Goal: Information Seeking & Learning: Learn about a topic

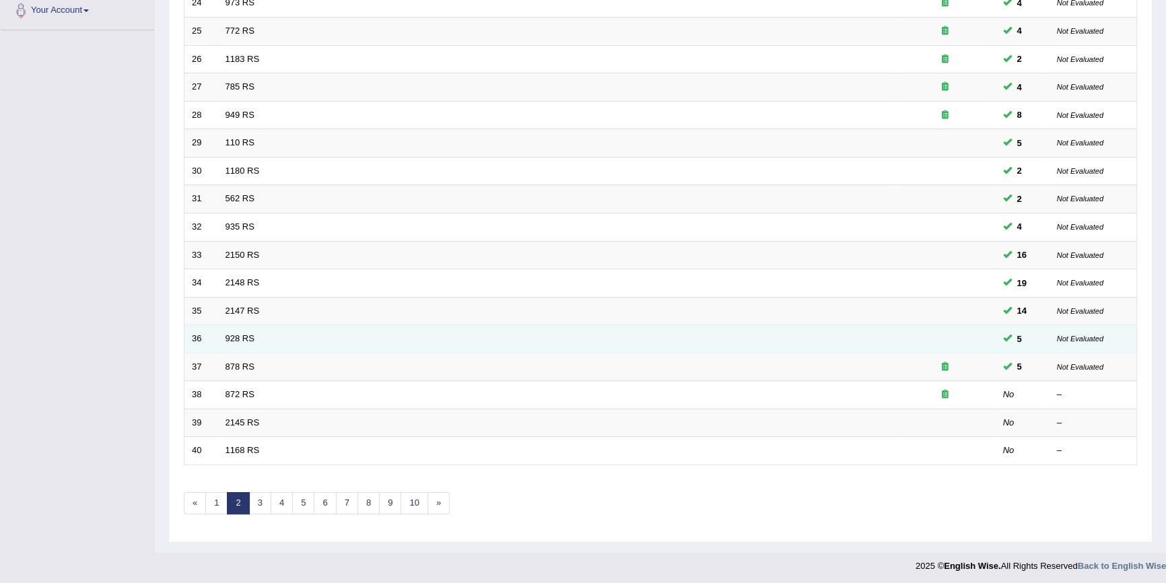
scroll to position [306, 0]
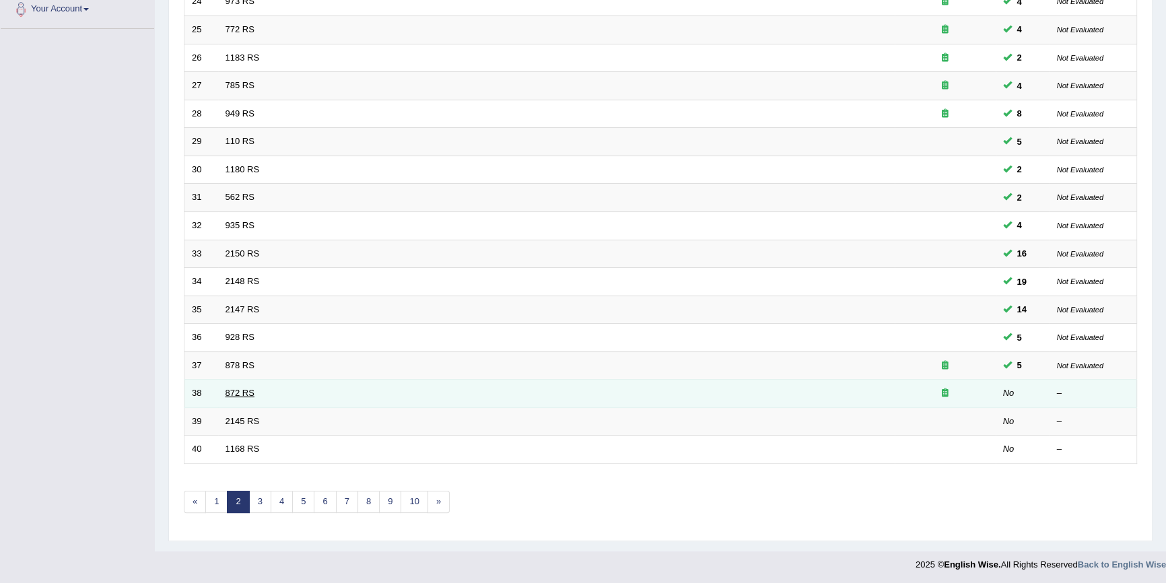
click at [235, 388] on link "872 RS" at bounding box center [240, 393] width 29 height 10
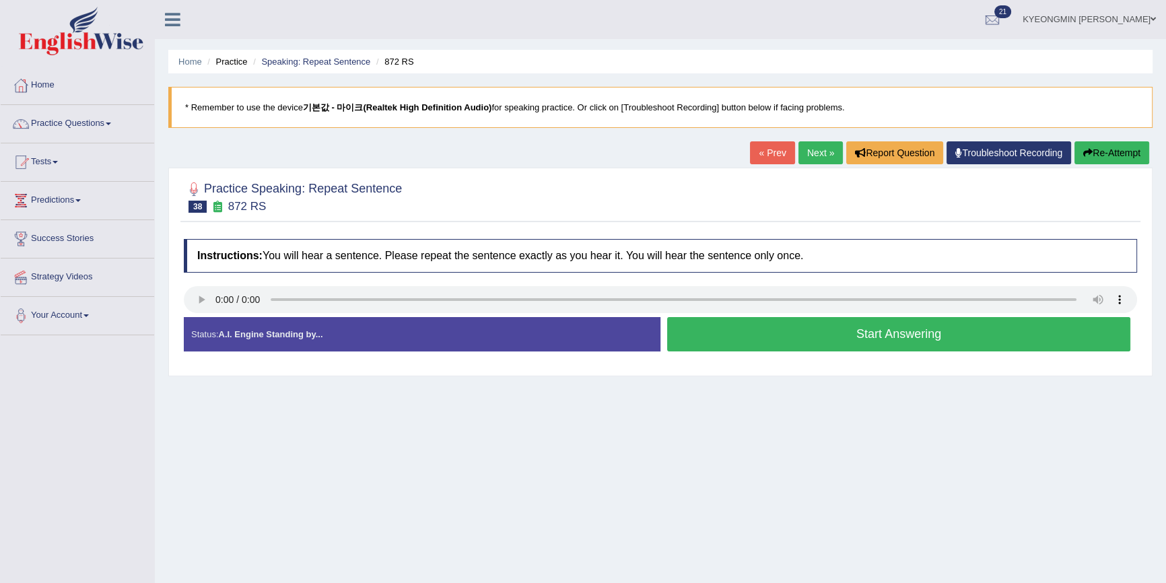
click at [708, 337] on button "Start Answering" at bounding box center [898, 334] width 463 height 34
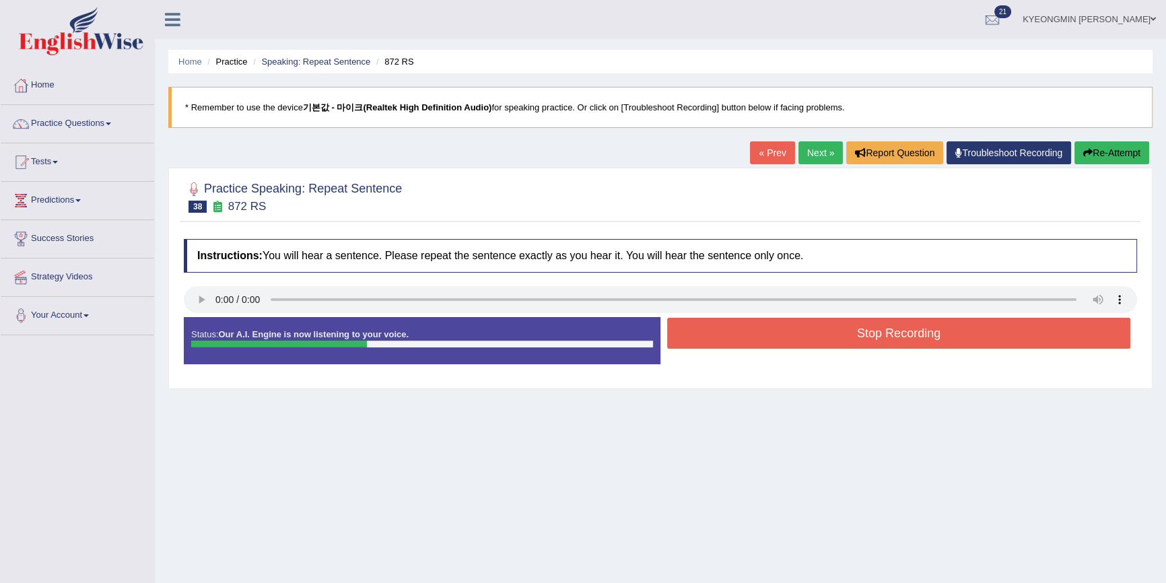
click at [687, 333] on button "Stop Recording" at bounding box center [898, 333] width 463 height 31
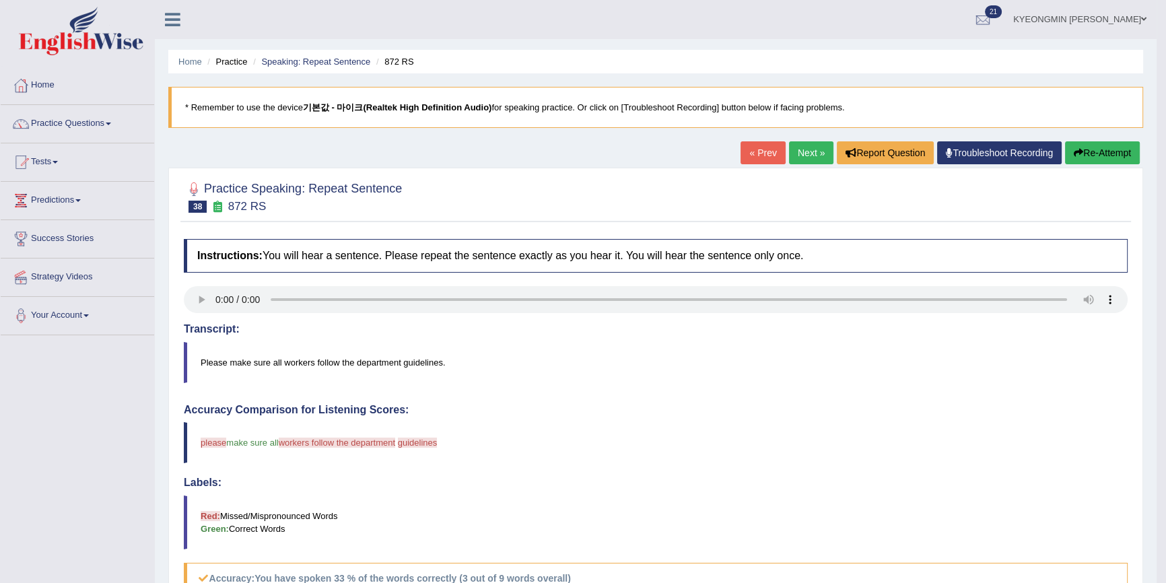
click at [1087, 149] on button "Re-Attempt" at bounding box center [1102, 152] width 75 height 23
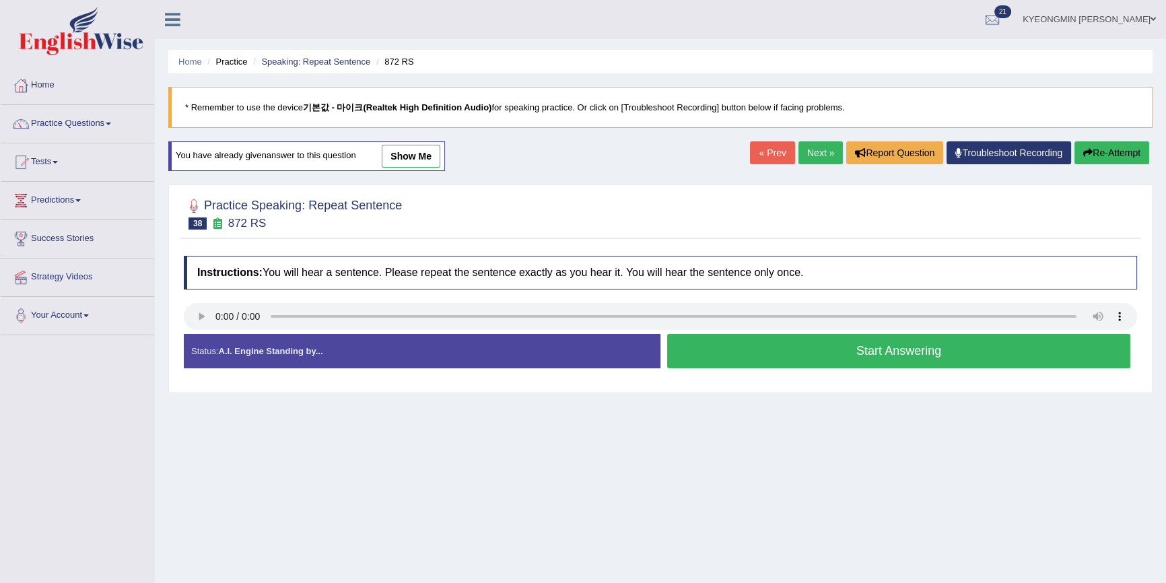
click at [860, 351] on button "Start Answering" at bounding box center [898, 351] width 463 height 34
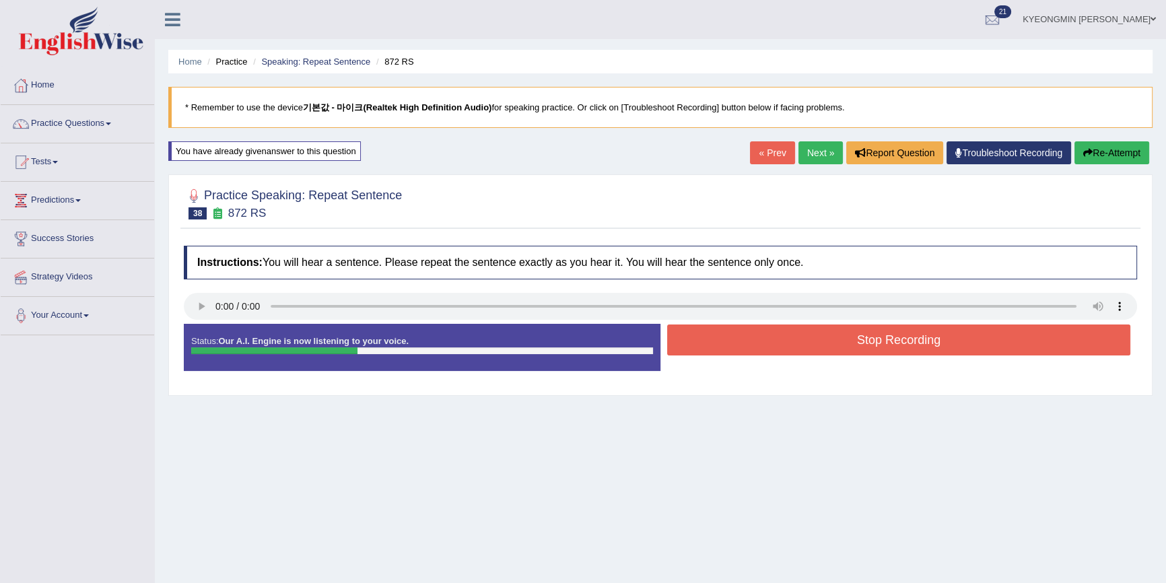
click at [859, 339] on button "Stop Recording" at bounding box center [898, 339] width 463 height 31
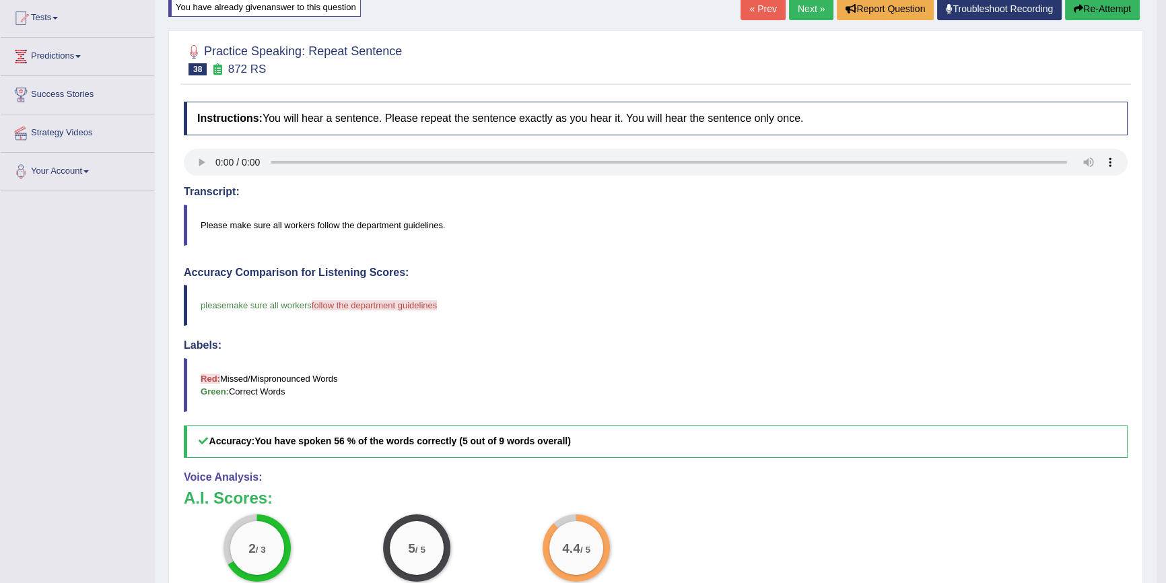
scroll to position [122, 0]
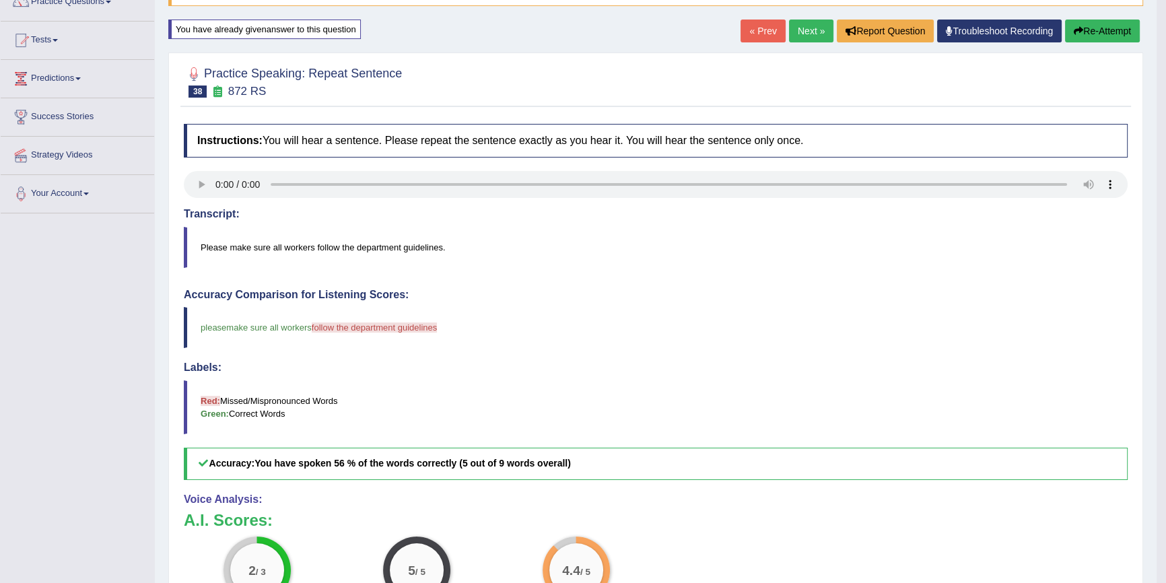
click at [1093, 35] on button "Re-Attempt" at bounding box center [1102, 31] width 75 height 23
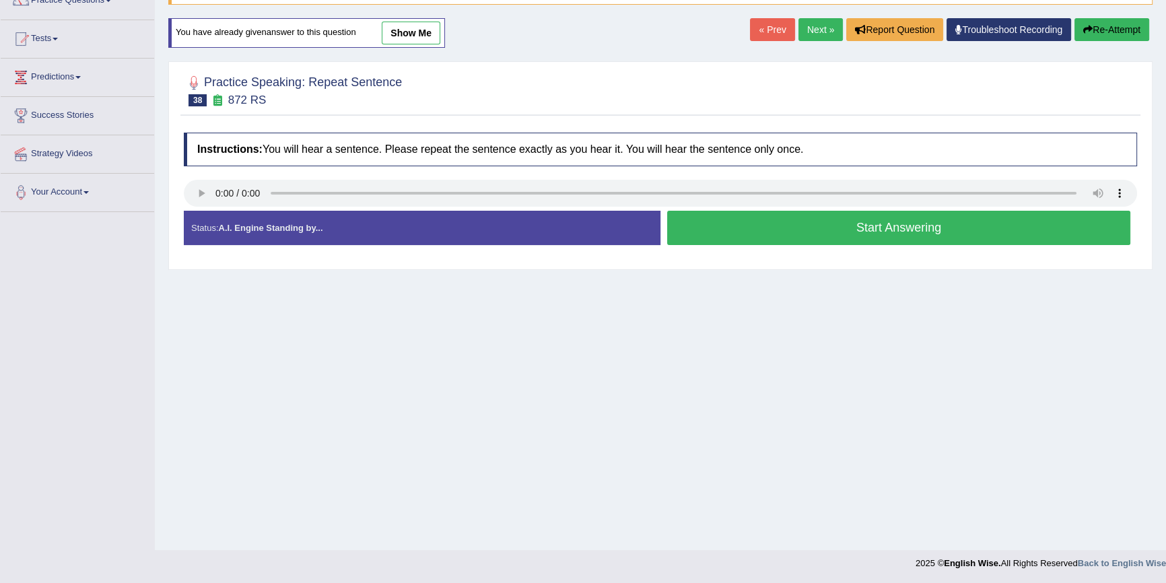
scroll to position [122, 0]
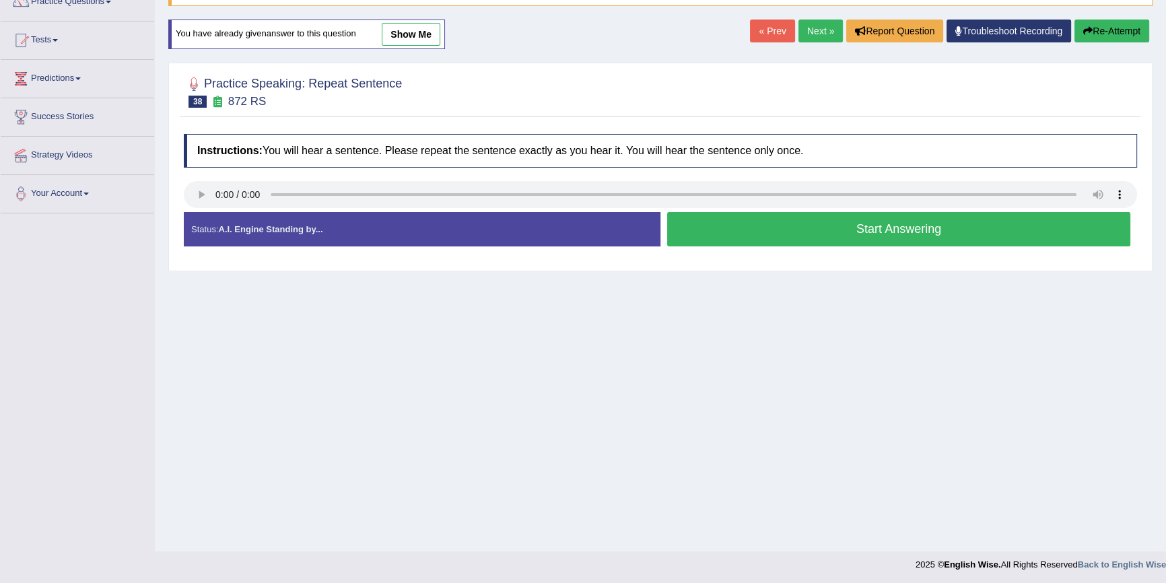
click at [837, 229] on button "Start Answering" at bounding box center [898, 229] width 463 height 34
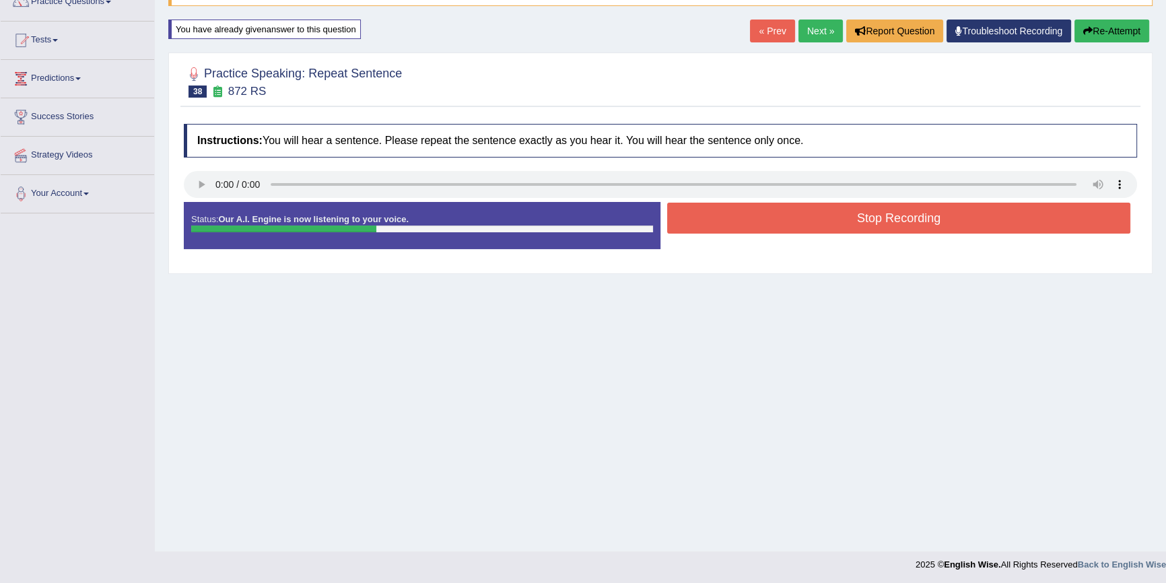
click at [837, 229] on button "Stop Recording" at bounding box center [898, 218] width 463 height 31
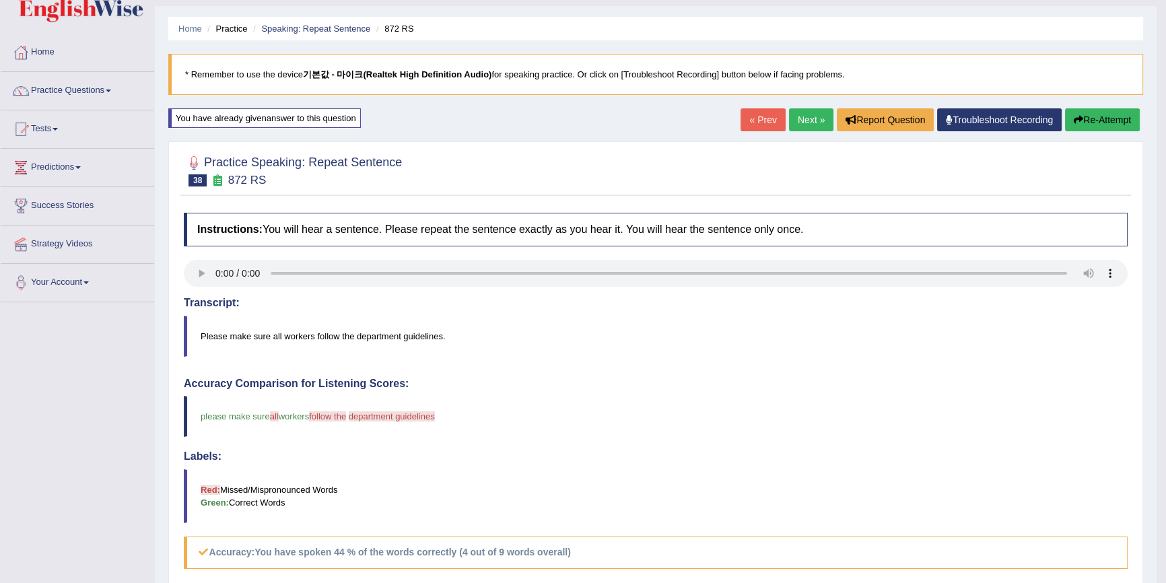
scroll to position [0, 0]
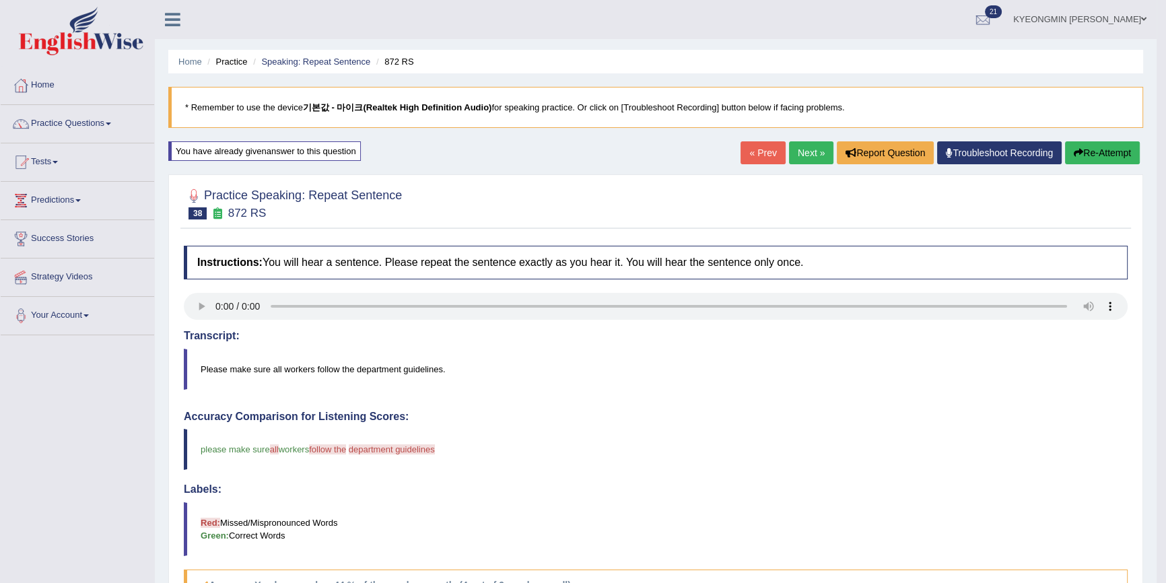
click at [1092, 145] on button "Re-Attempt" at bounding box center [1102, 152] width 75 height 23
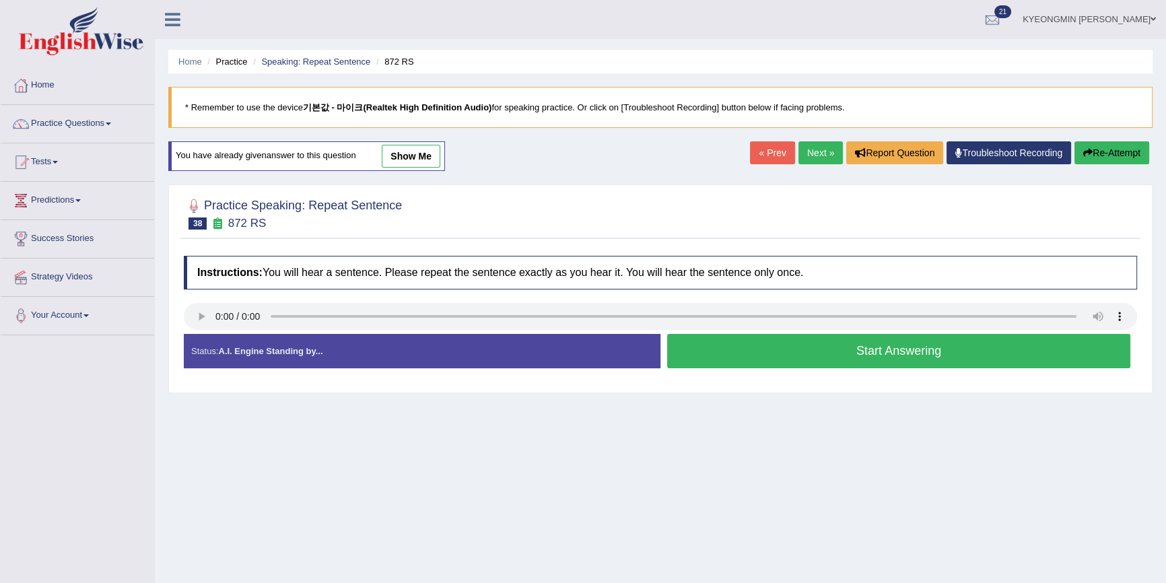
click at [870, 352] on button "Start Answering" at bounding box center [898, 351] width 463 height 34
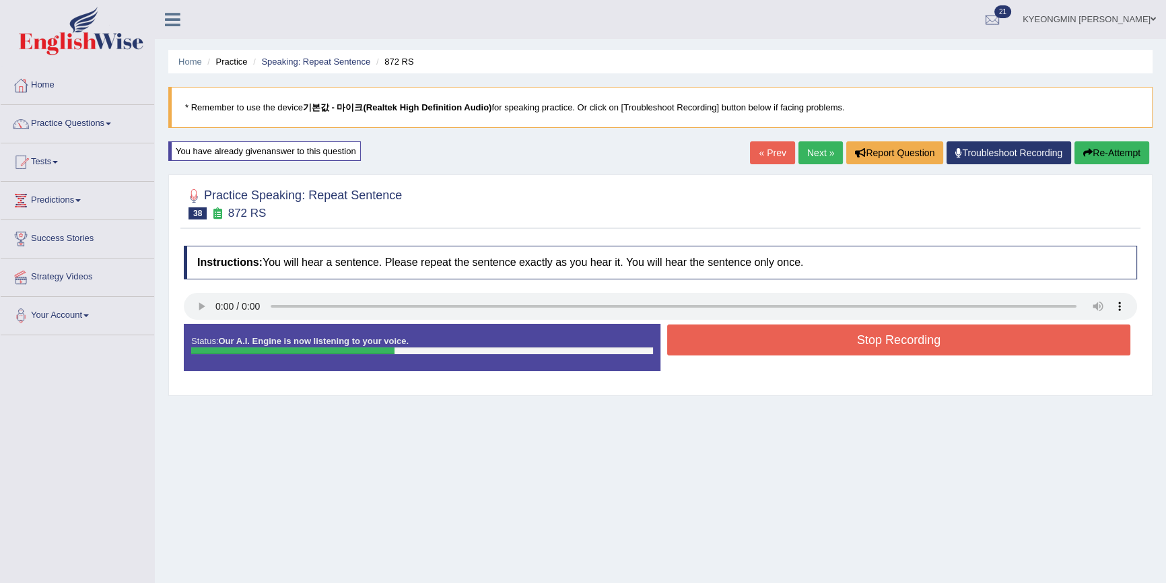
click at [869, 345] on button "Stop Recording" at bounding box center [898, 339] width 463 height 31
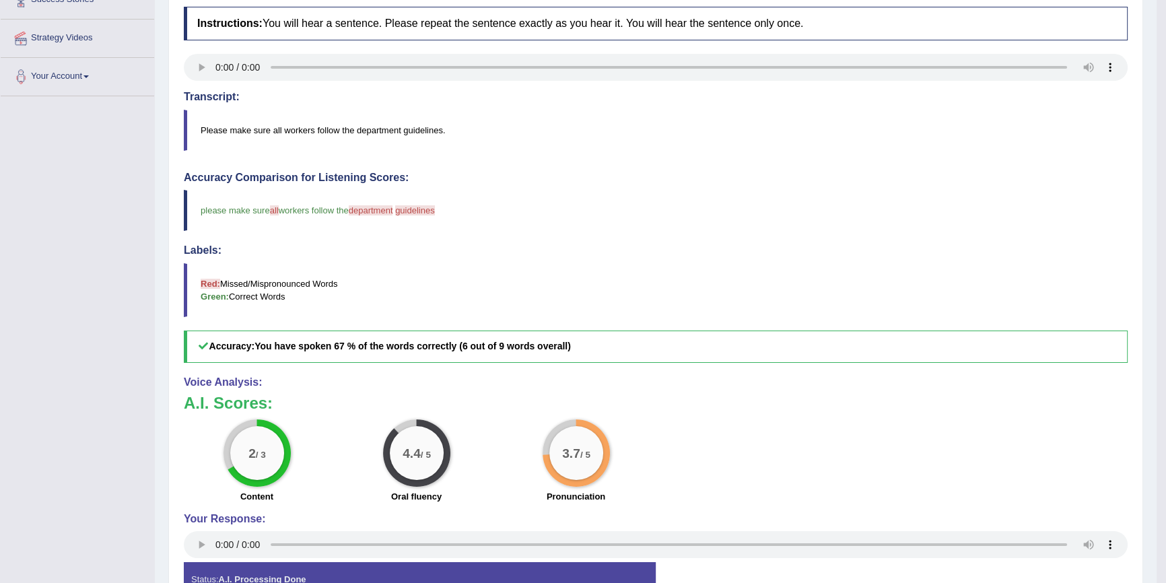
scroll to position [244, 0]
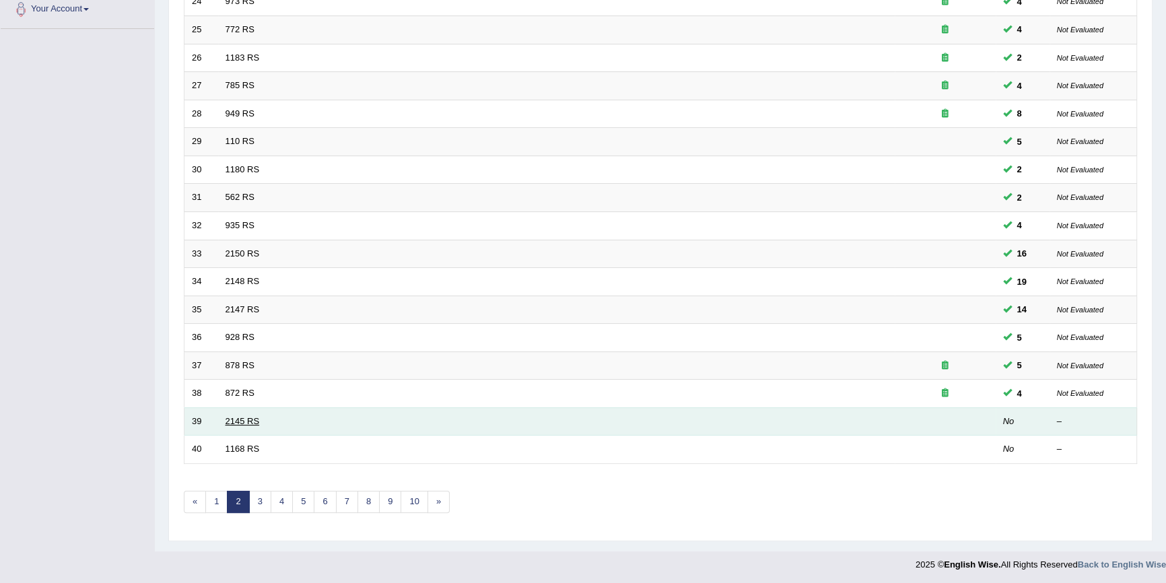
click at [230, 423] on link "2145 RS" at bounding box center [243, 421] width 34 height 10
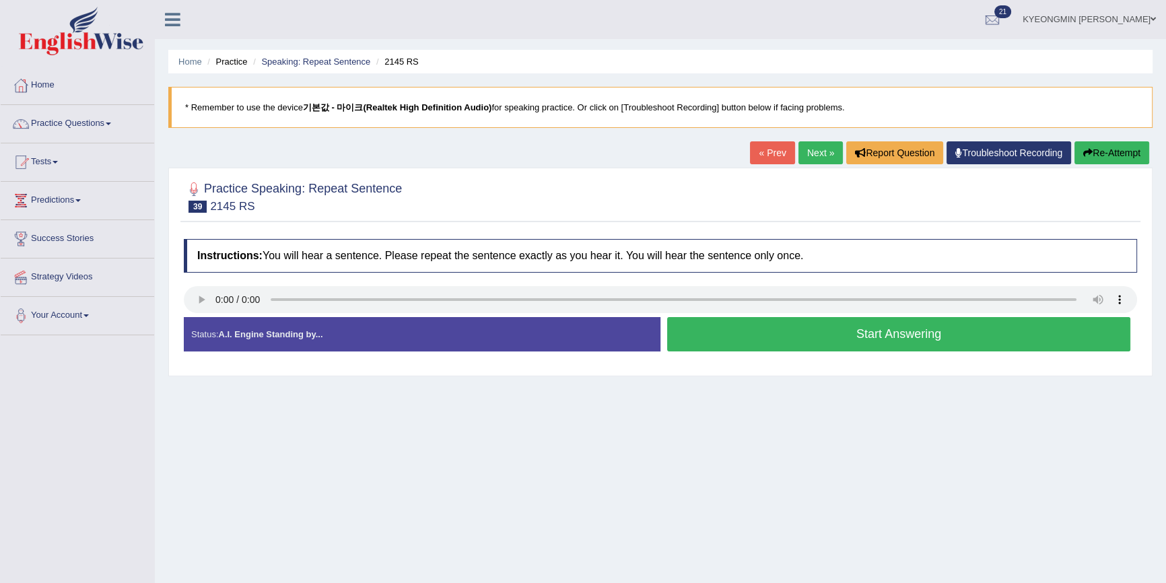
click at [736, 336] on button "Start Answering" at bounding box center [898, 334] width 463 height 34
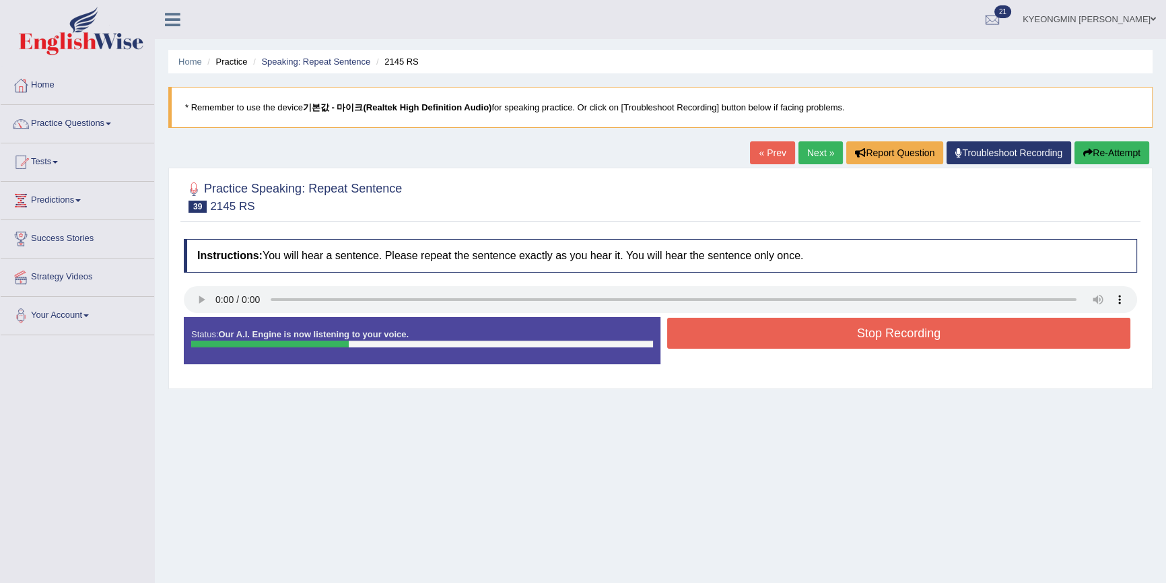
click at [691, 327] on button "Stop Recording" at bounding box center [898, 333] width 463 height 31
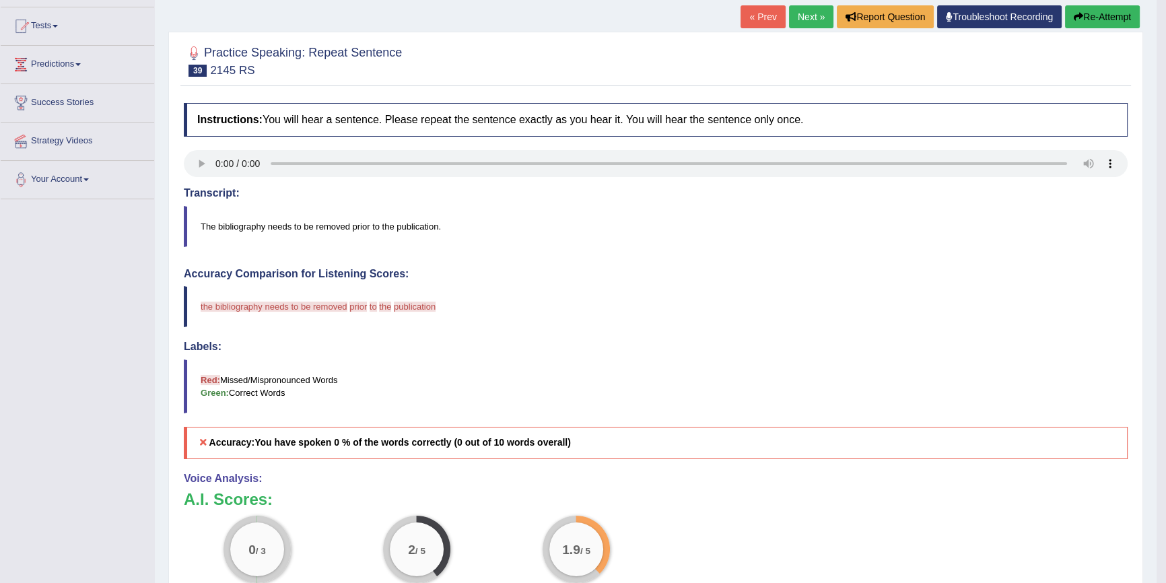
scroll to position [61, 0]
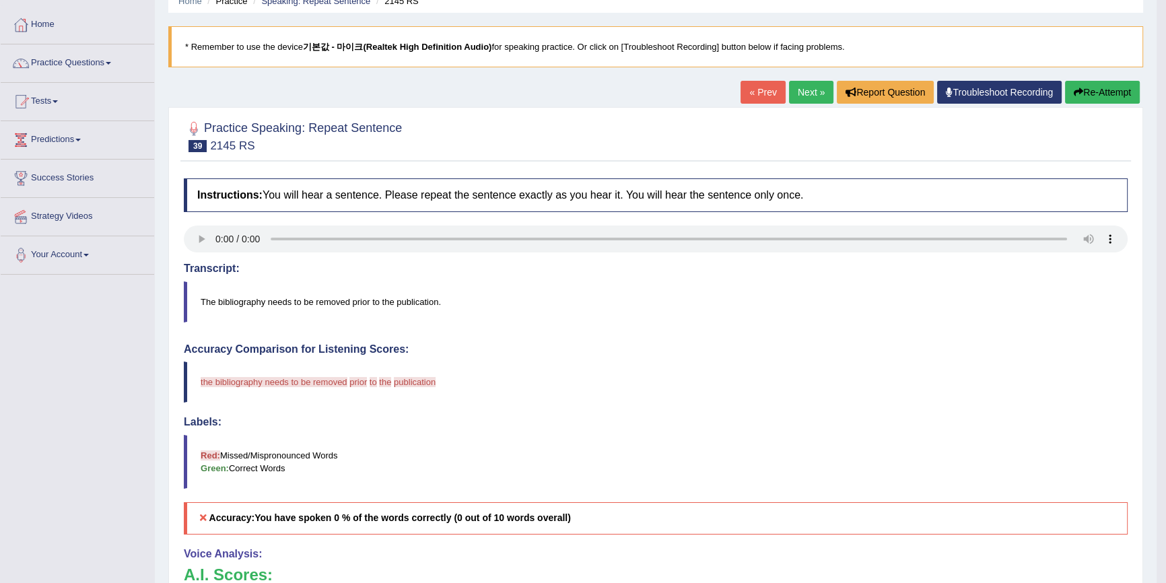
click at [1100, 93] on button "Re-Attempt" at bounding box center [1102, 92] width 75 height 23
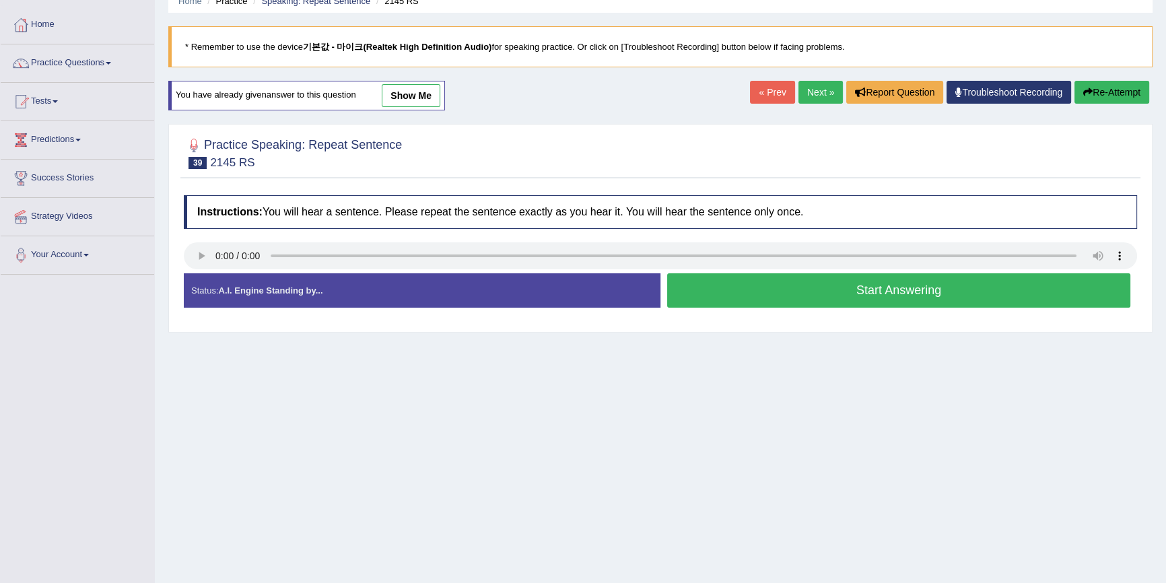
click at [773, 289] on button "Start Answering" at bounding box center [898, 290] width 463 height 34
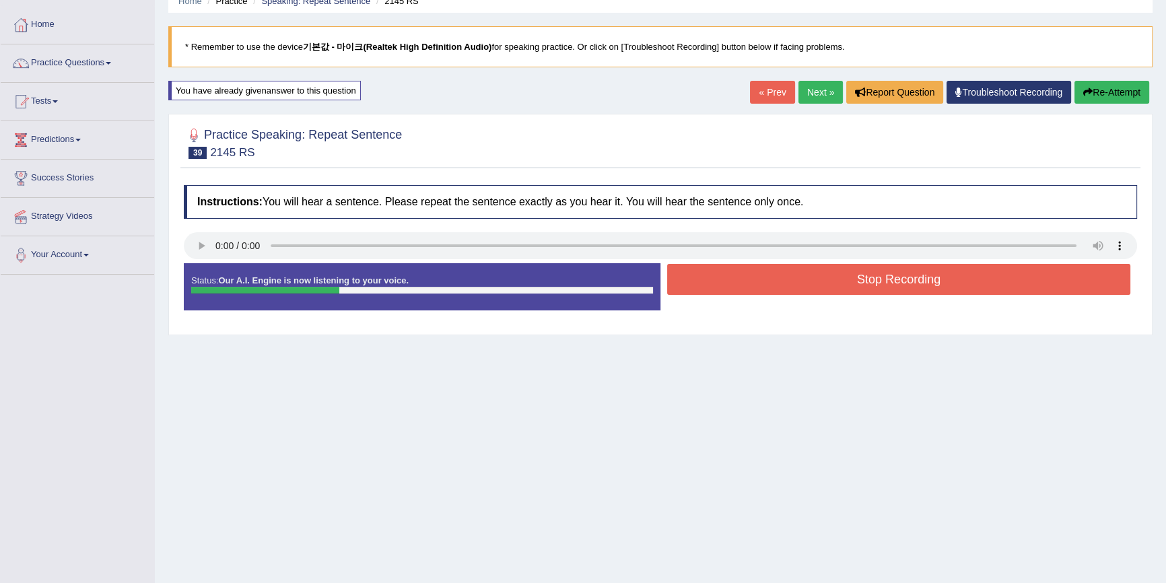
click at [753, 283] on button "Stop Recording" at bounding box center [898, 279] width 463 height 31
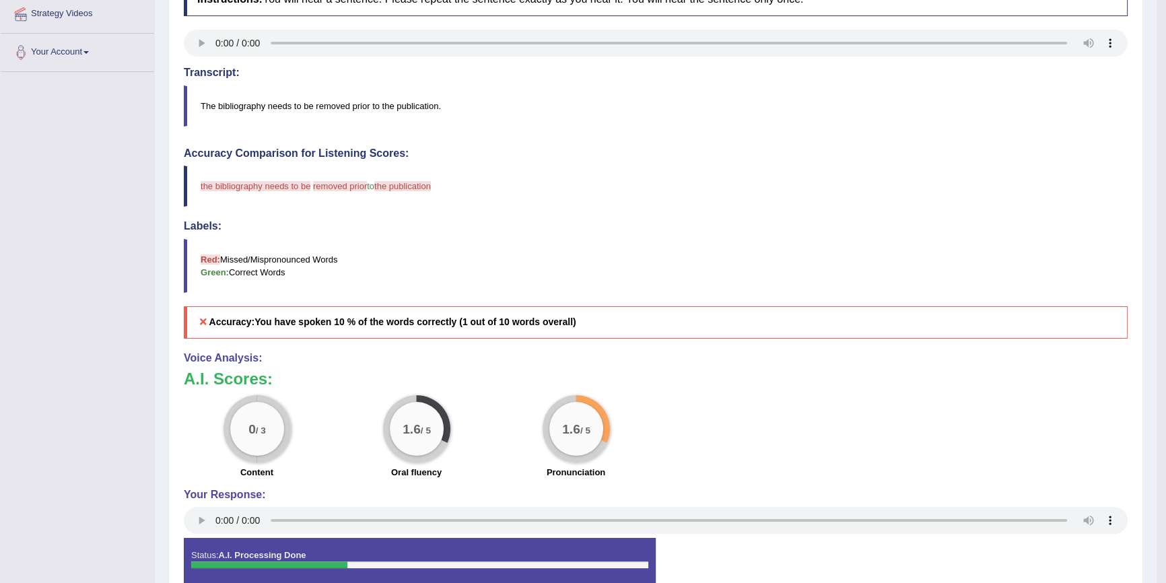
scroll to position [244, 0]
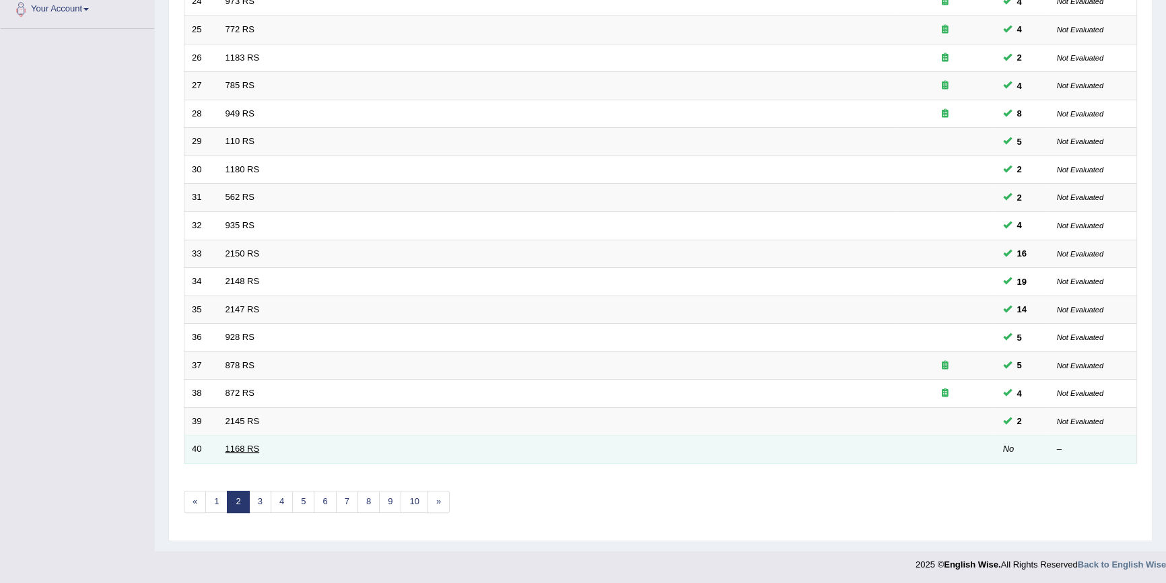
click at [250, 450] on link "1168 RS" at bounding box center [243, 449] width 34 height 10
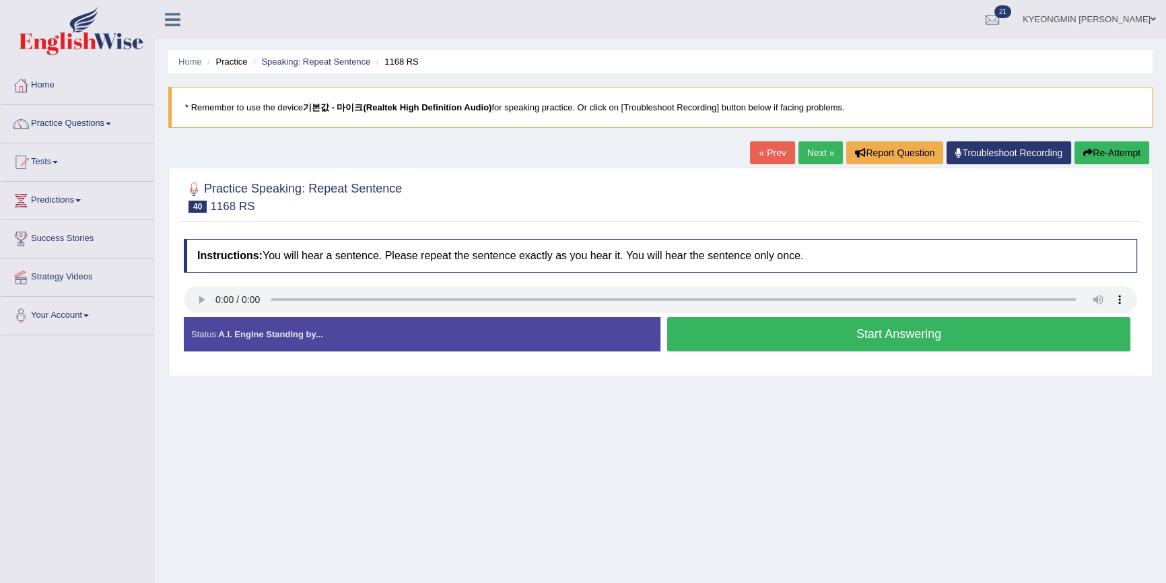
click at [813, 338] on button "Start Answering" at bounding box center [898, 334] width 463 height 34
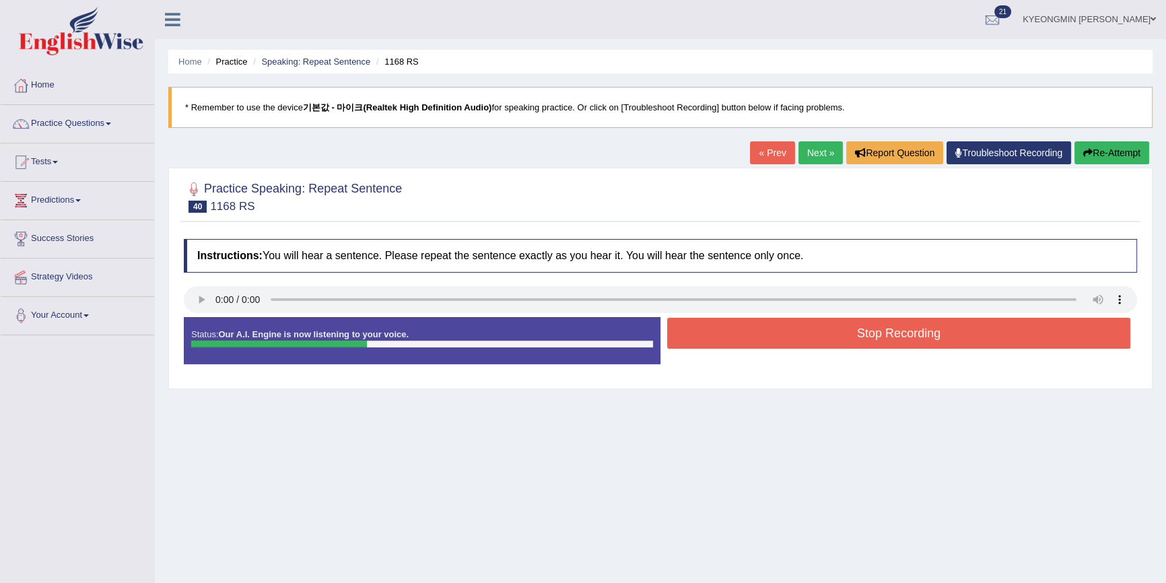
click at [813, 337] on button "Stop Recording" at bounding box center [898, 333] width 463 height 31
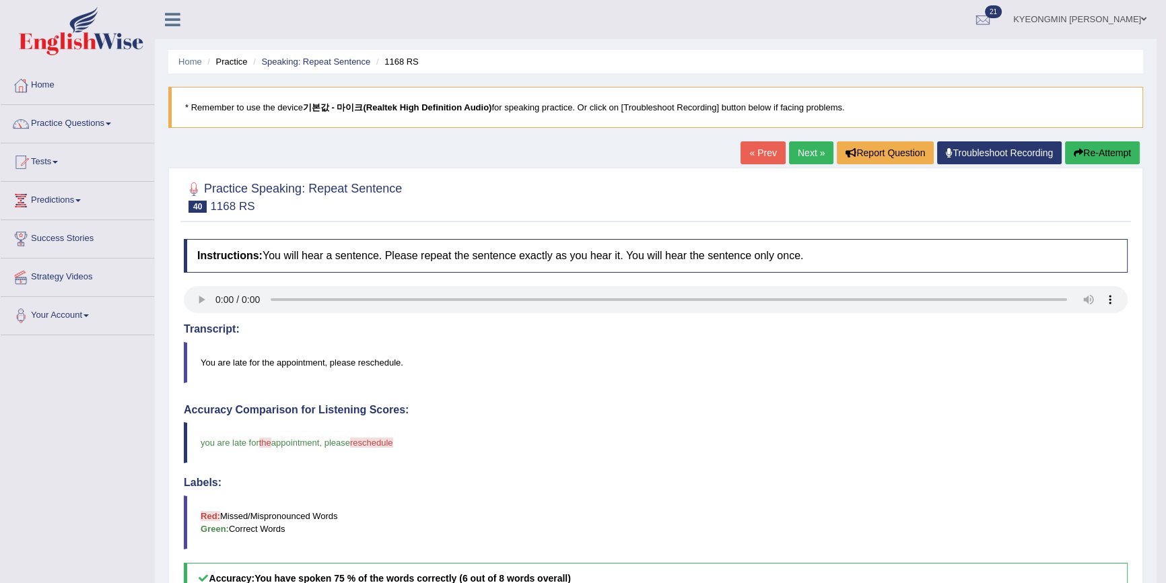
scroll to position [122, 0]
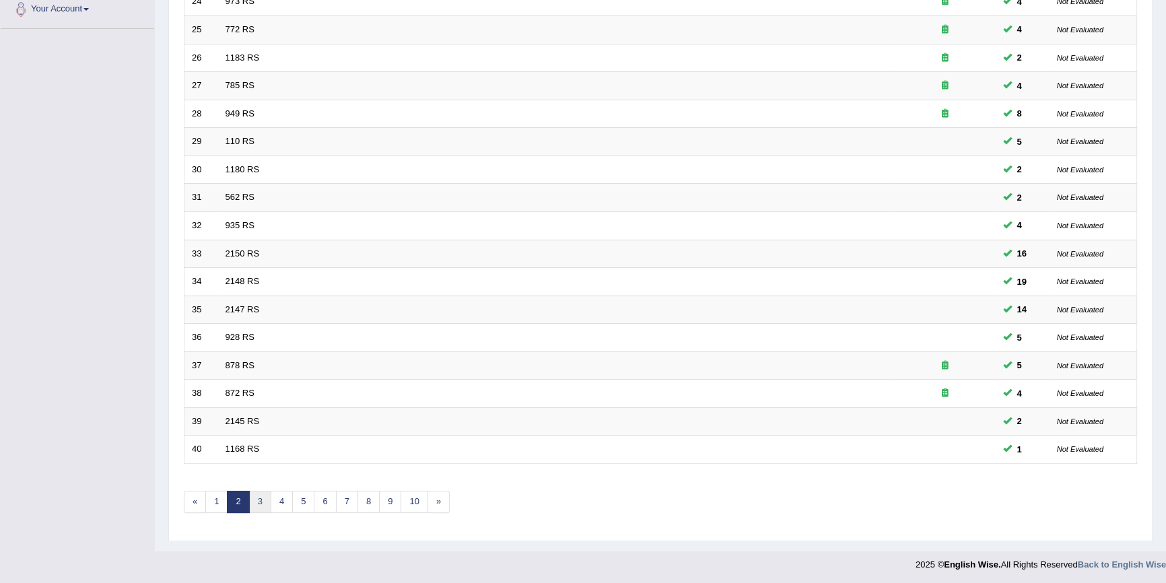
click at [258, 499] on link "3" at bounding box center [260, 502] width 22 height 22
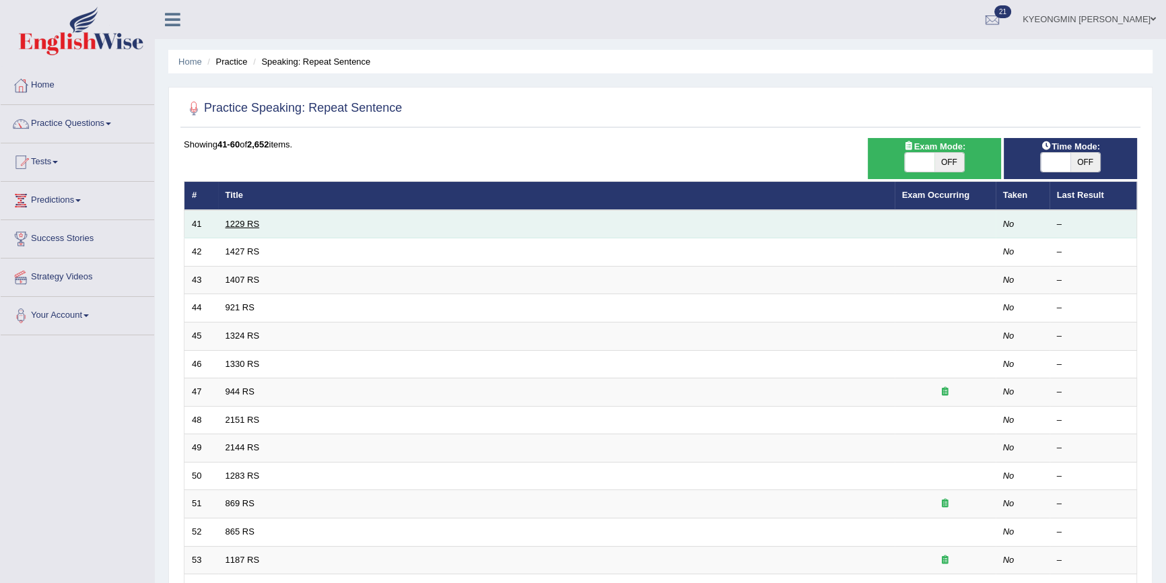
click at [236, 222] on link "1229 RS" at bounding box center [243, 224] width 34 height 10
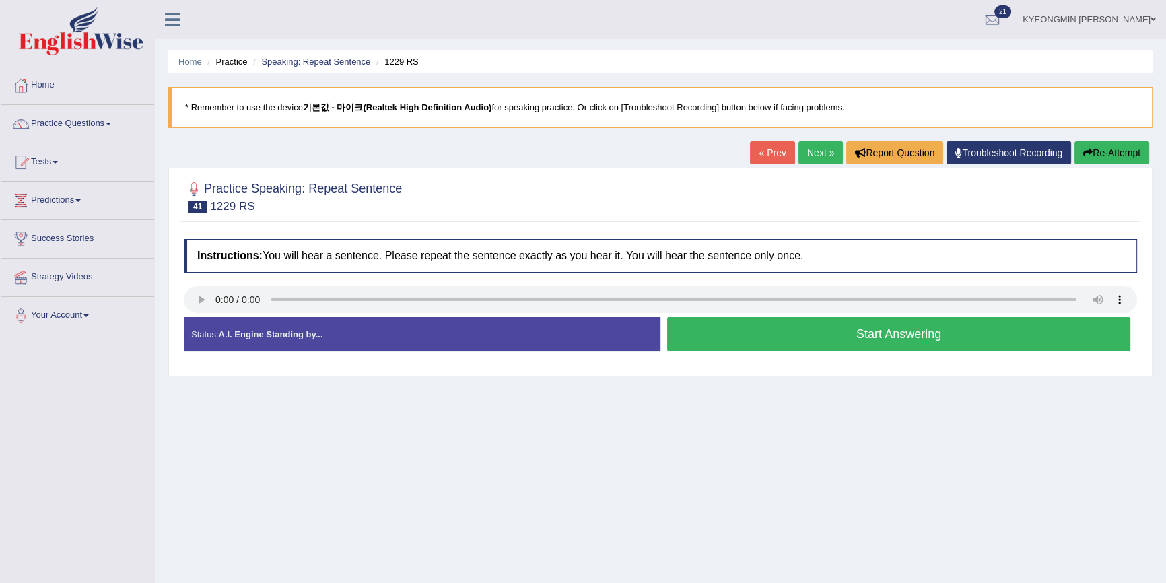
click at [875, 329] on button "Start Answering" at bounding box center [898, 334] width 463 height 34
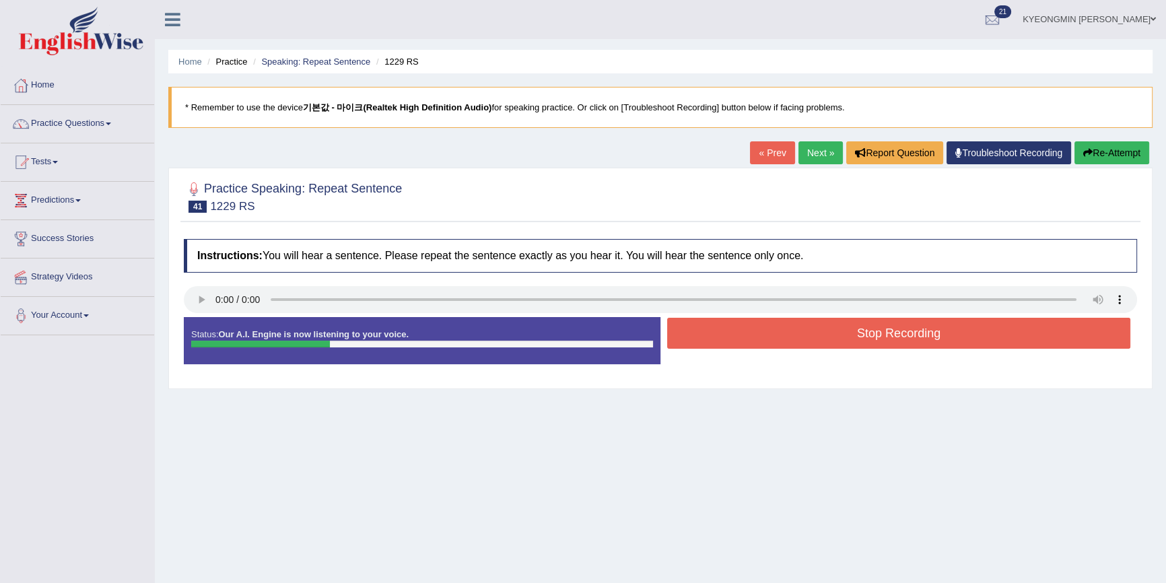
click at [957, 339] on button "Stop Recording" at bounding box center [898, 333] width 463 height 31
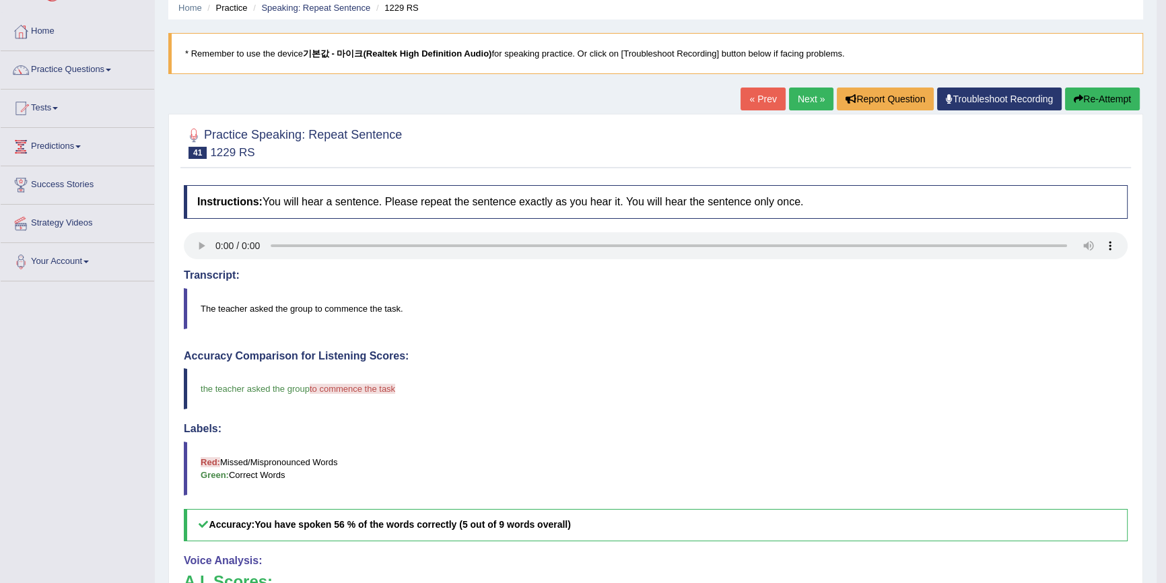
scroll to position [122, 0]
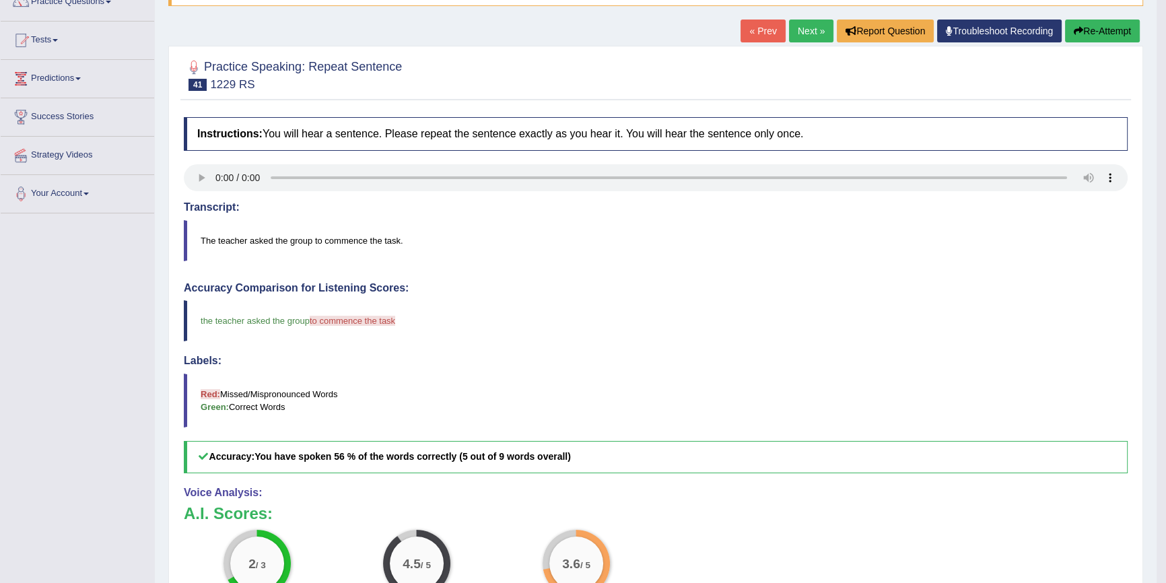
click at [1117, 34] on button "Re-Attempt" at bounding box center [1102, 31] width 75 height 23
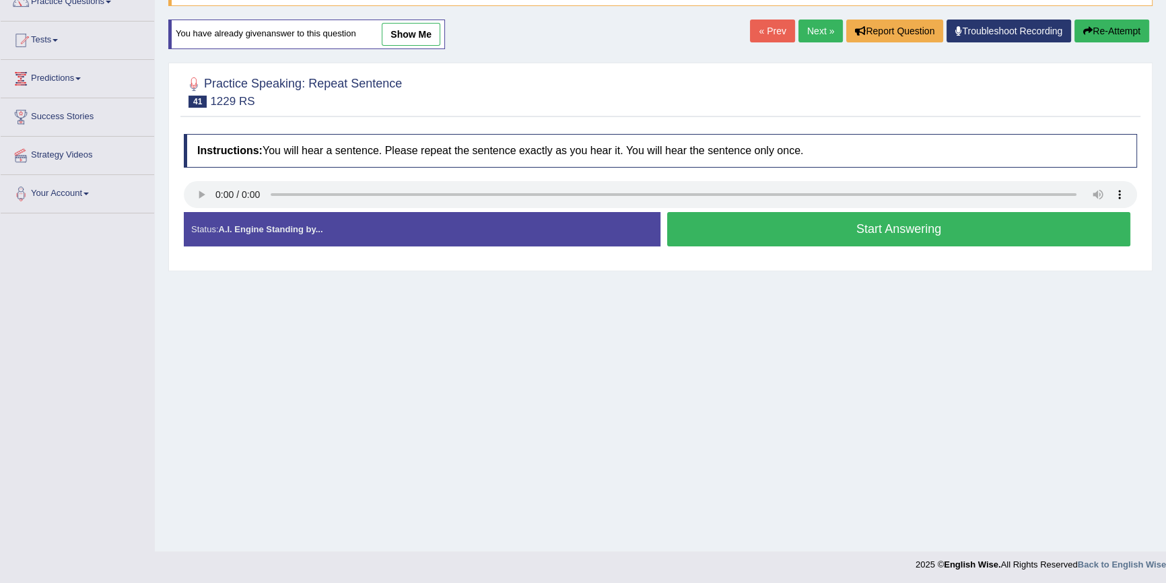
click at [701, 219] on button "Start Answering" at bounding box center [898, 229] width 463 height 34
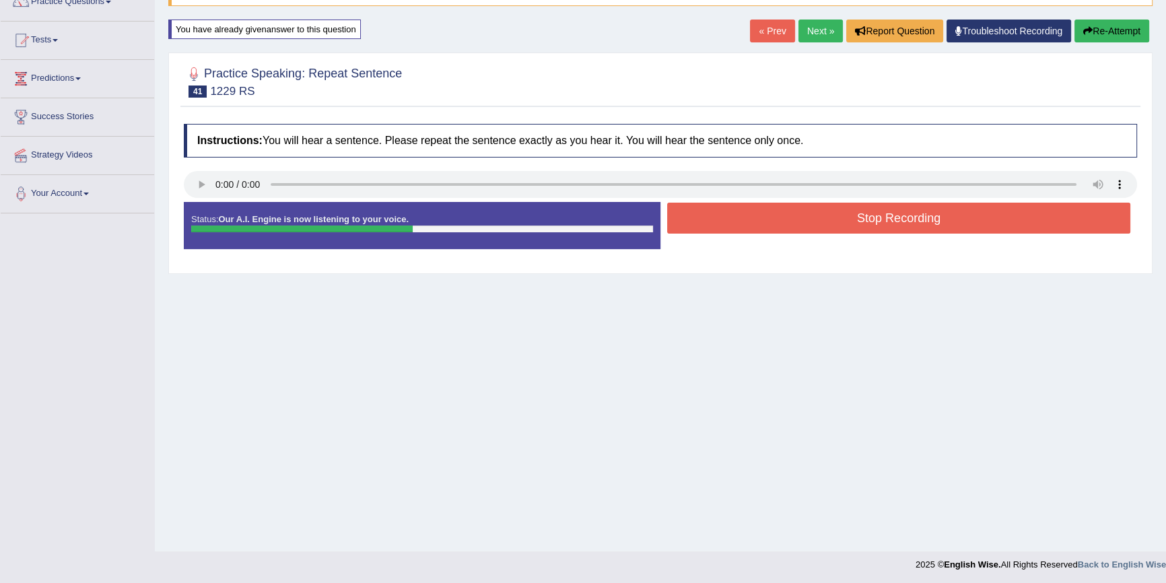
click at [740, 219] on button "Stop Recording" at bounding box center [898, 218] width 463 height 31
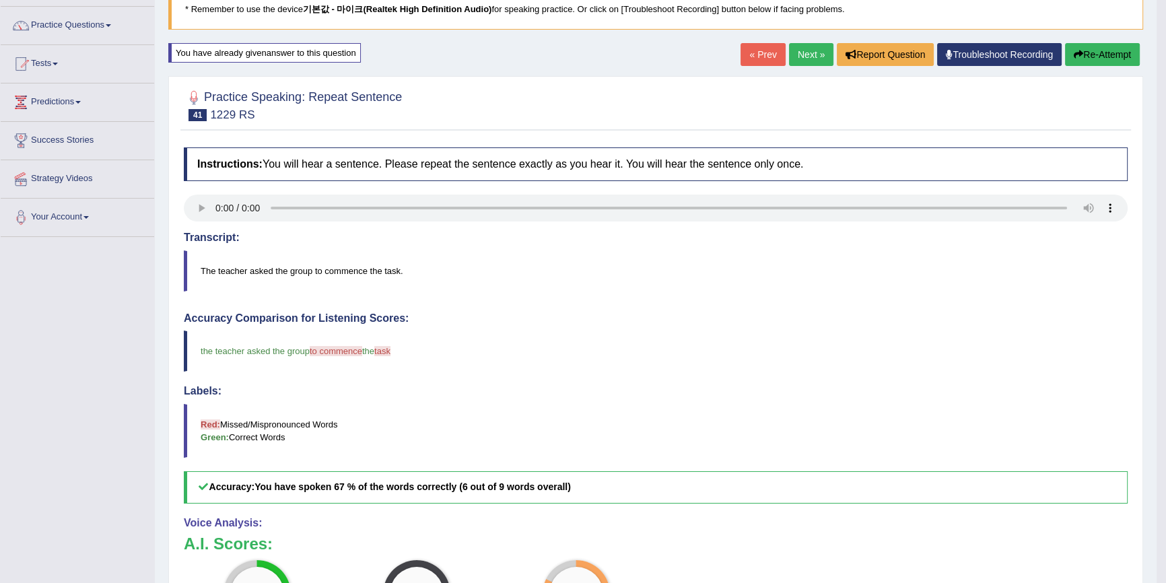
scroll to position [61, 0]
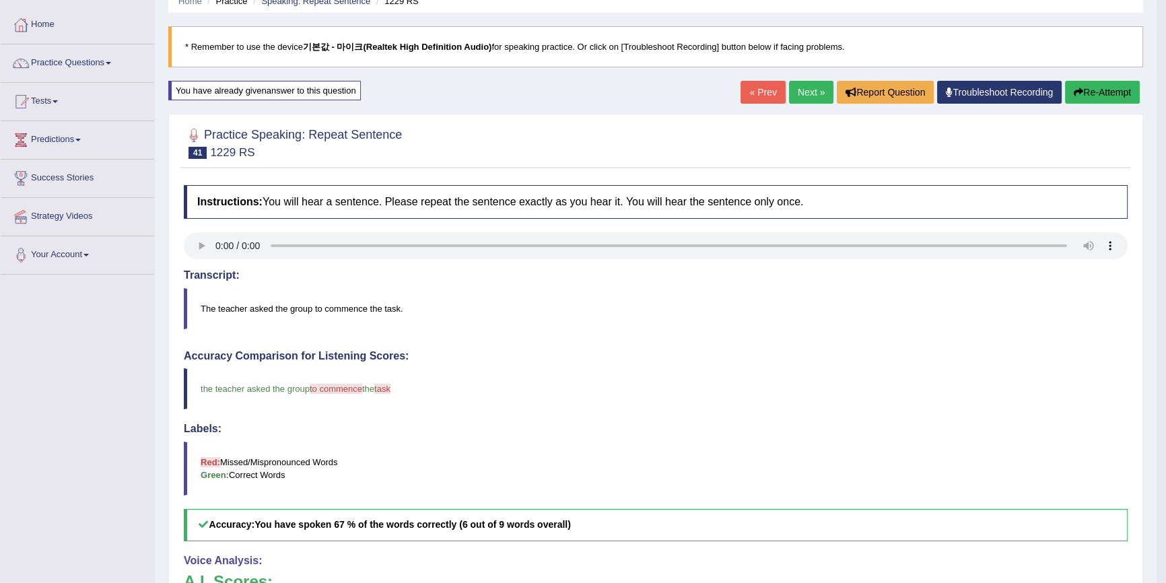
click at [1092, 94] on button "Re-Attempt" at bounding box center [1102, 92] width 75 height 23
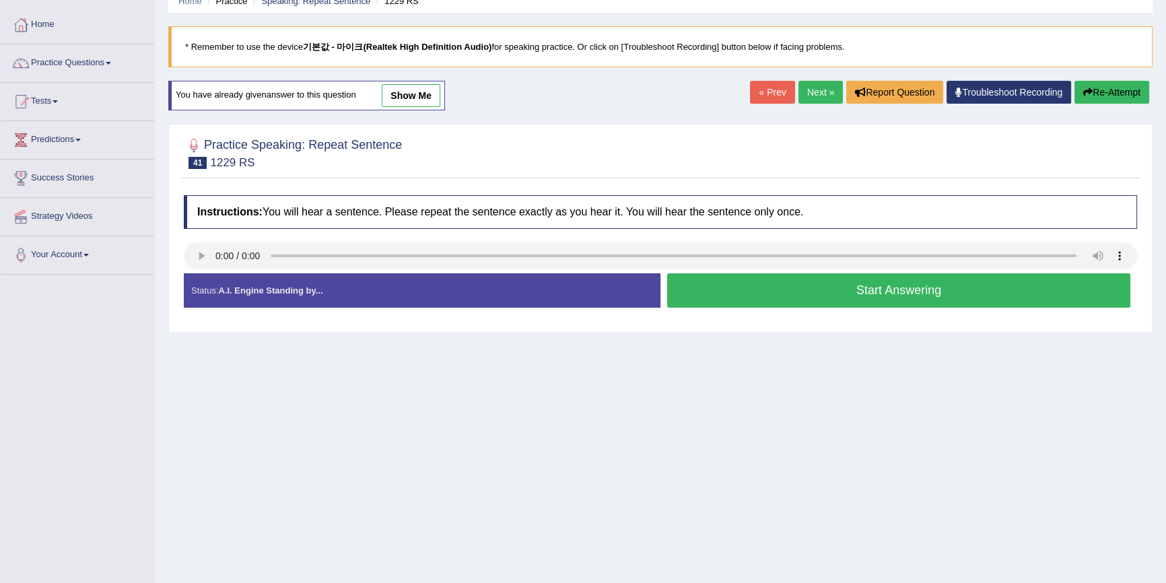
click at [731, 294] on button "Start Answering" at bounding box center [898, 290] width 463 height 34
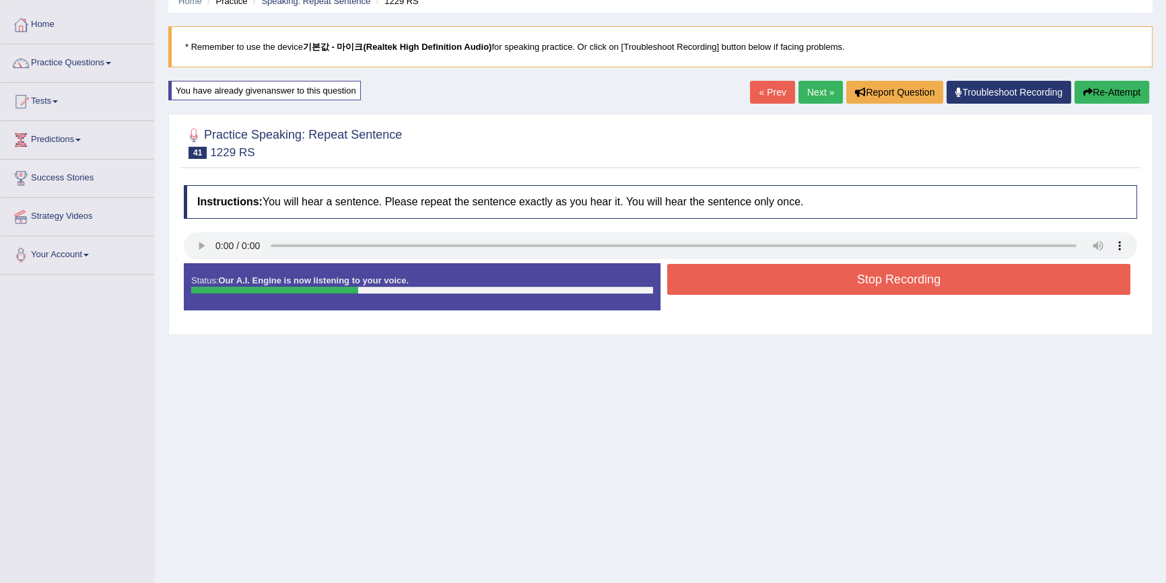
click at [738, 287] on button "Stop Recording" at bounding box center [898, 279] width 463 height 31
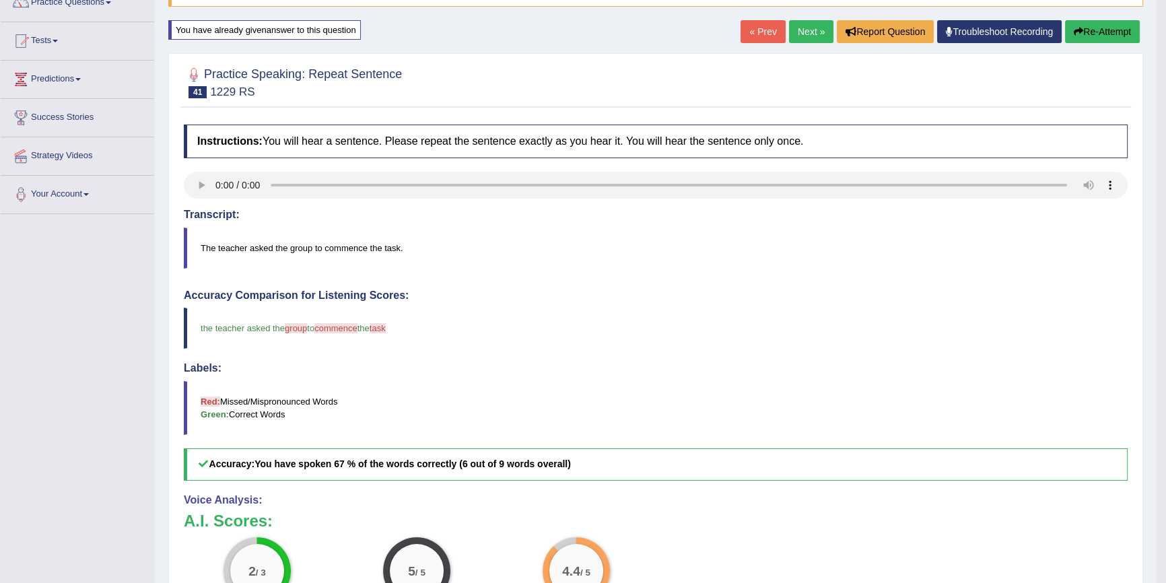
scroll to position [61, 0]
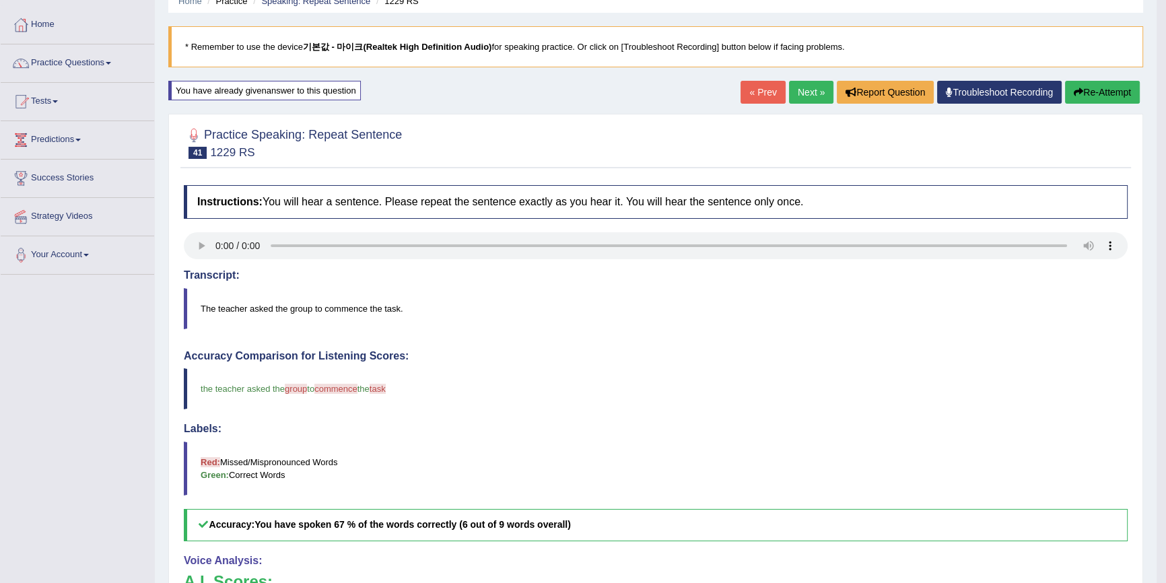
click at [1113, 102] on button "Re-Attempt" at bounding box center [1102, 92] width 75 height 23
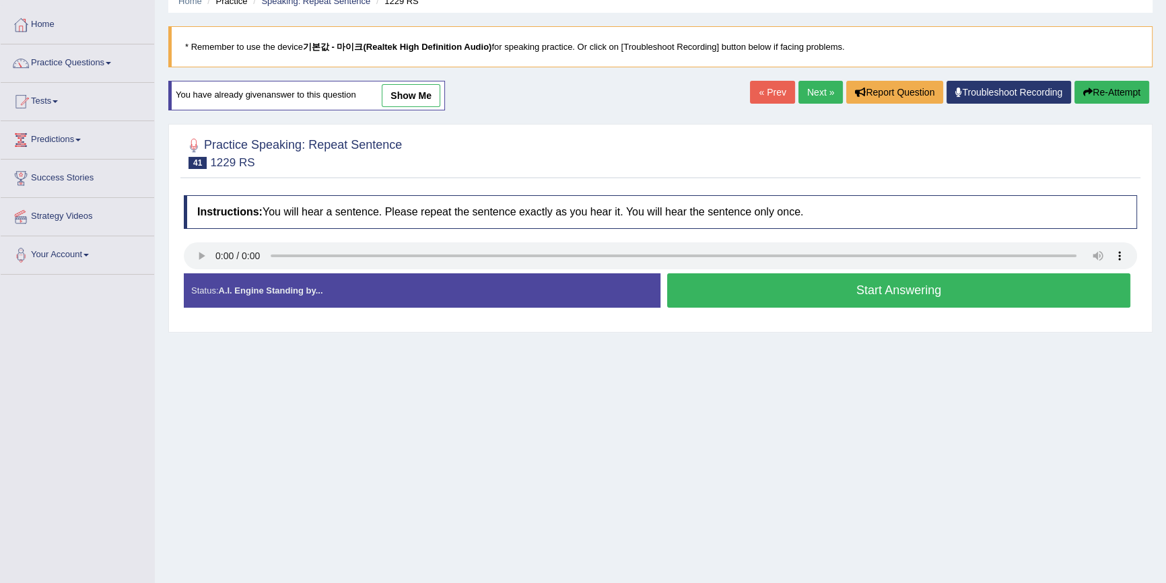
click at [794, 275] on button "Start Answering" at bounding box center [898, 290] width 463 height 34
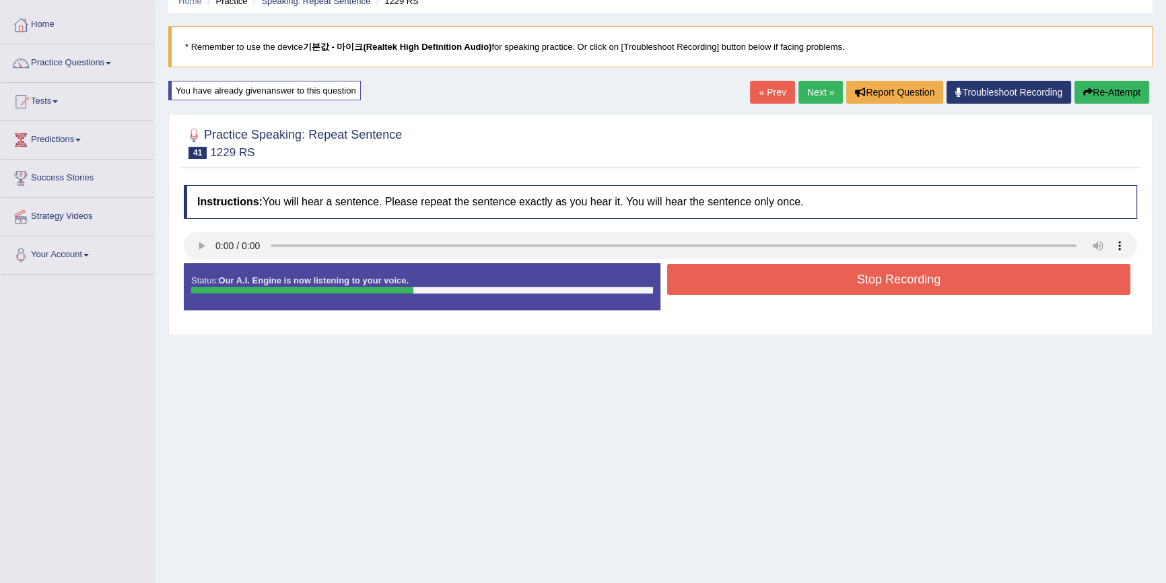
click at [1097, 90] on button "Re-Attempt" at bounding box center [1111, 92] width 75 height 23
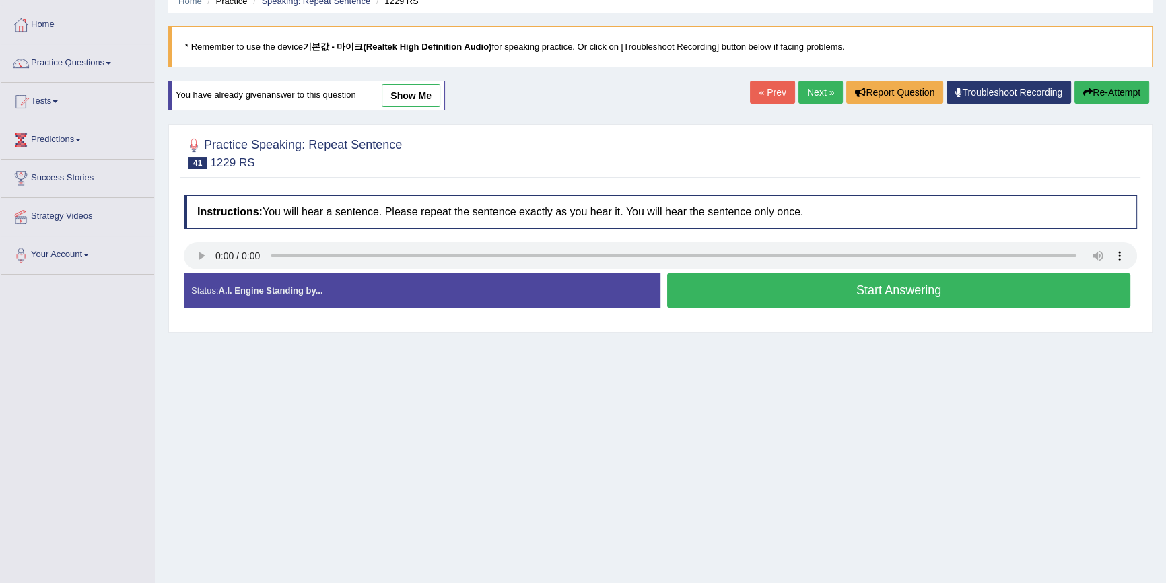
click at [909, 283] on button "Start Answering" at bounding box center [898, 290] width 463 height 34
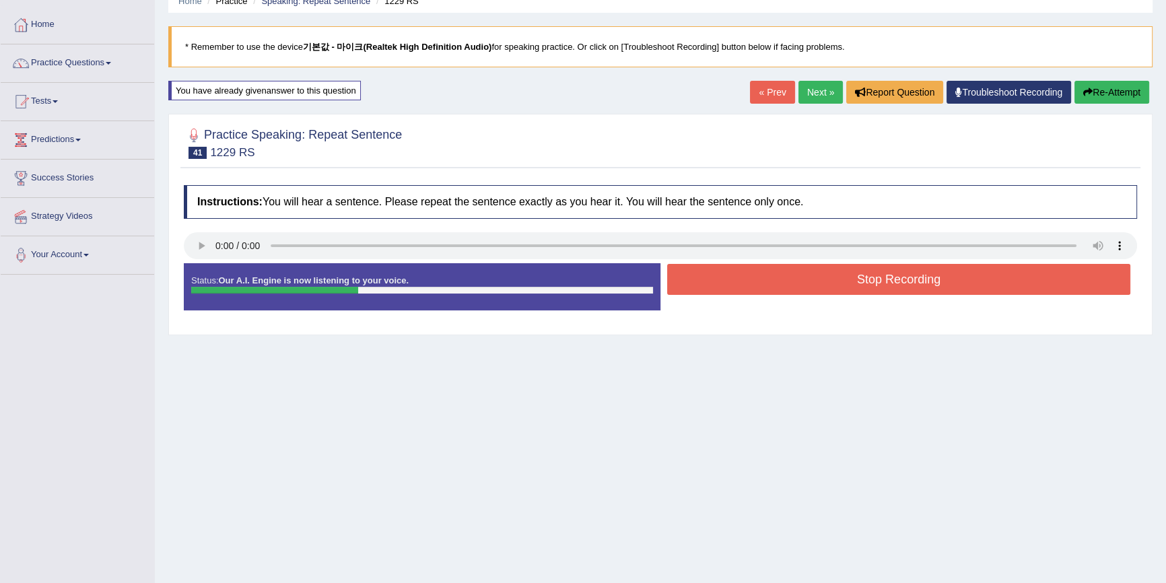
click at [874, 273] on button "Stop Recording" at bounding box center [898, 279] width 463 height 31
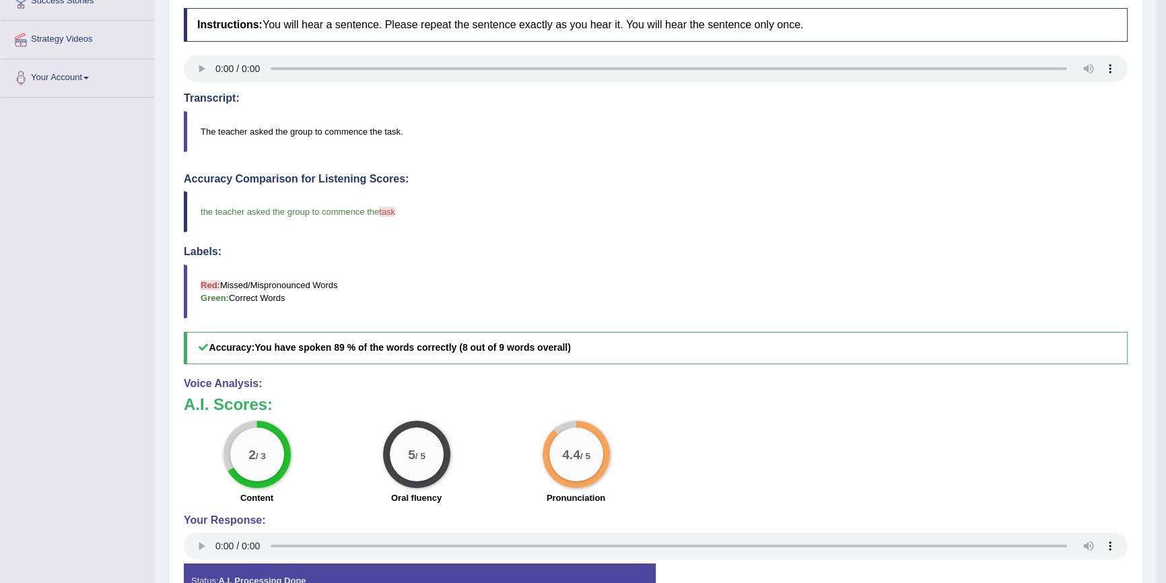
scroll to position [244, 0]
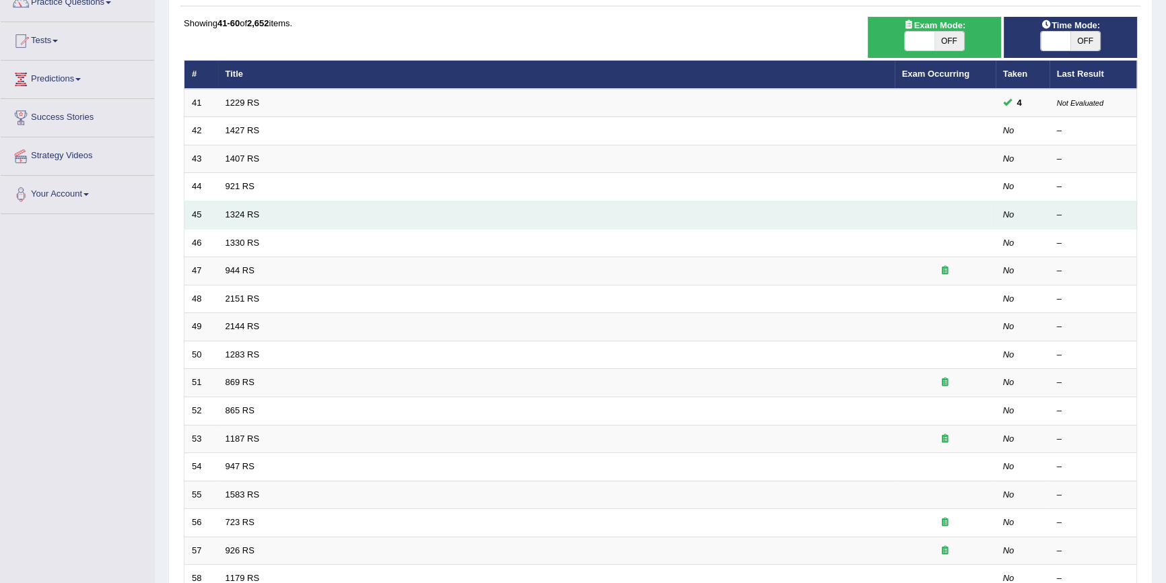
scroll to position [122, 0]
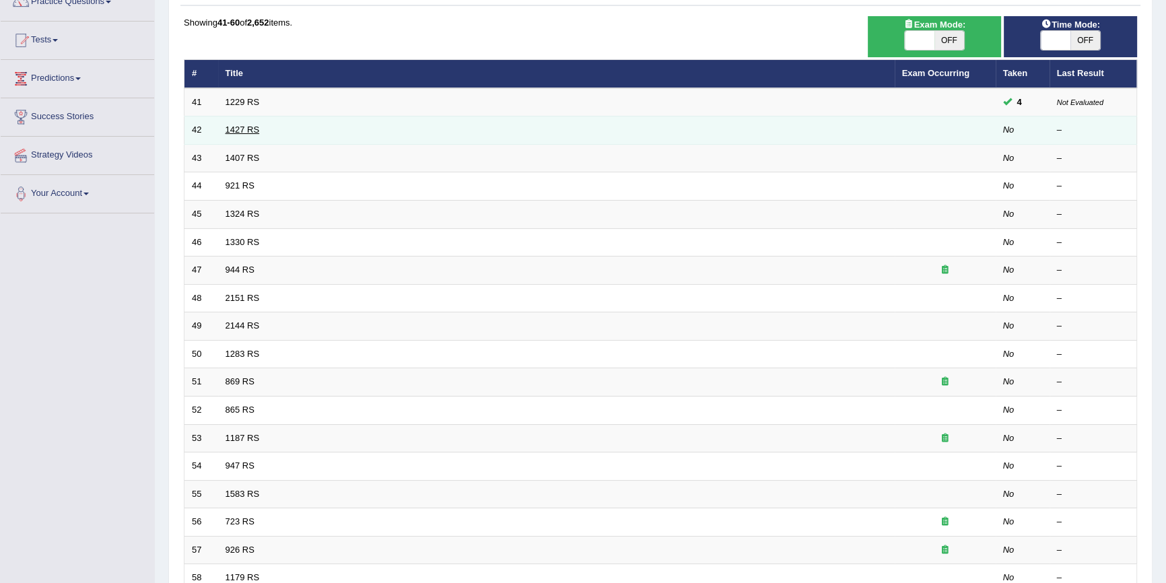
click at [254, 131] on link "1427 RS" at bounding box center [243, 130] width 34 height 10
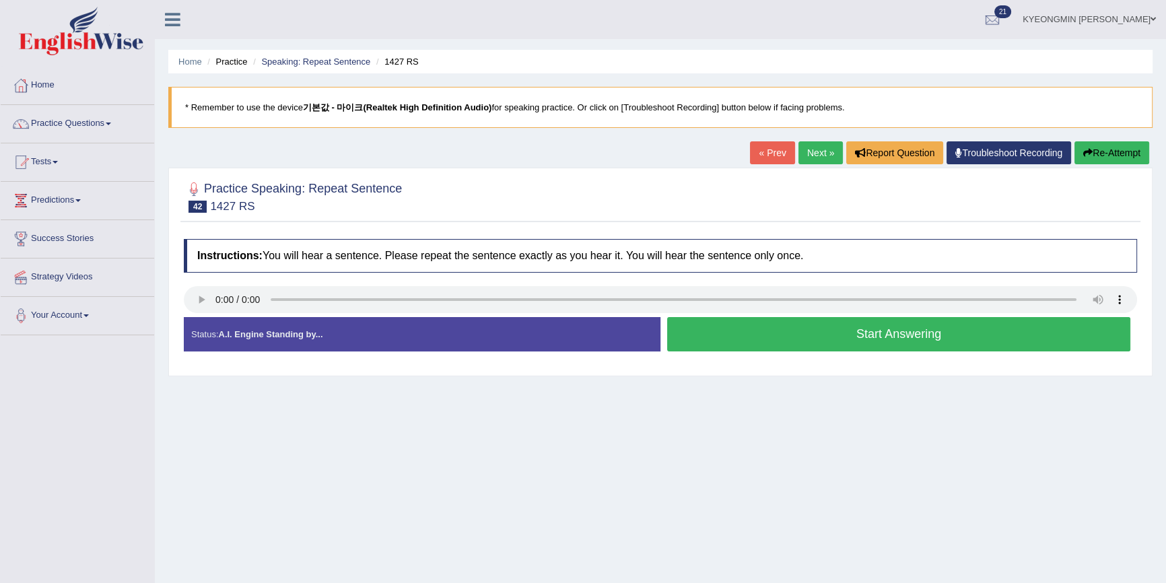
click at [720, 335] on button "Start Answering" at bounding box center [898, 334] width 463 height 34
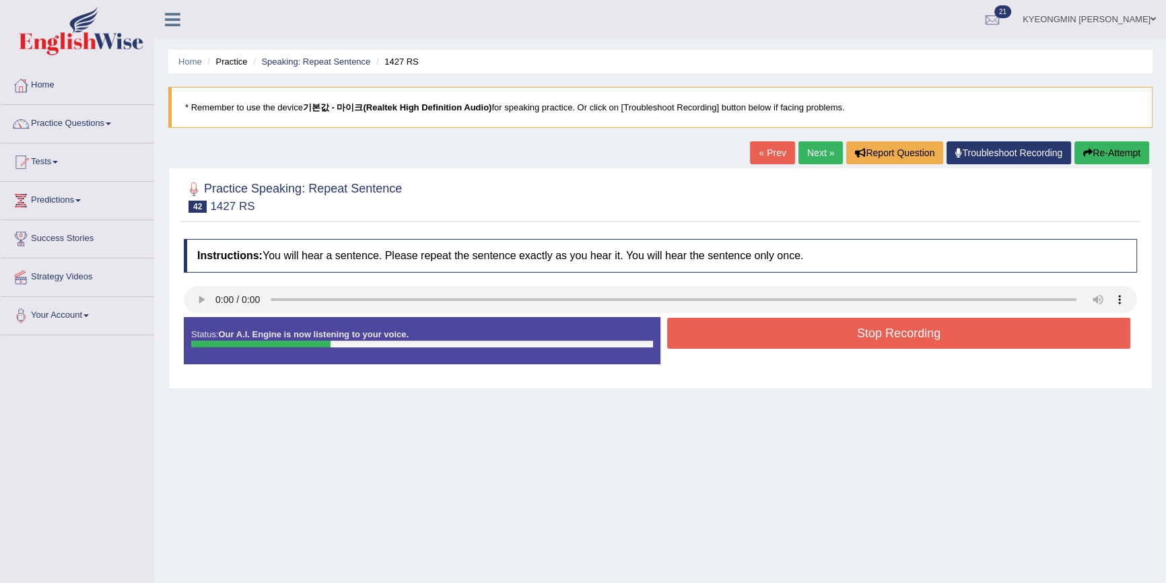
click at [730, 333] on button "Stop Recording" at bounding box center [898, 333] width 463 height 31
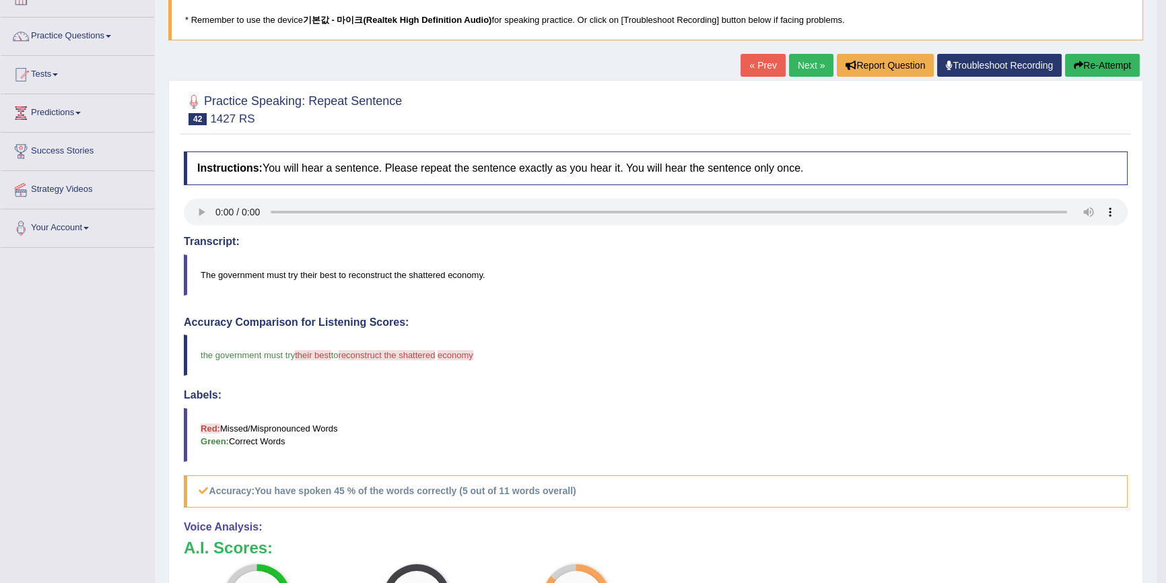
scroll to position [61, 0]
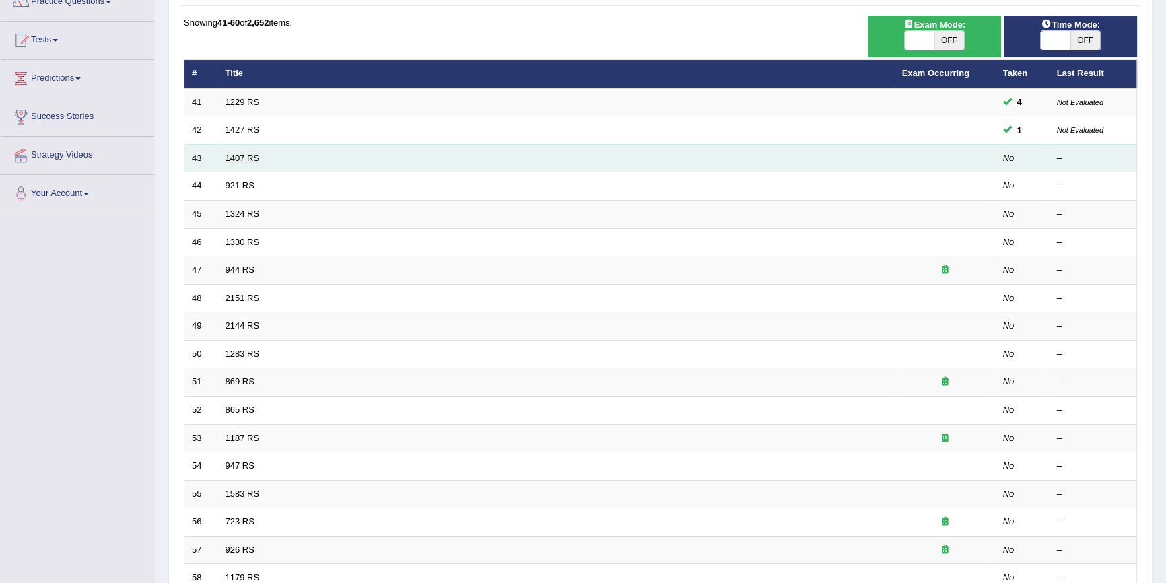
click at [249, 160] on link "1407 RS" at bounding box center [243, 158] width 34 height 10
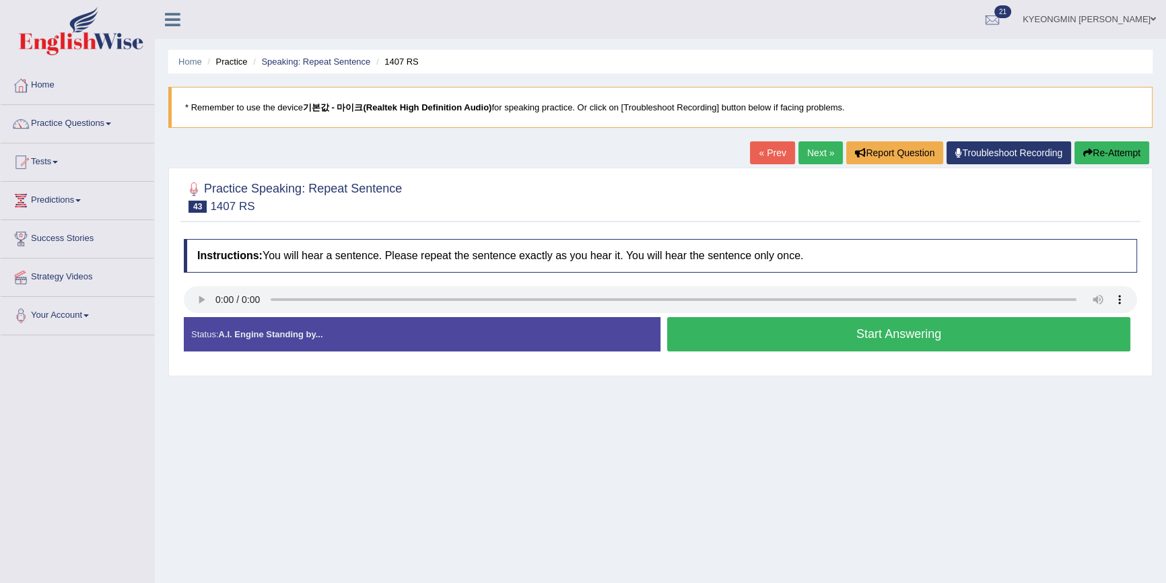
click at [839, 339] on button "Start Answering" at bounding box center [898, 334] width 463 height 34
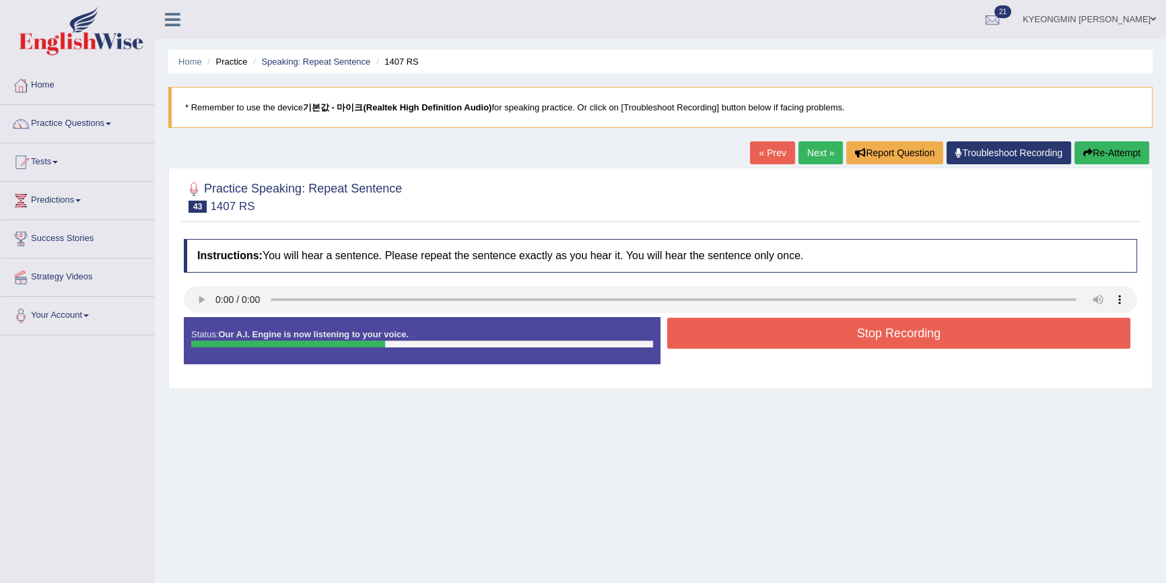
click at [839, 329] on button "Stop Recording" at bounding box center [898, 333] width 463 height 31
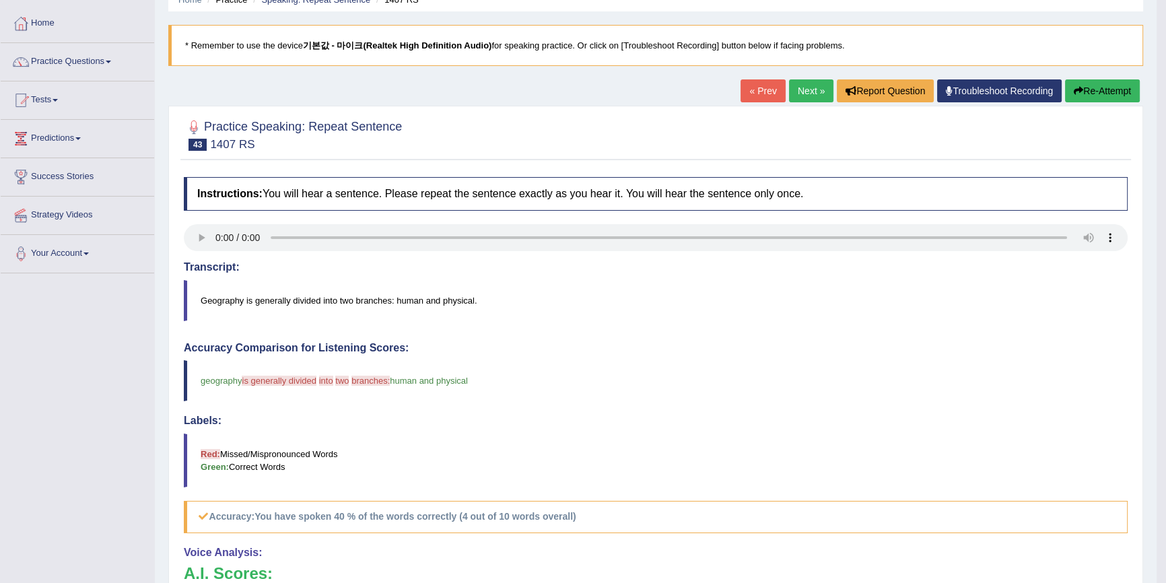
scroll to position [61, 0]
click at [1103, 107] on div "Practice Speaking: Repeat Sentence 43 1407 RS Instructions: You will hear a sen…" at bounding box center [655, 456] width 975 height 698
click at [1109, 94] on button "Re-Attempt" at bounding box center [1102, 92] width 75 height 23
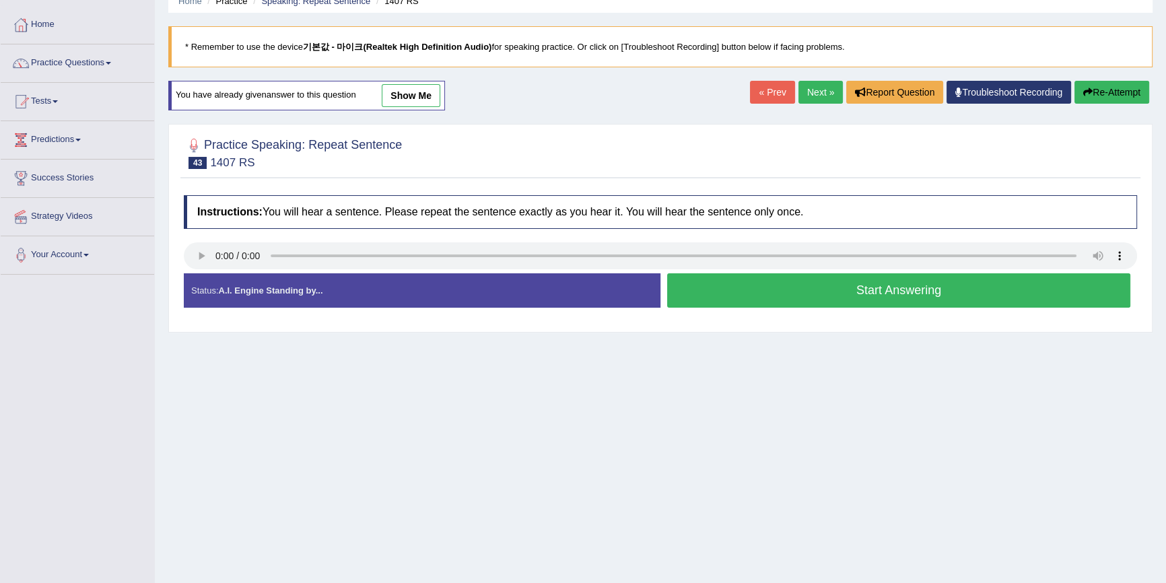
click at [790, 294] on button "Start Answering" at bounding box center [898, 290] width 463 height 34
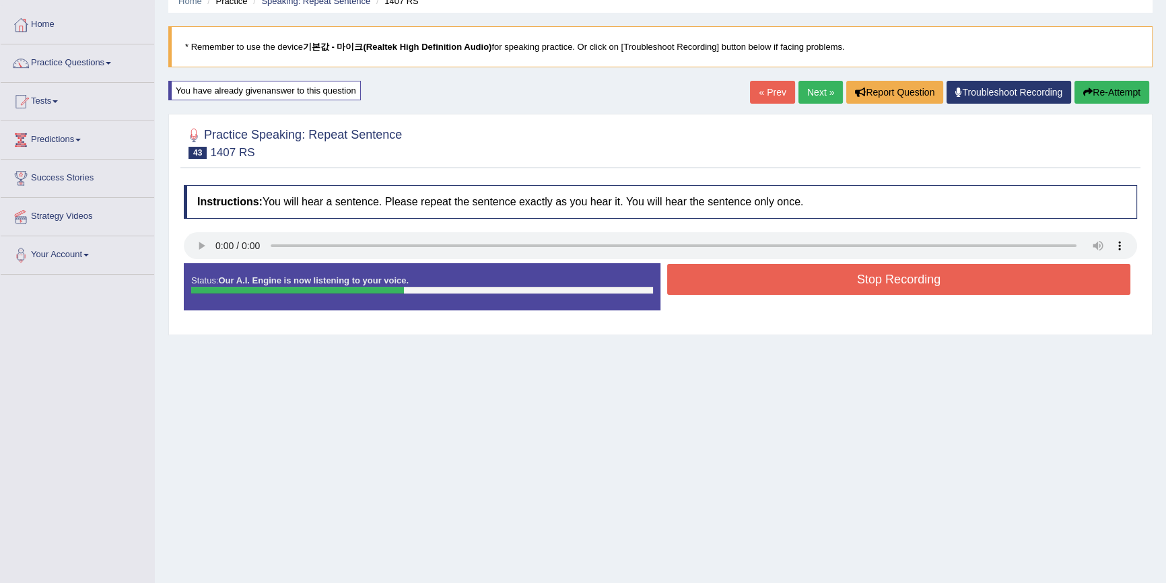
click at [815, 287] on button "Stop Recording" at bounding box center [898, 279] width 463 height 31
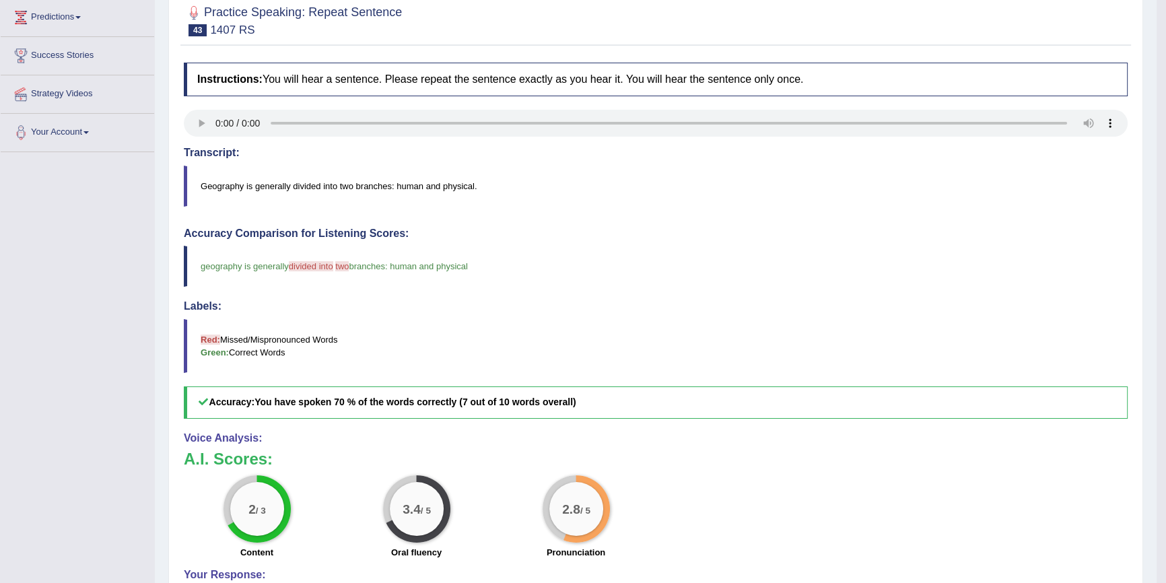
scroll to position [122, 0]
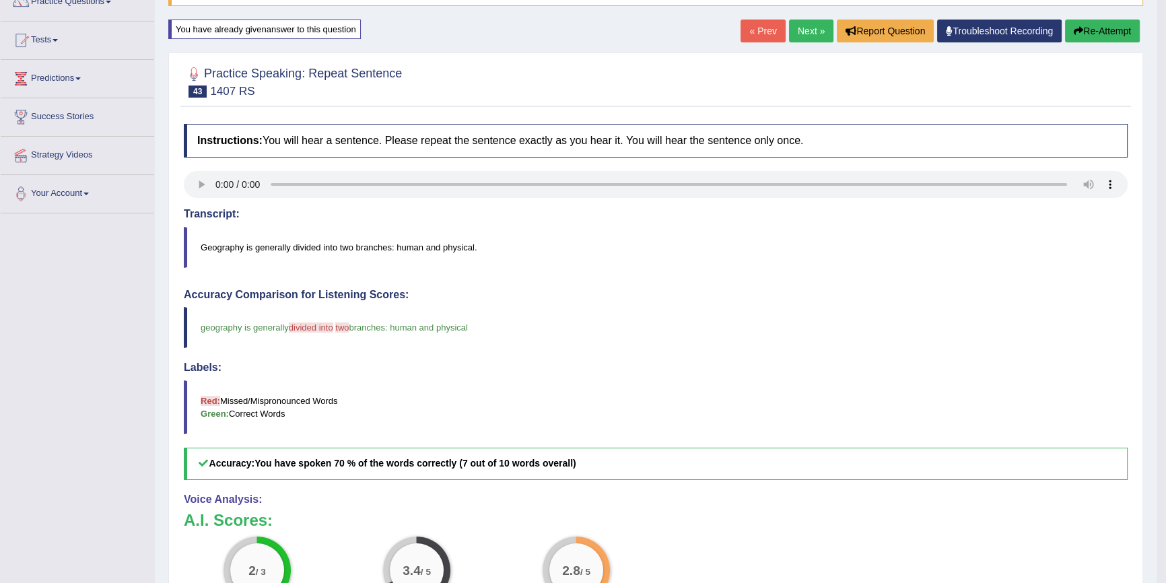
click at [1111, 40] on button "Re-Attempt" at bounding box center [1102, 31] width 75 height 23
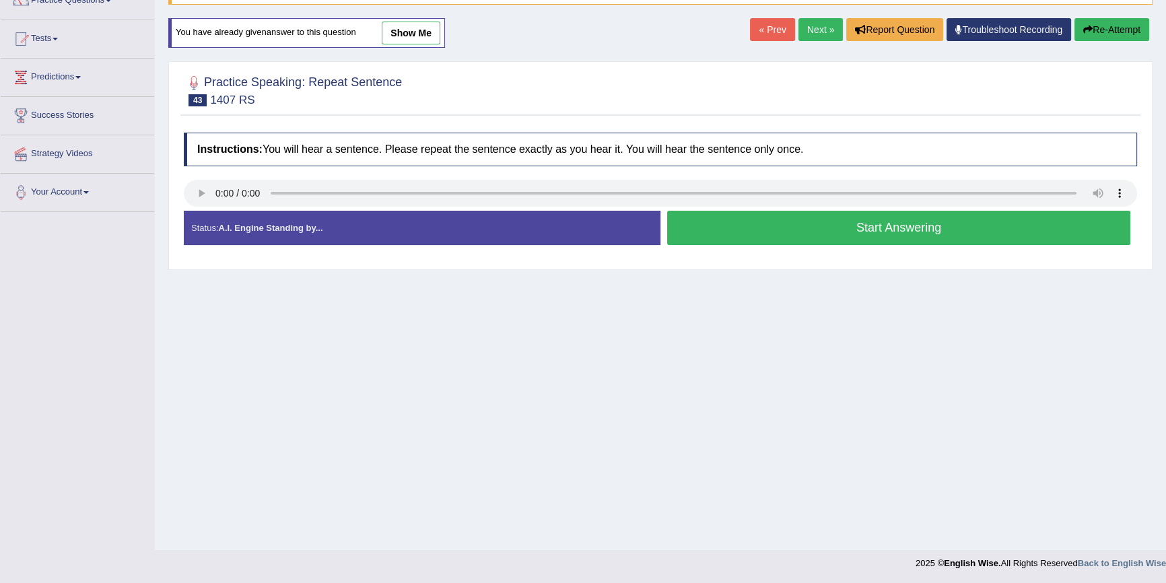
scroll to position [122, 0]
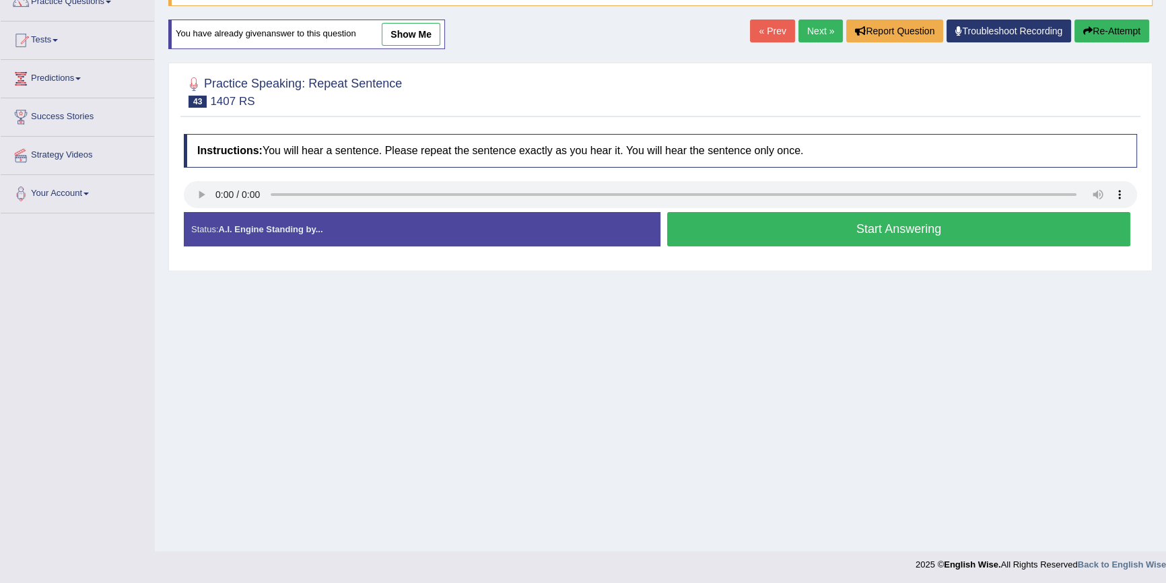
click at [798, 234] on button "Start Answering" at bounding box center [898, 229] width 463 height 34
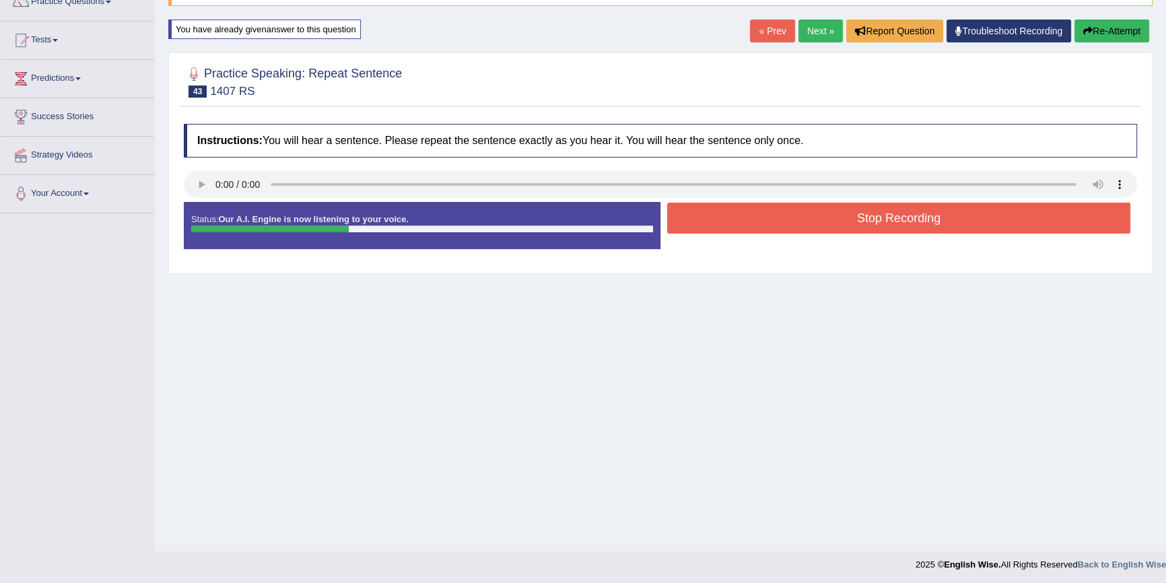
click at [829, 222] on button "Stop Recording" at bounding box center [898, 218] width 463 height 31
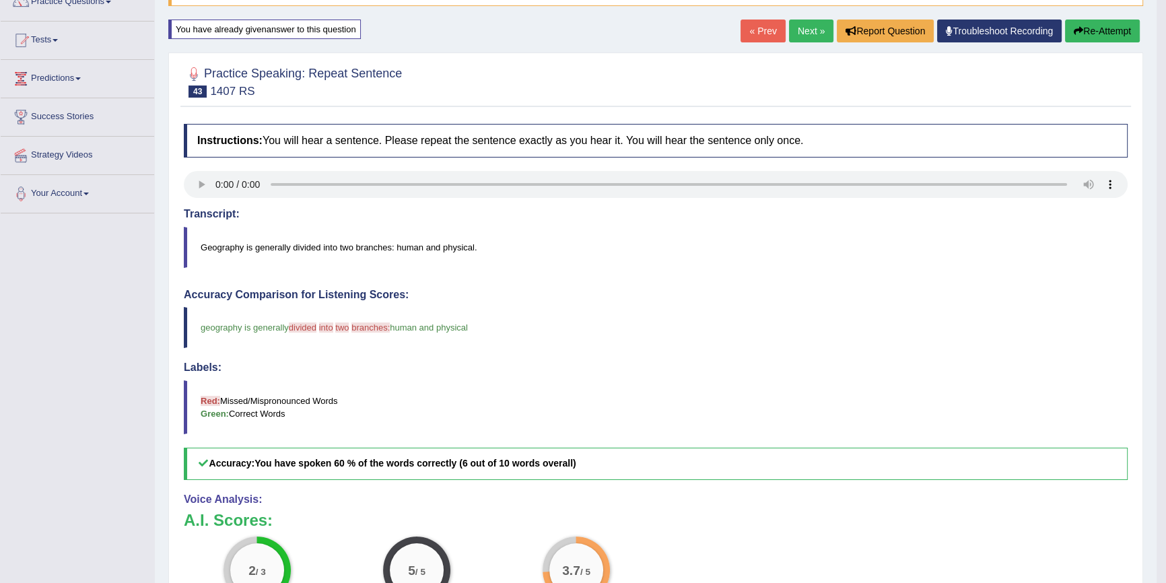
click at [1081, 25] on button "Re-Attempt" at bounding box center [1102, 31] width 75 height 23
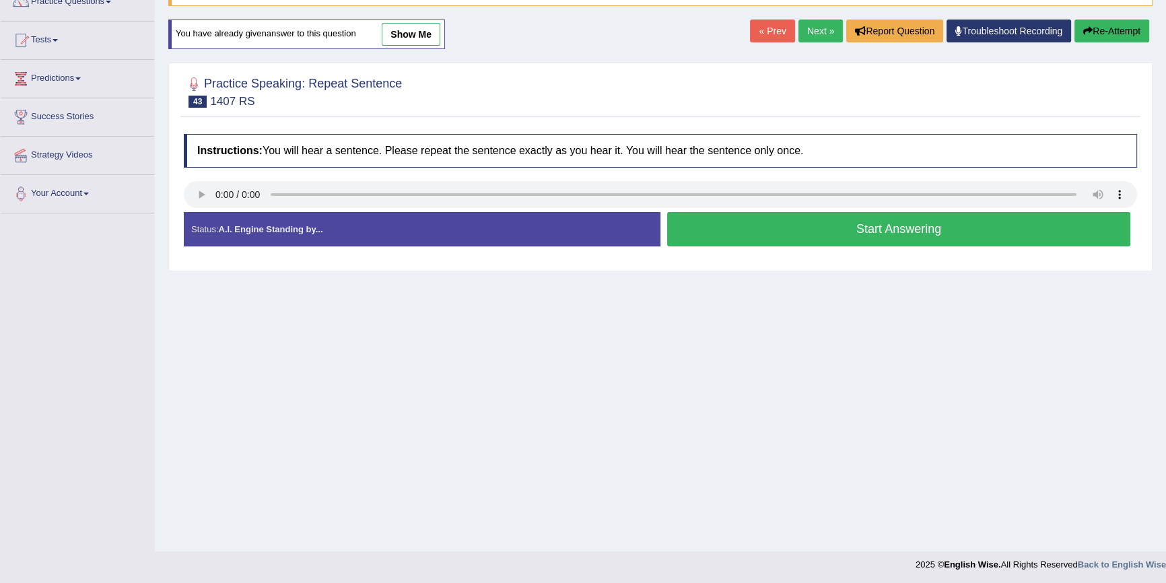
click at [801, 215] on button "Start Answering" at bounding box center [898, 229] width 463 height 34
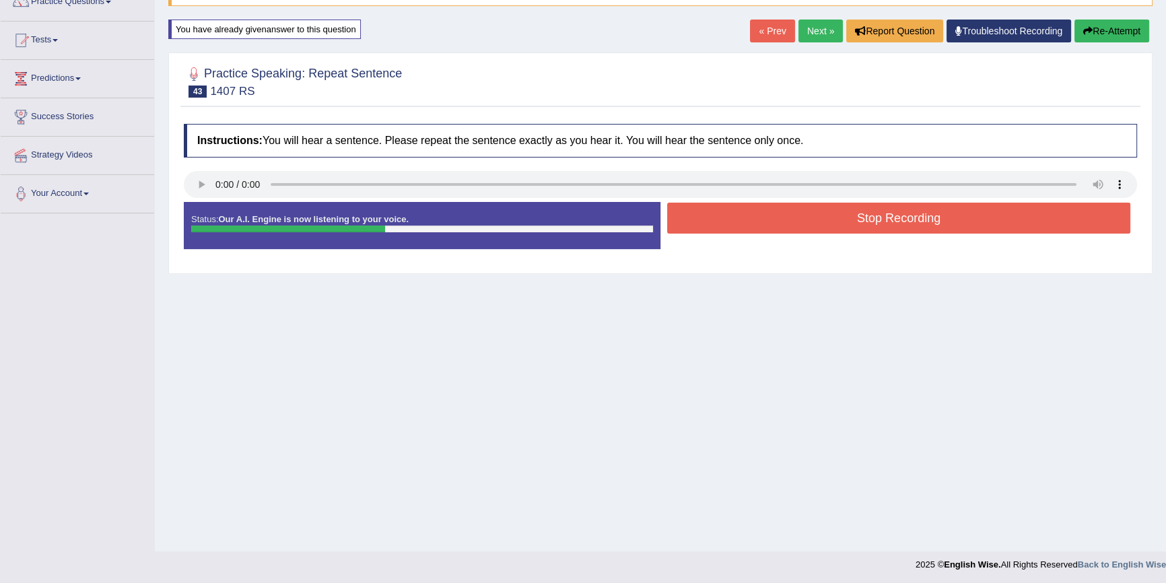
click at [821, 213] on button "Stop Recording" at bounding box center [898, 218] width 463 height 31
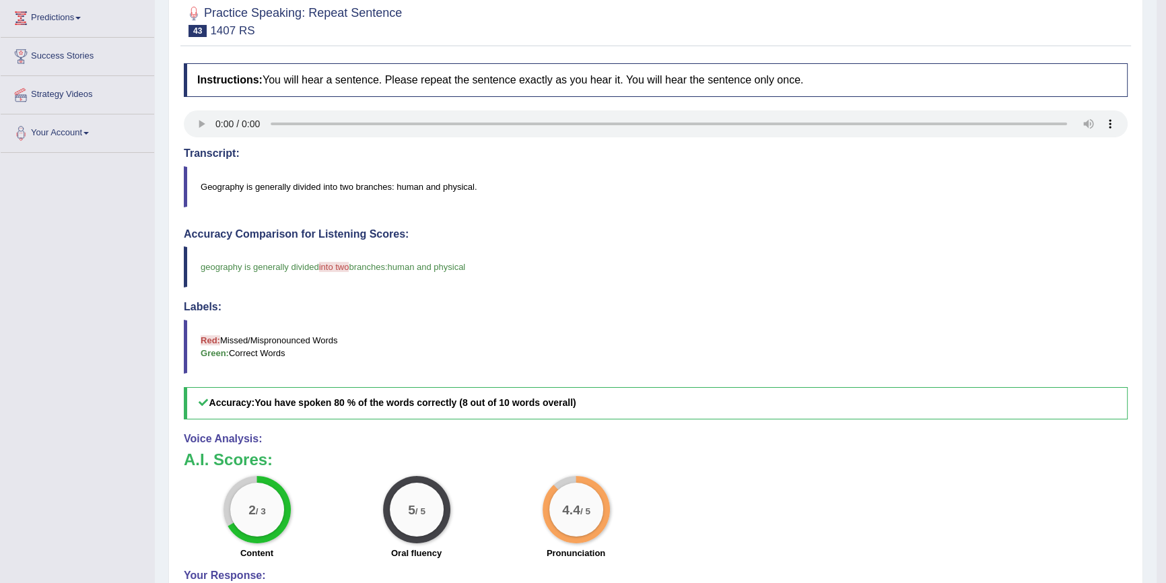
scroll to position [183, 0]
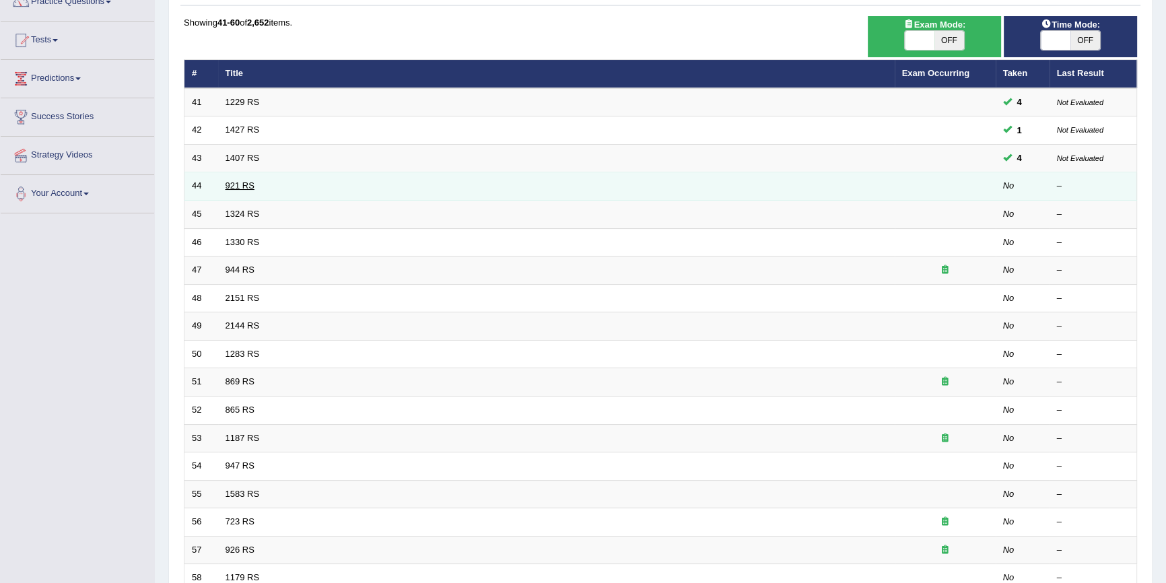
click at [242, 185] on link "921 RS" at bounding box center [240, 185] width 29 height 10
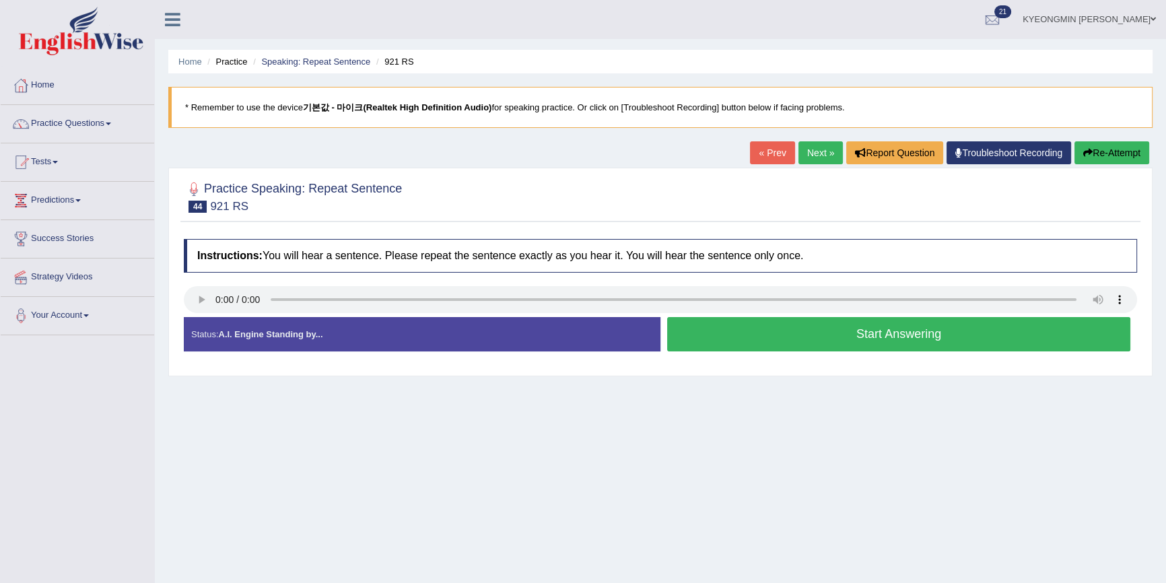
click at [936, 344] on button "Start Answering" at bounding box center [898, 334] width 463 height 34
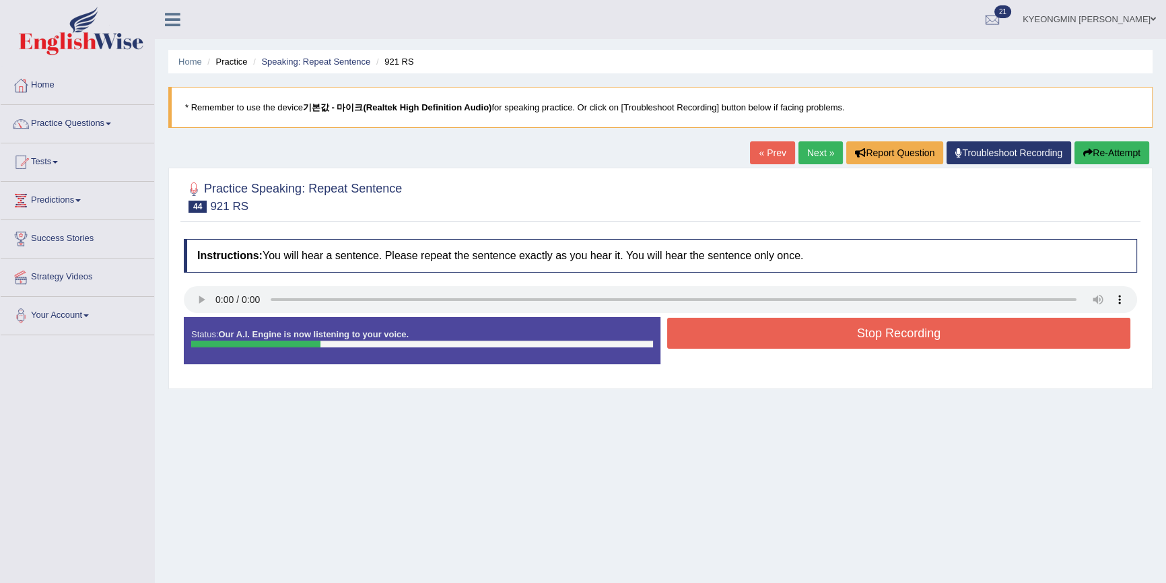
click at [920, 329] on button "Stop Recording" at bounding box center [898, 333] width 463 height 31
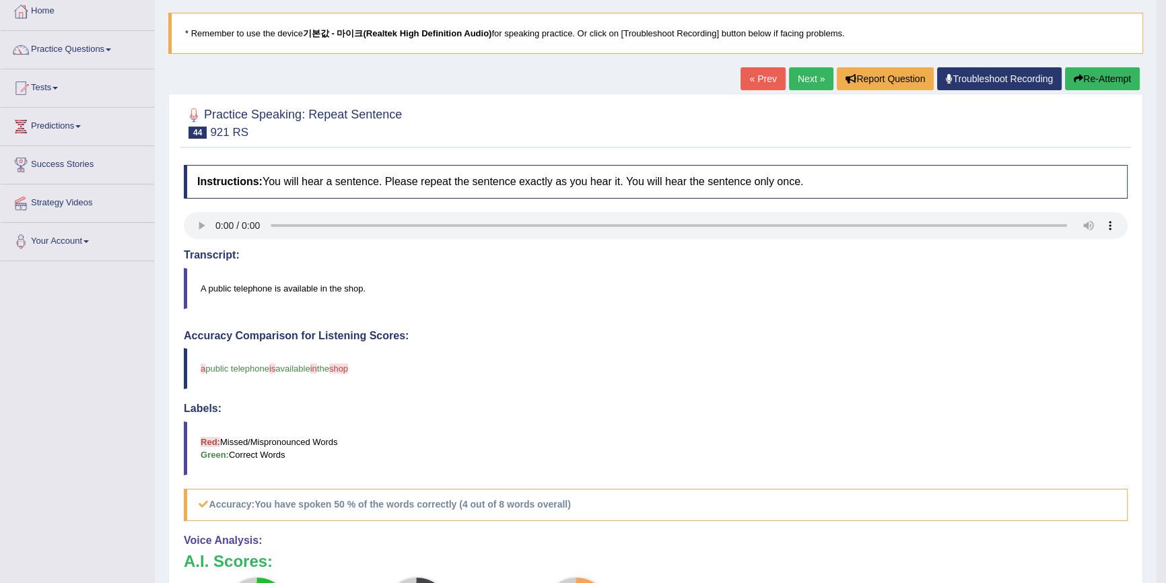
scroll to position [61, 0]
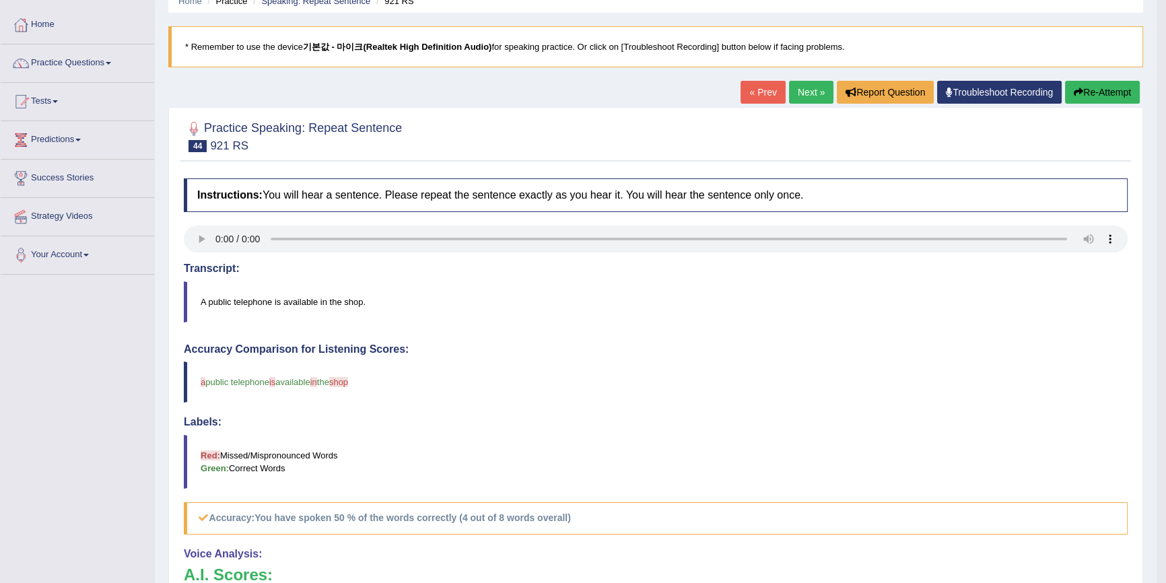
click at [1068, 91] on button "Re-Attempt" at bounding box center [1102, 92] width 75 height 23
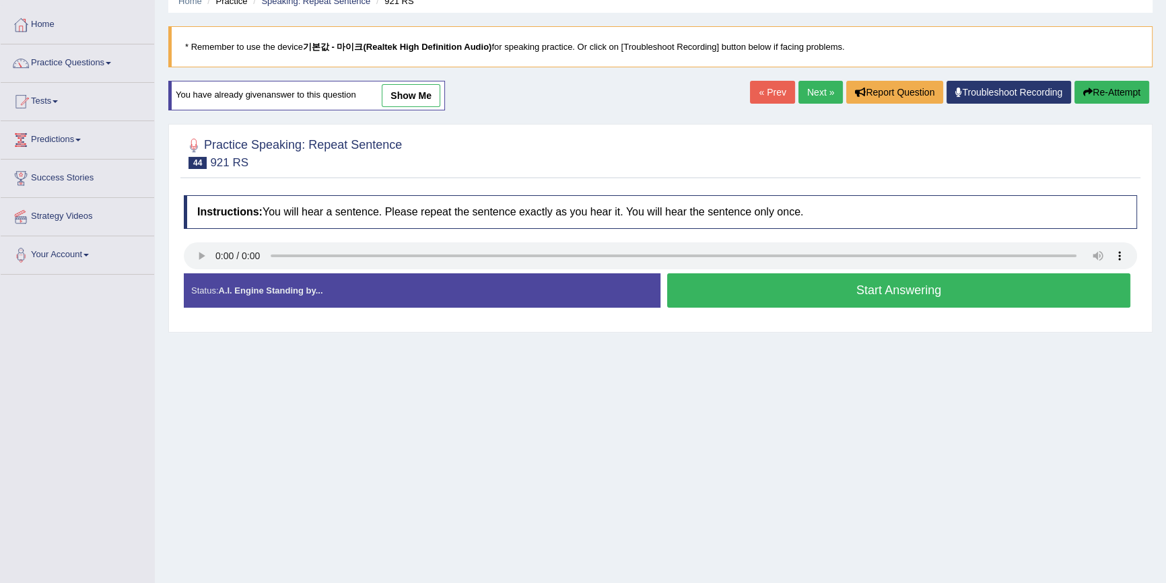
click at [704, 277] on button "Start Answering" at bounding box center [898, 290] width 463 height 34
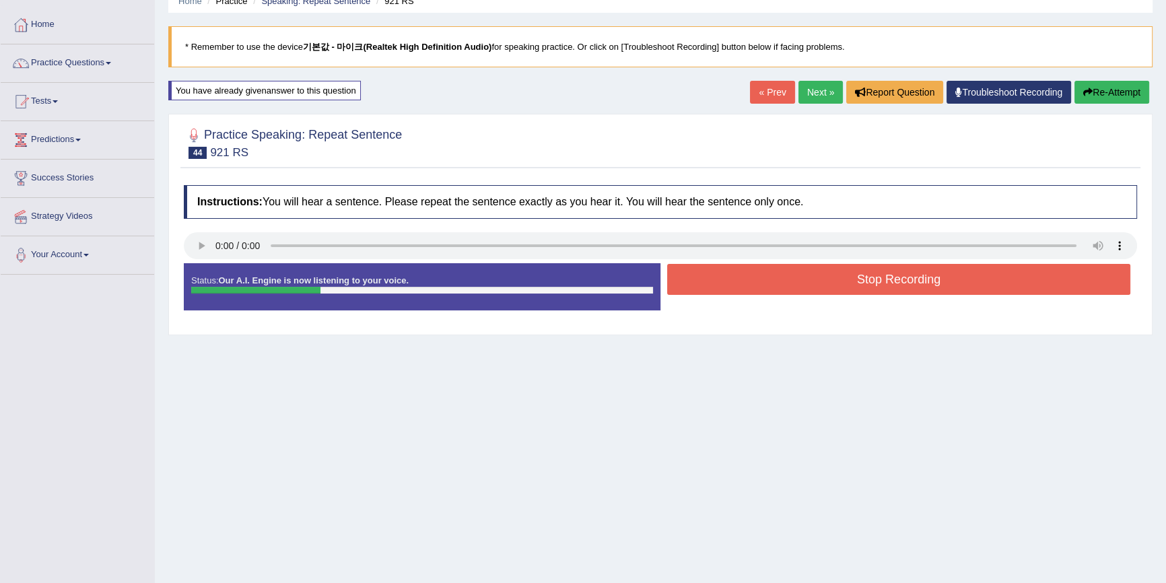
click at [718, 275] on button "Stop Recording" at bounding box center [898, 279] width 463 height 31
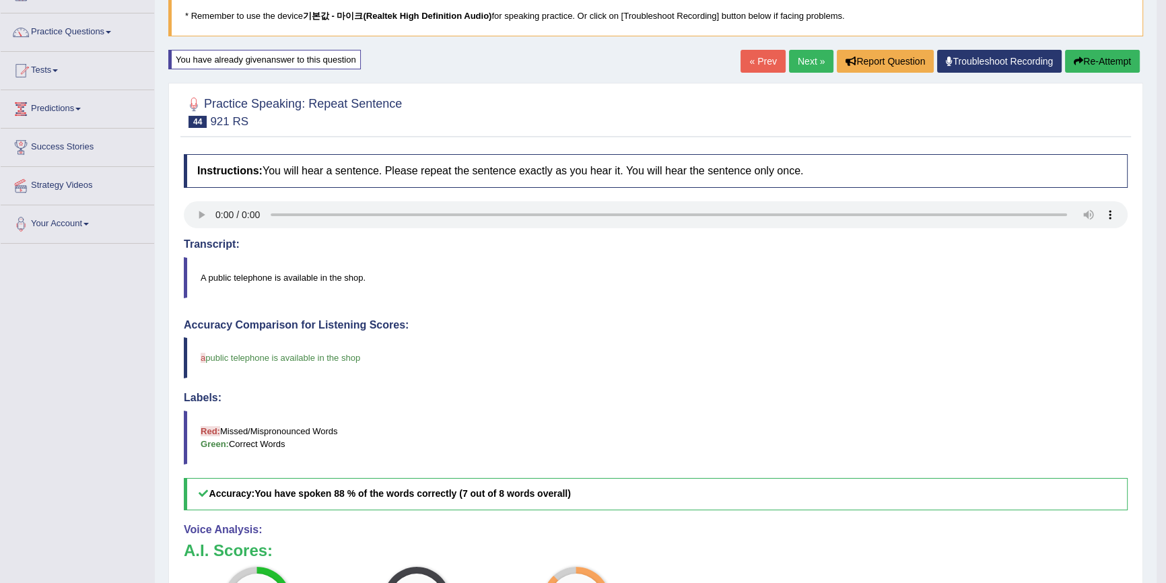
scroll to position [61, 0]
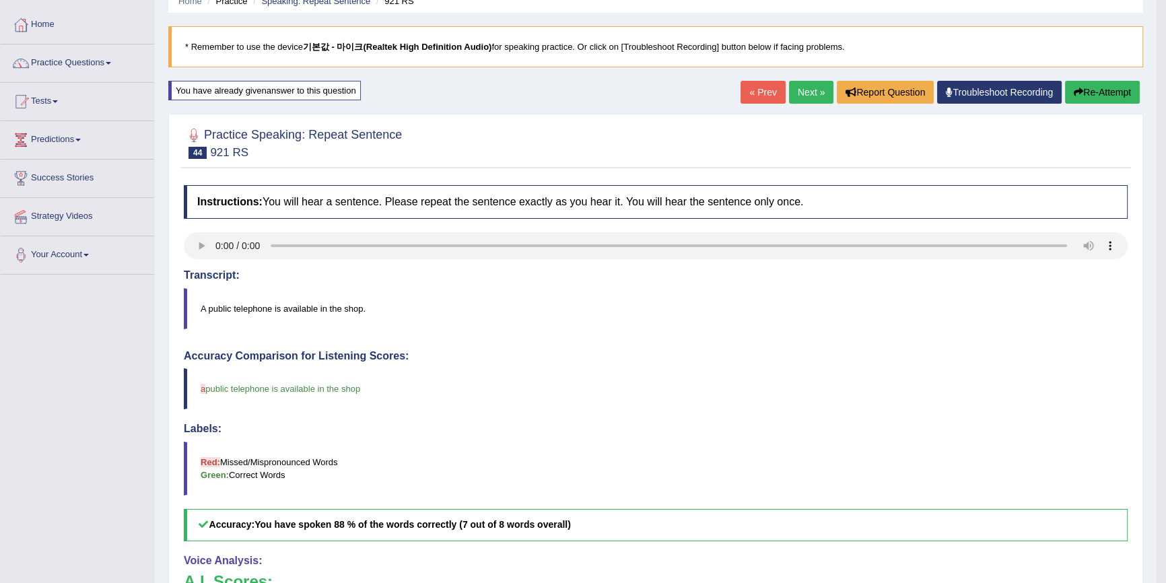
click at [1115, 100] on button "Re-Attempt" at bounding box center [1102, 92] width 75 height 23
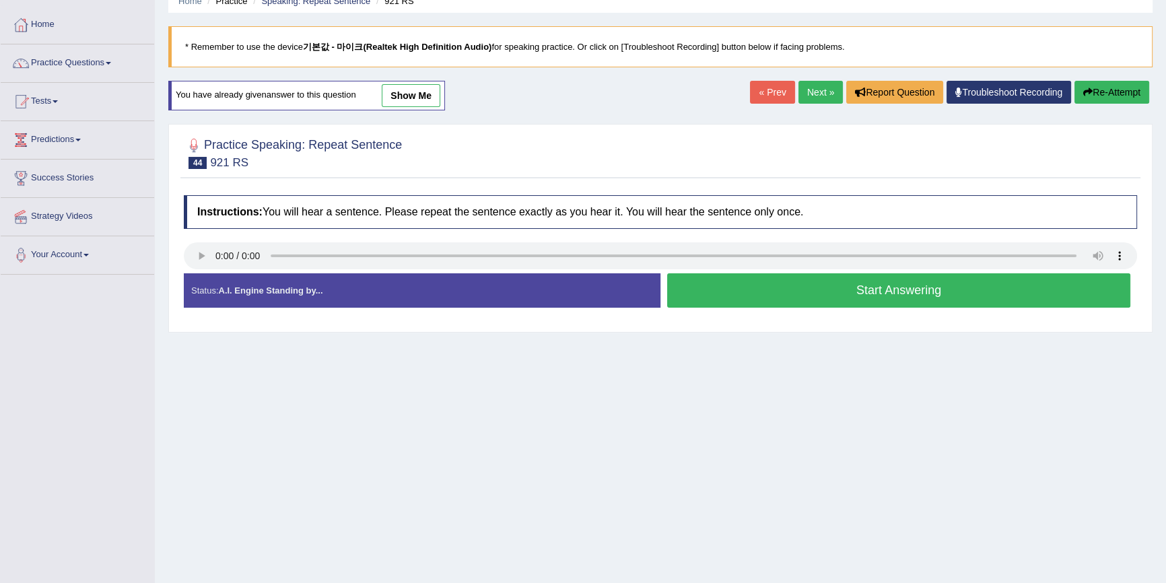
click at [743, 275] on button "Start Answering" at bounding box center [898, 290] width 463 height 34
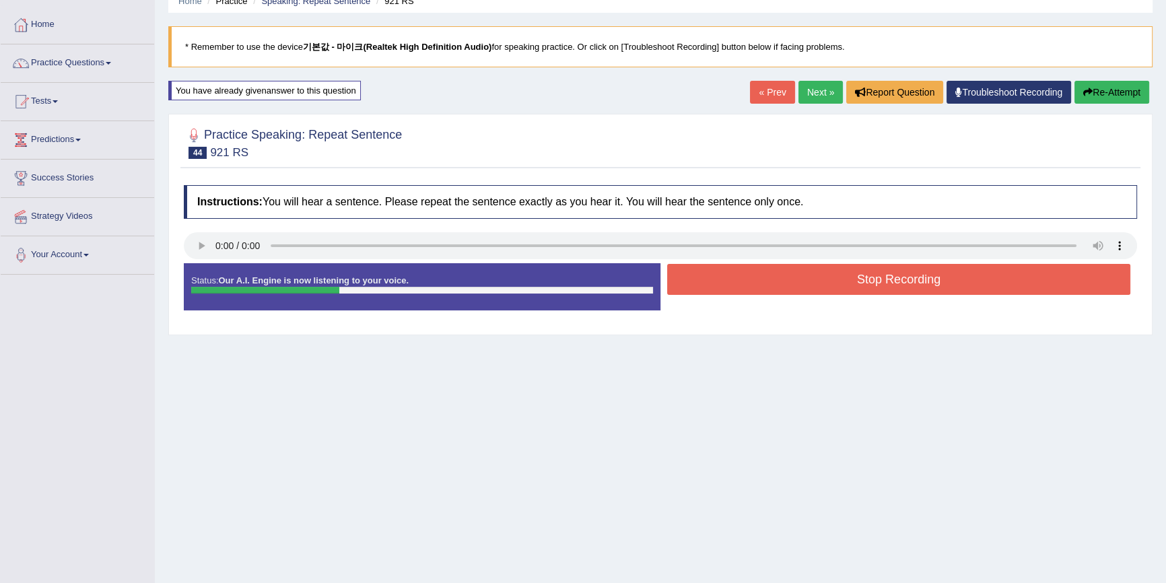
click at [777, 275] on button "Stop Recording" at bounding box center [898, 279] width 463 height 31
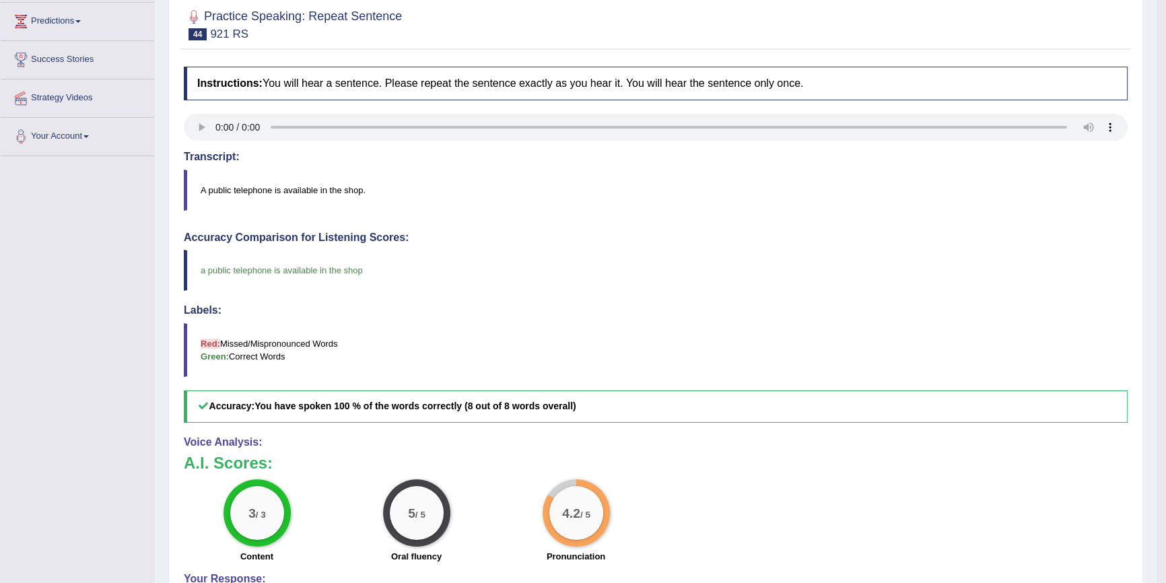
scroll to position [183, 0]
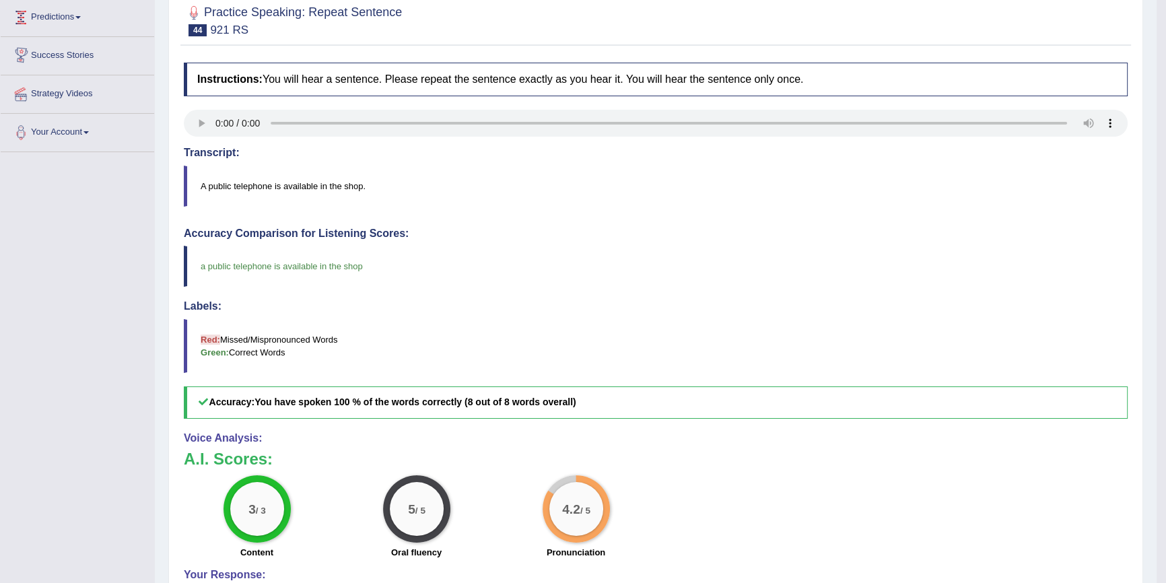
click at [11, 0] on link "Predictions" at bounding box center [77, 16] width 153 height 34
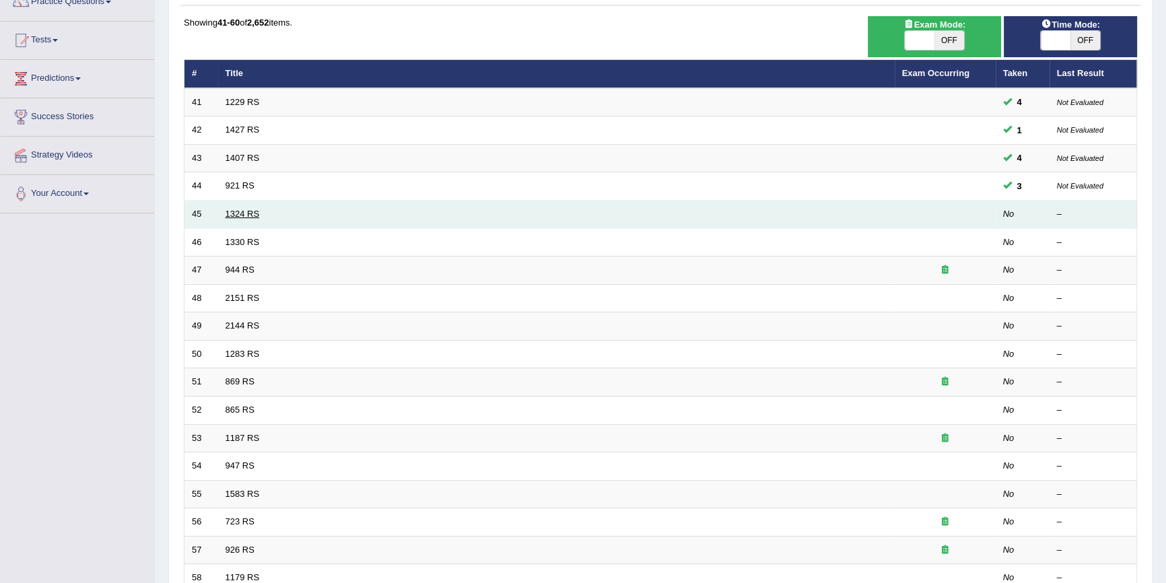
click at [232, 215] on link "1324 RS" at bounding box center [243, 214] width 34 height 10
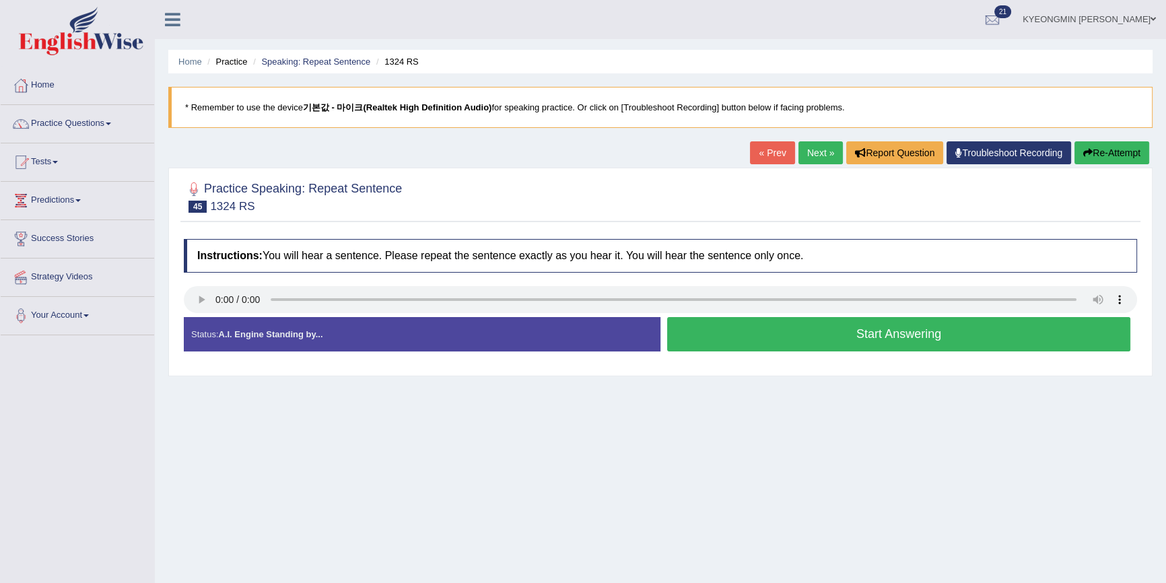
click at [920, 326] on button "Start Answering" at bounding box center [898, 334] width 463 height 34
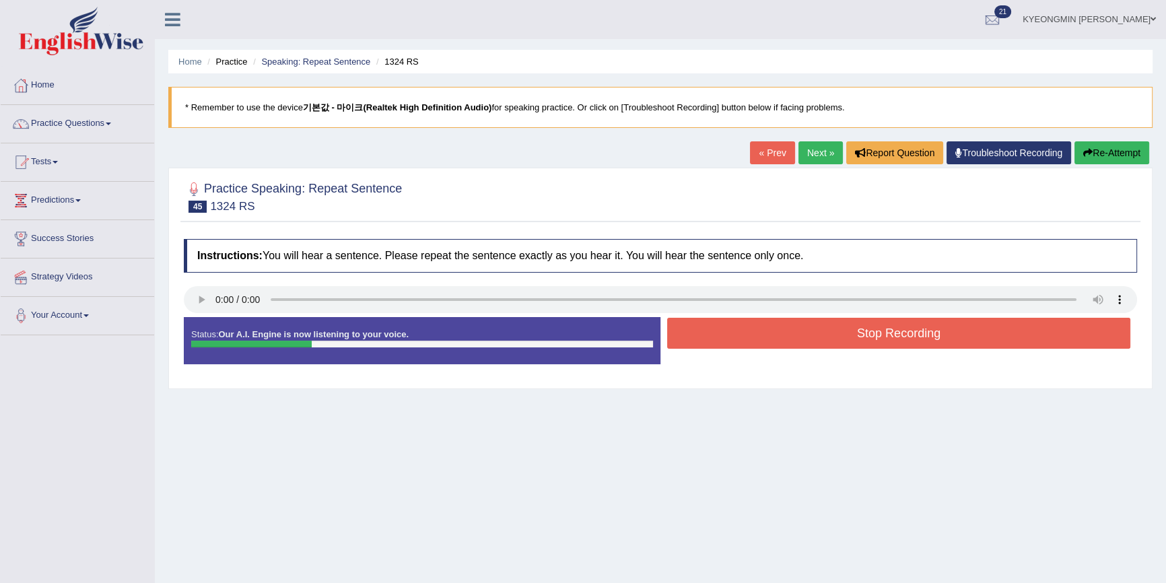
click at [896, 336] on button "Stop Recording" at bounding box center [898, 333] width 463 height 31
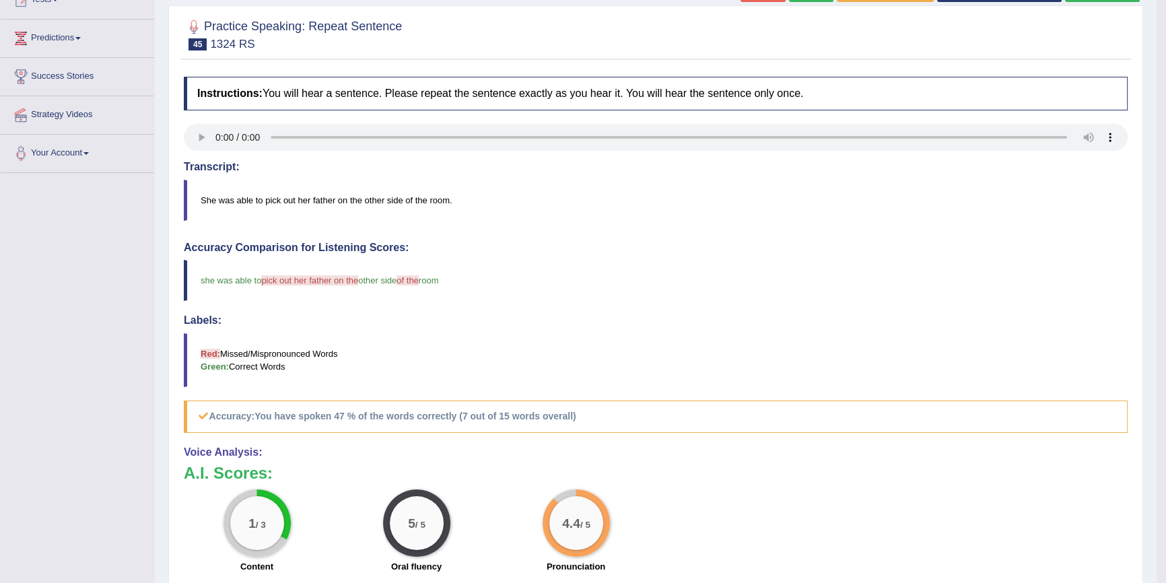
scroll to position [183, 0]
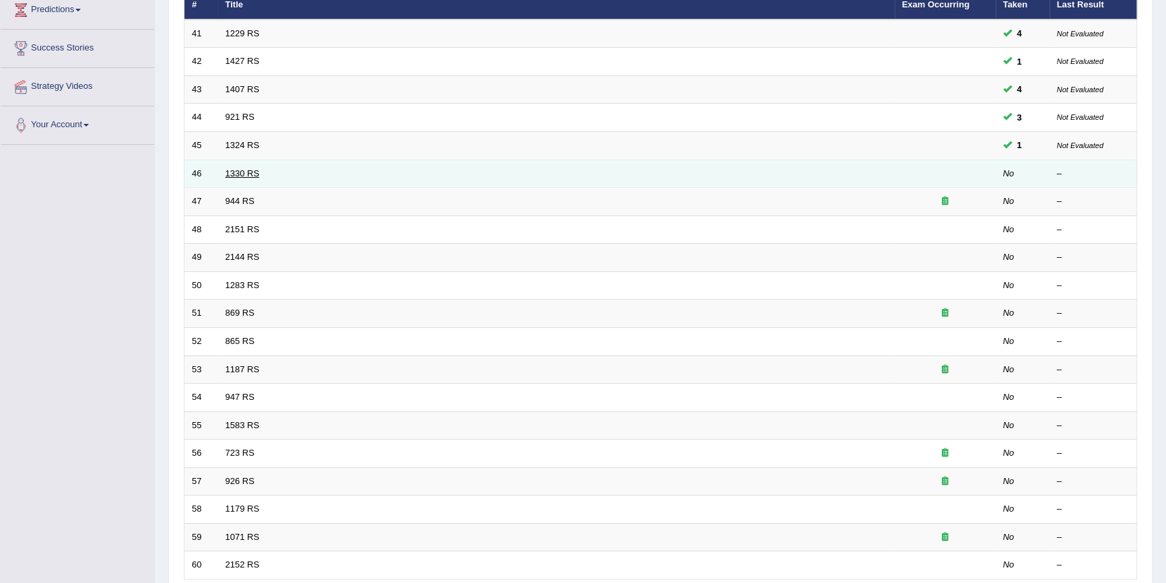
click at [236, 170] on link "1330 RS" at bounding box center [243, 173] width 34 height 10
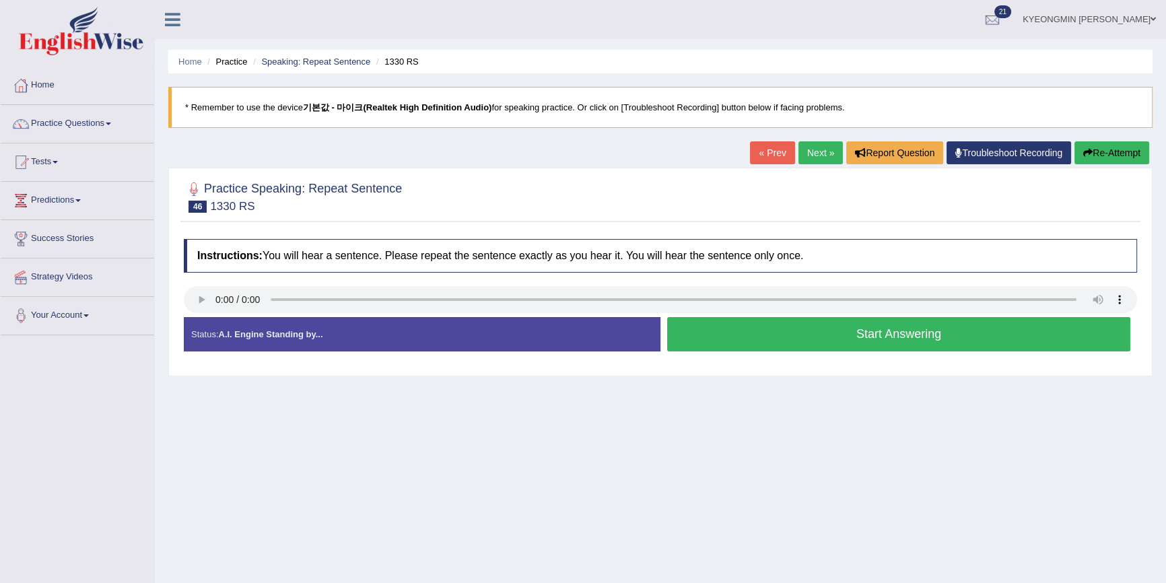
click at [932, 339] on button "Start Answering" at bounding box center [898, 334] width 463 height 34
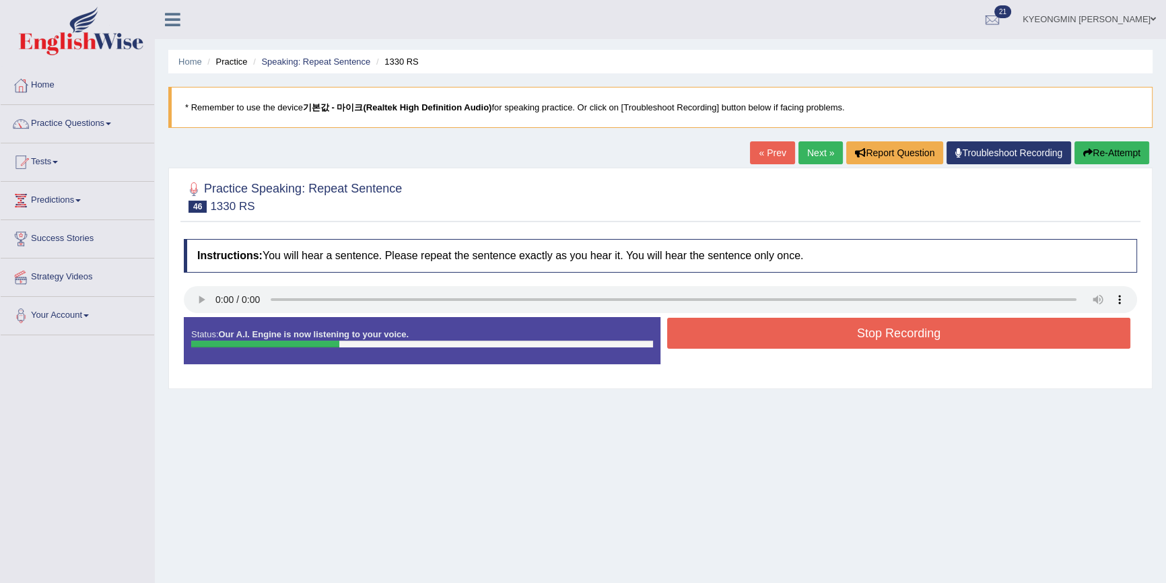
click at [932, 336] on button "Stop Recording" at bounding box center [898, 333] width 463 height 31
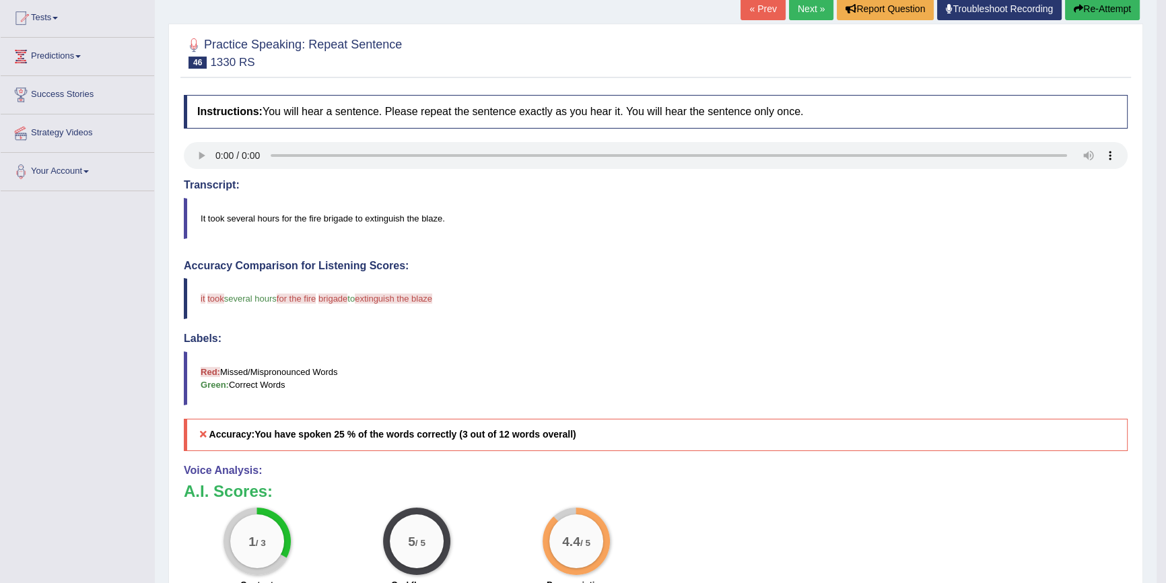
scroll to position [122, 0]
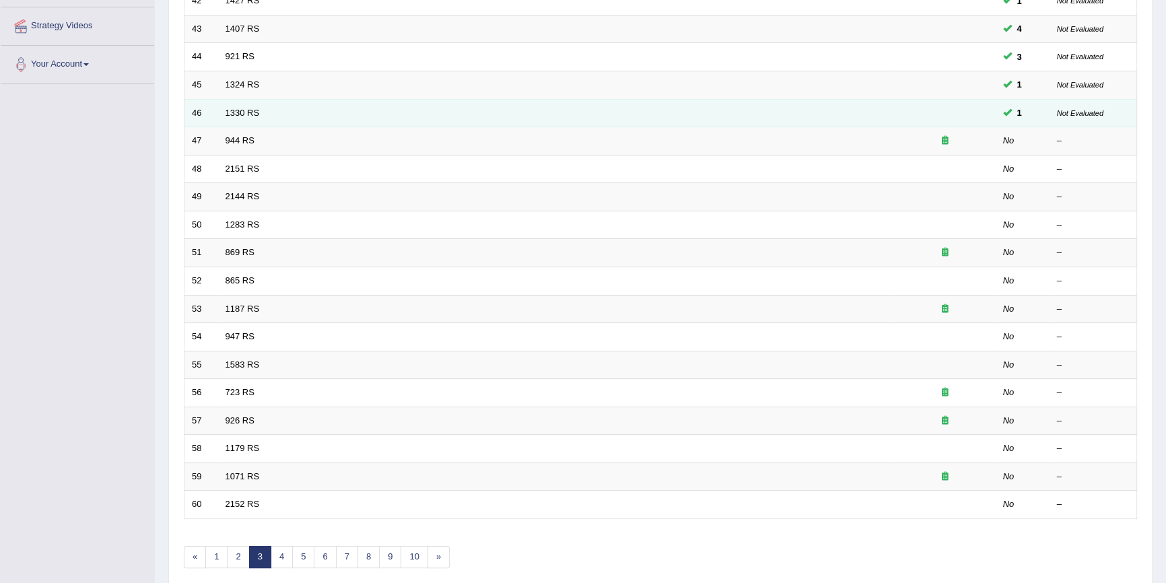
scroll to position [252, 0]
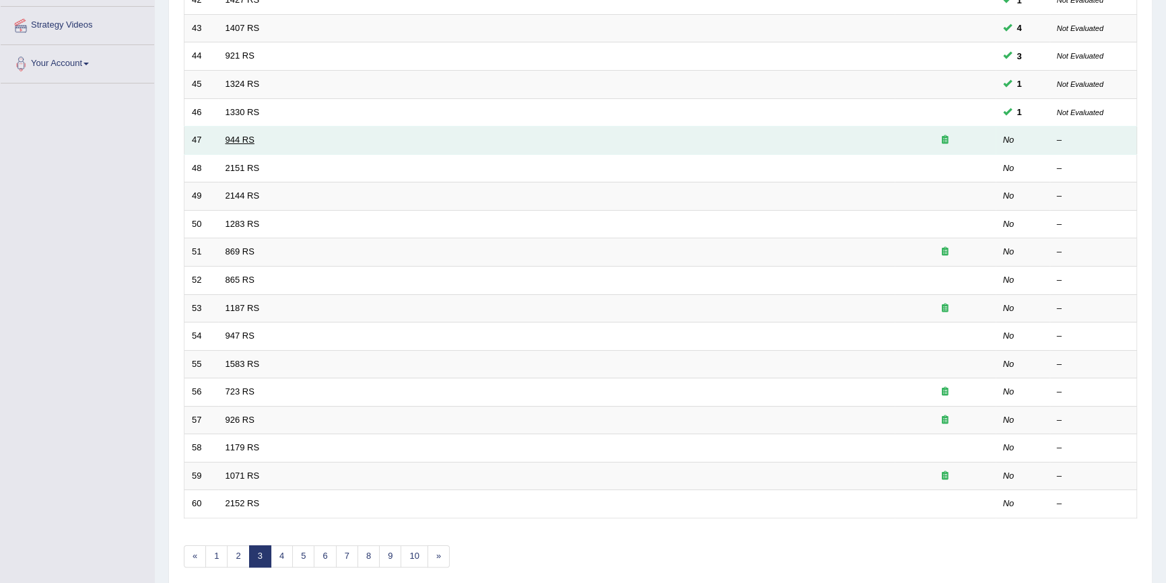
click at [230, 137] on link "944 RS" at bounding box center [240, 140] width 29 height 10
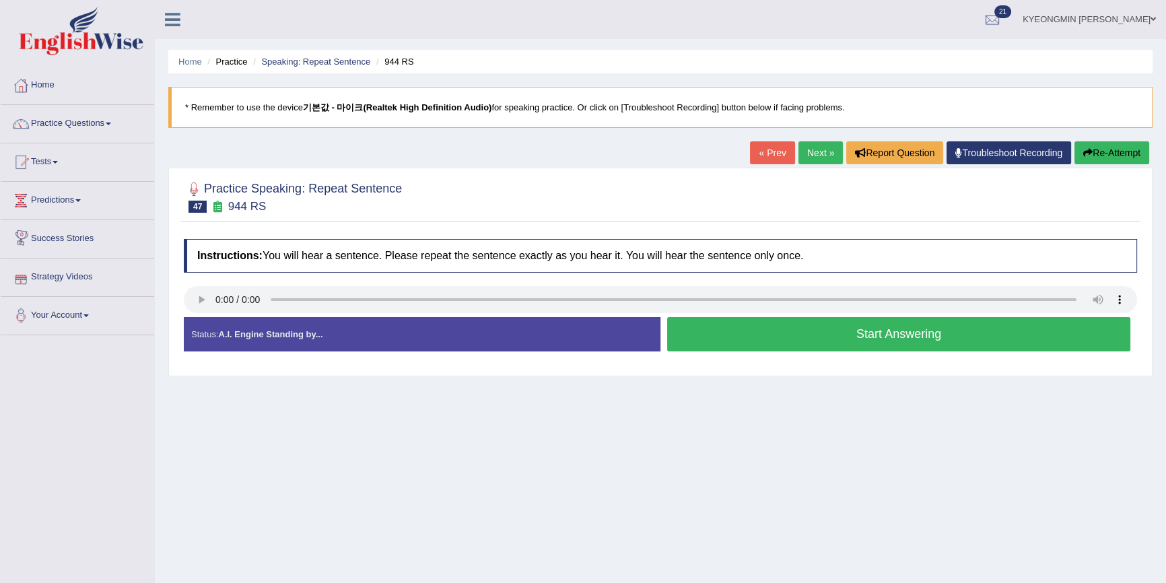
click at [743, 331] on button "Start Answering" at bounding box center [898, 334] width 463 height 34
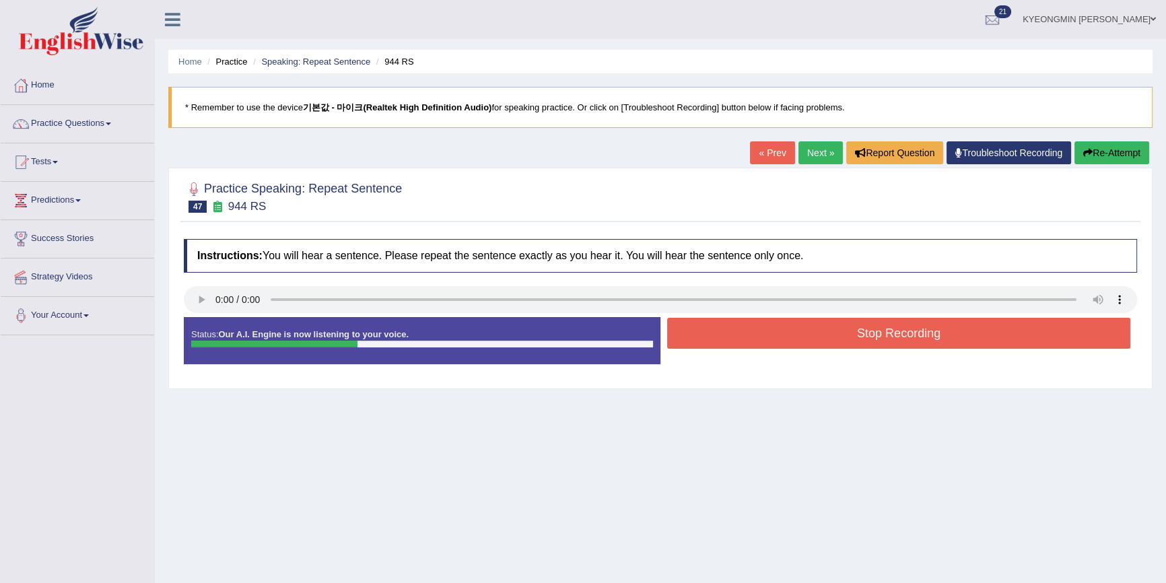
click at [747, 331] on button "Stop Recording" at bounding box center [898, 333] width 463 height 31
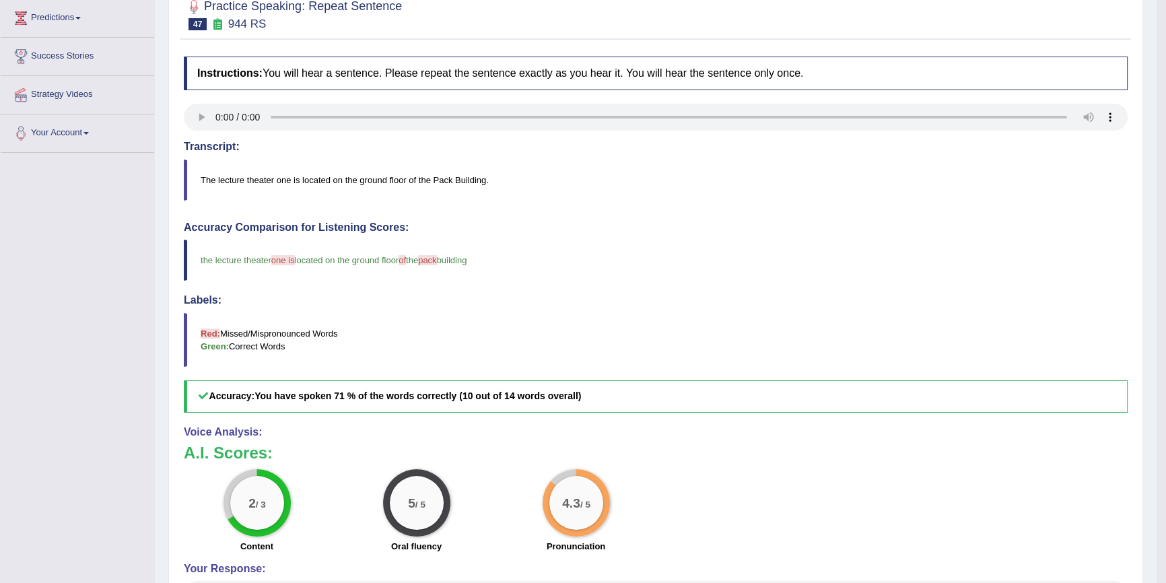
scroll to position [183, 0]
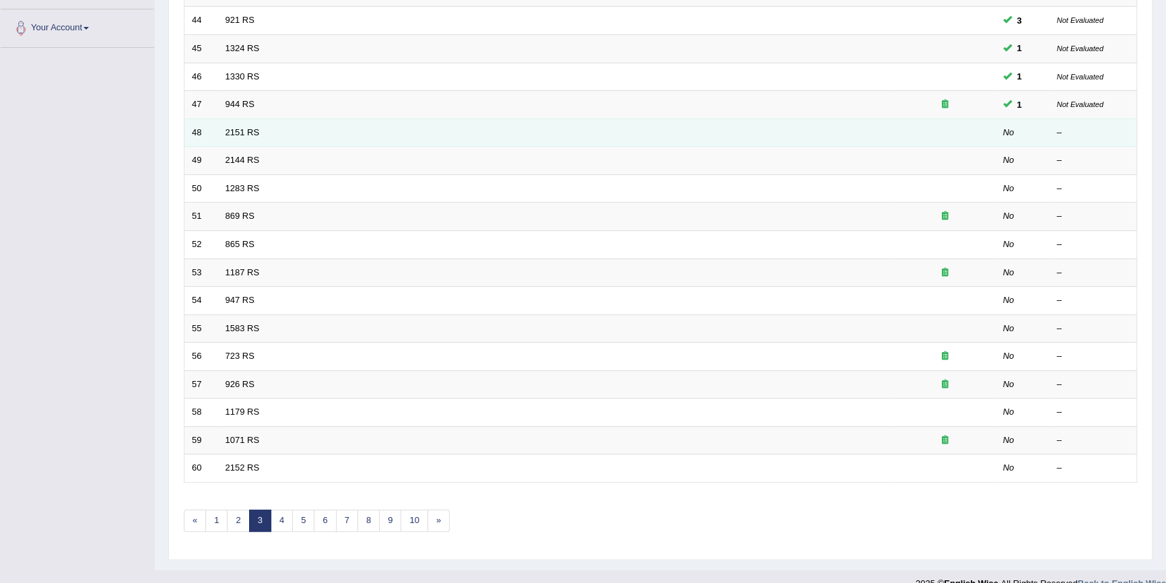
scroll to position [306, 0]
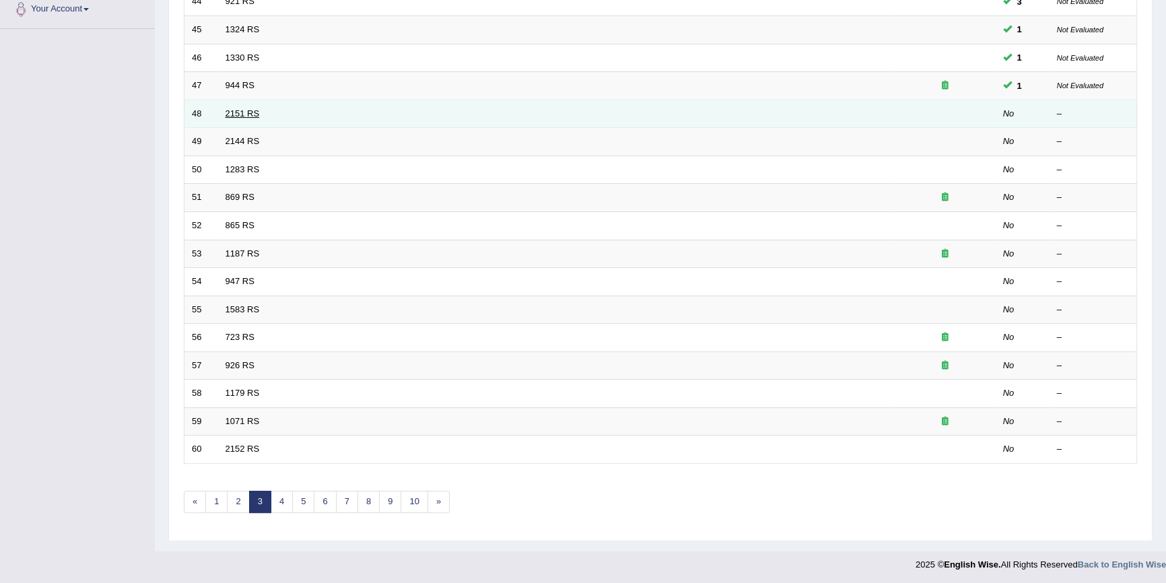
click at [226, 114] on link "2151 RS" at bounding box center [243, 113] width 34 height 10
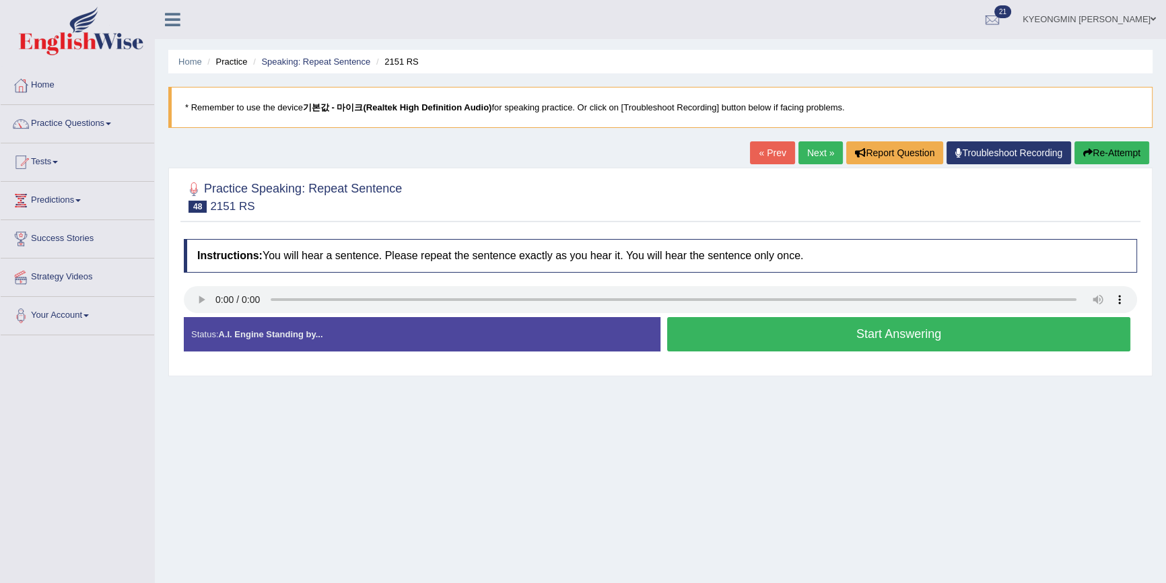
click at [895, 322] on button "Start Answering" at bounding box center [898, 334] width 463 height 34
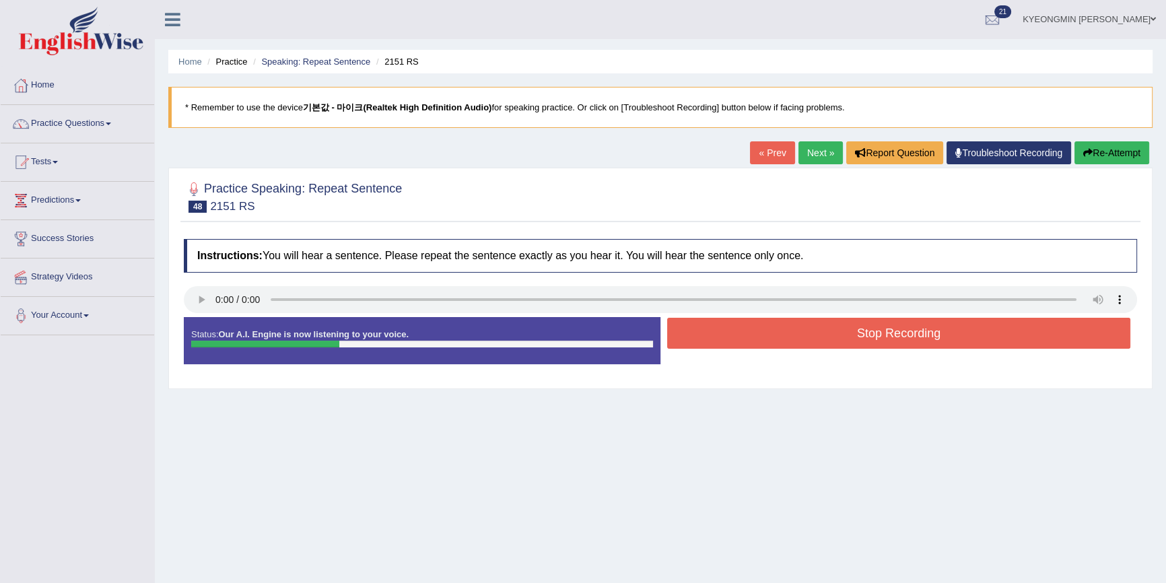
click at [874, 326] on button "Stop Recording" at bounding box center [898, 333] width 463 height 31
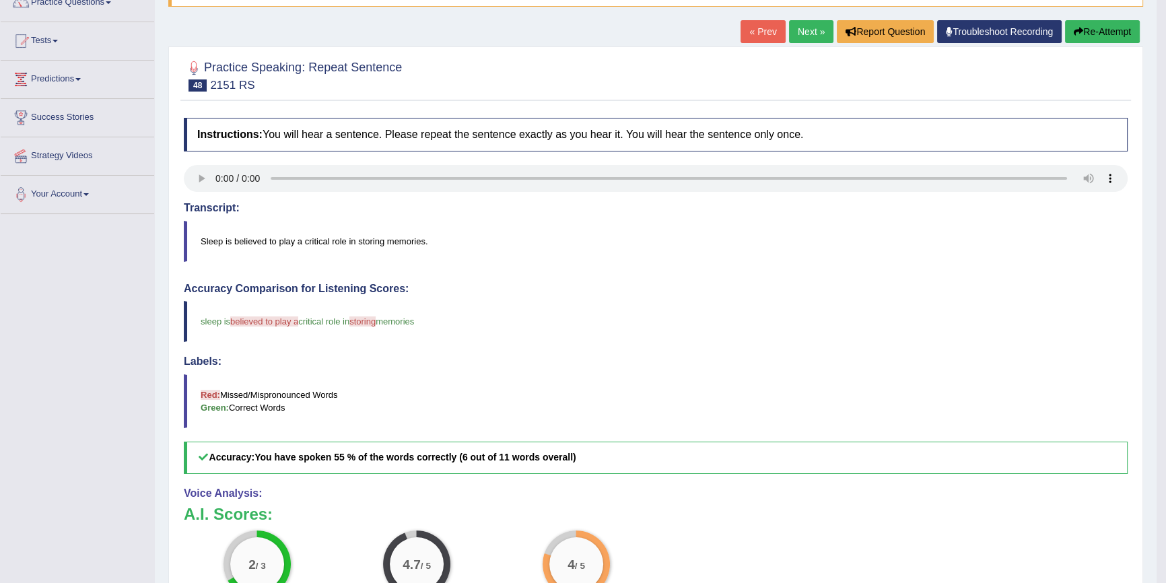
scroll to position [122, 0]
click at [1108, 30] on button "Re-Attempt" at bounding box center [1102, 31] width 75 height 23
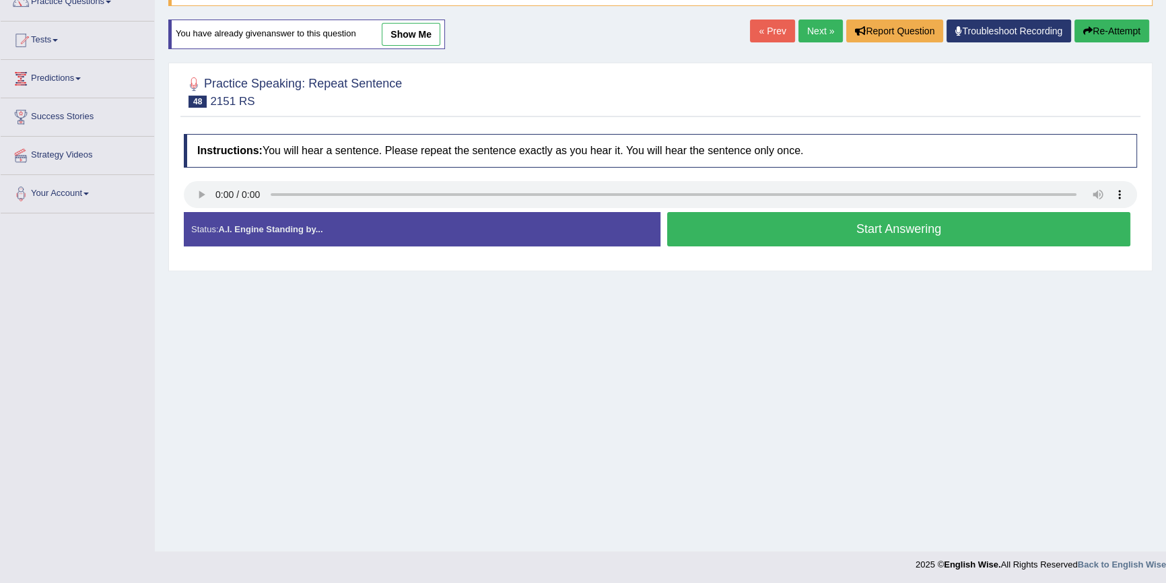
click at [888, 234] on button "Start Answering" at bounding box center [898, 229] width 463 height 34
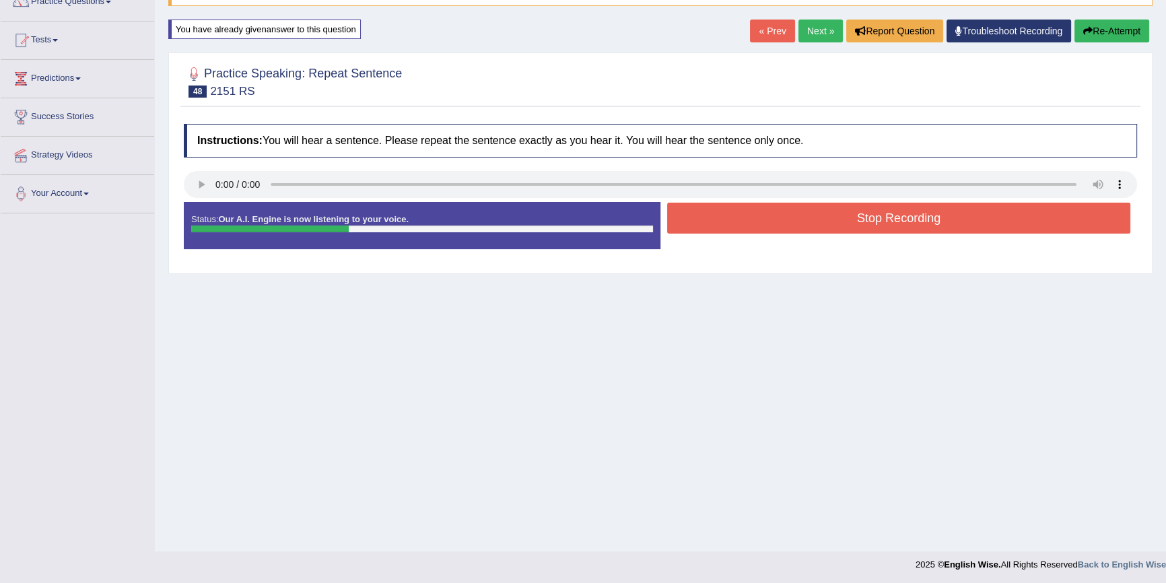
click at [891, 224] on button "Stop Recording" at bounding box center [898, 218] width 463 height 31
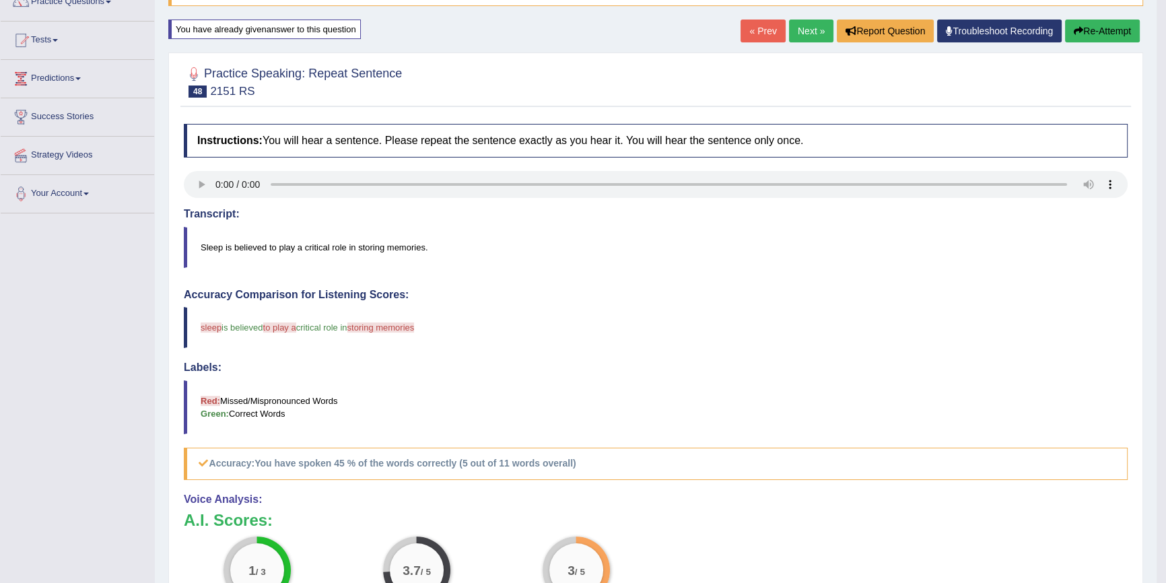
click at [1074, 29] on icon "button" at bounding box center [1078, 30] width 9 height 9
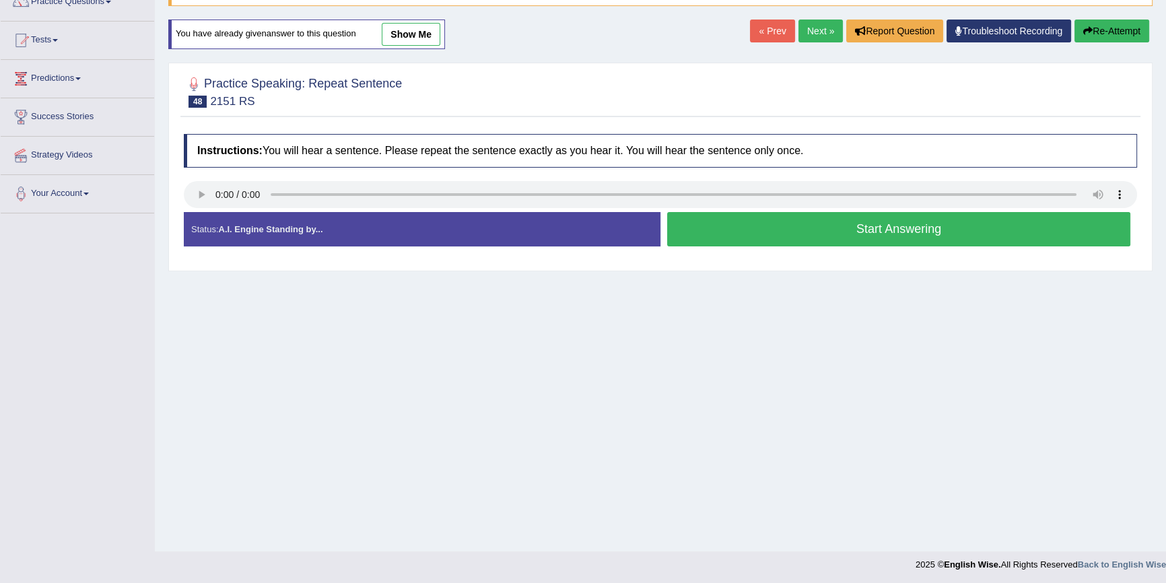
click at [757, 228] on button "Start Answering" at bounding box center [898, 229] width 463 height 34
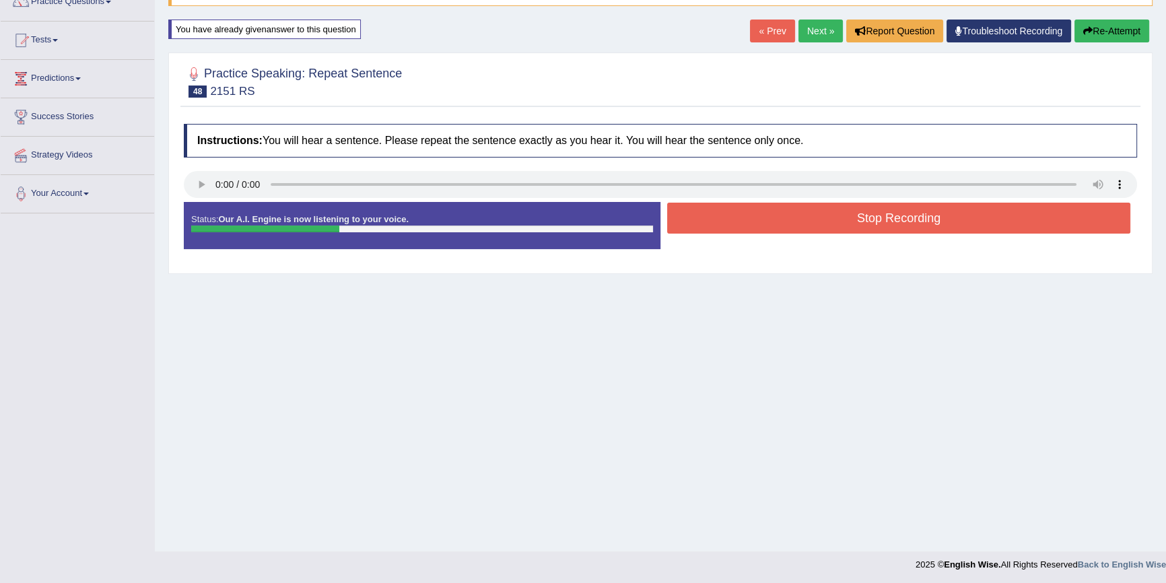
click at [765, 222] on button "Stop Recording" at bounding box center [898, 218] width 463 height 31
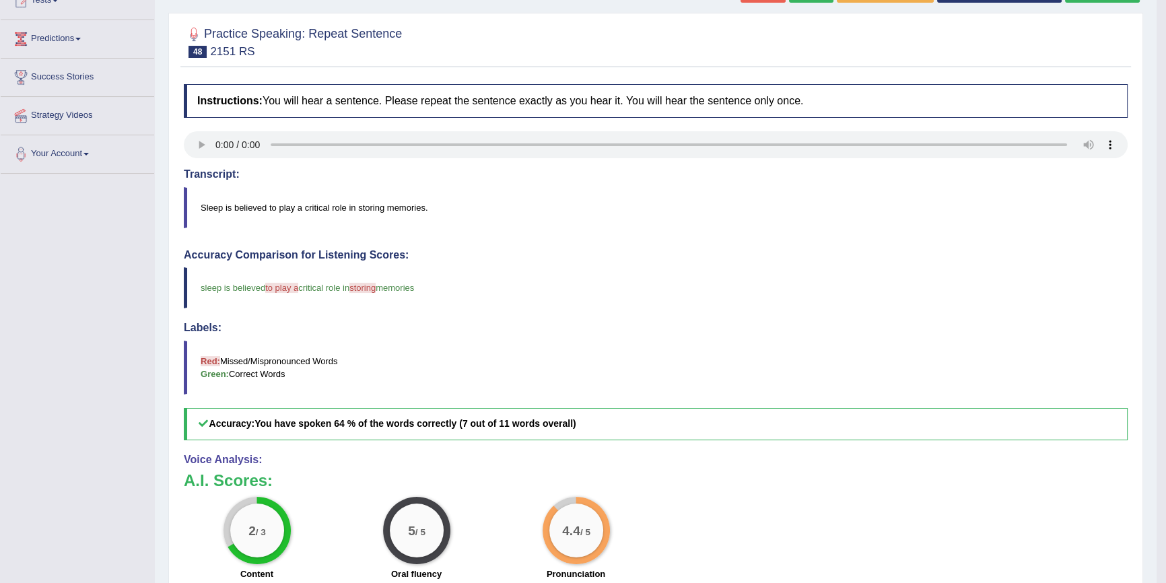
scroll to position [183, 0]
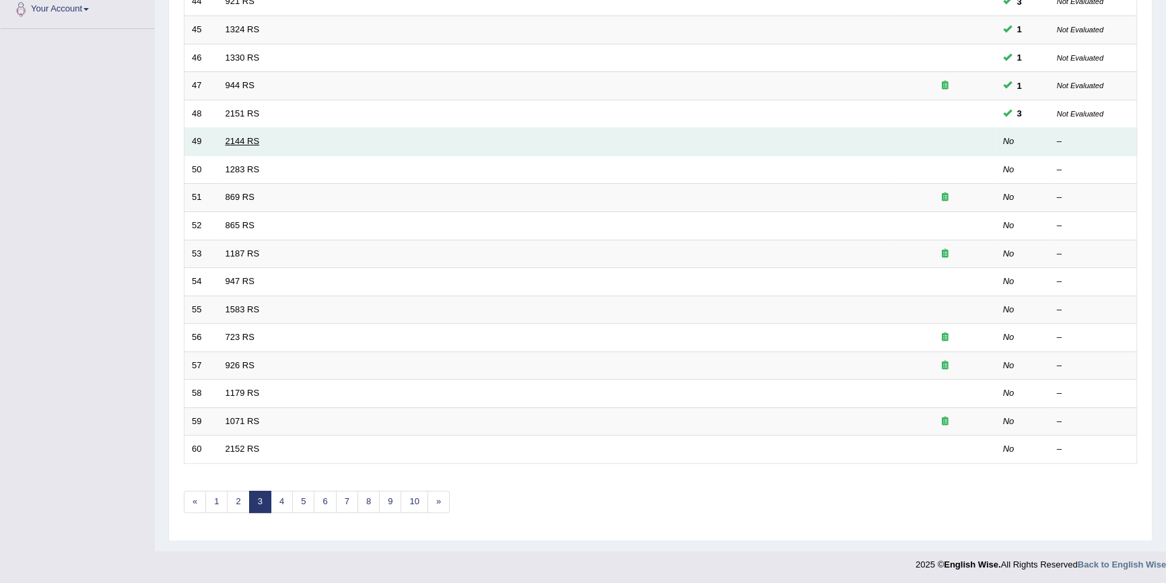
click at [247, 141] on link "2144 RS" at bounding box center [243, 141] width 34 height 10
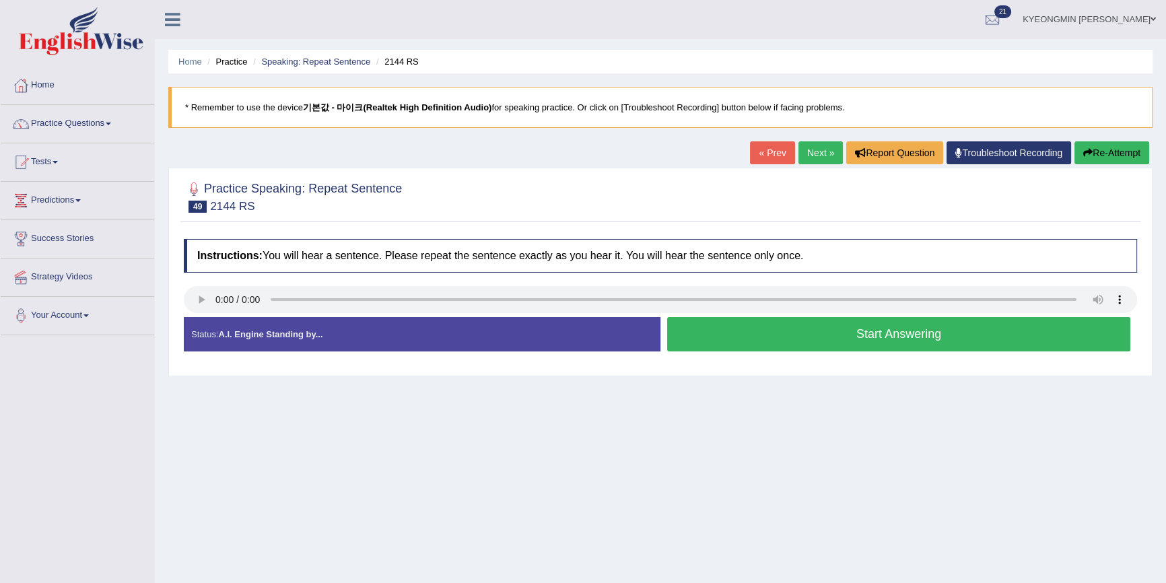
click at [765, 339] on button "Start Answering" at bounding box center [898, 334] width 463 height 34
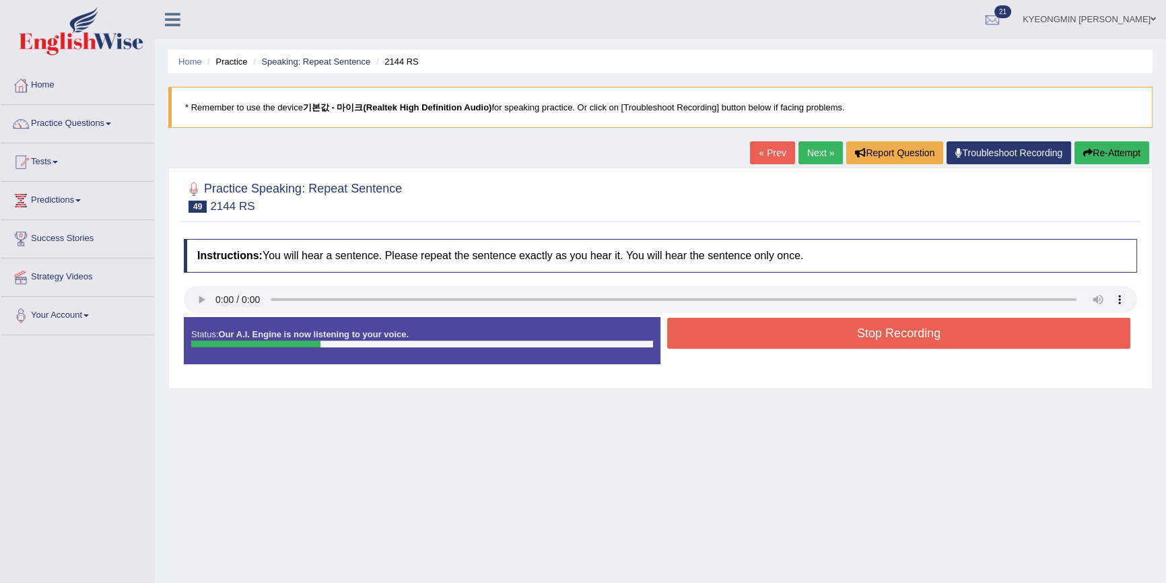
click at [767, 336] on button "Stop Recording" at bounding box center [898, 333] width 463 height 31
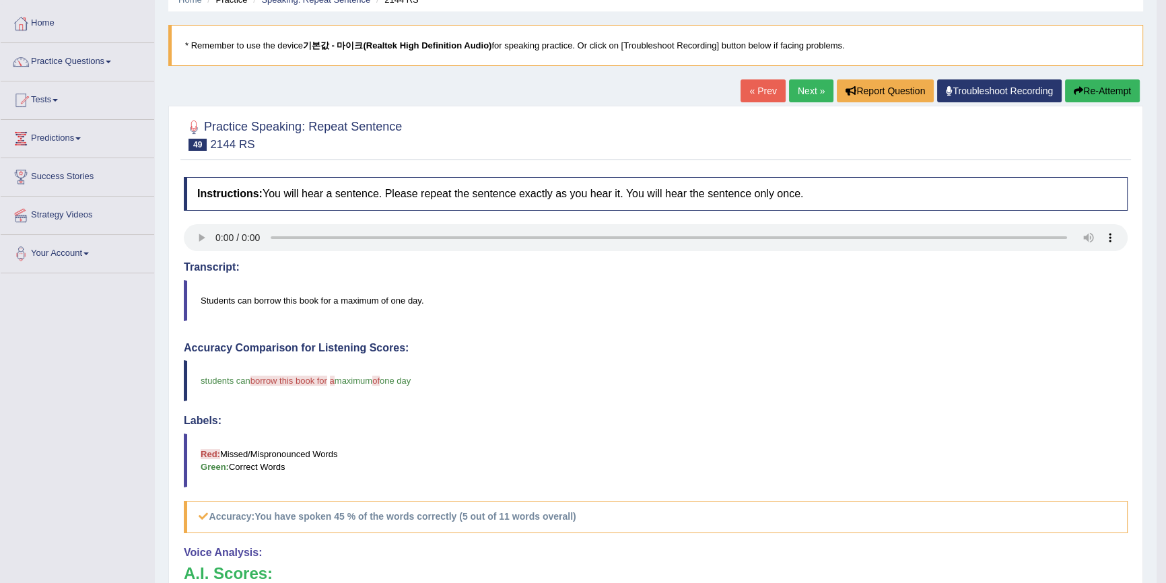
scroll to position [61, 0]
click at [1103, 88] on button "Re-Attempt" at bounding box center [1102, 92] width 75 height 23
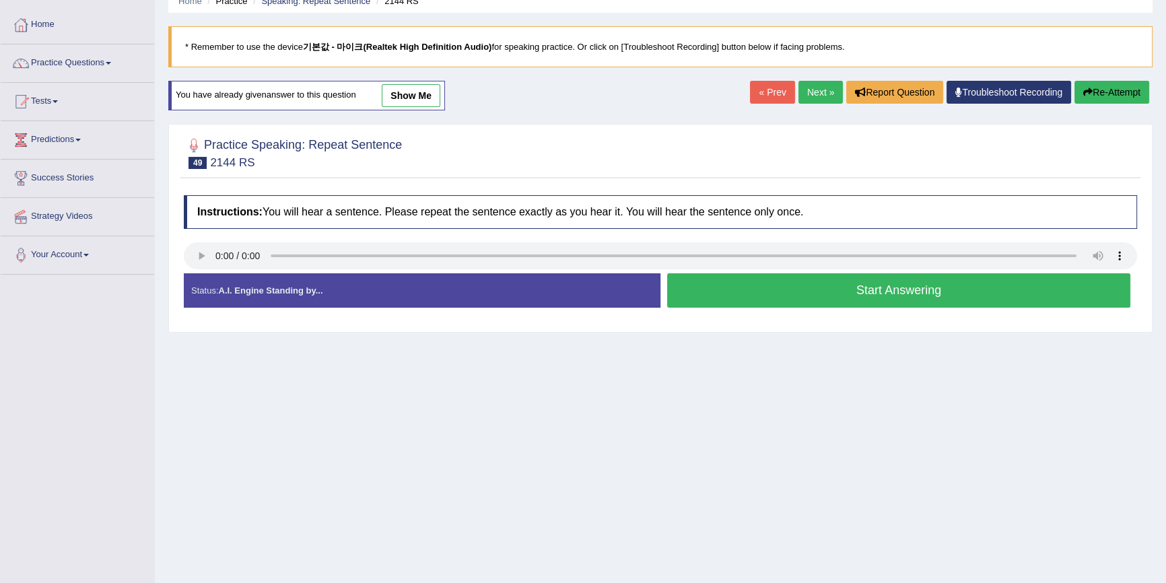
scroll to position [61, 0]
click at [880, 289] on button "Start Answering" at bounding box center [898, 290] width 463 height 34
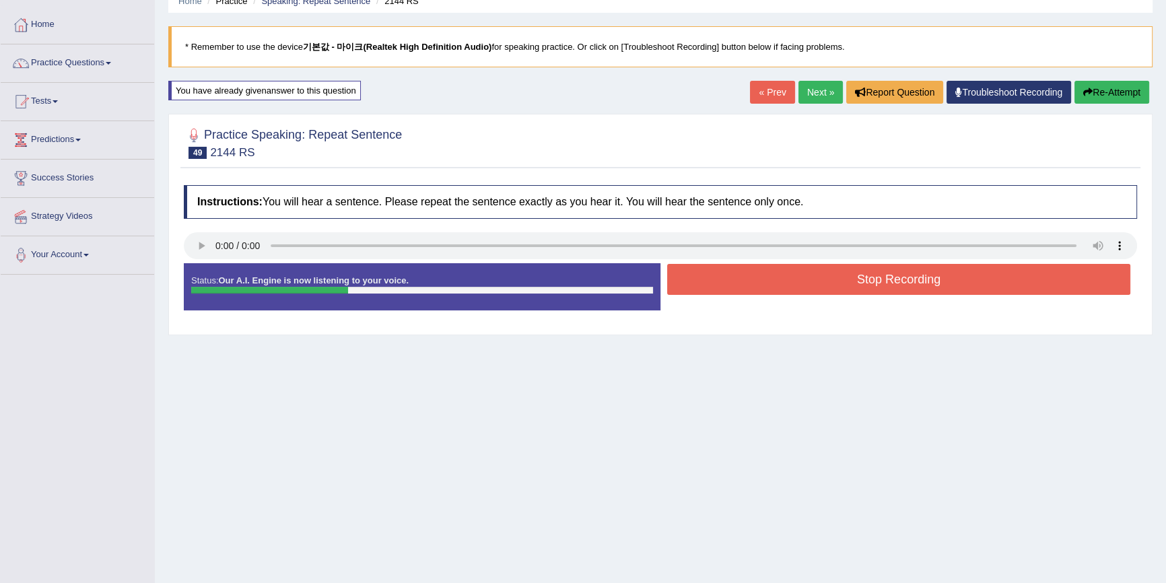
click at [875, 282] on button "Stop Recording" at bounding box center [898, 279] width 463 height 31
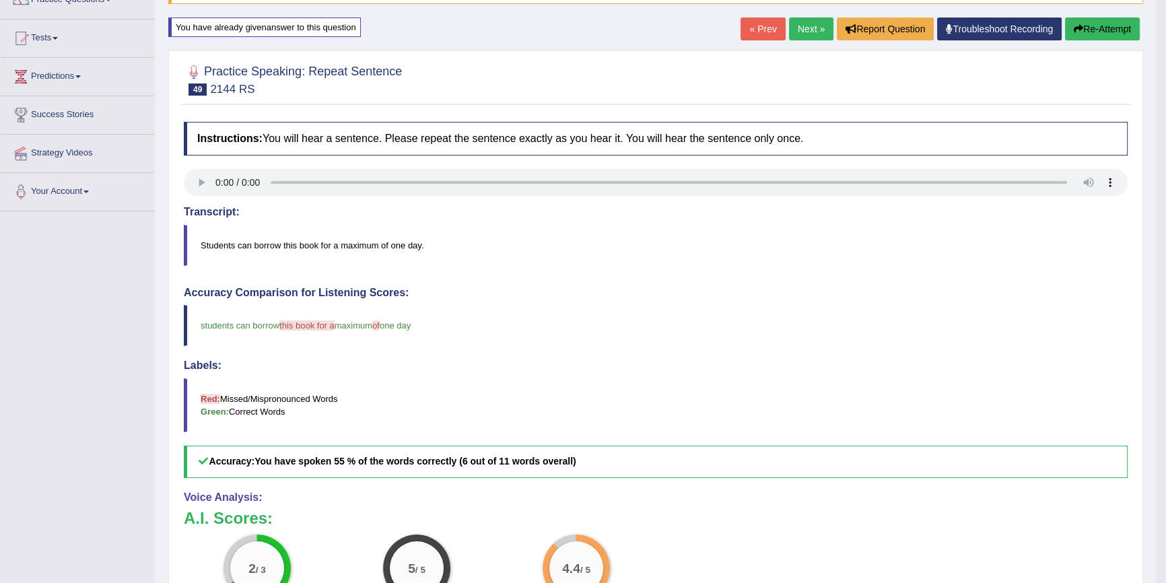
scroll to position [183, 0]
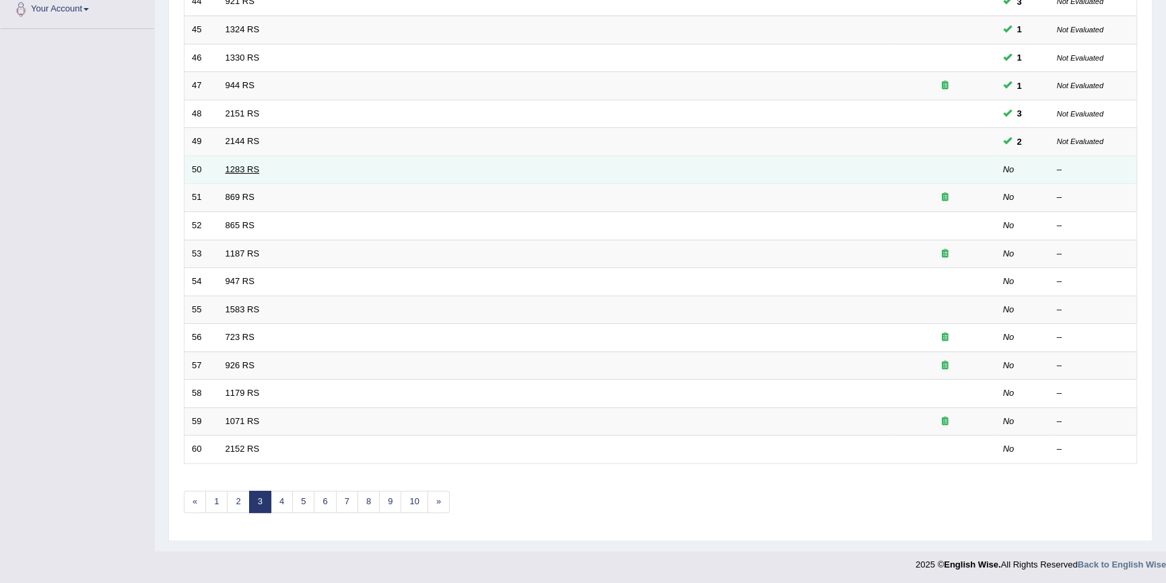
click at [252, 165] on link "1283 RS" at bounding box center [243, 169] width 34 height 10
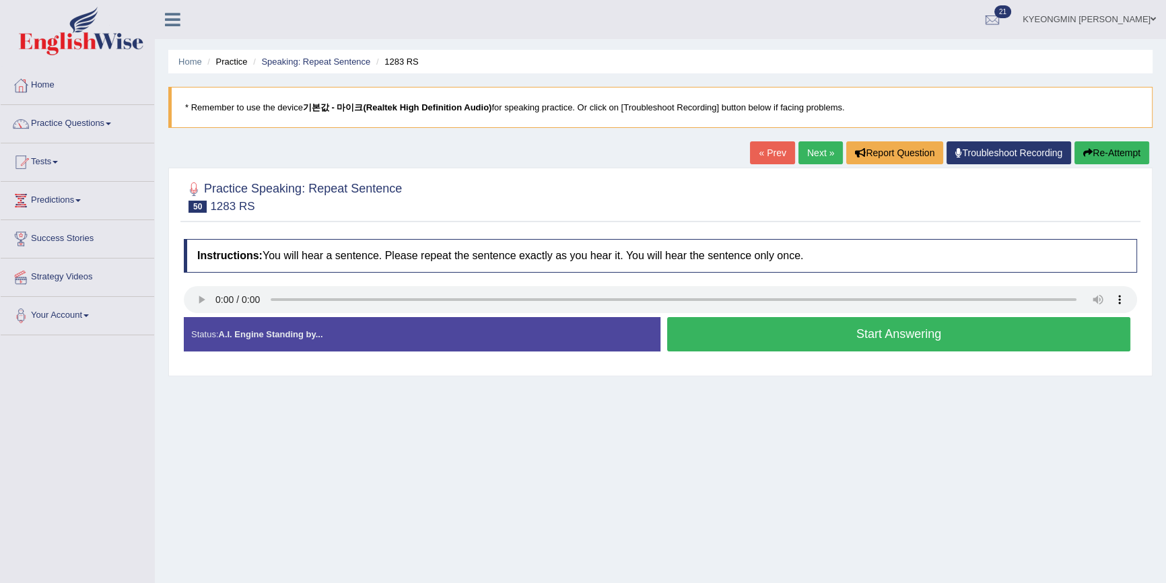
click at [830, 351] on button "Start Answering" at bounding box center [898, 334] width 463 height 34
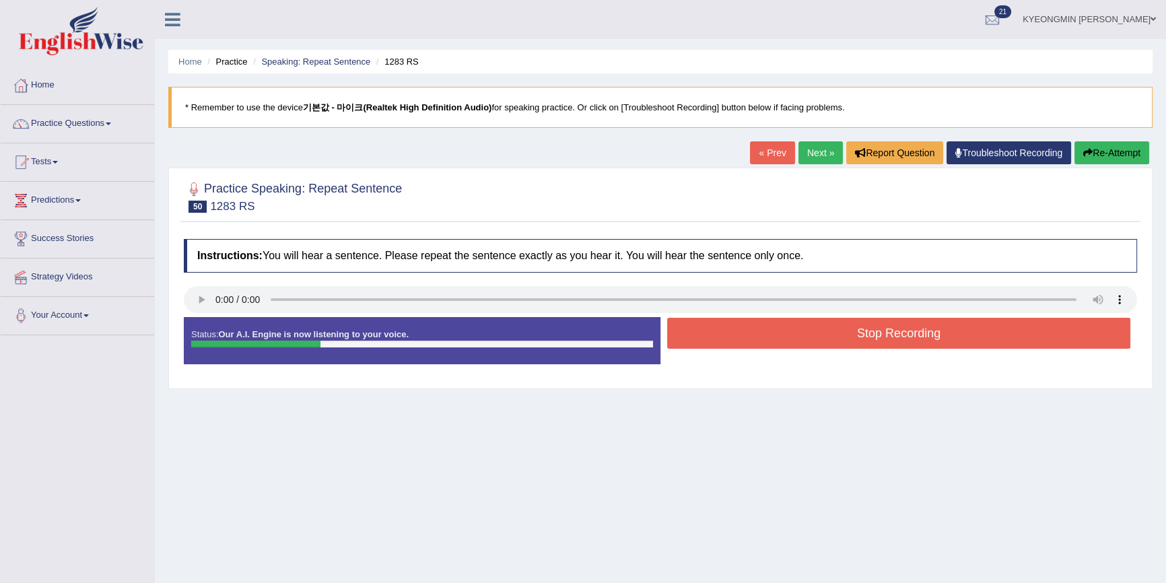
click at [860, 336] on button "Stop Recording" at bounding box center [898, 333] width 463 height 31
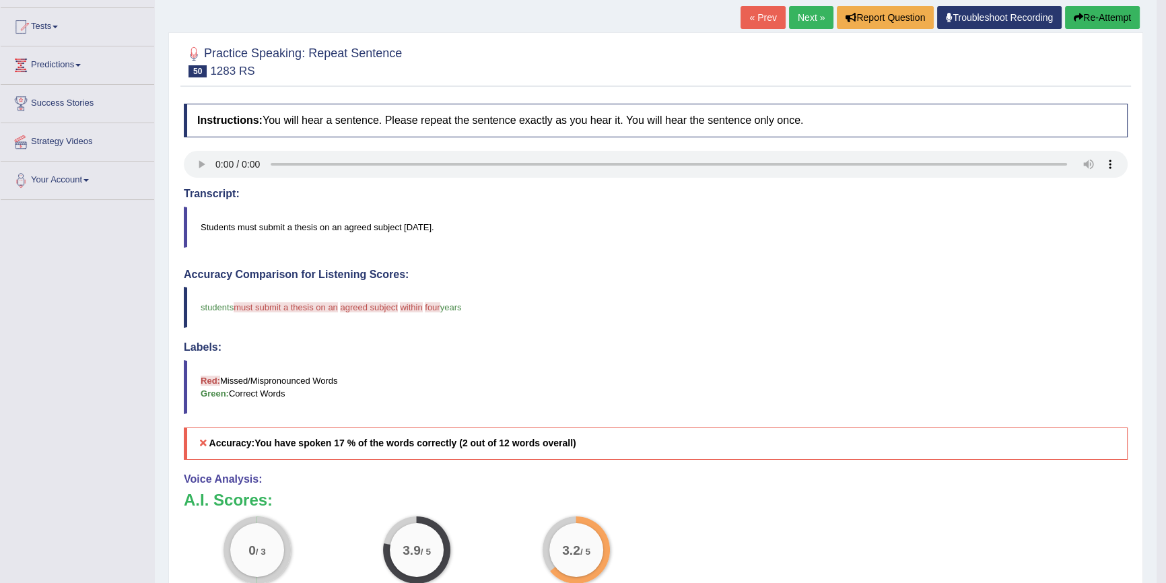
scroll to position [122, 0]
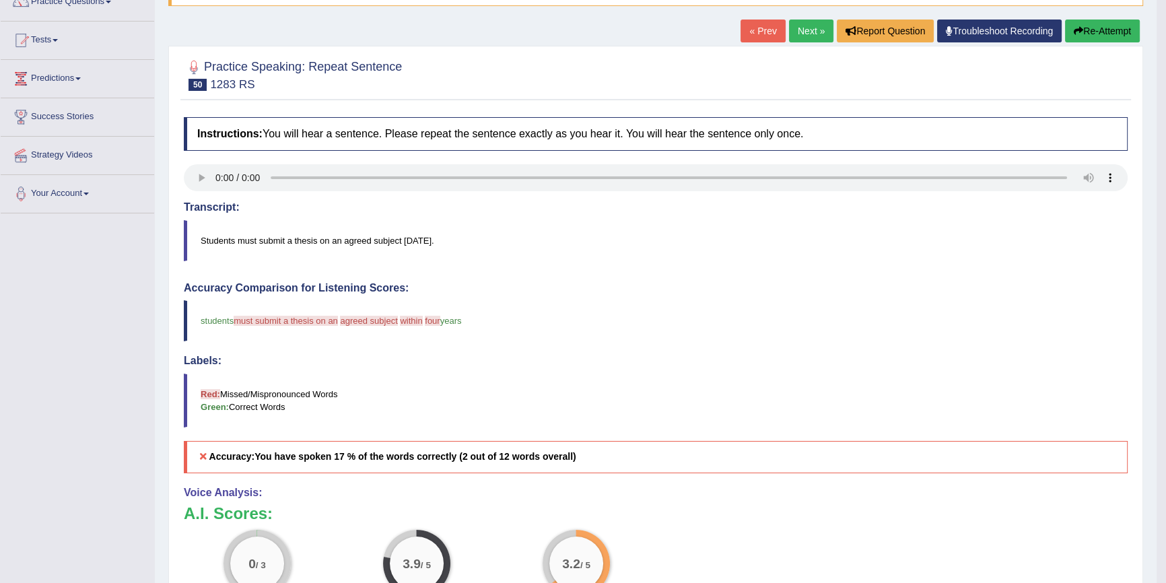
click at [1099, 34] on button "Re-Attempt" at bounding box center [1102, 31] width 75 height 23
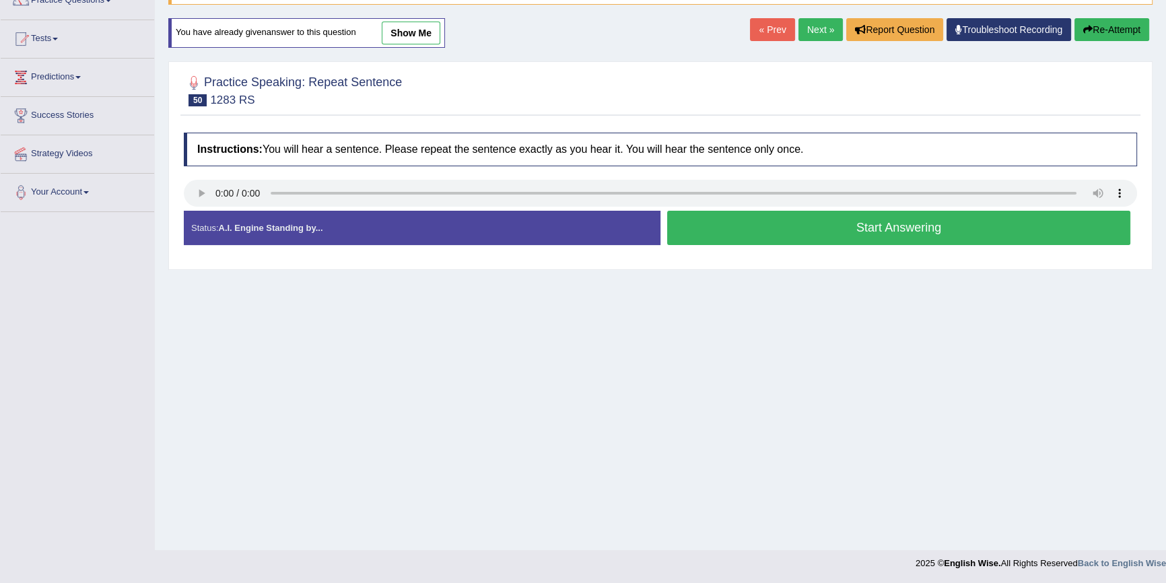
scroll to position [122, 0]
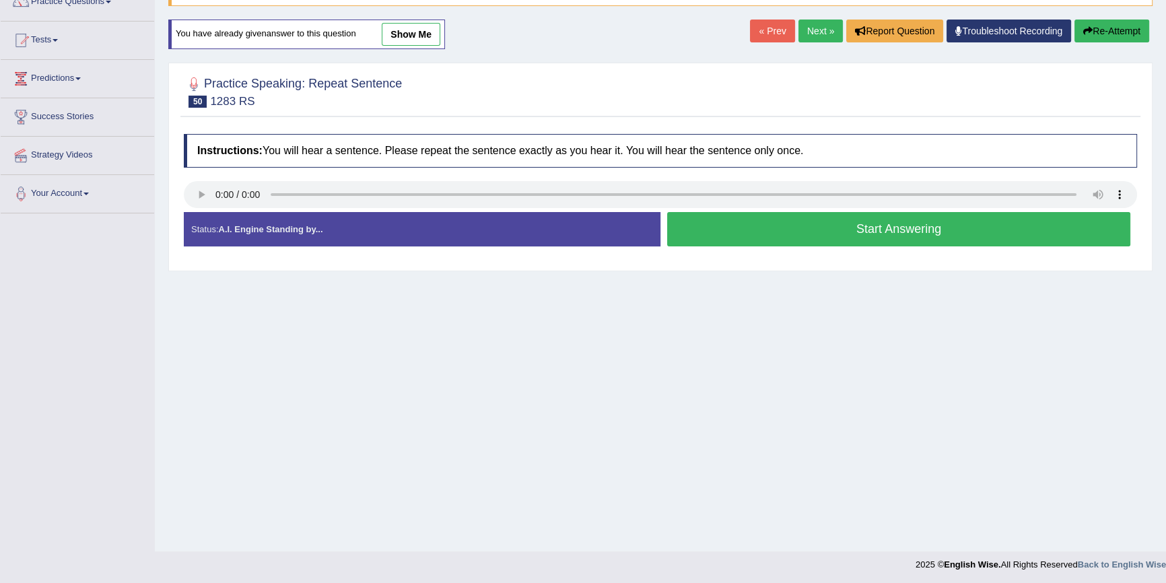
click at [860, 231] on button "Start Answering" at bounding box center [898, 229] width 463 height 34
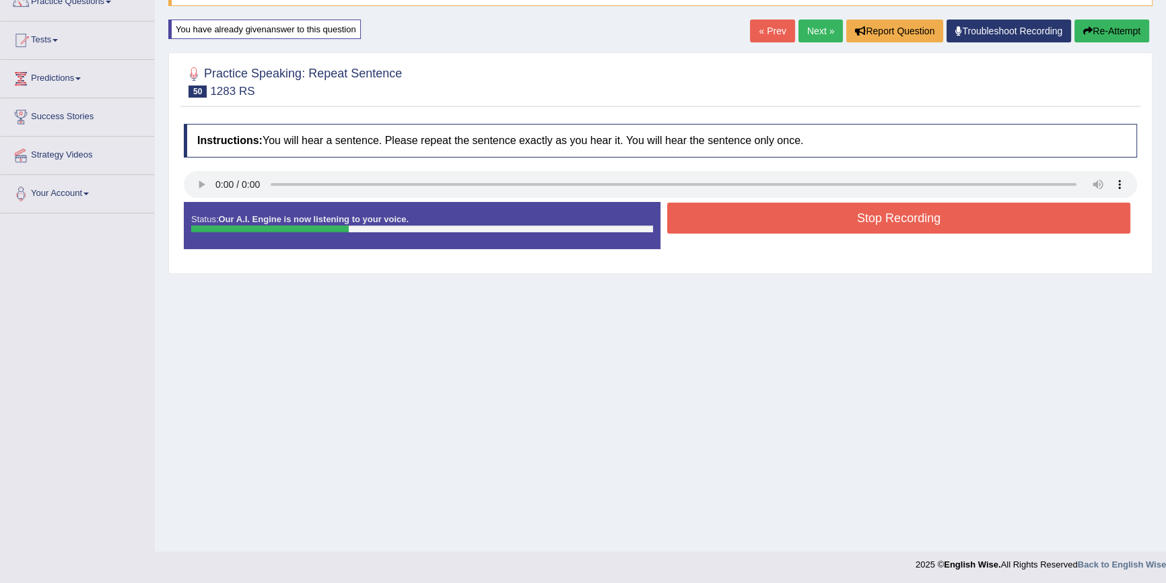
click at [807, 228] on button "Stop Recording" at bounding box center [898, 218] width 463 height 31
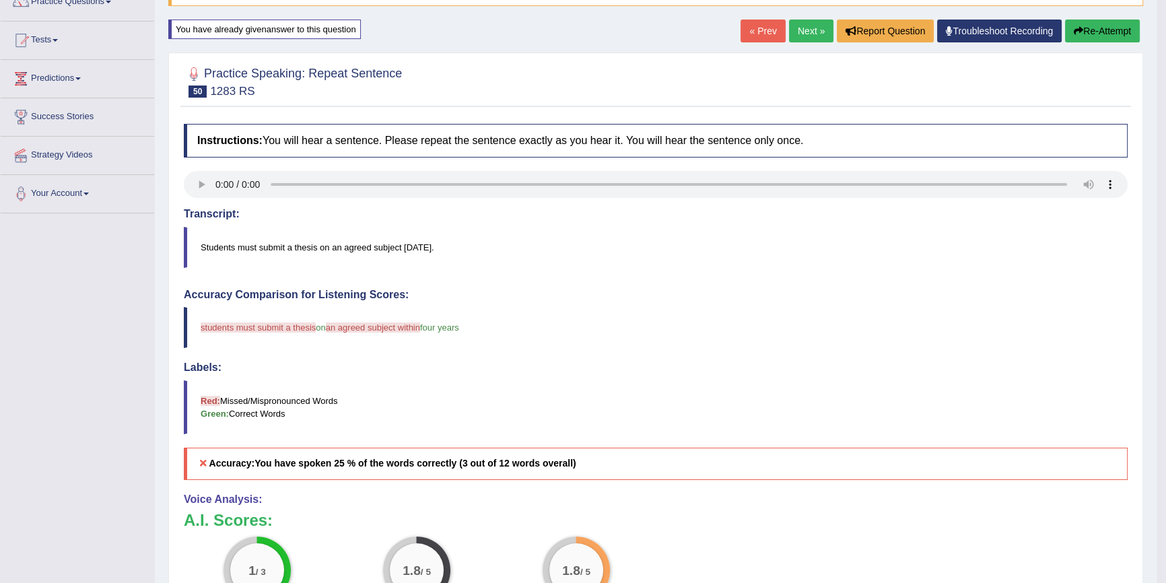
click at [1077, 29] on icon "button" at bounding box center [1078, 30] width 9 height 9
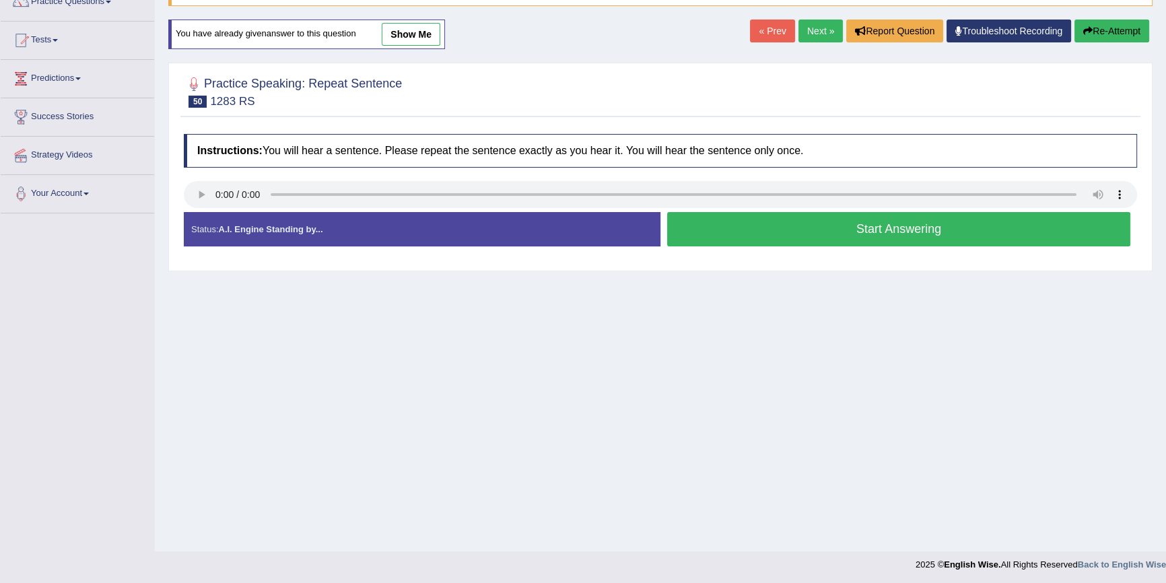
click at [841, 229] on button "Start Answering" at bounding box center [898, 229] width 463 height 34
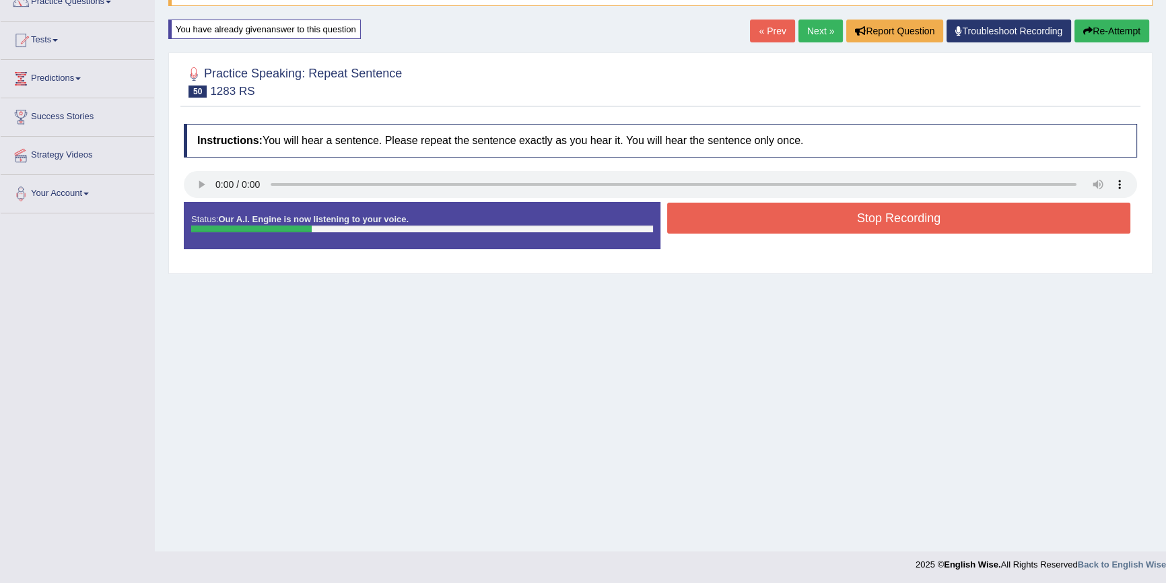
click at [819, 222] on button "Stop Recording" at bounding box center [898, 218] width 463 height 31
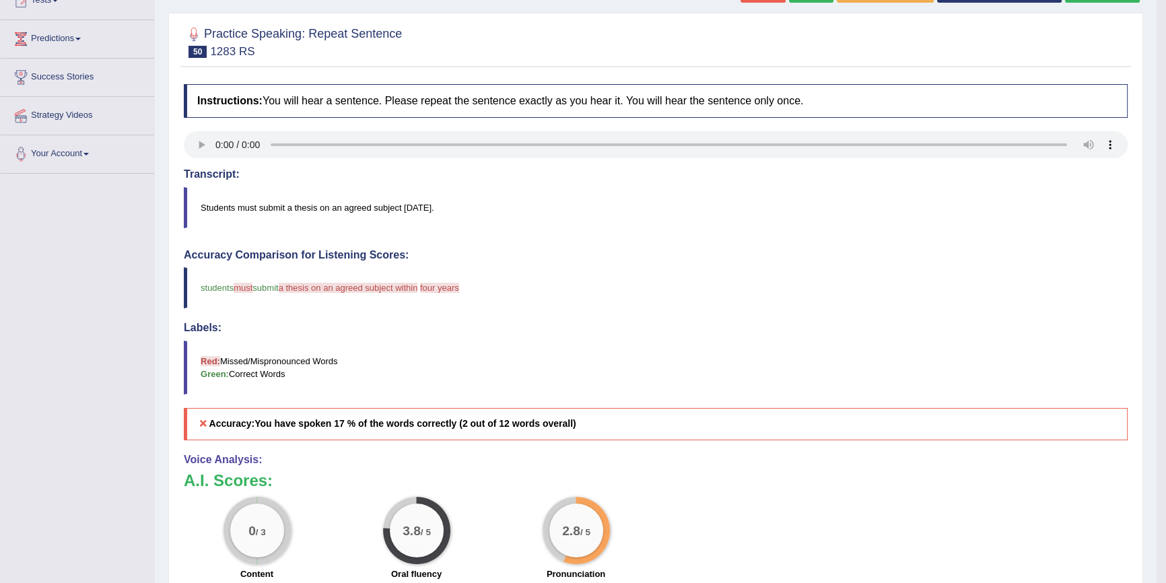
scroll to position [183, 0]
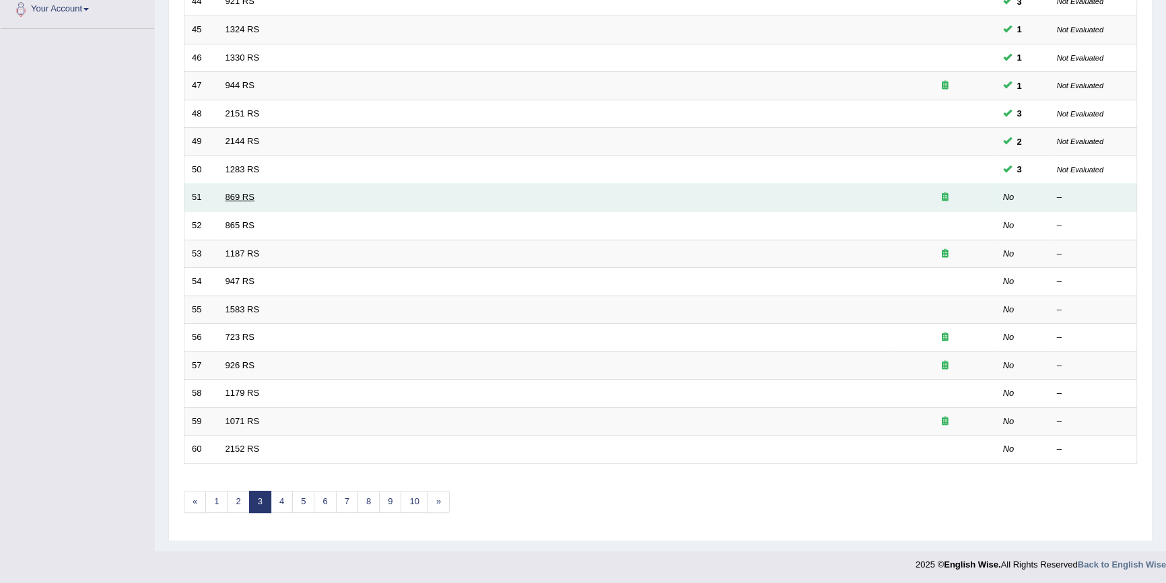
click at [252, 199] on link "869 RS" at bounding box center [240, 197] width 29 height 10
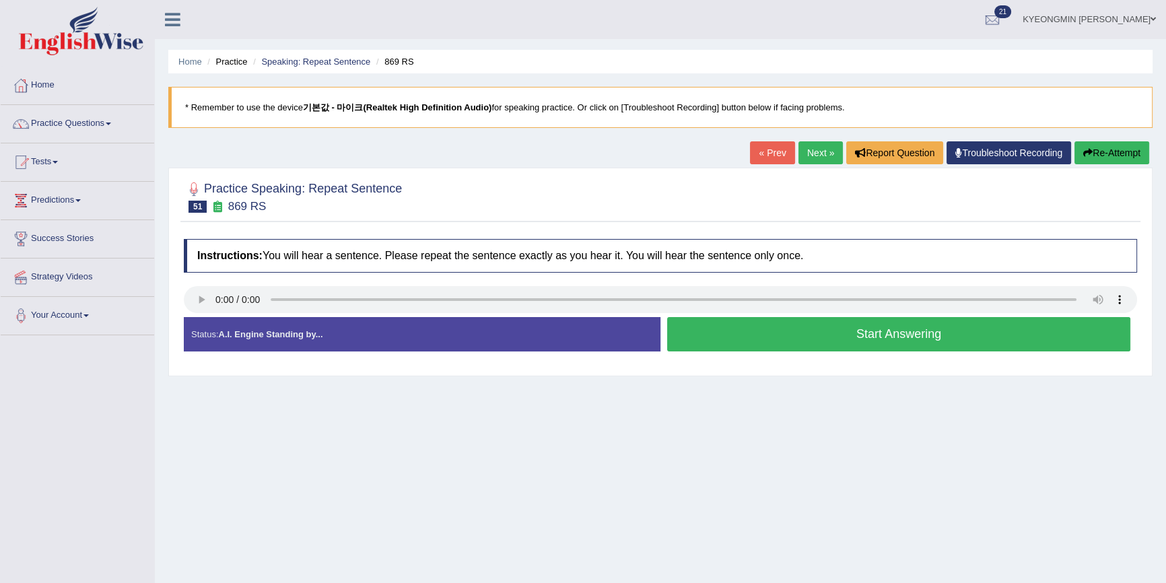
click at [699, 329] on button "Start Answering" at bounding box center [898, 334] width 463 height 34
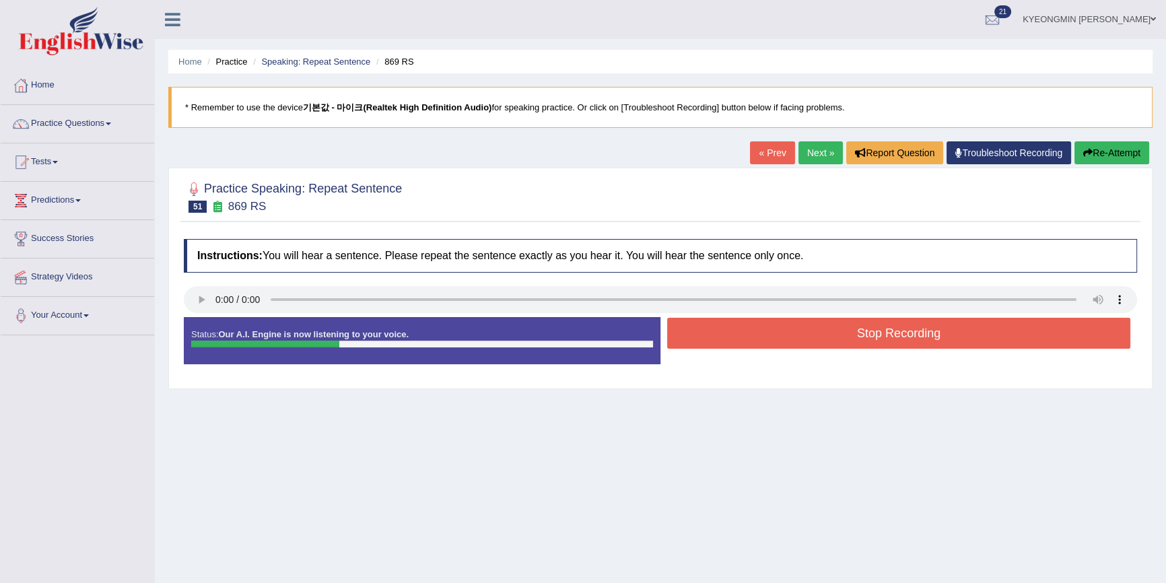
click at [699, 326] on button "Stop Recording" at bounding box center [898, 333] width 463 height 31
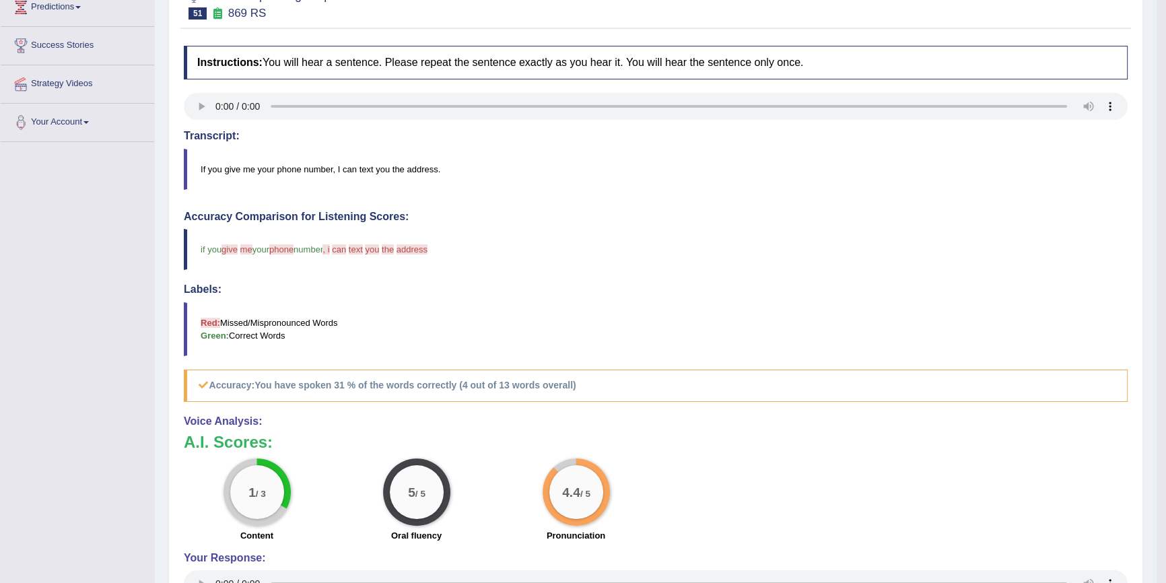
scroll to position [122, 0]
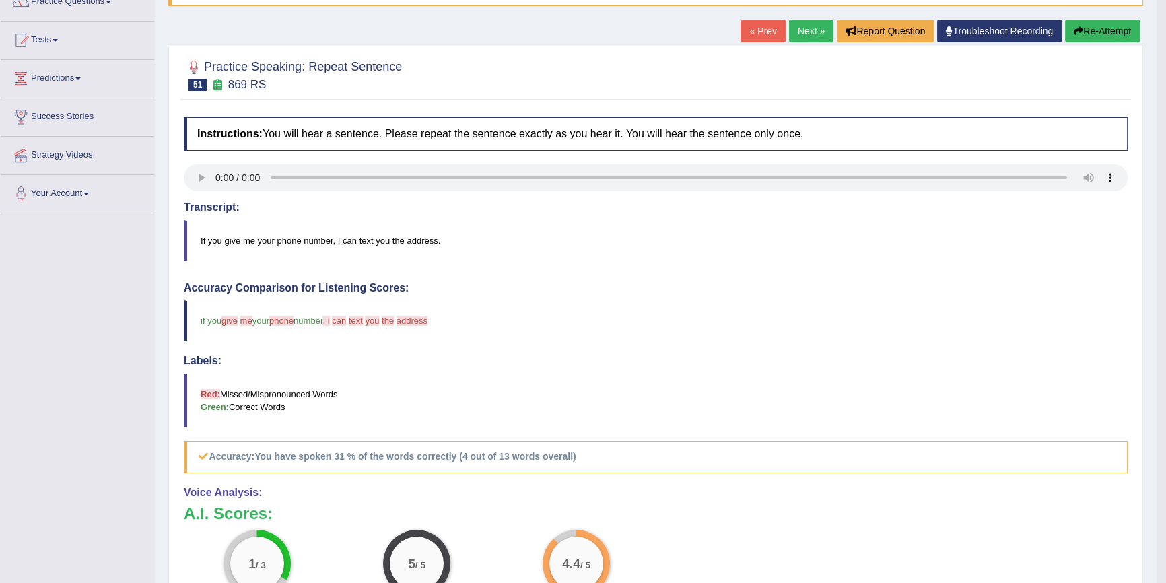
click at [1066, 29] on button "Re-Attempt" at bounding box center [1102, 31] width 75 height 23
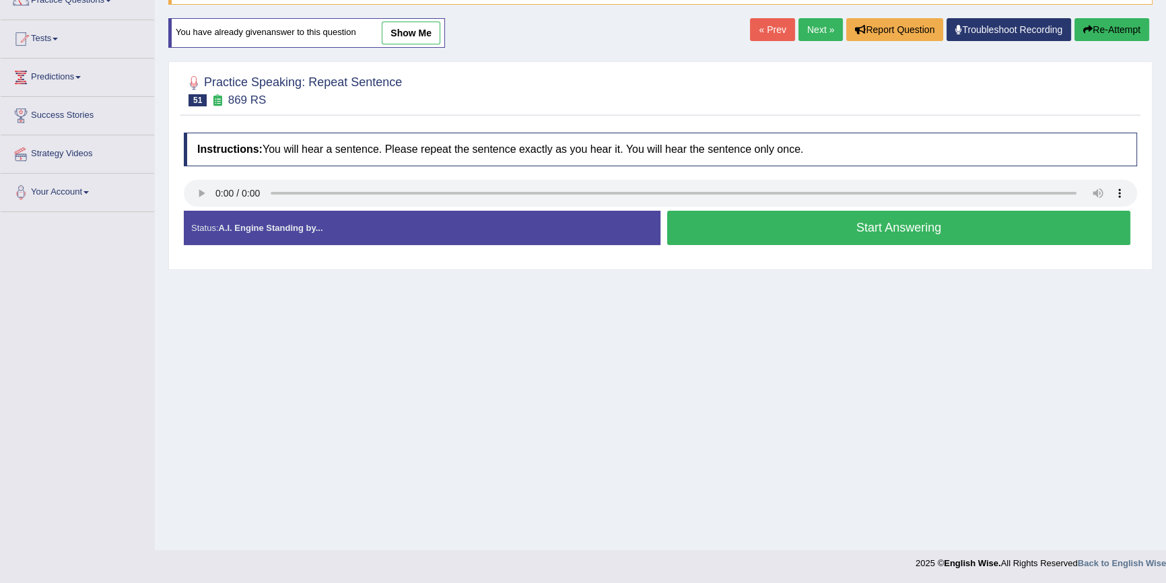
scroll to position [122, 0]
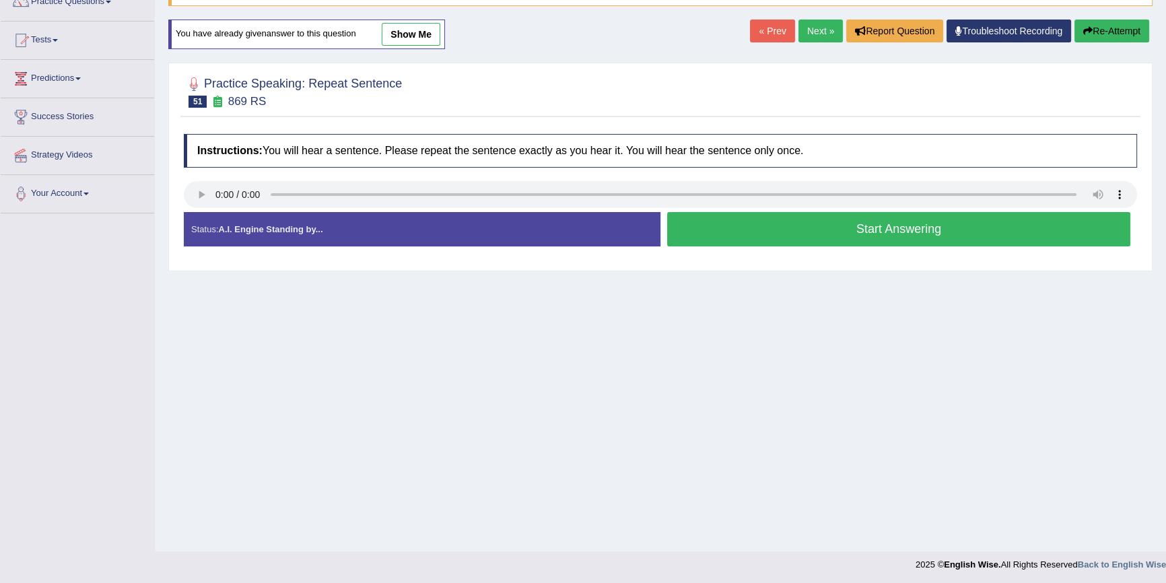
click at [765, 226] on button "Start Answering" at bounding box center [898, 229] width 463 height 34
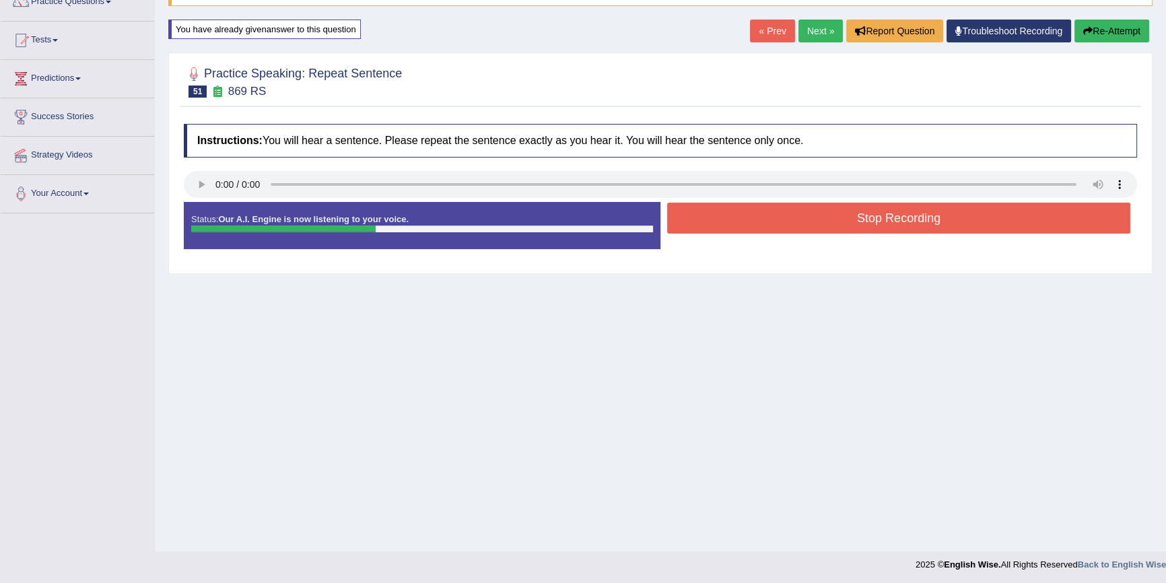
click at [766, 226] on button "Stop Recording" at bounding box center [898, 218] width 463 height 31
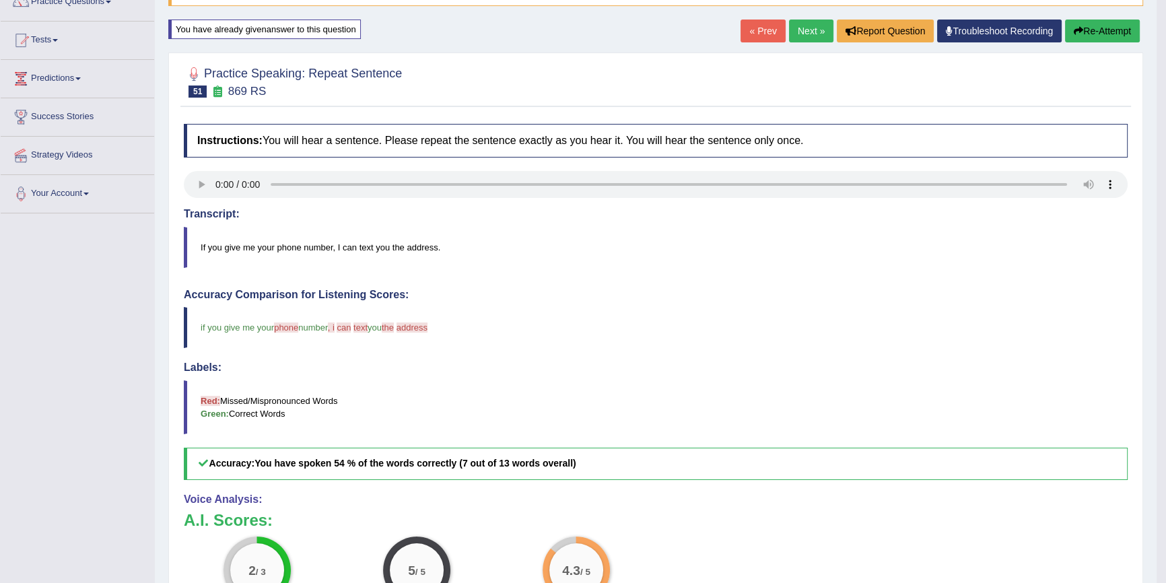
click at [1074, 32] on icon "button" at bounding box center [1078, 30] width 9 height 9
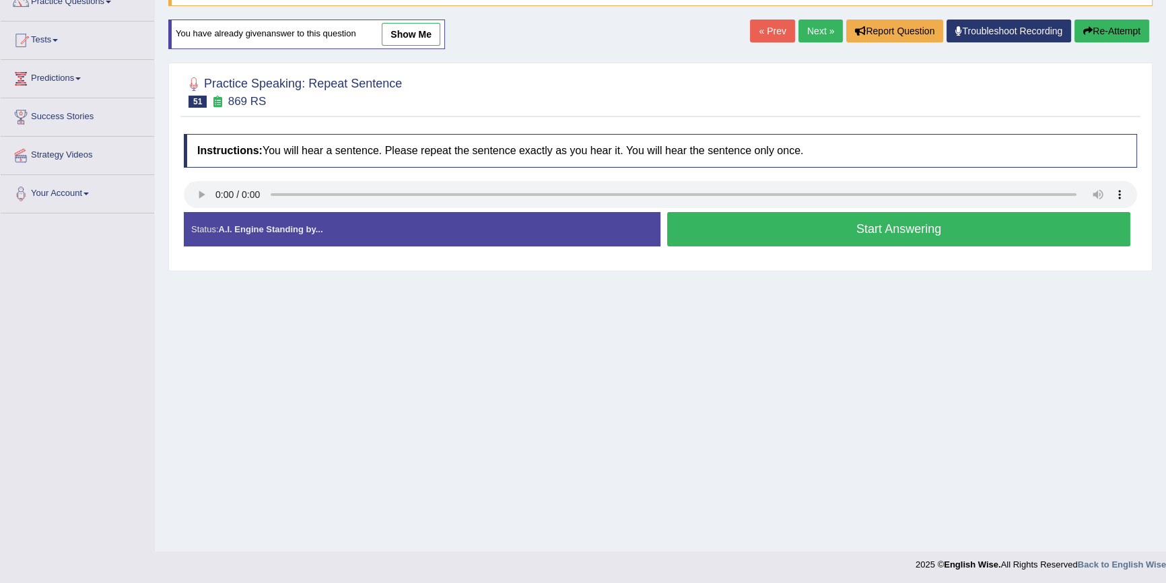
click at [880, 227] on button "Start Answering" at bounding box center [898, 229] width 463 height 34
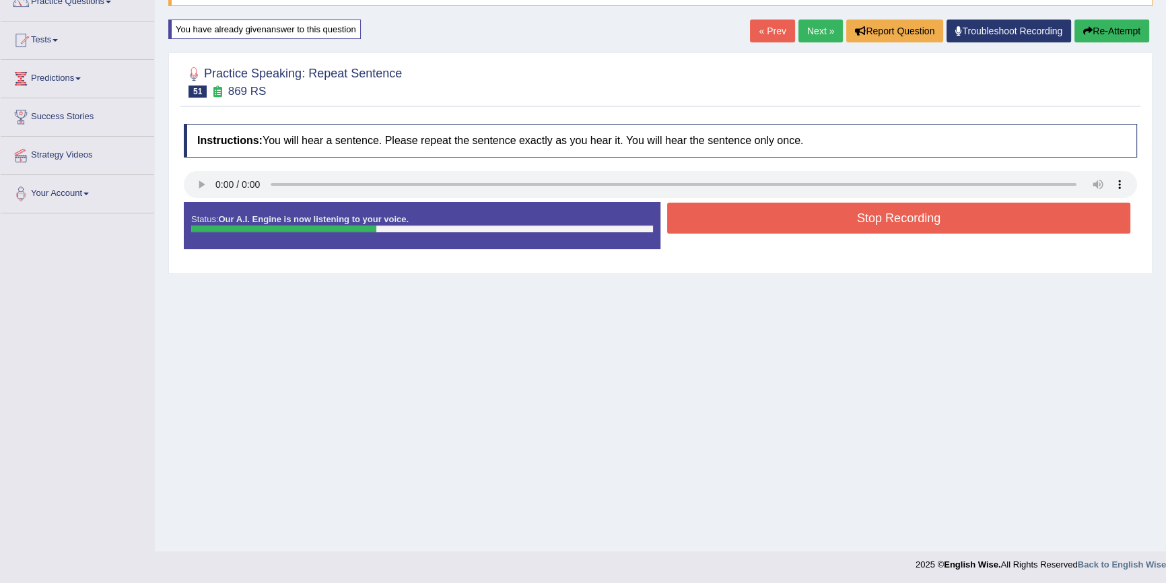
click at [870, 227] on button "Stop Recording" at bounding box center [898, 218] width 463 height 31
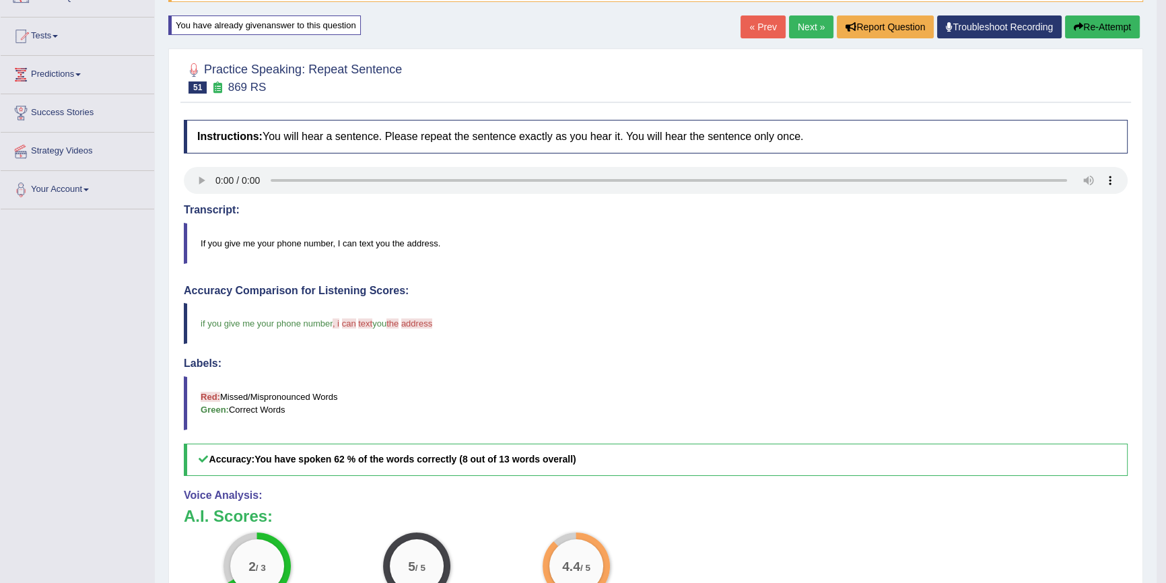
scroll to position [122, 0]
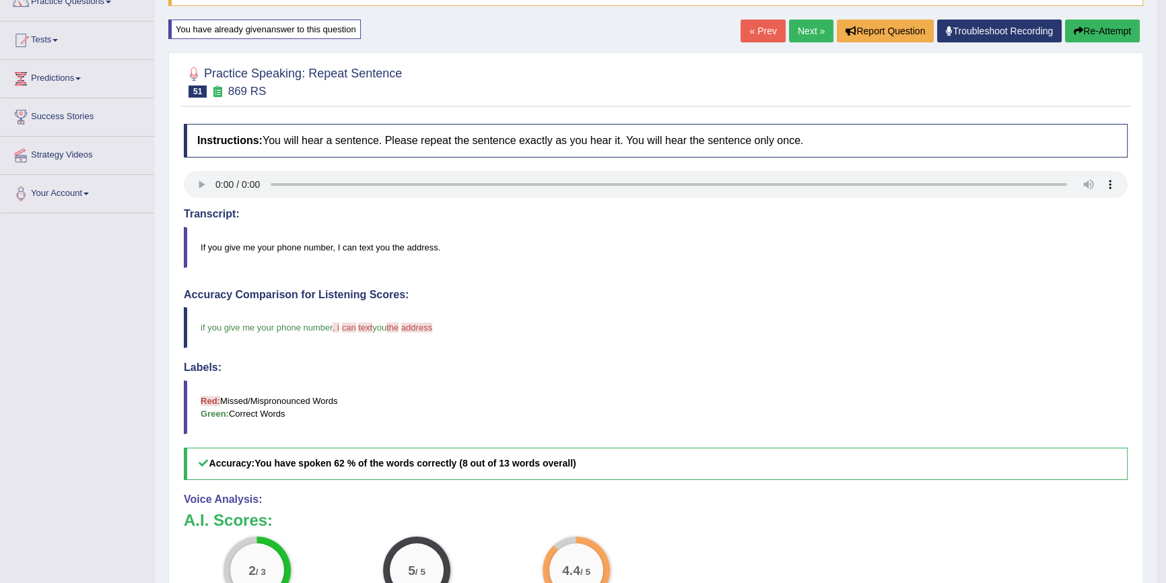
click at [1089, 37] on button "Re-Attempt" at bounding box center [1102, 31] width 75 height 23
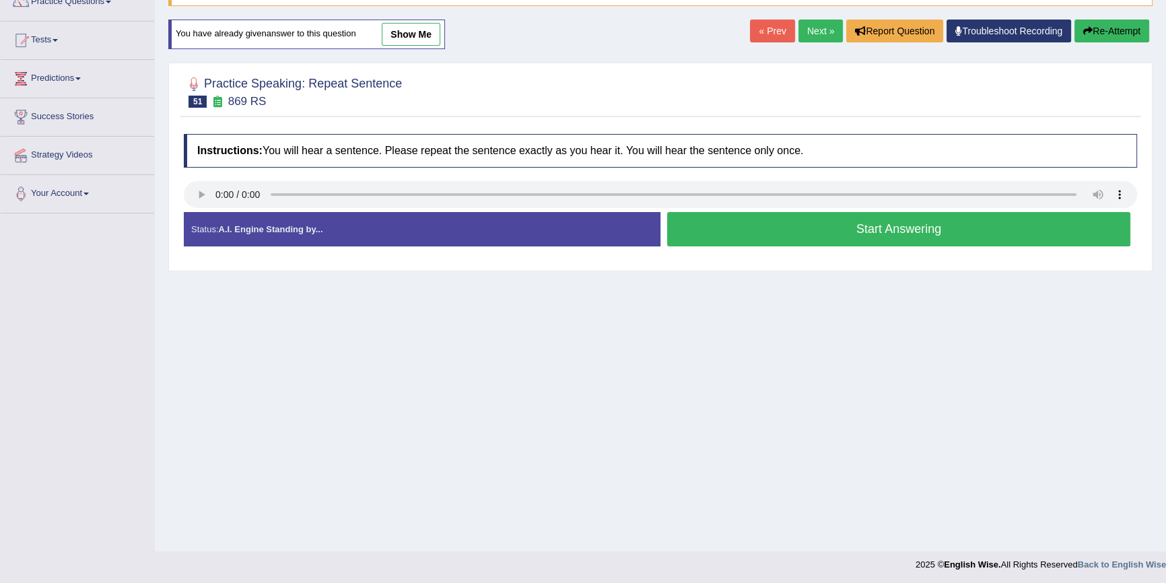
click at [841, 238] on button "Start Answering" at bounding box center [898, 229] width 463 height 34
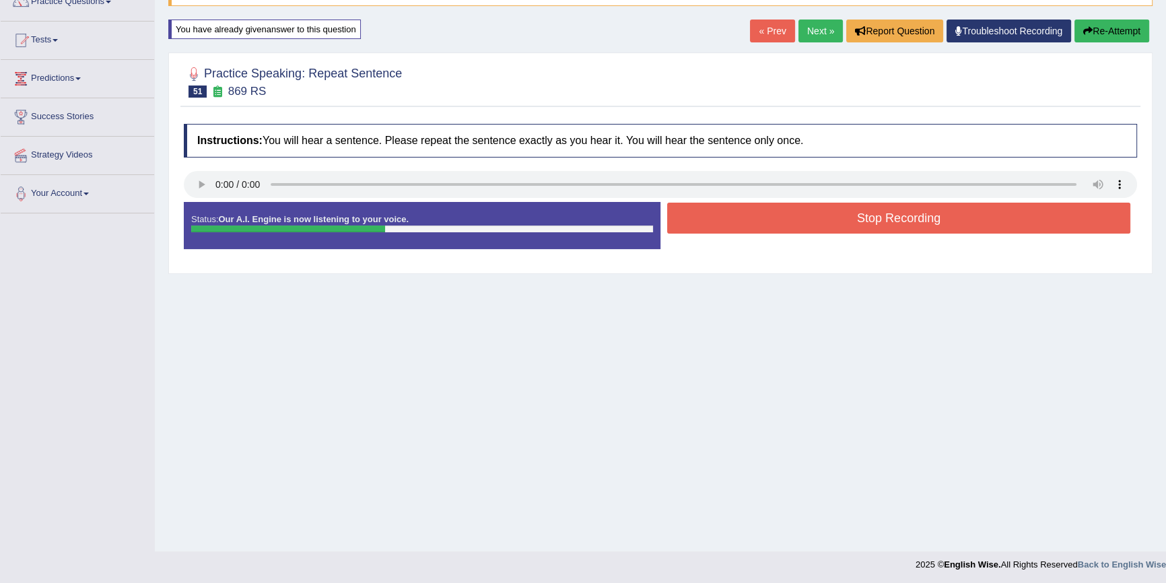
click at [824, 219] on button "Stop Recording" at bounding box center [898, 218] width 463 height 31
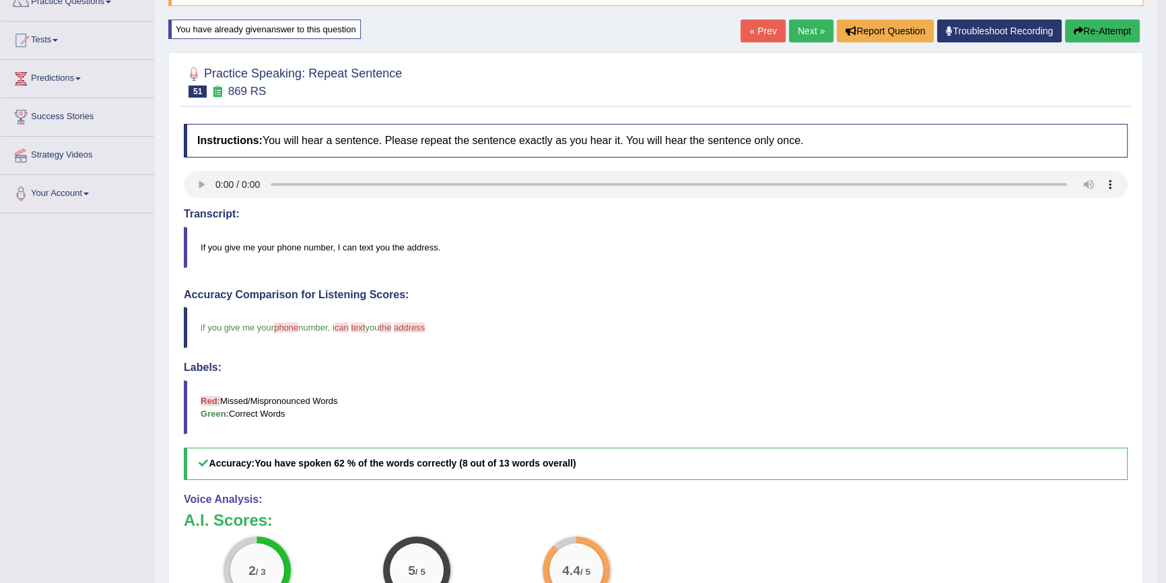
click at [1076, 35] on button "Re-Attempt" at bounding box center [1102, 31] width 75 height 23
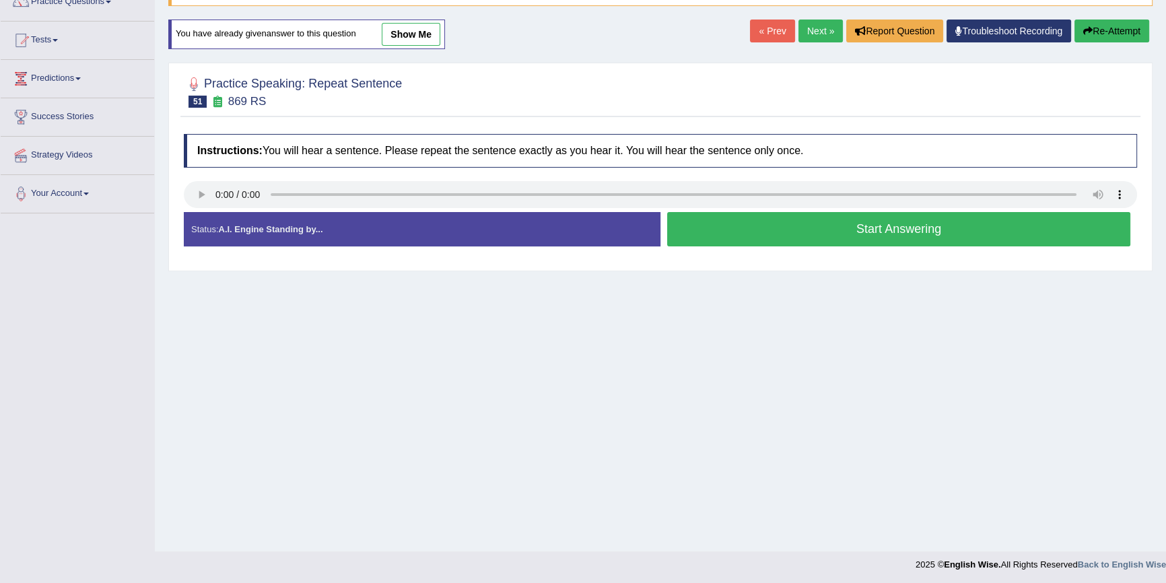
click at [902, 222] on button "Start Answering" at bounding box center [898, 229] width 463 height 34
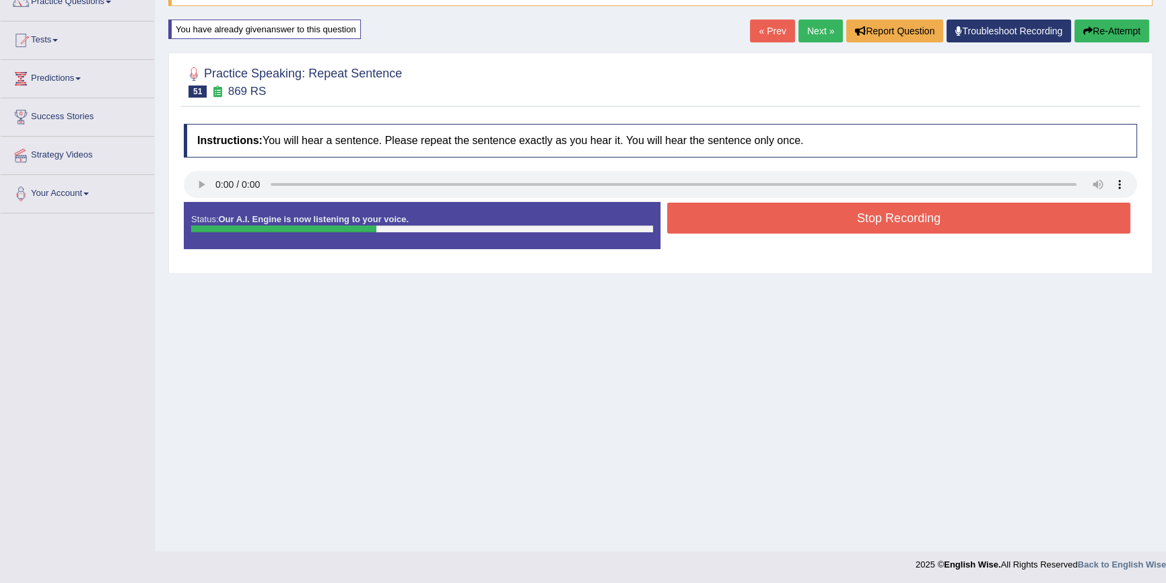
click at [858, 225] on button "Stop Recording" at bounding box center [898, 218] width 463 height 31
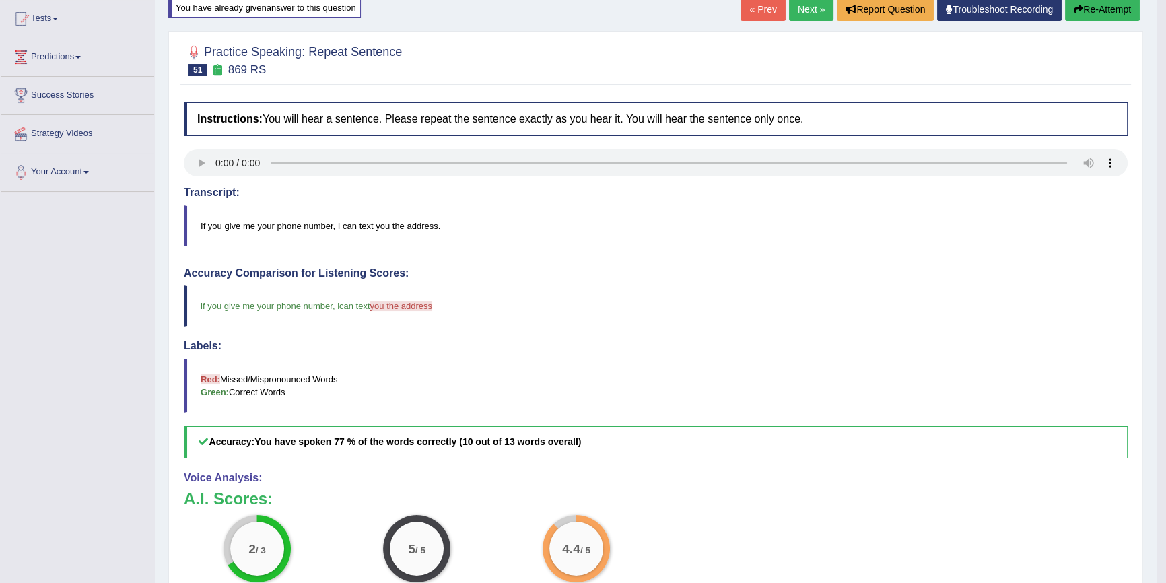
scroll to position [122, 0]
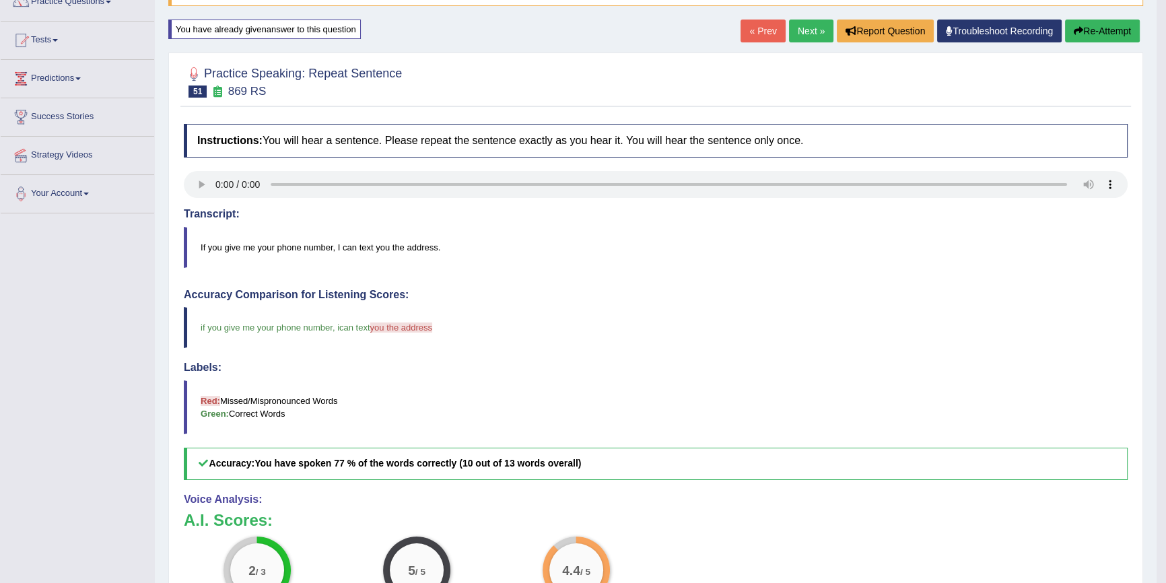
click at [1113, 36] on button "Re-Attempt" at bounding box center [1102, 31] width 75 height 23
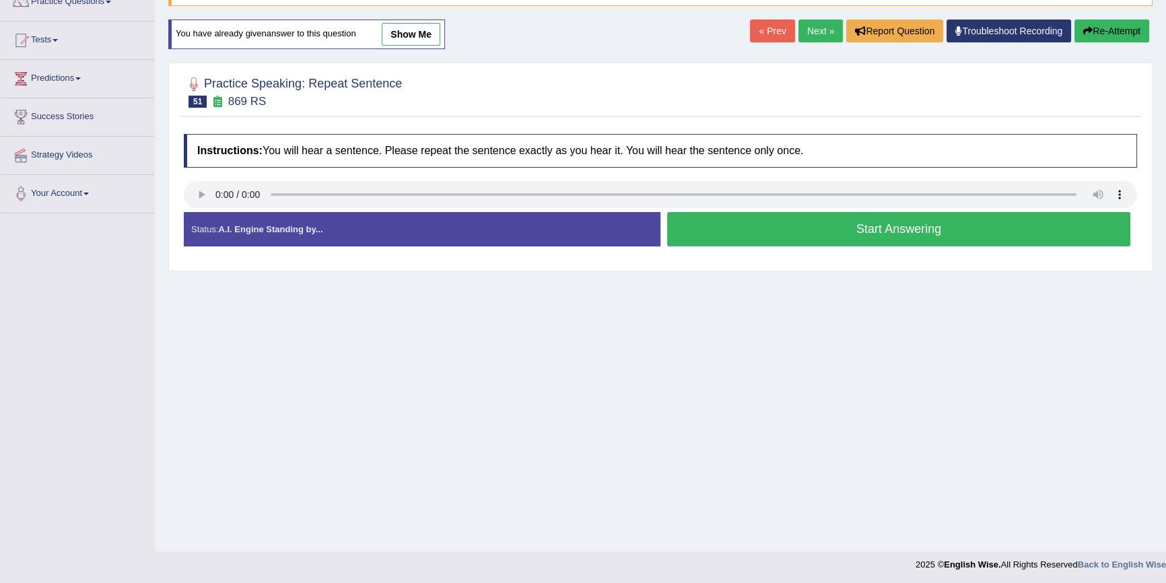
click at [937, 226] on button "Start Answering" at bounding box center [898, 229] width 463 height 34
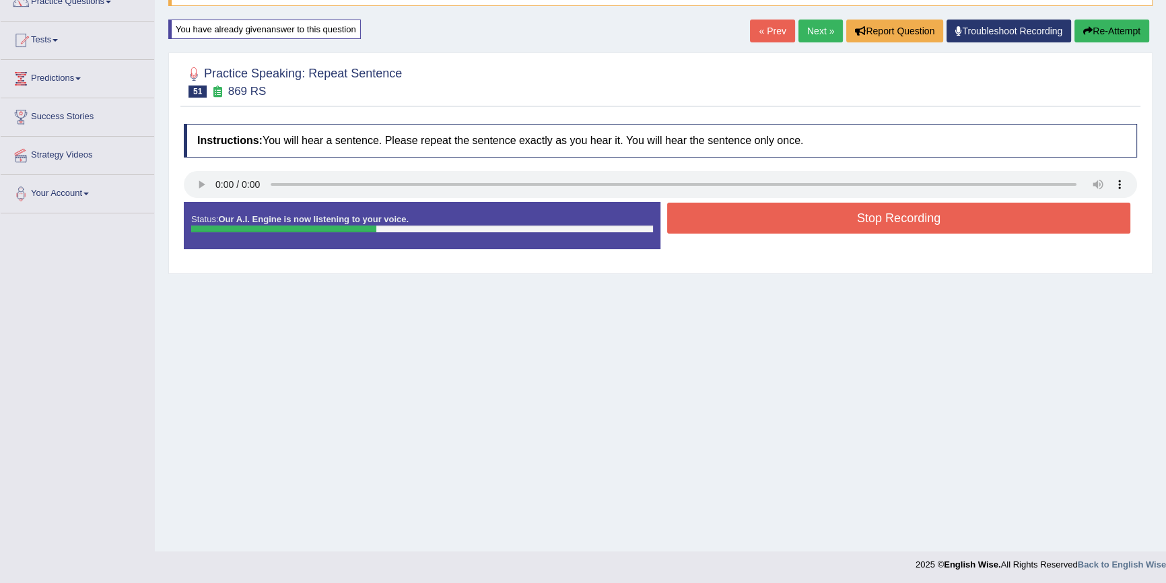
click at [908, 207] on button "Stop Recording" at bounding box center [898, 218] width 463 height 31
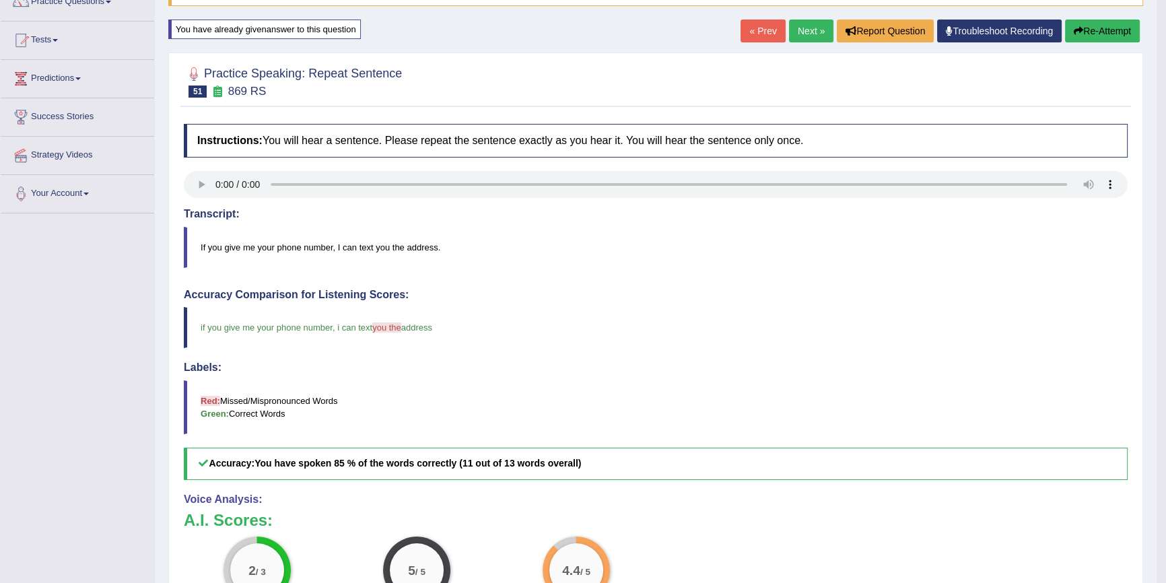
scroll to position [183, 0]
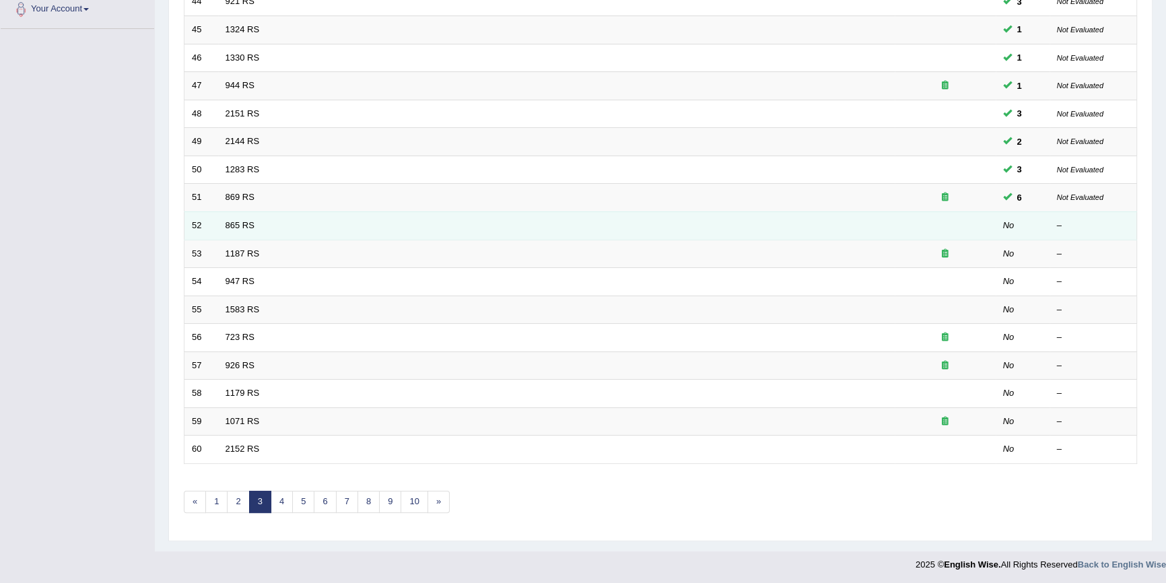
click at [259, 226] on td "865 RS" at bounding box center [556, 225] width 677 height 28
click at [252, 225] on link "865 RS" at bounding box center [240, 225] width 29 height 10
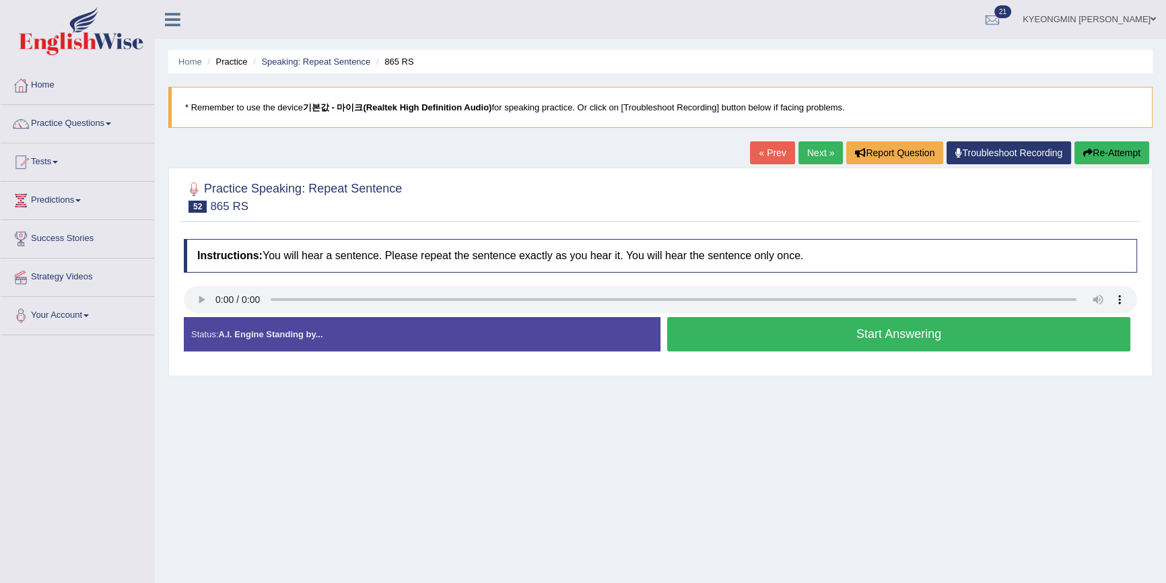
click at [851, 336] on button "Start Answering" at bounding box center [898, 334] width 463 height 34
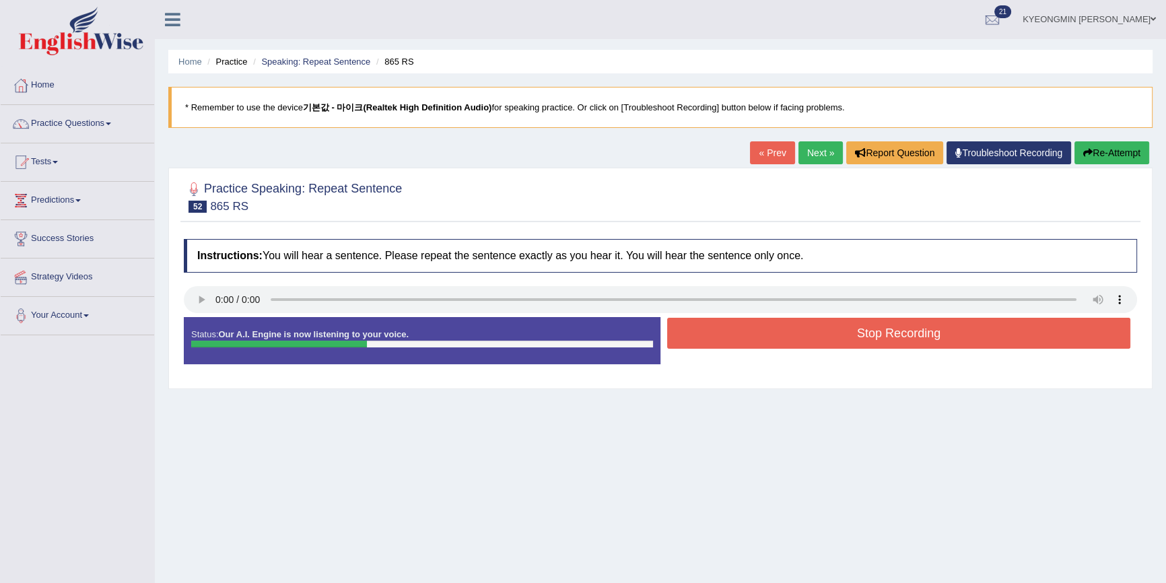
click at [875, 331] on button "Stop Recording" at bounding box center [898, 333] width 463 height 31
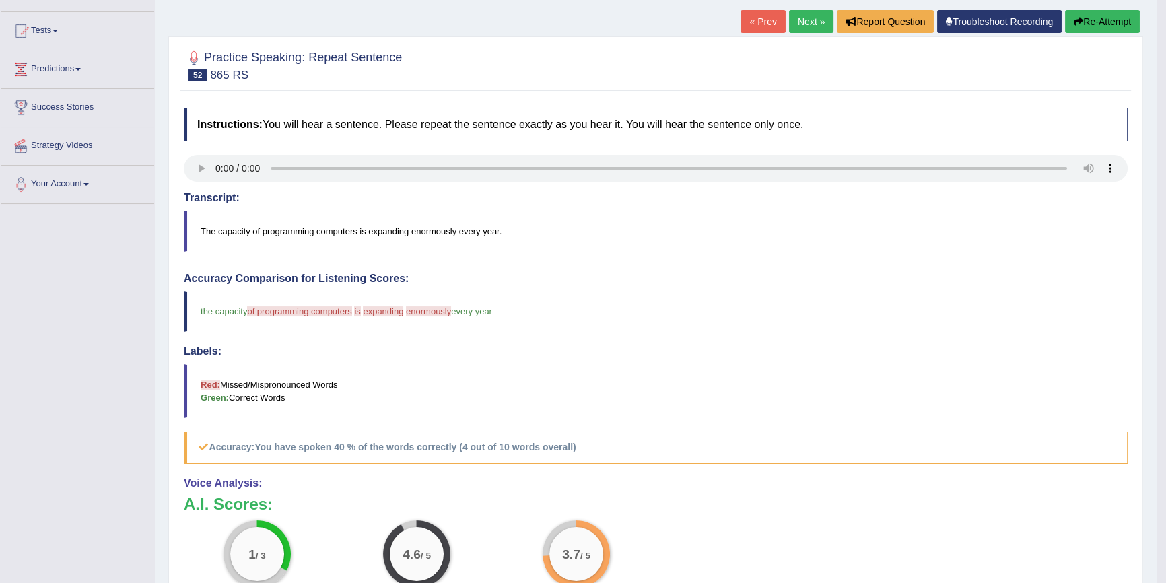
scroll to position [122, 0]
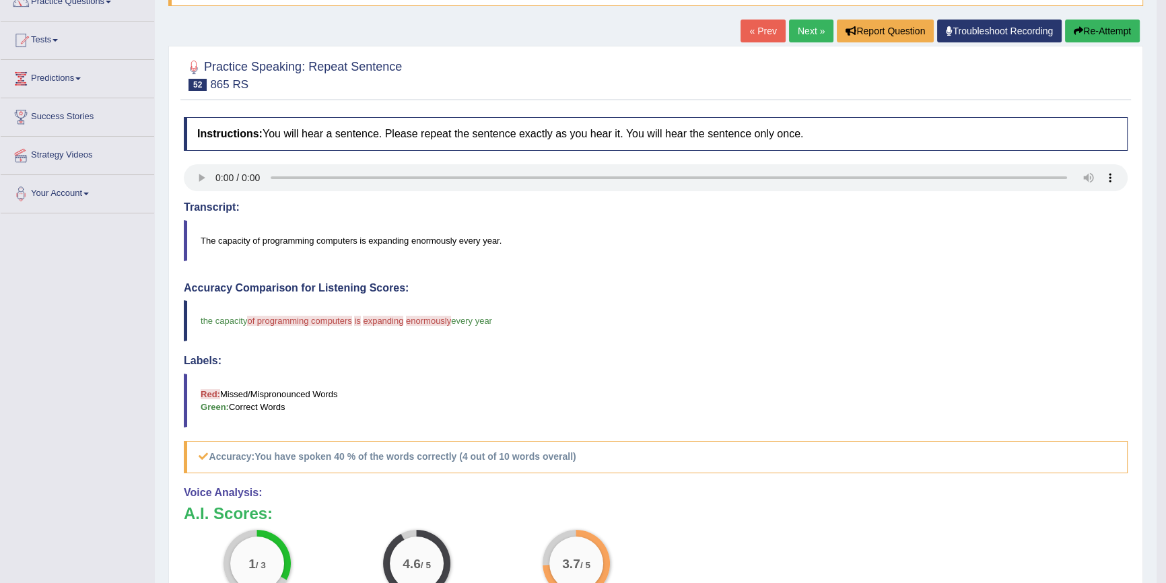
click at [1085, 28] on button "Re-Attempt" at bounding box center [1102, 31] width 75 height 23
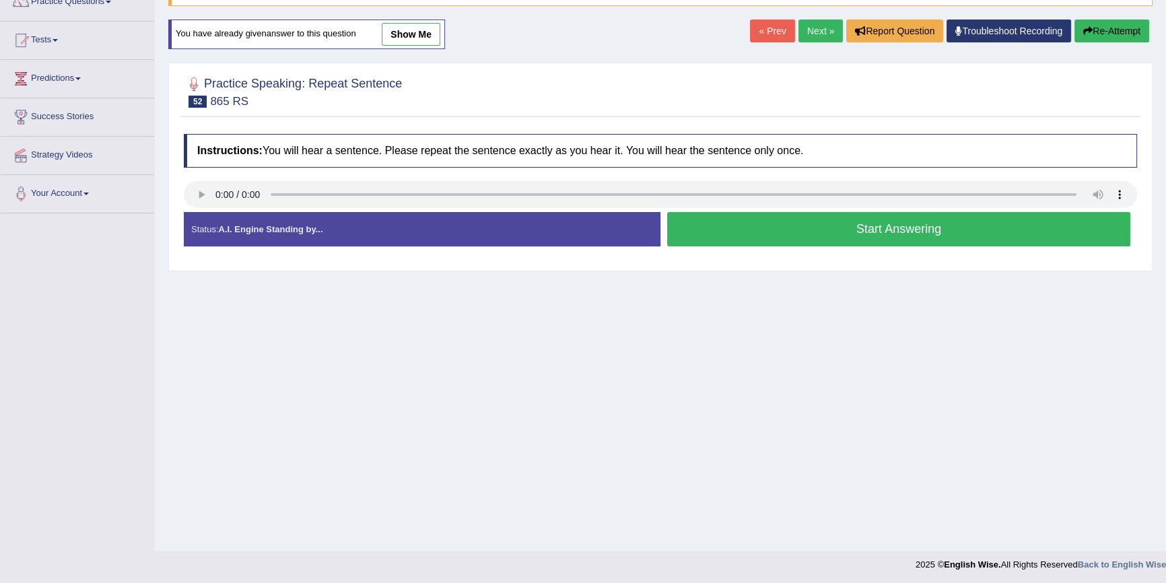
click at [774, 222] on button "Start Answering" at bounding box center [898, 229] width 463 height 34
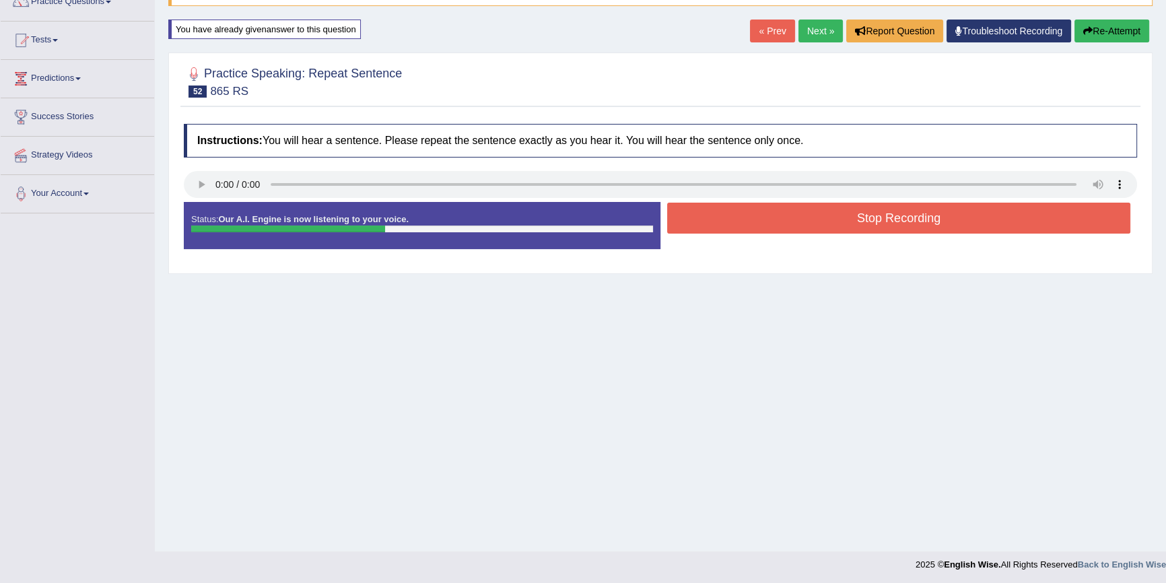
click at [801, 210] on button "Stop Recording" at bounding box center [898, 218] width 463 height 31
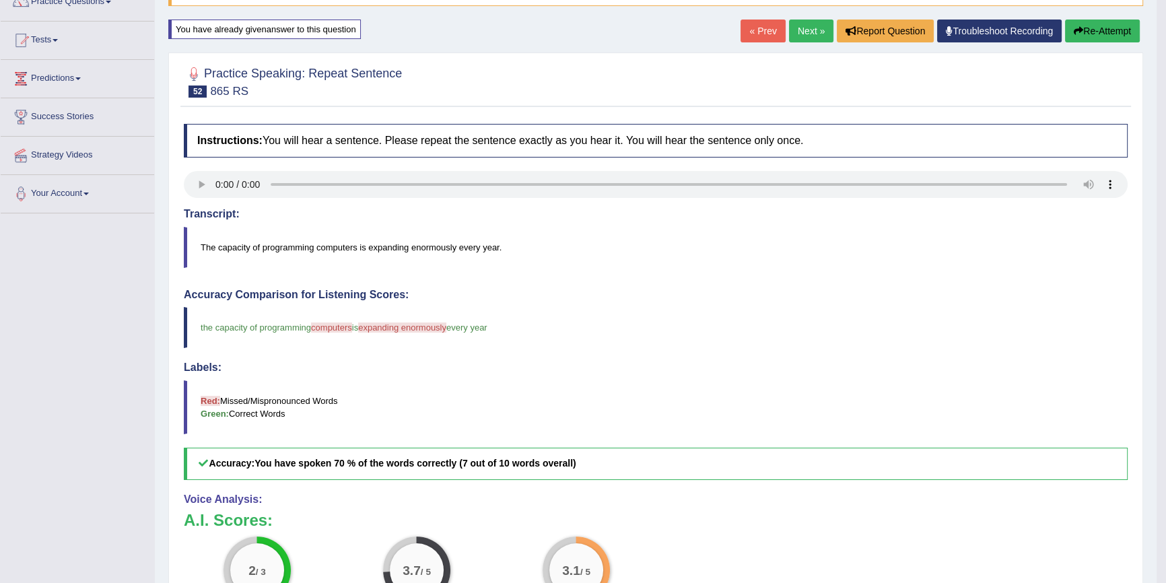
scroll to position [183, 0]
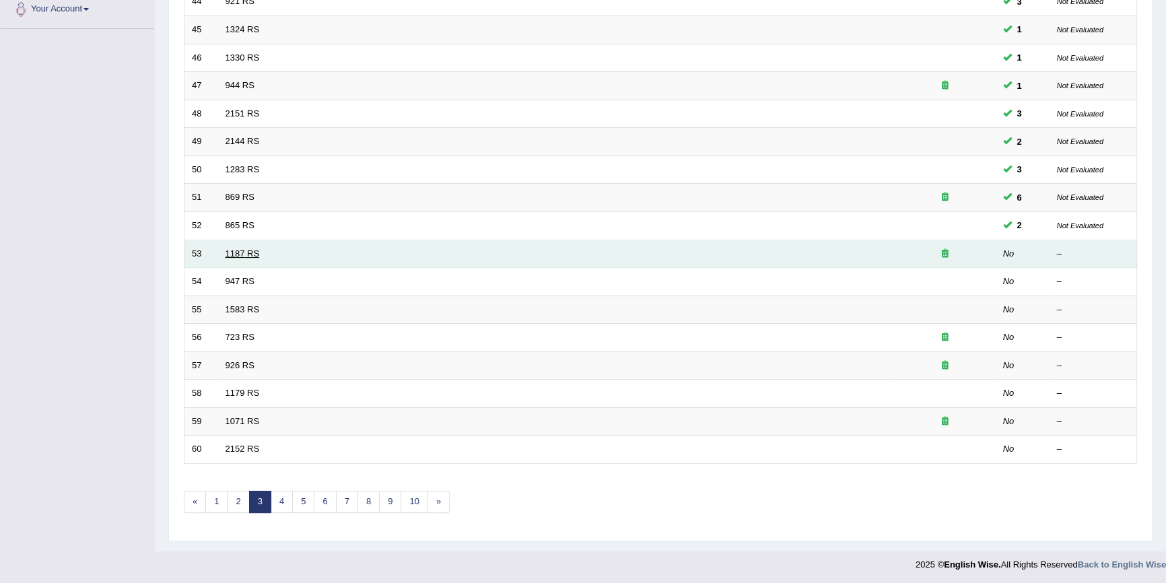
click at [246, 255] on link "1187 RS" at bounding box center [243, 253] width 34 height 10
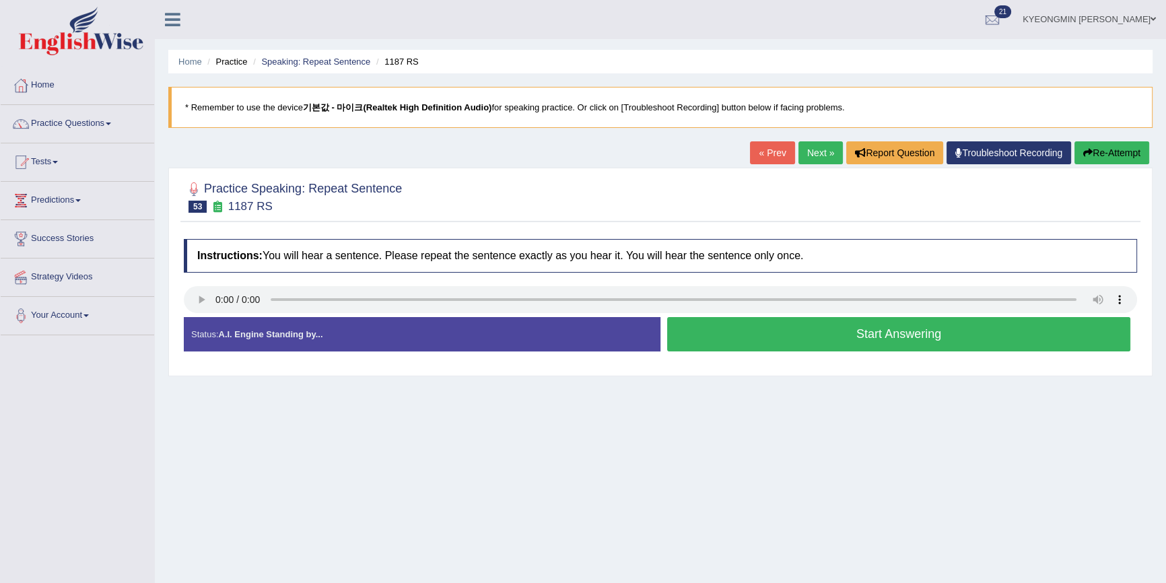
click at [882, 339] on button "Start Answering" at bounding box center [898, 334] width 463 height 34
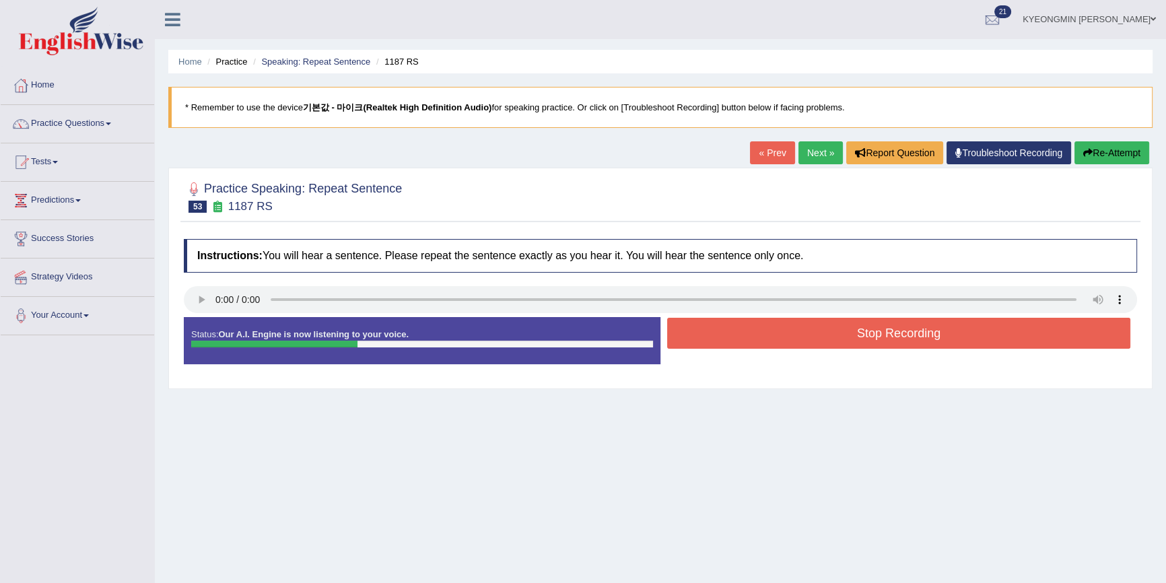
click at [887, 332] on button "Stop Recording" at bounding box center [898, 333] width 463 height 31
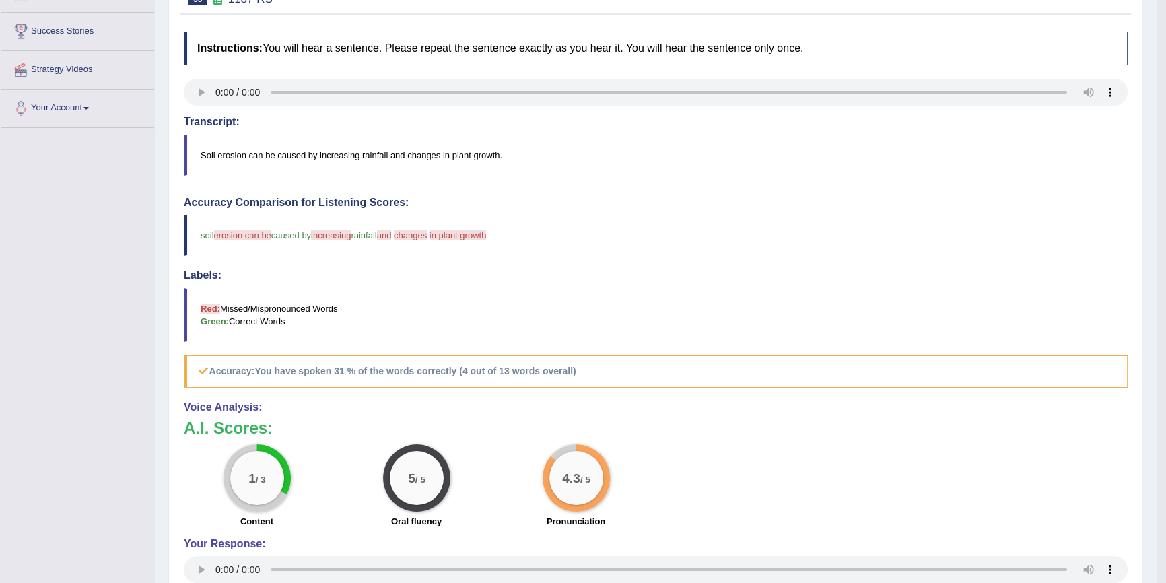
scroll to position [61, 0]
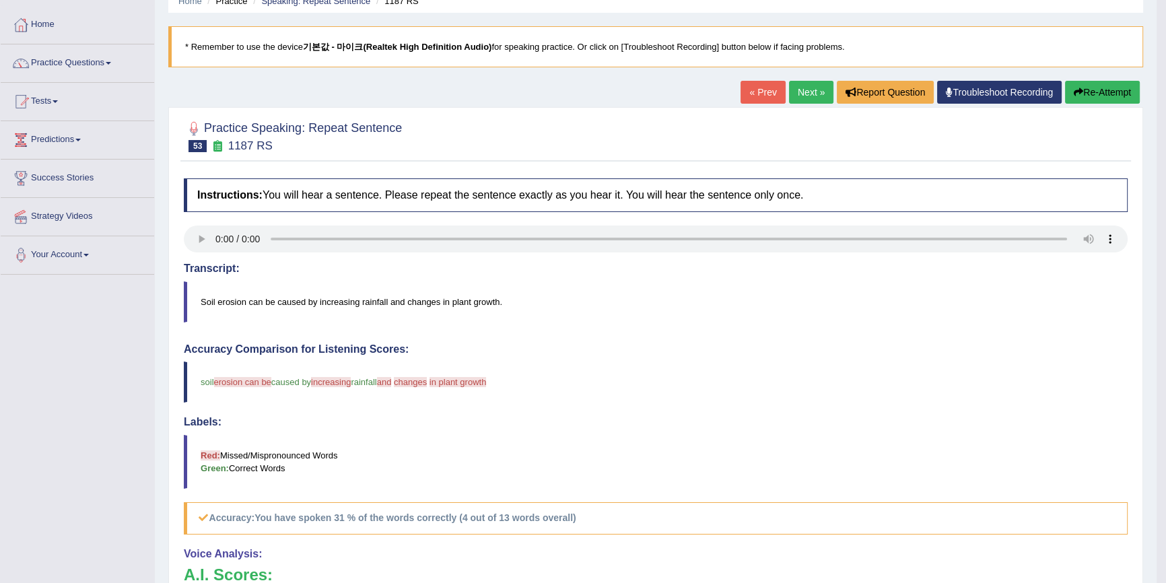
click at [1101, 100] on button "Re-Attempt" at bounding box center [1102, 92] width 75 height 23
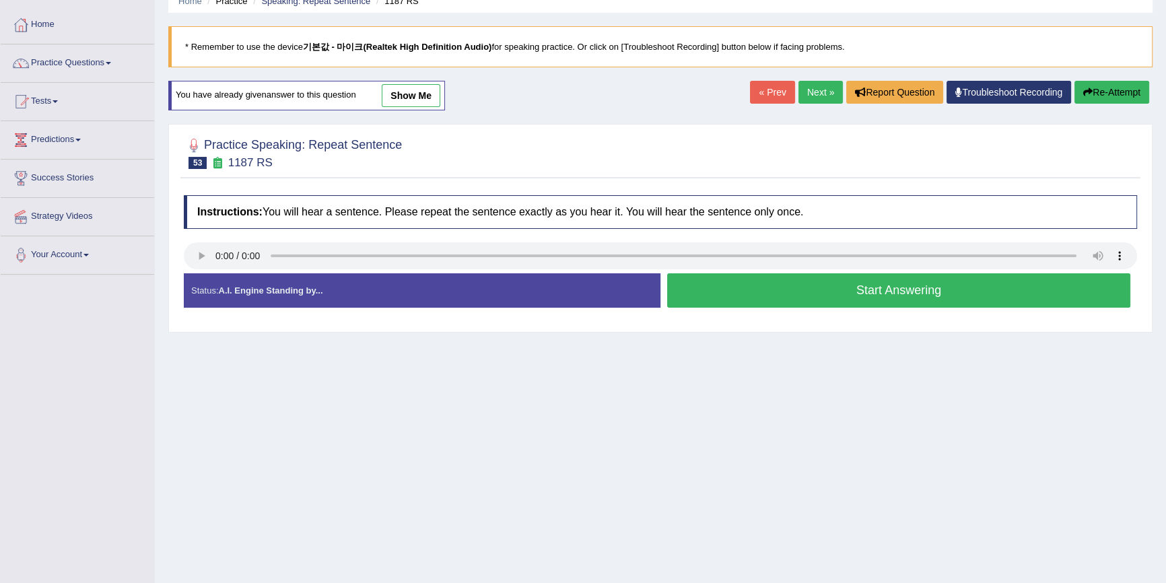
click at [935, 287] on button "Start Answering" at bounding box center [898, 290] width 463 height 34
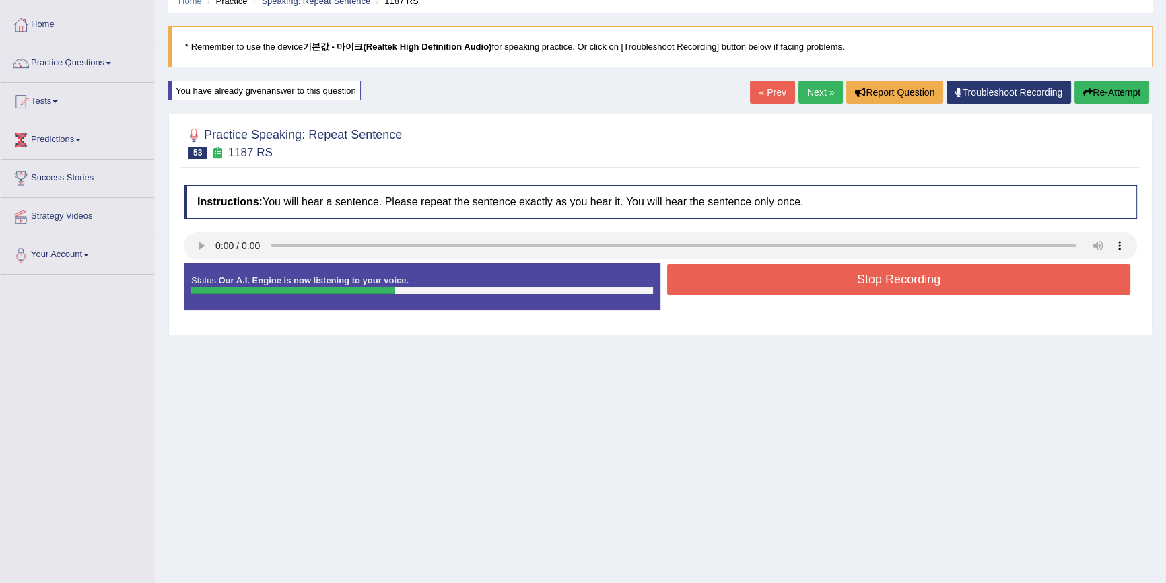
click at [953, 281] on button "Stop Recording" at bounding box center [898, 279] width 463 height 31
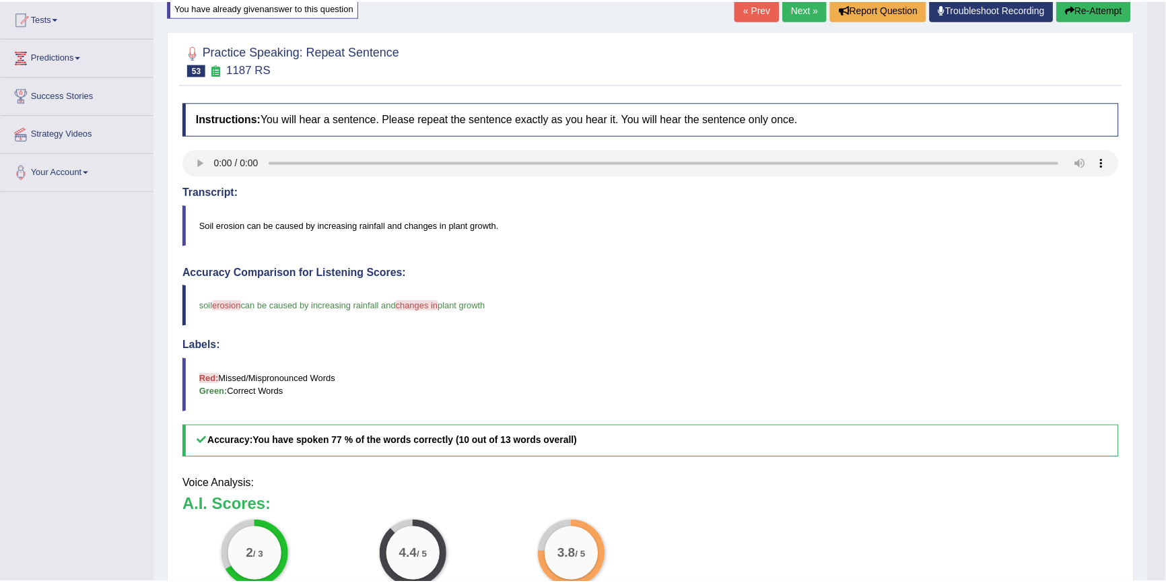
scroll to position [147, 0]
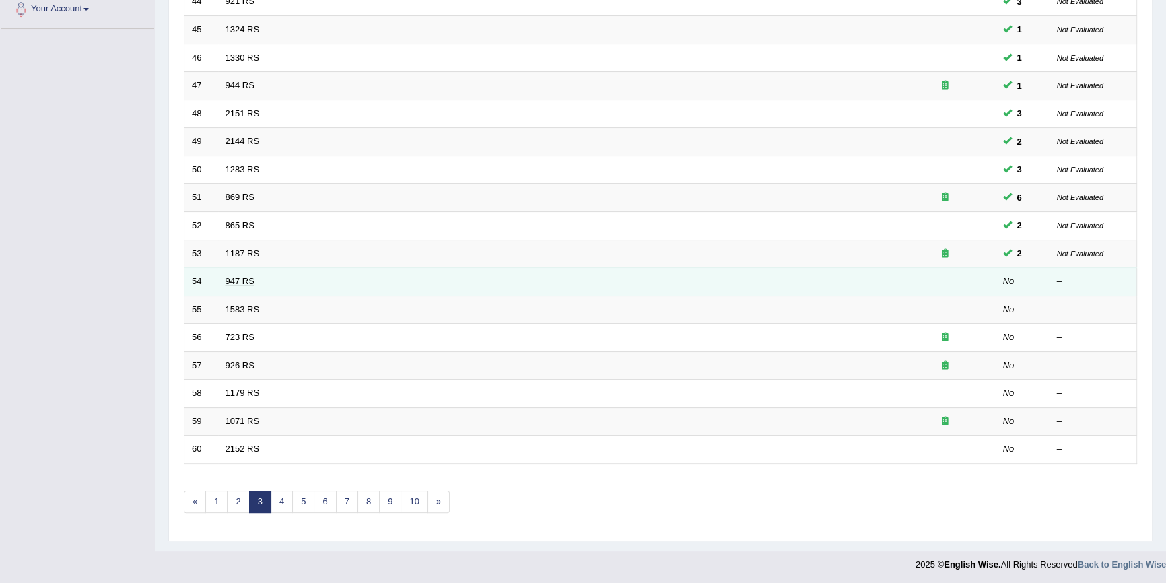
click at [238, 281] on link "947 RS" at bounding box center [240, 281] width 29 height 10
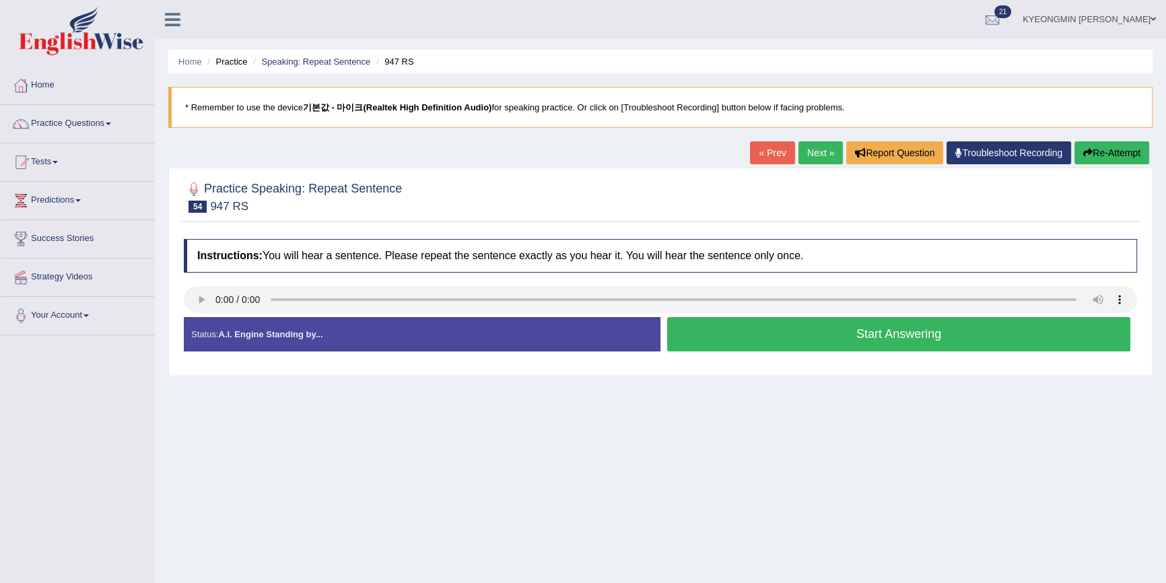
click at [744, 337] on button "Start Answering" at bounding box center [898, 334] width 463 height 34
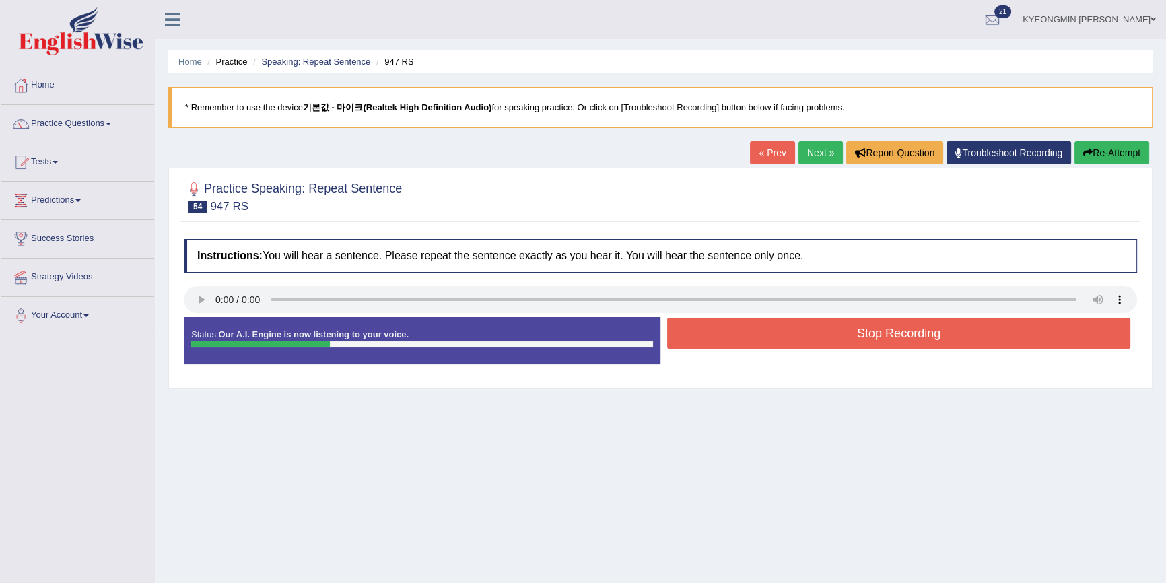
click at [744, 336] on button "Stop Recording" at bounding box center [898, 333] width 463 height 31
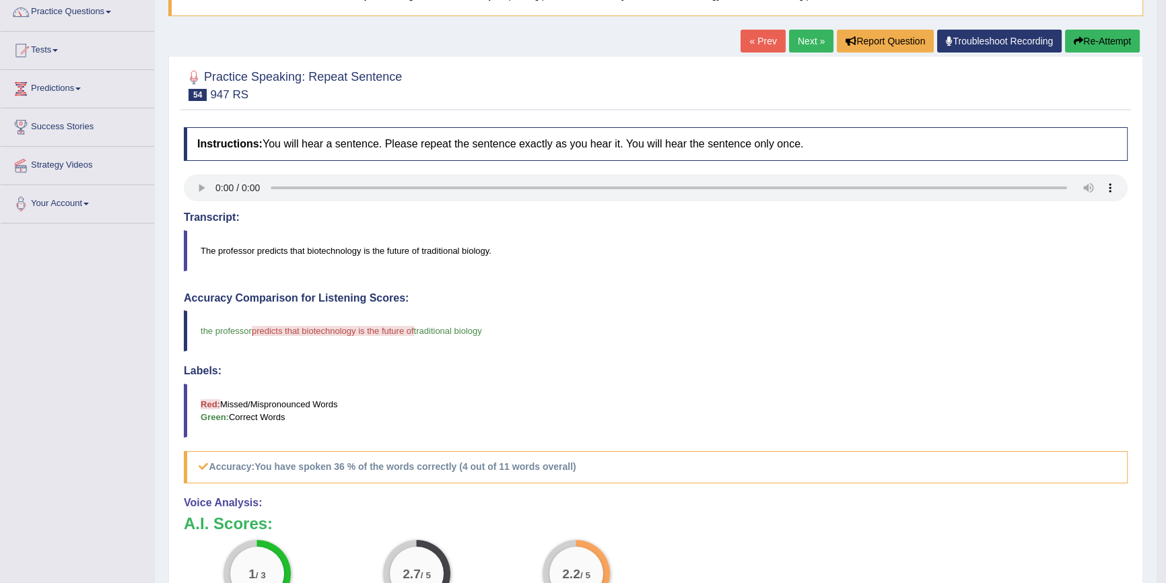
scroll to position [122, 0]
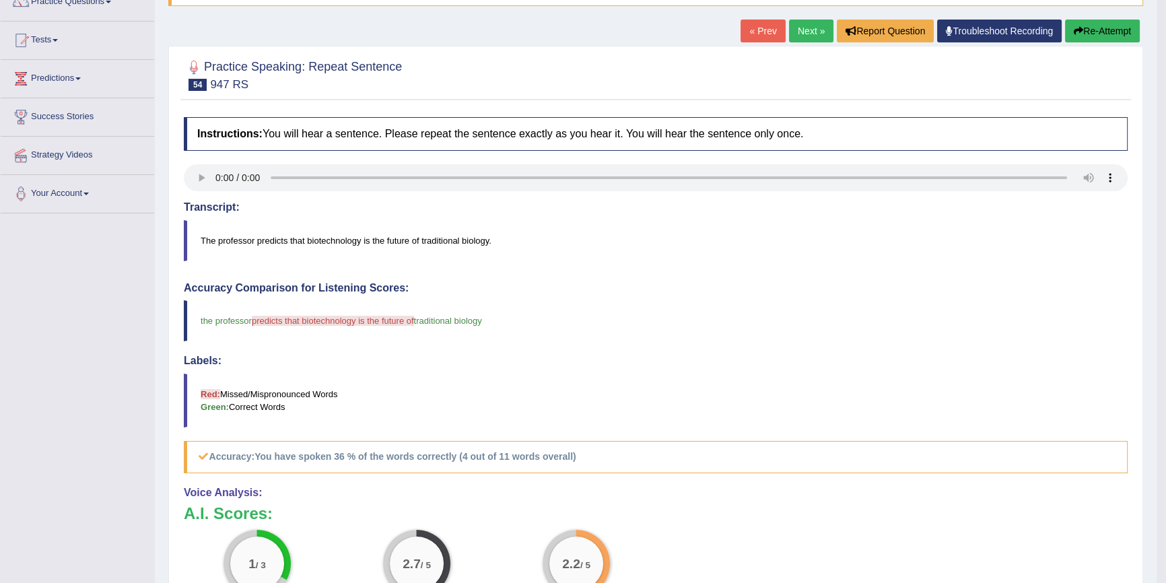
click at [1096, 40] on button "Re-Attempt" at bounding box center [1102, 31] width 75 height 23
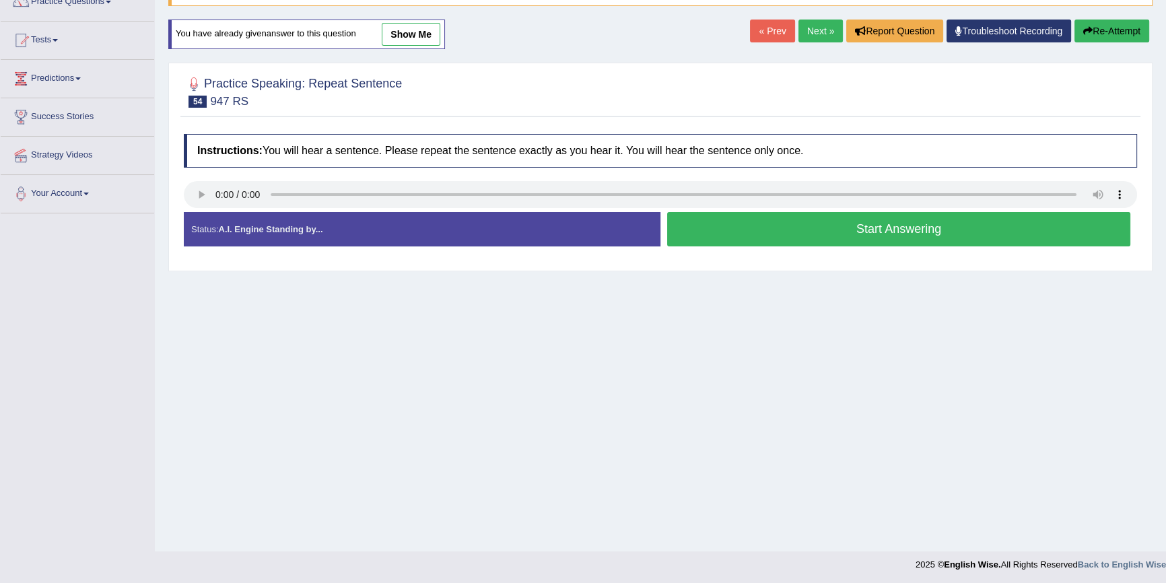
click at [957, 223] on button "Start Answering" at bounding box center [898, 229] width 463 height 34
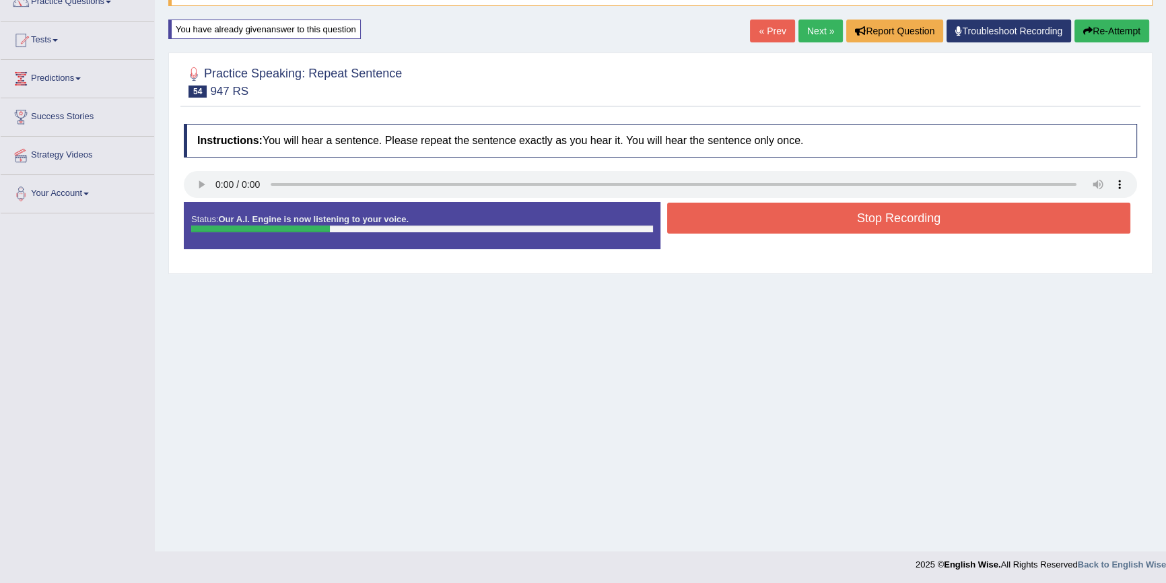
click at [902, 219] on button "Stop Recording" at bounding box center [898, 218] width 463 height 31
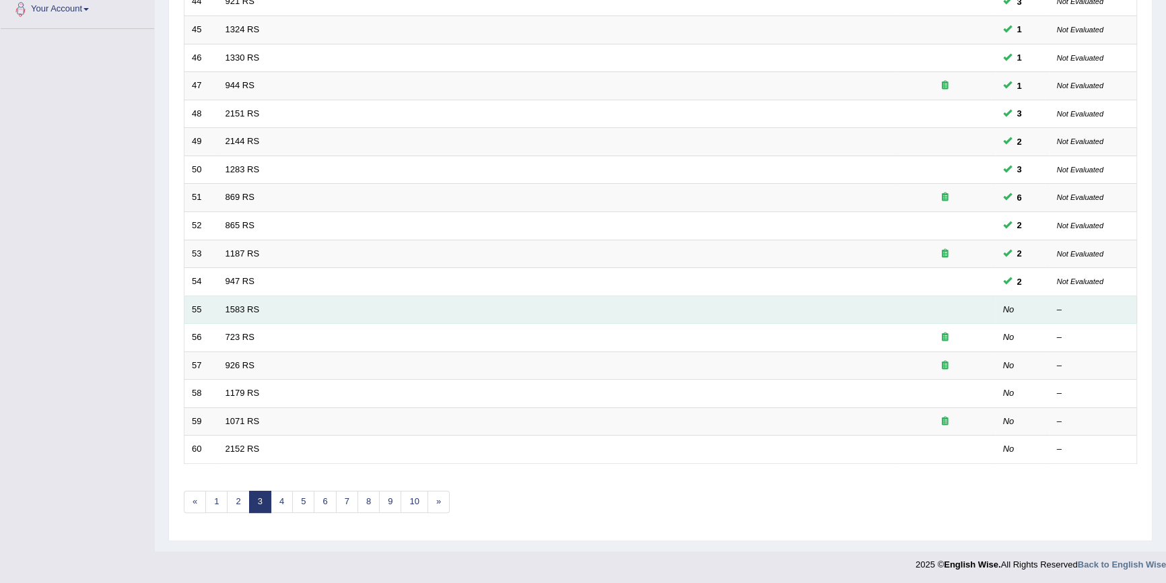
click at [252, 318] on td "1583 RS" at bounding box center [556, 310] width 677 height 28
click at [249, 302] on td "1583 RS" at bounding box center [556, 310] width 677 height 28
click at [248, 305] on link "1583 RS" at bounding box center [243, 309] width 34 height 10
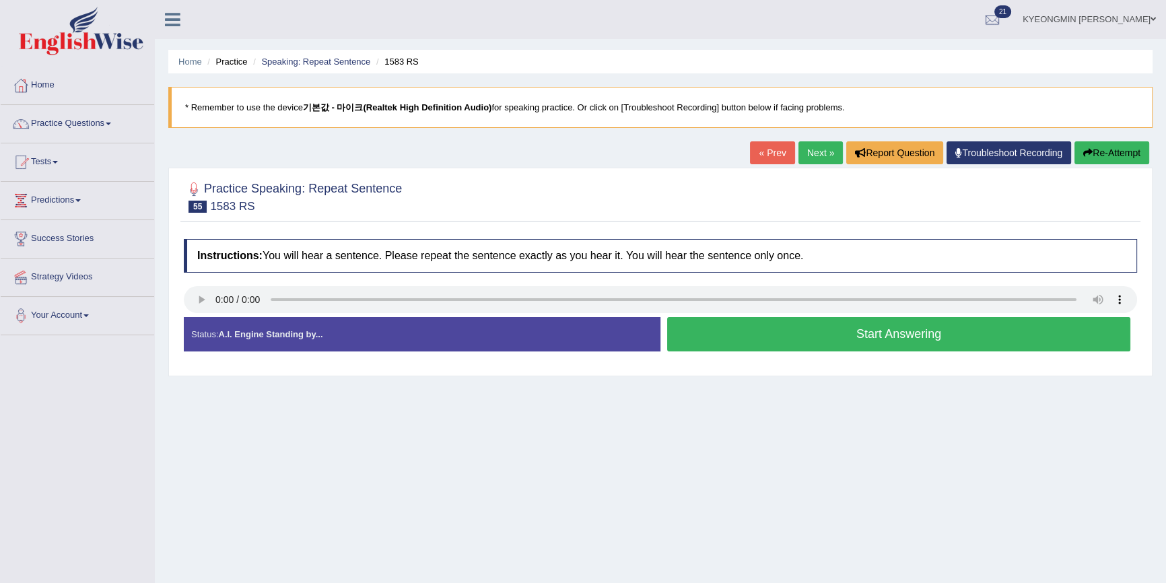
click at [736, 350] on button "Start Answering" at bounding box center [898, 334] width 463 height 34
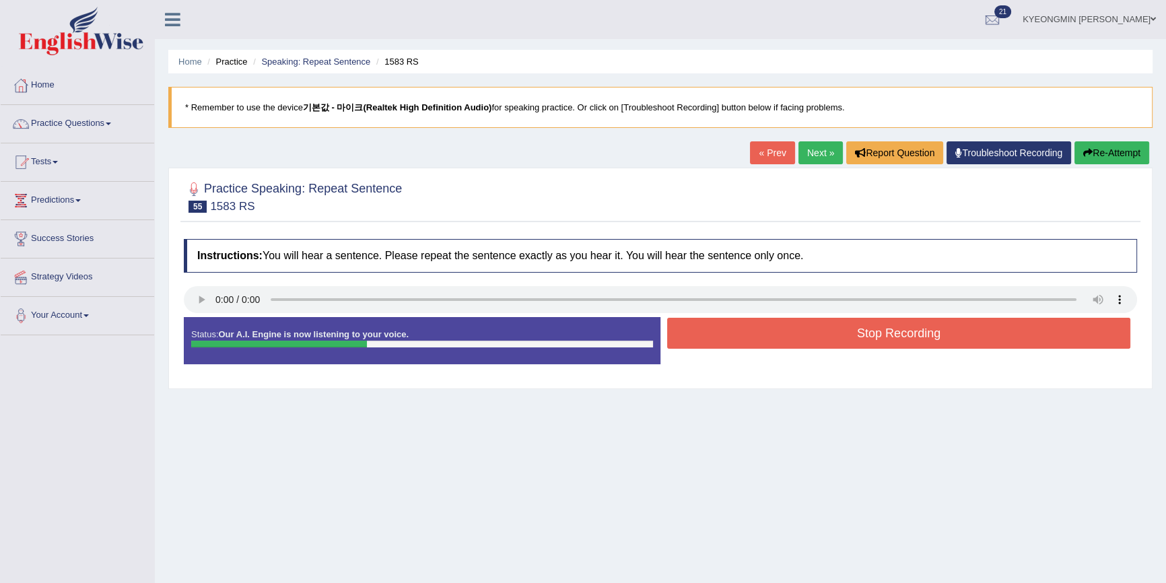
click at [735, 337] on button "Stop Recording" at bounding box center [898, 333] width 463 height 31
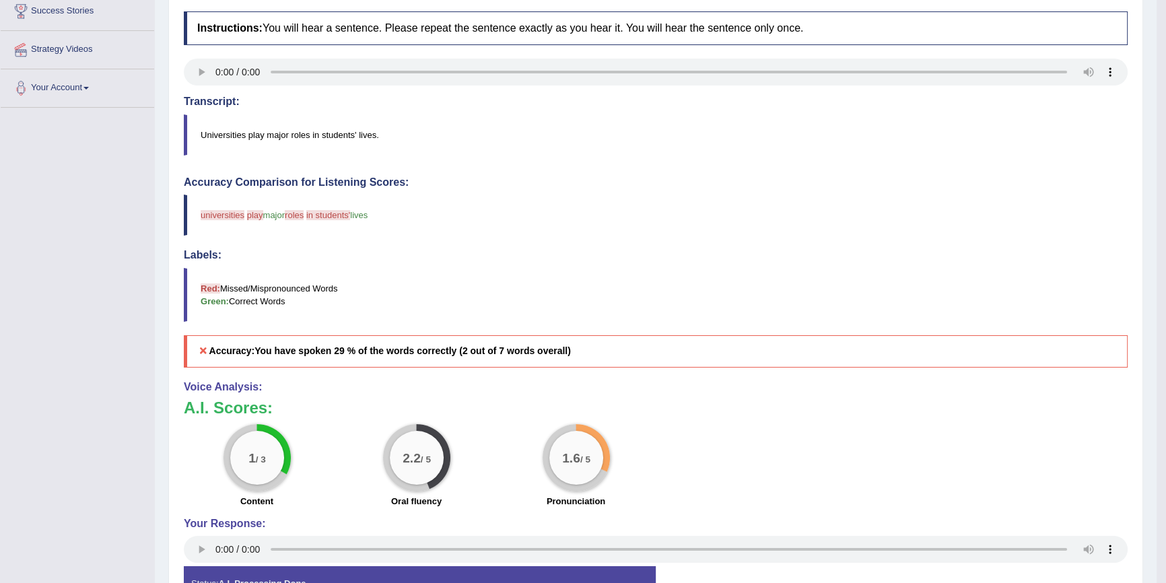
scroll to position [122, 0]
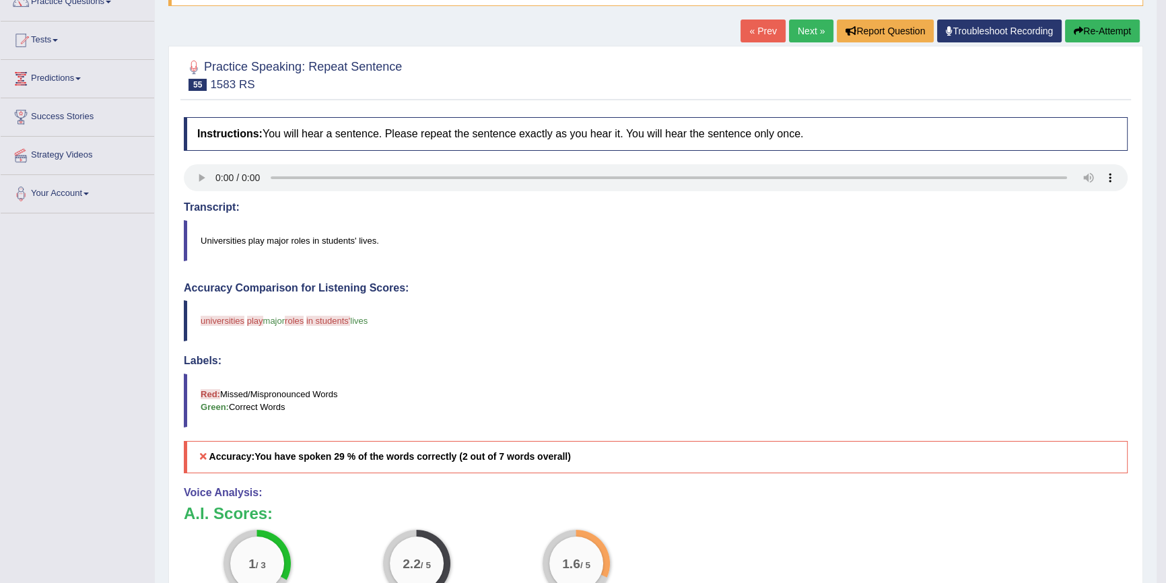
click at [1080, 22] on button "Re-Attempt" at bounding box center [1102, 31] width 75 height 23
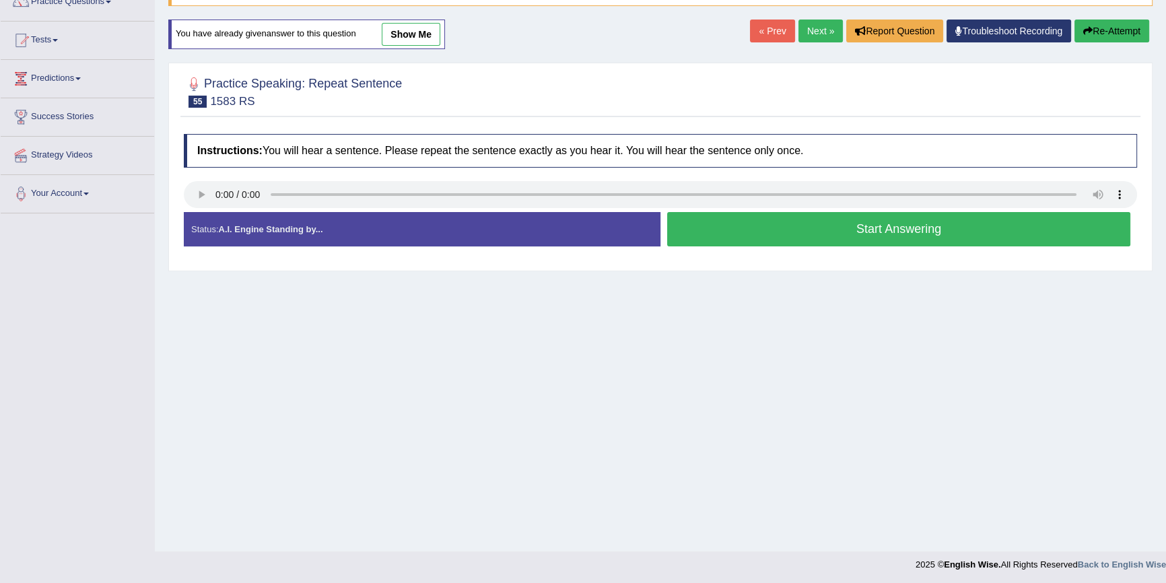
click at [887, 223] on button "Start Answering" at bounding box center [898, 229] width 463 height 34
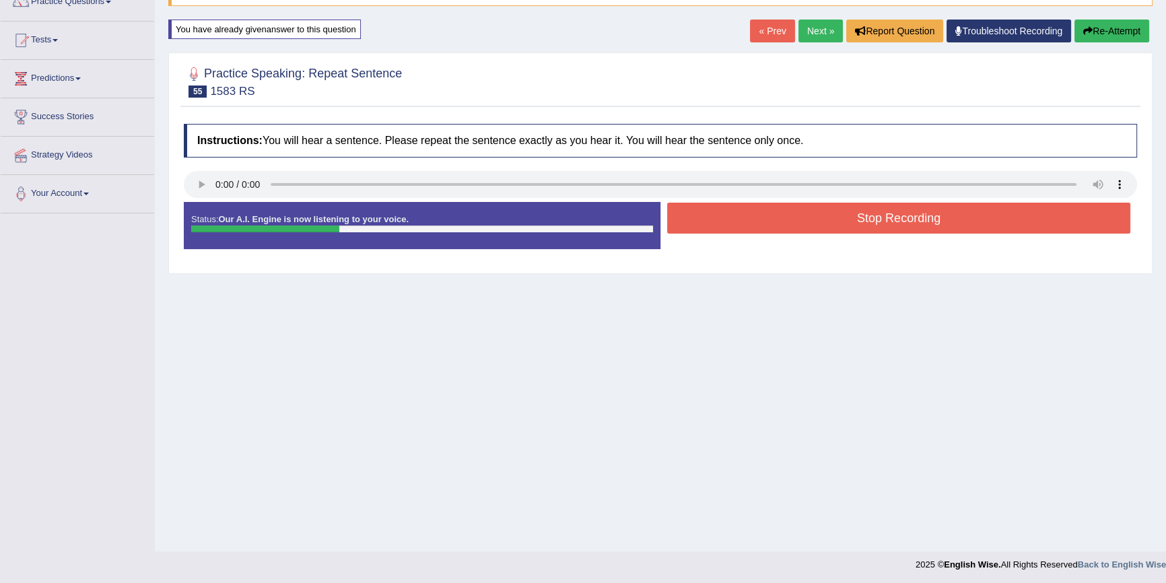
click at [897, 211] on button "Stop Recording" at bounding box center [898, 218] width 463 height 31
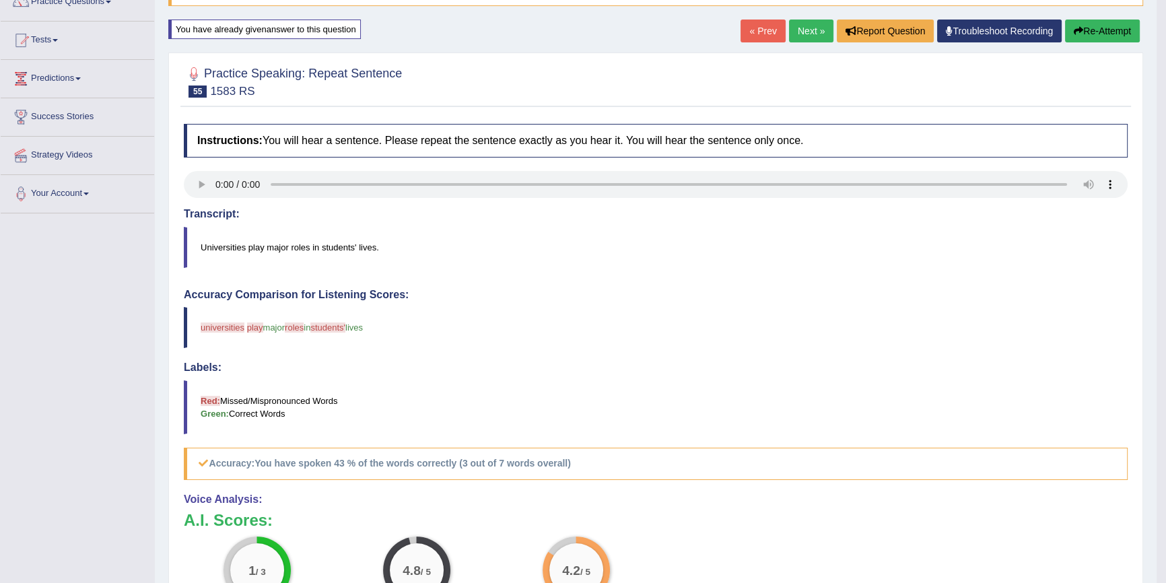
click at [1071, 36] on button "Re-Attempt" at bounding box center [1102, 31] width 75 height 23
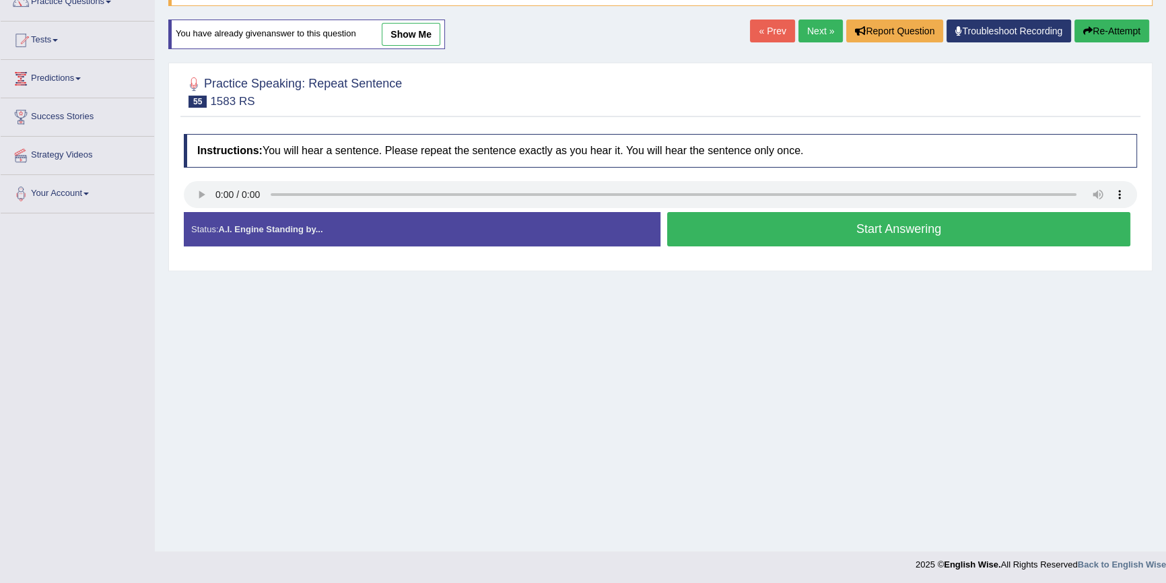
scroll to position [122, 0]
click at [859, 238] on button "Start Answering" at bounding box center [898, 229] width 463 height 34
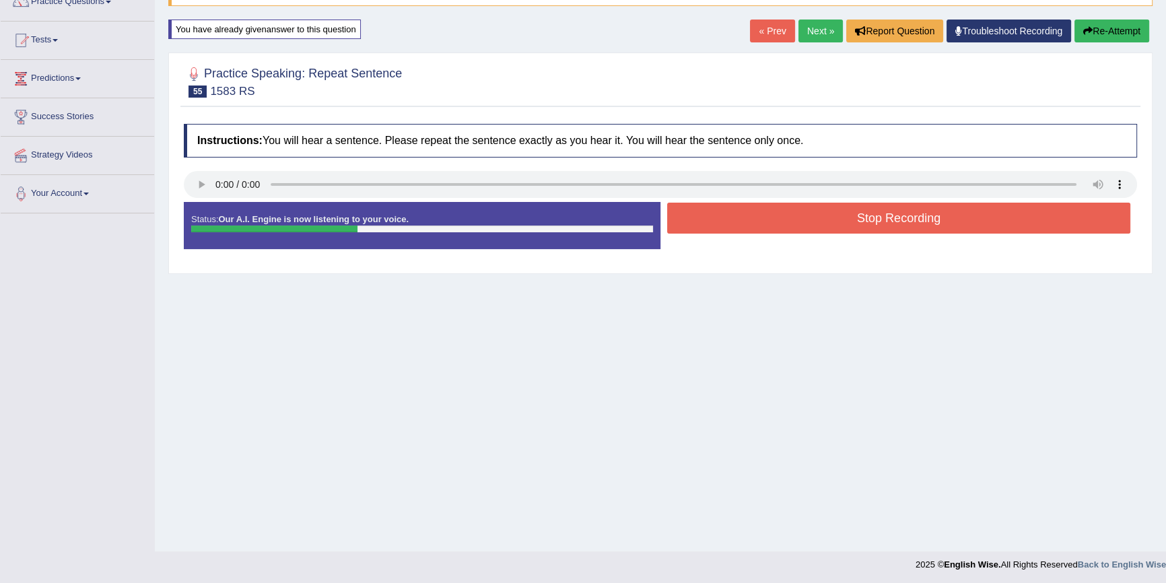
click at [837, 219] on button "Stop Recording" at bounding box center [898, 218] width 463 height 31
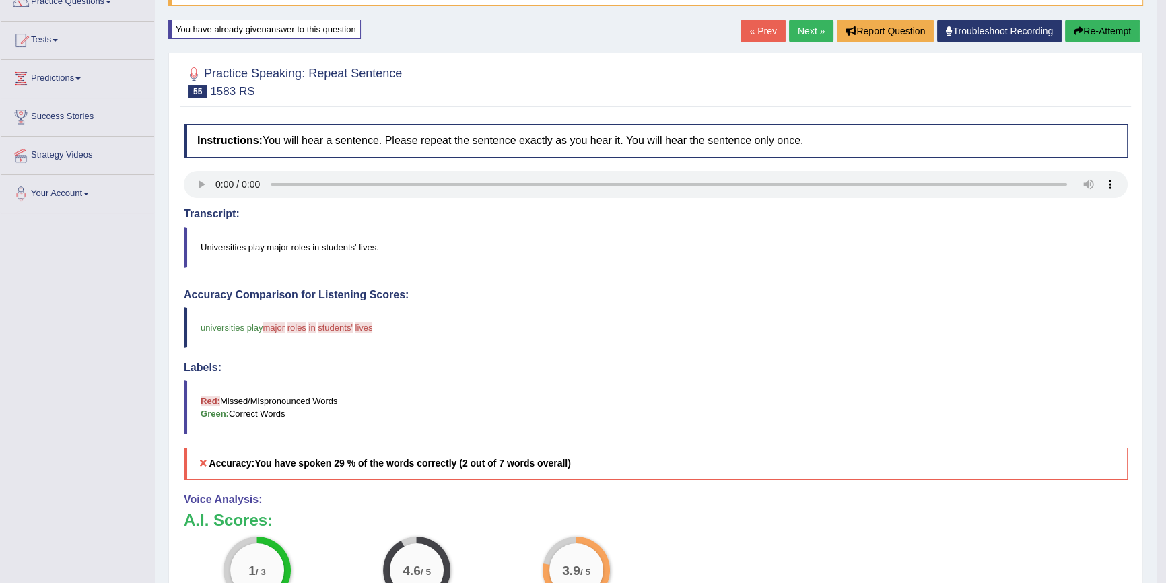
click at [1108, 32] on button "Re-Attempt" at bounding box center [1102, 31] width 75 height 23
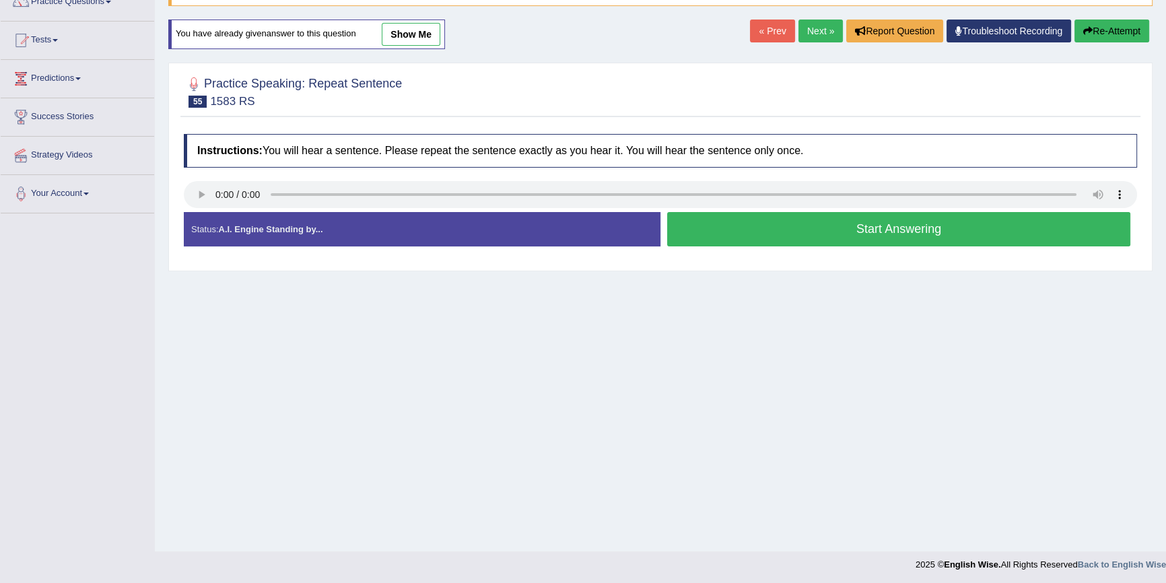
click at [735, 228] on button "Start Answering" at bounding box center [898, 229] width 463 height 34
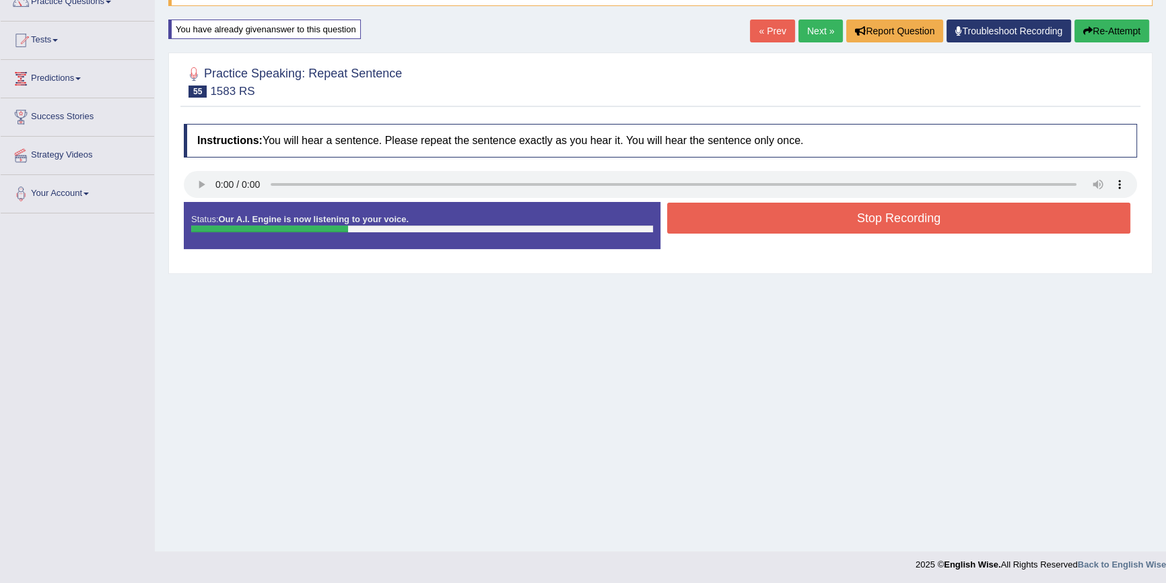
click at [764, 209] on button "Stop Recording" at bounding box center [898, 218] width 463 height 31
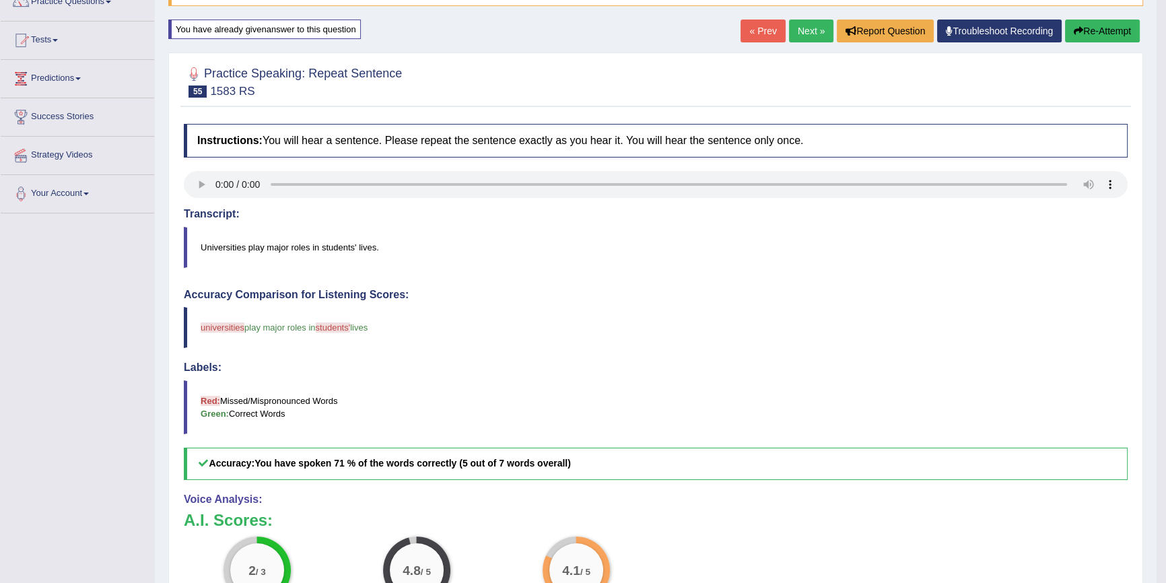
click at [1091, 34] on button "Re-Attempt" at bounding box center [1102, 31] width 75 height 23
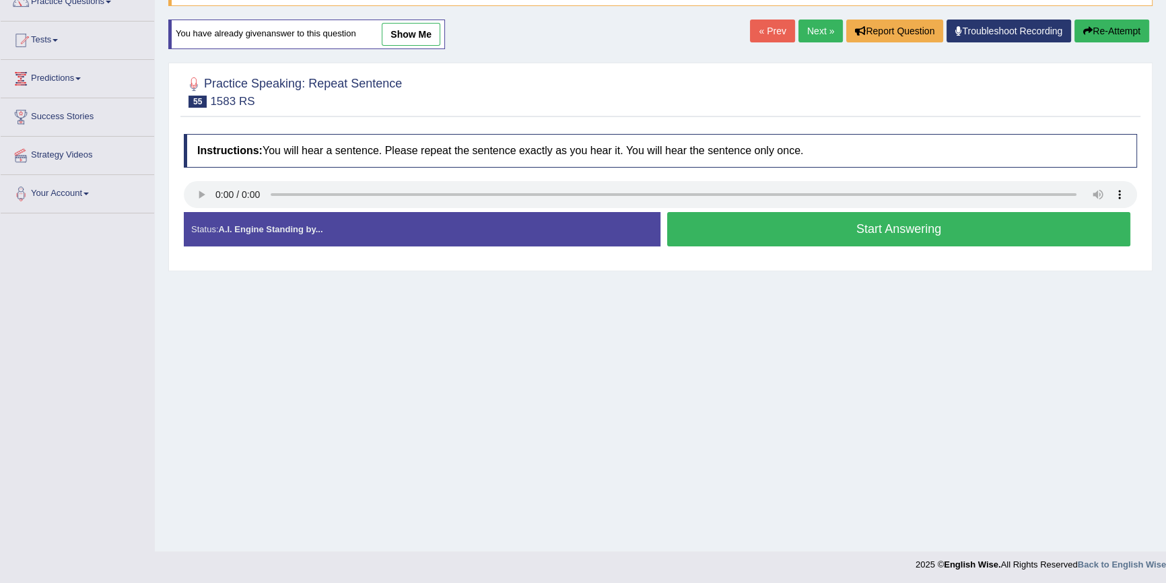
click at [701, 224] on button "Start Answering" at bounding box center [898, 229] width 463 height 34
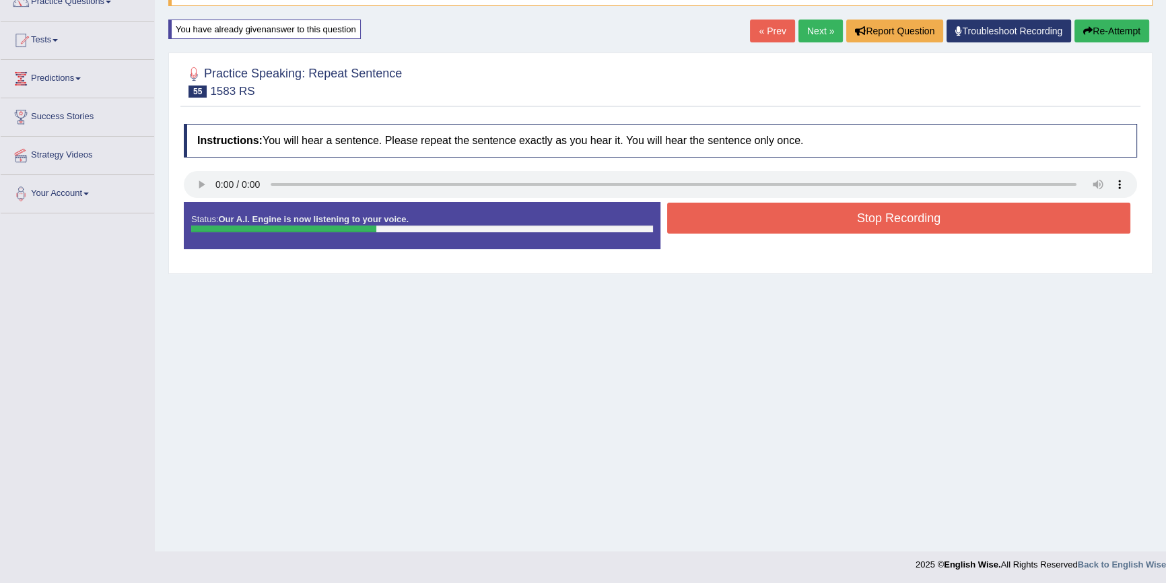
click at [736, 220] on button "Stop Recording" at bounding box center [898, 218] width 463 height 31
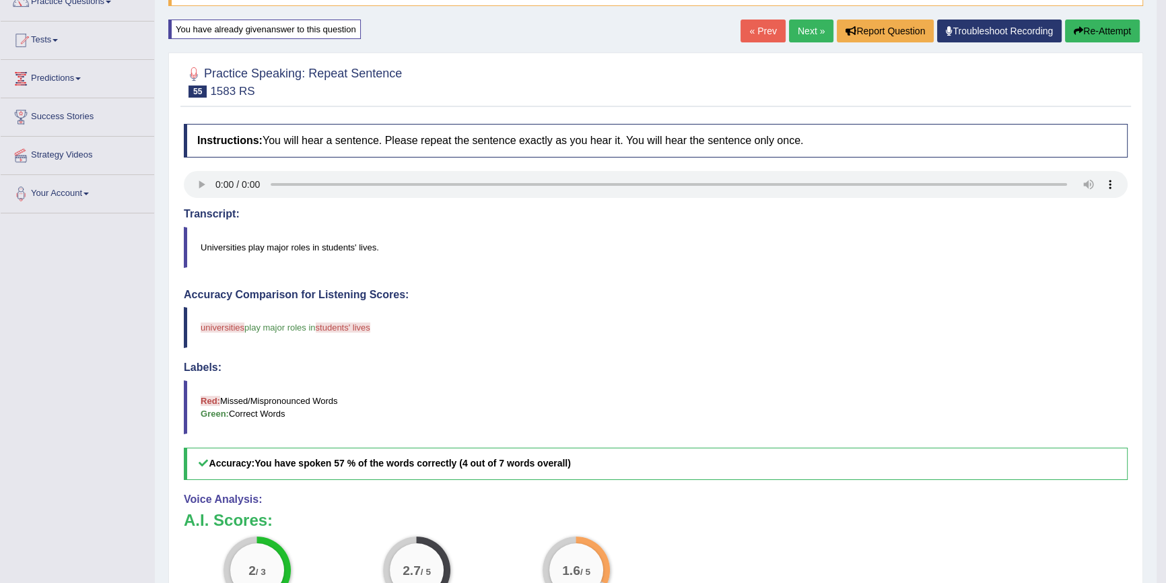
click at [1099, 35] on button "Re-Attempt" at bounding box center [1102, 31] width 75 height 23
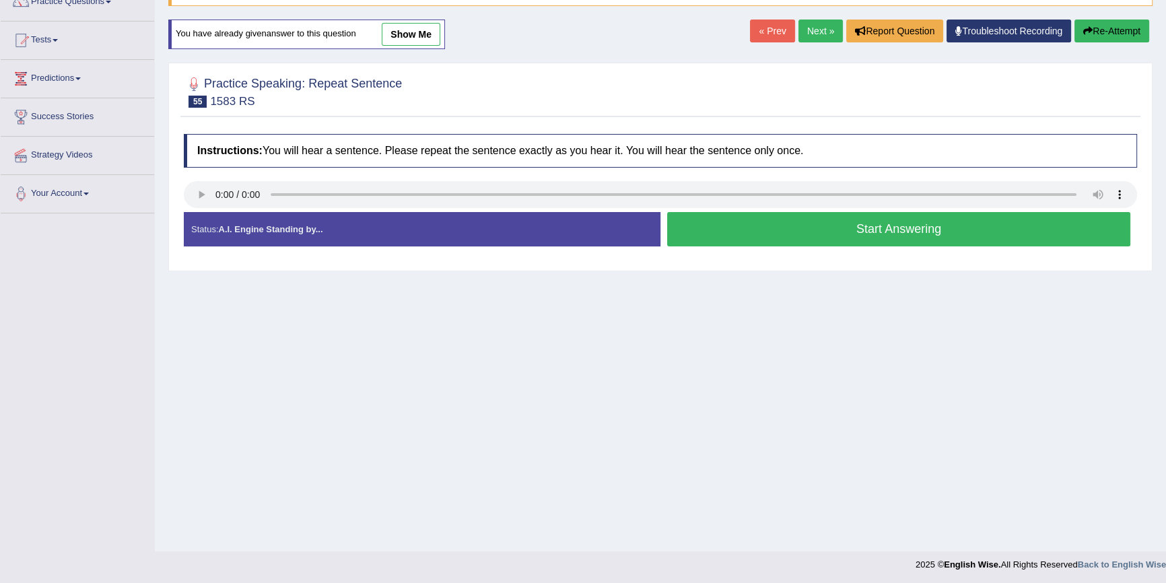
scroll to position [122, 0]
click at [881, 235] on button "Start Answering" at bounding box center [898, 229] width 463 height 34
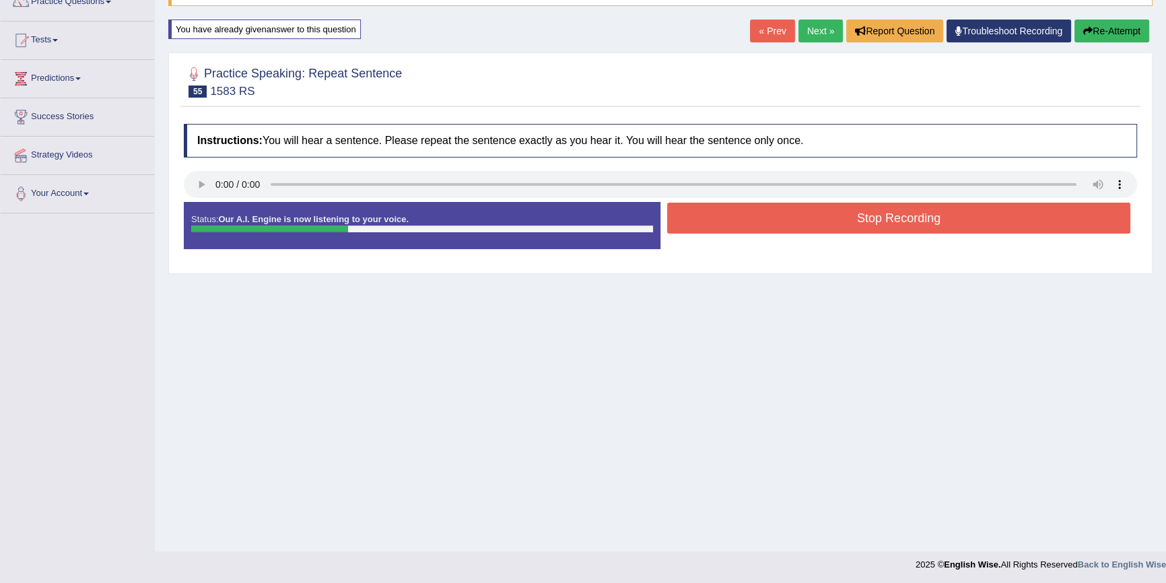
click at [874, 215] on button "Stop Recording" at bounding box center [898, 218] width 463 height 31
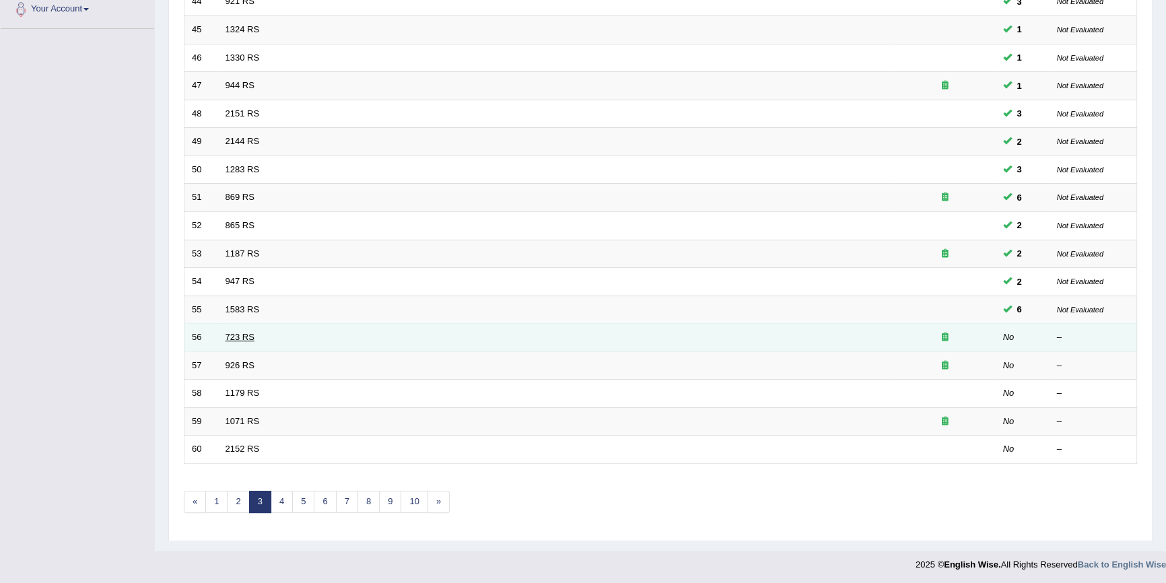
click at [246, 336] on link "723 RS" at bounding box center [240, 337] width 29 height 10
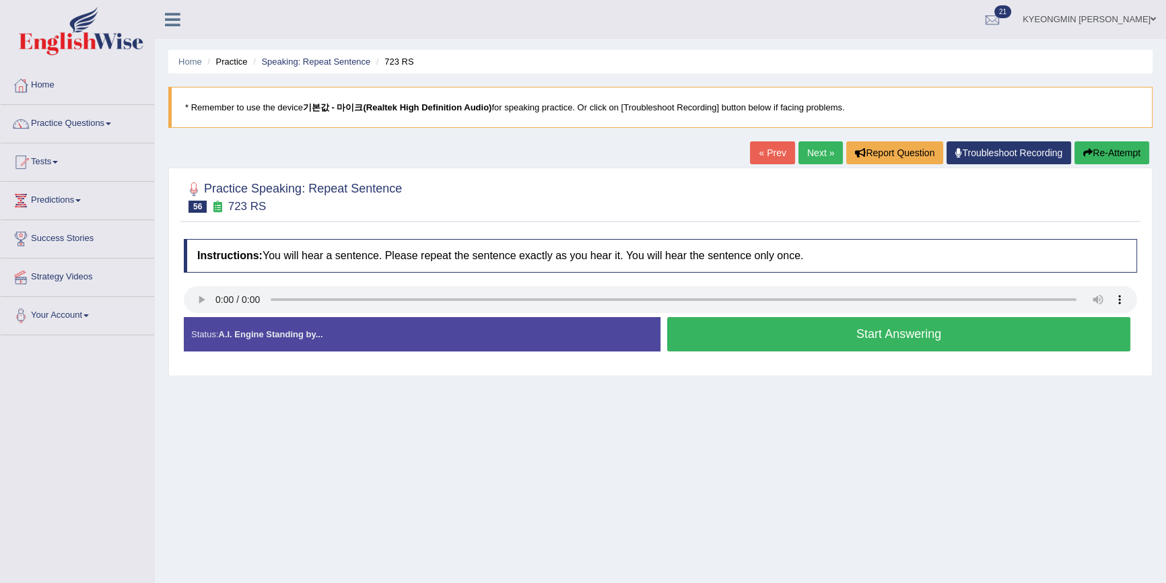
click at [817, 338] on button "Start Answering" at bounding box center [898, 334] width 463 height 34
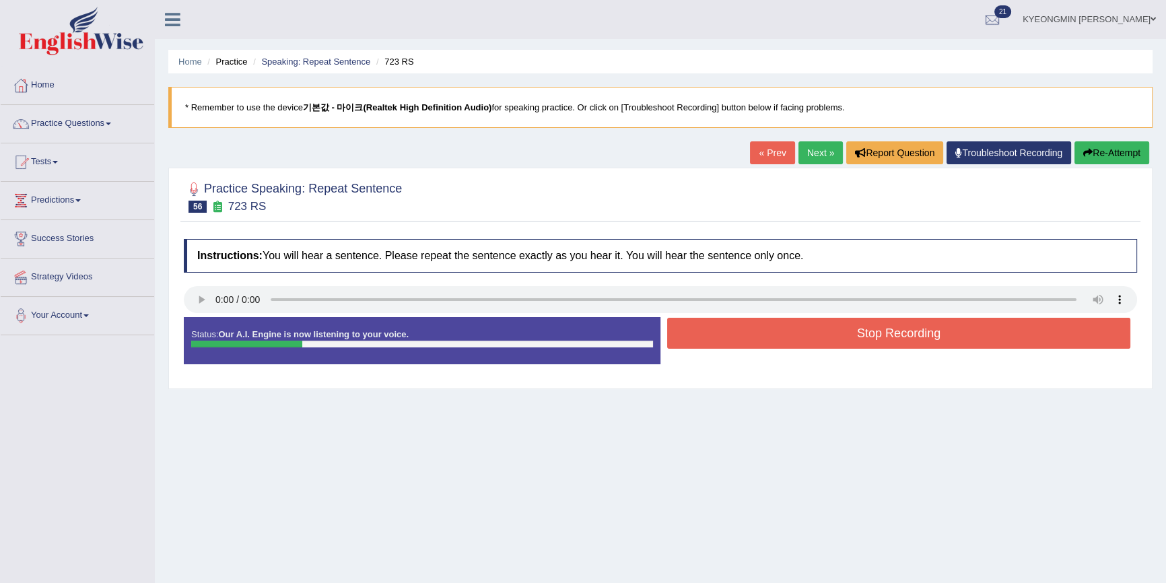
click at [768, 332] on button "Stop Recording" at bounding box center [898, 333] width 463 height 31
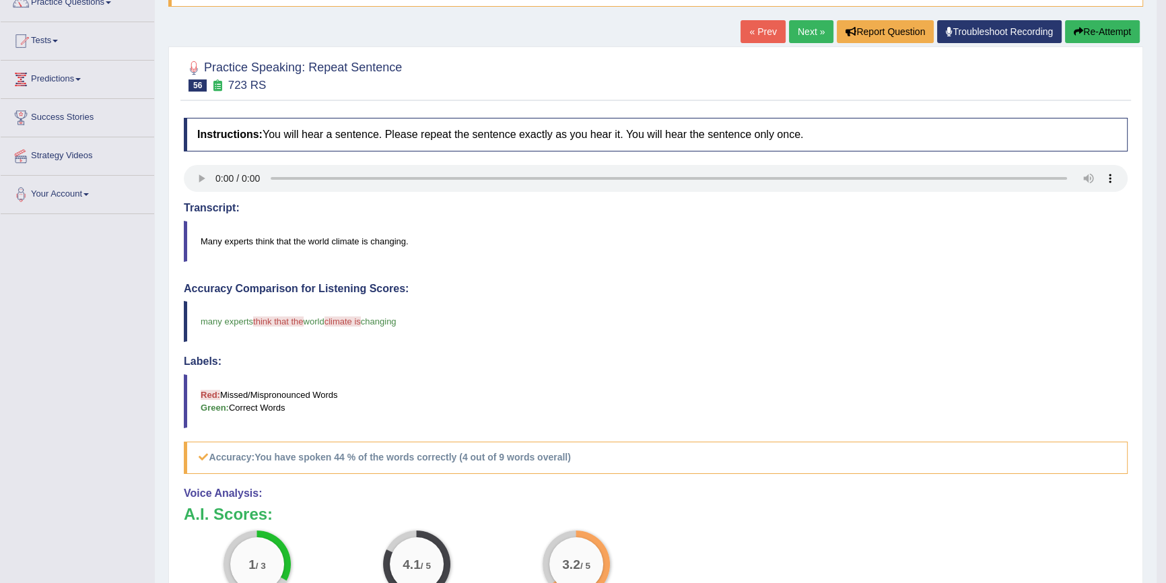
scroll to position [122, 0]
click at [1091, 30] on button "Re-Attempt" at bounding box center [1102, 31] width 75 height 23
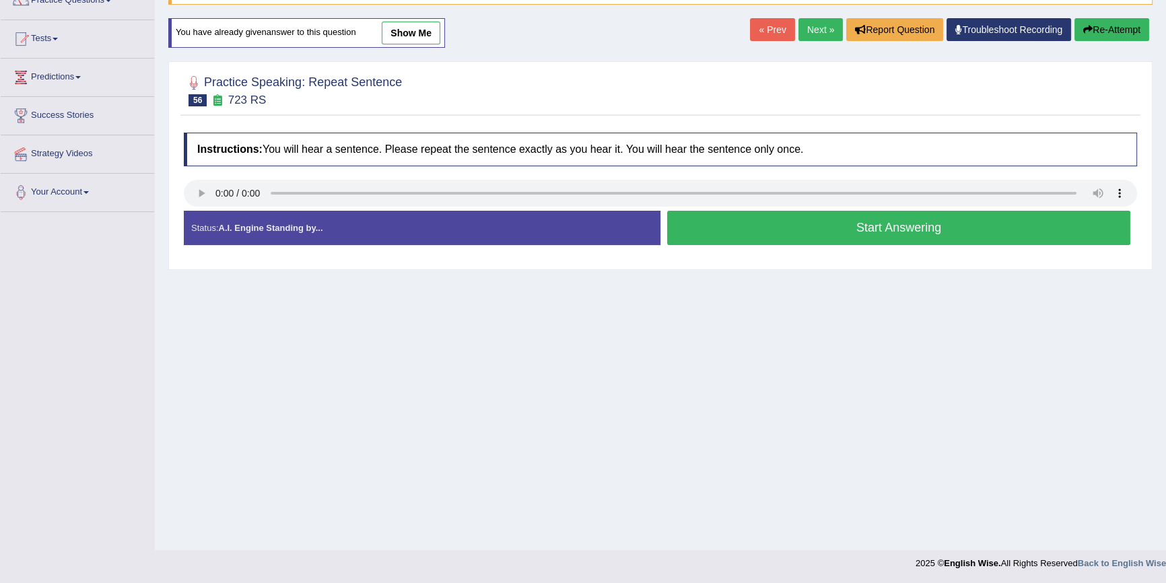
scroll to position [122, 0]
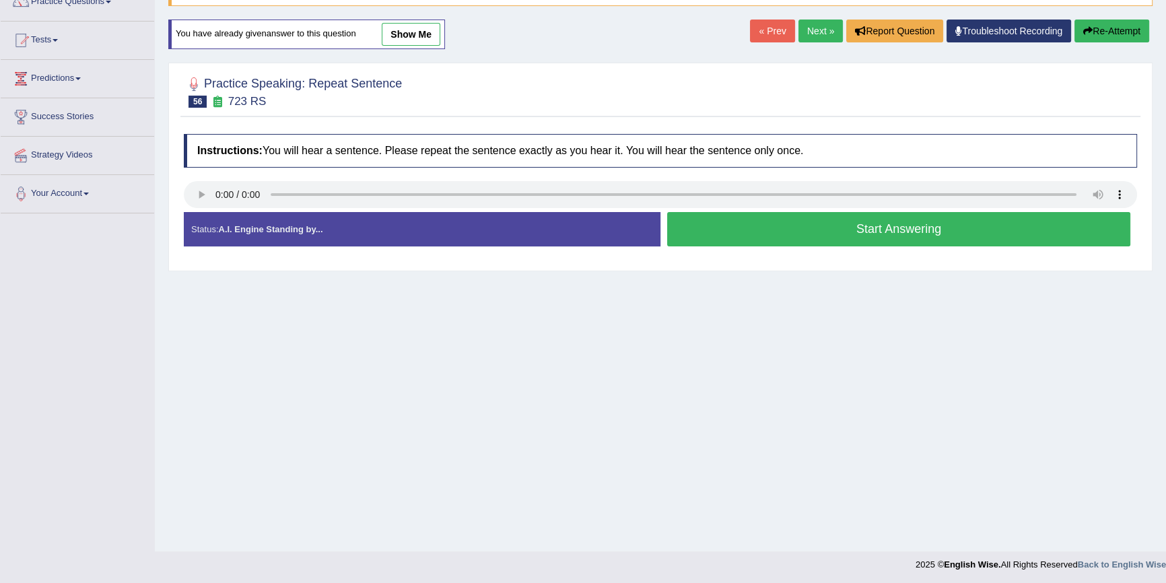
click at [710, 224] on button "Start Answering" at bounding box center [898, 229] width 463 height 34
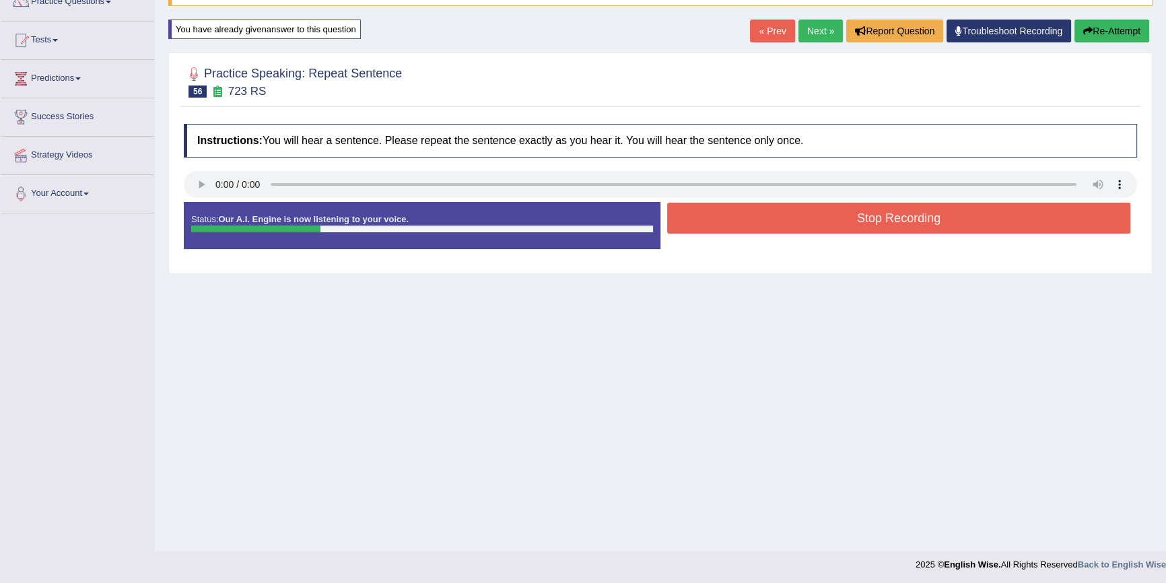
click at [732, 226] on button "Stop Recording" at bounding box center [898, 218] width 463 height 31
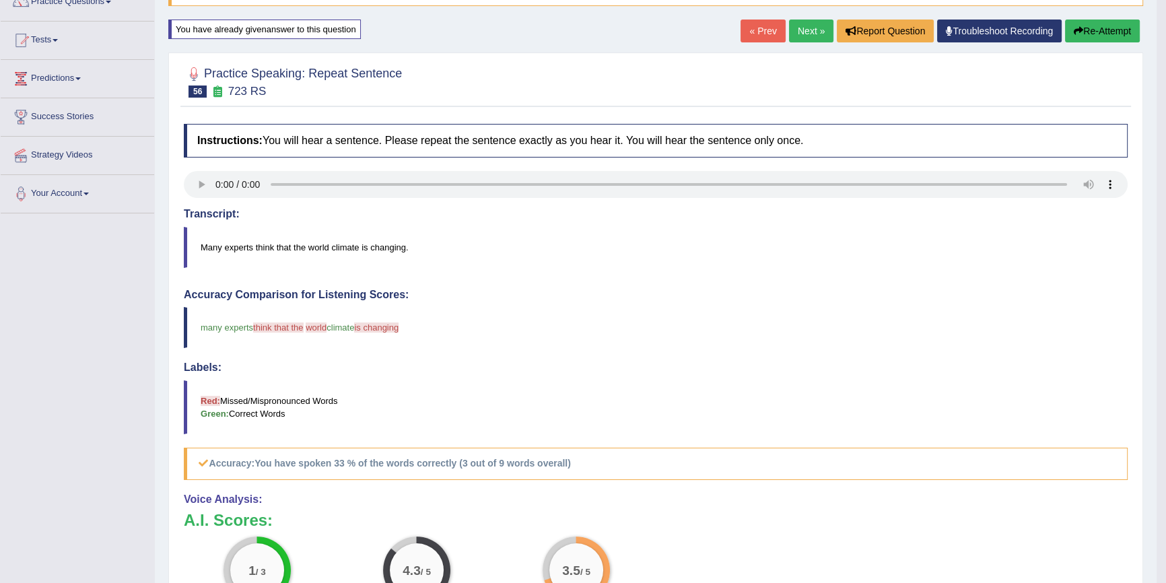
click at [1094, 27] on button "Re-Attempt" at bounding box center [1102, 31] width 75 height 23
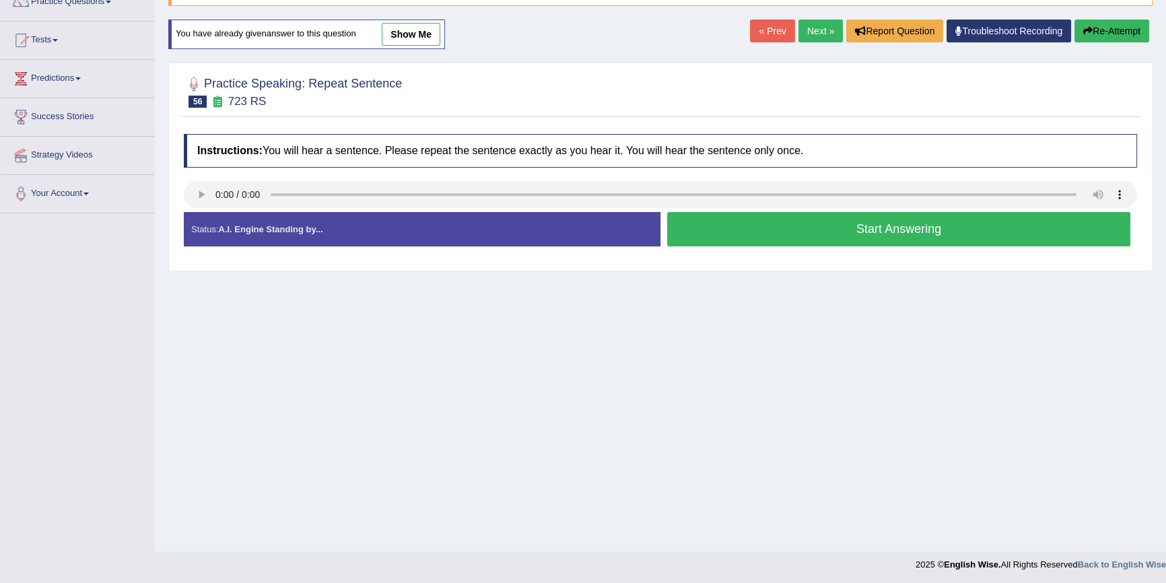
click at [864, 226] on button "Start Answering" at bounding box center [898, 229] width 463 height 34
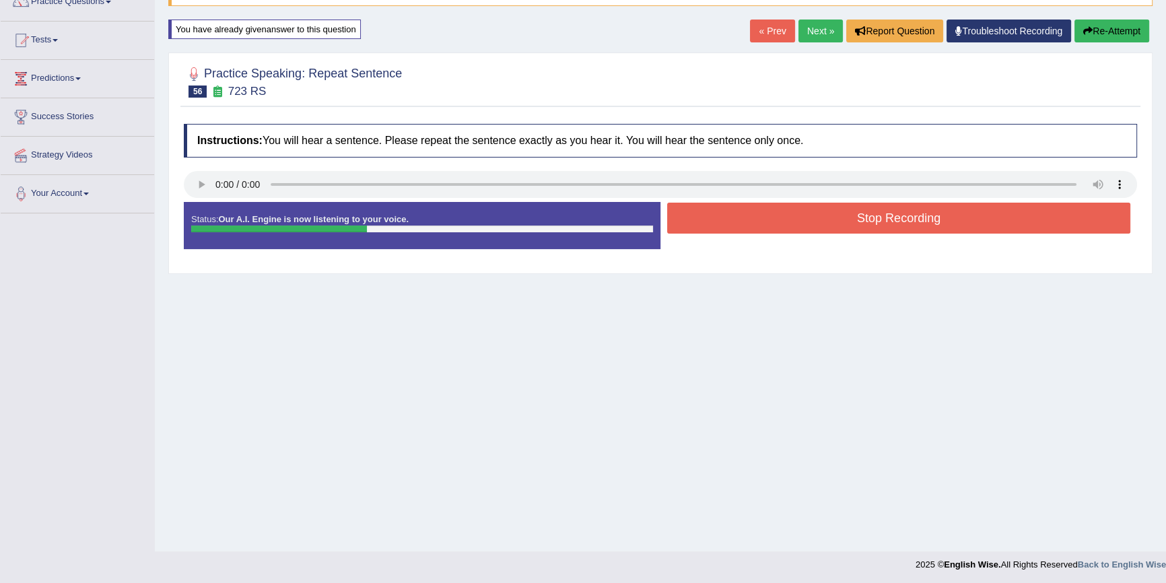
click at [856, 215] on button "Stop Recording" at bounding box center [898, 218] width 463 height 31
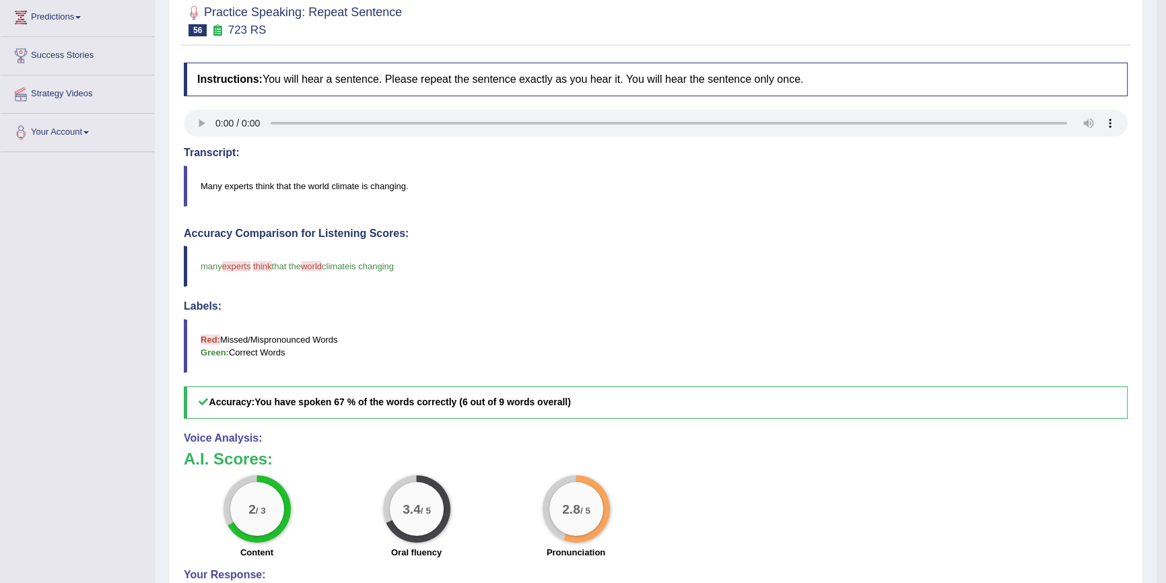
scroll to position [122, 0]
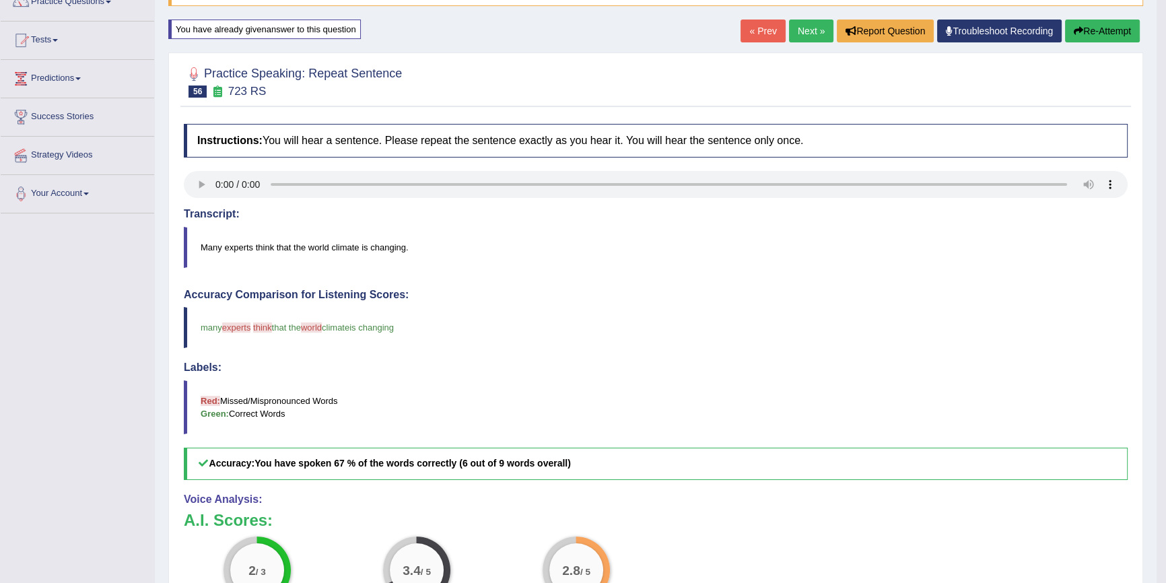
click at [1107, 28] on button "Re-Attempt" at bounding box center [1102, 31] width 75 height 23
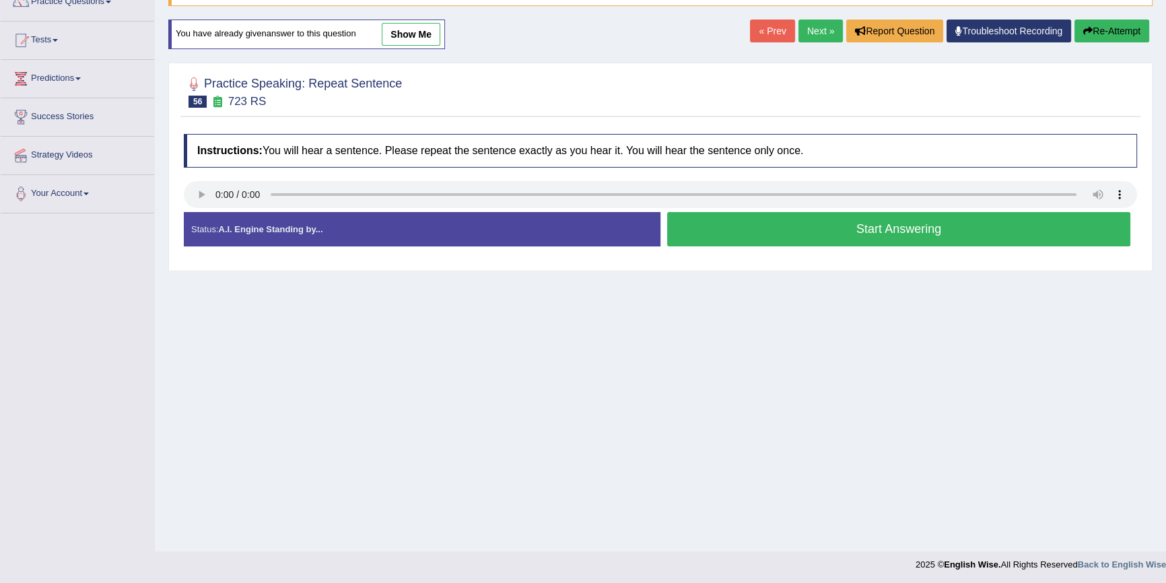
click at [860, 233] on button "Start Answering" at bounding box center [898, 229] width 463 height 34
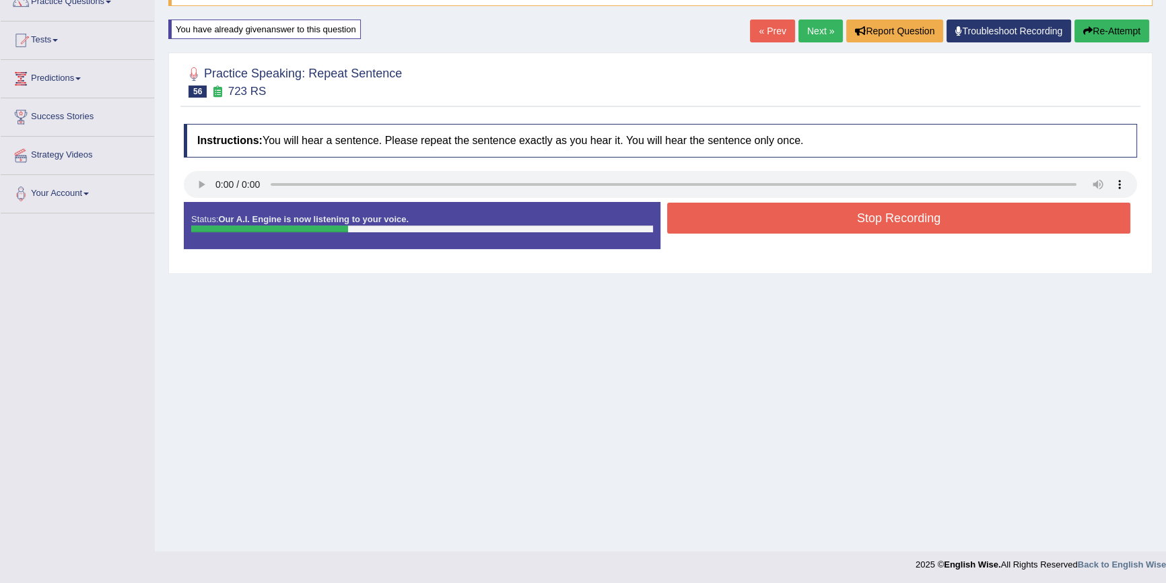
click at [860, 221] on button "Stop Recording" at bounding box center [898, 218] width 463 height 31
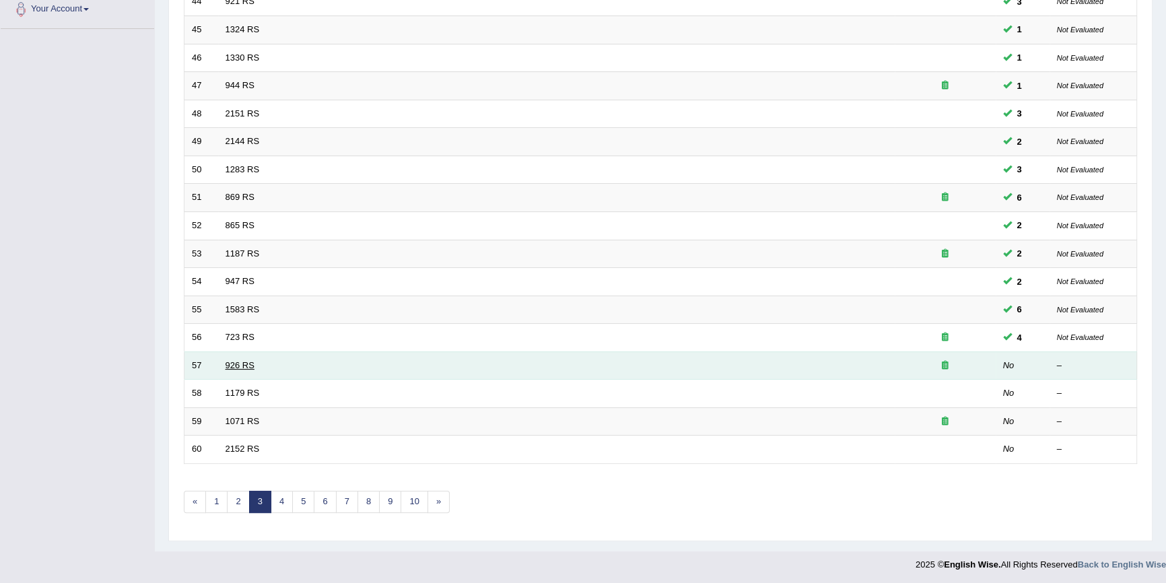
click at [228, 361] on link "926 RS" at bounding box center [240, 365] width 29 height 10
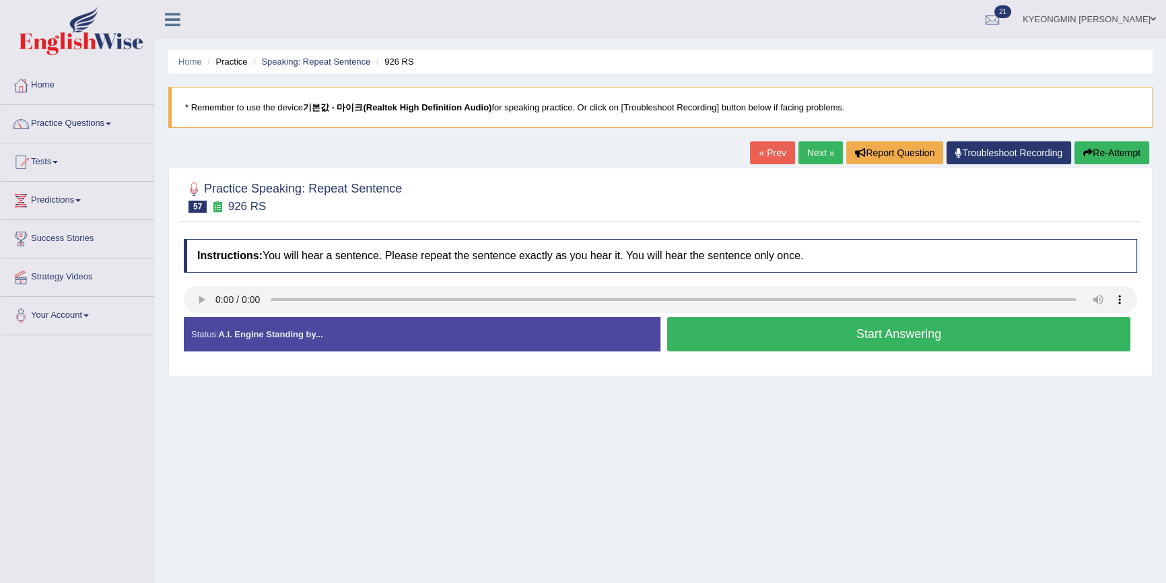
click at [841, 348] on button "Start Answering" at bounding box center [898, 334] width 463 height 34
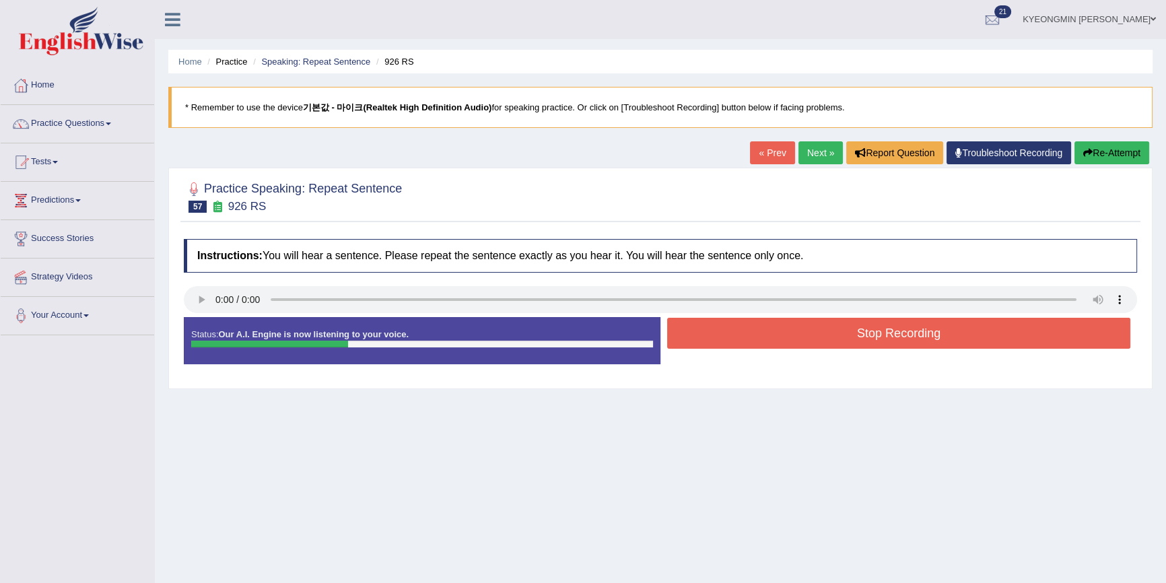
click at [849, 336] on button "Stop Recording" at bounding box center [898, 333] width 463 height 31
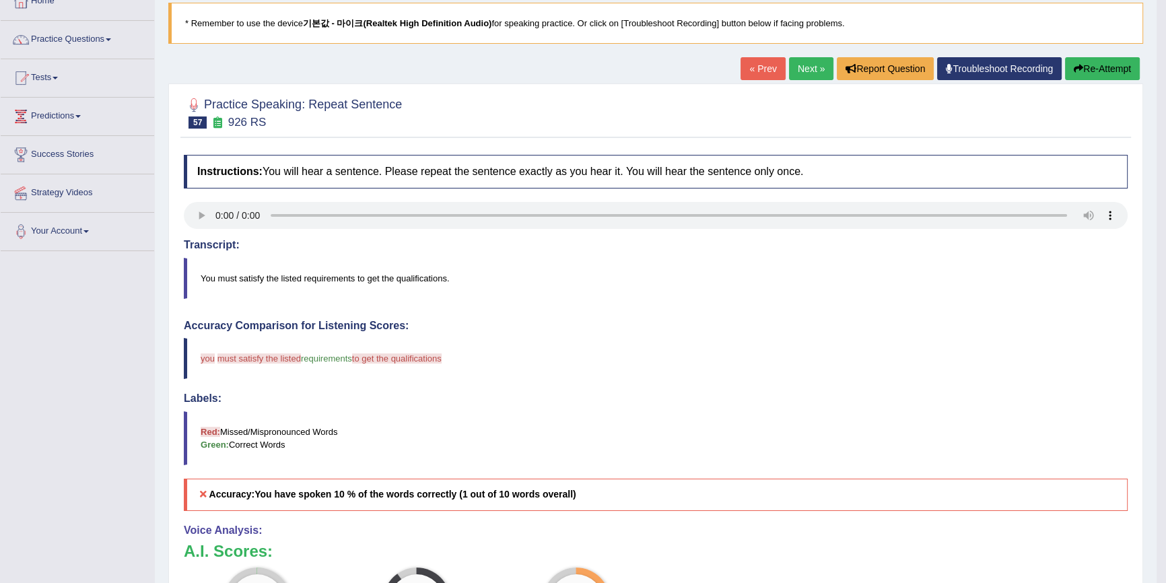
scroll to position [122, 0]
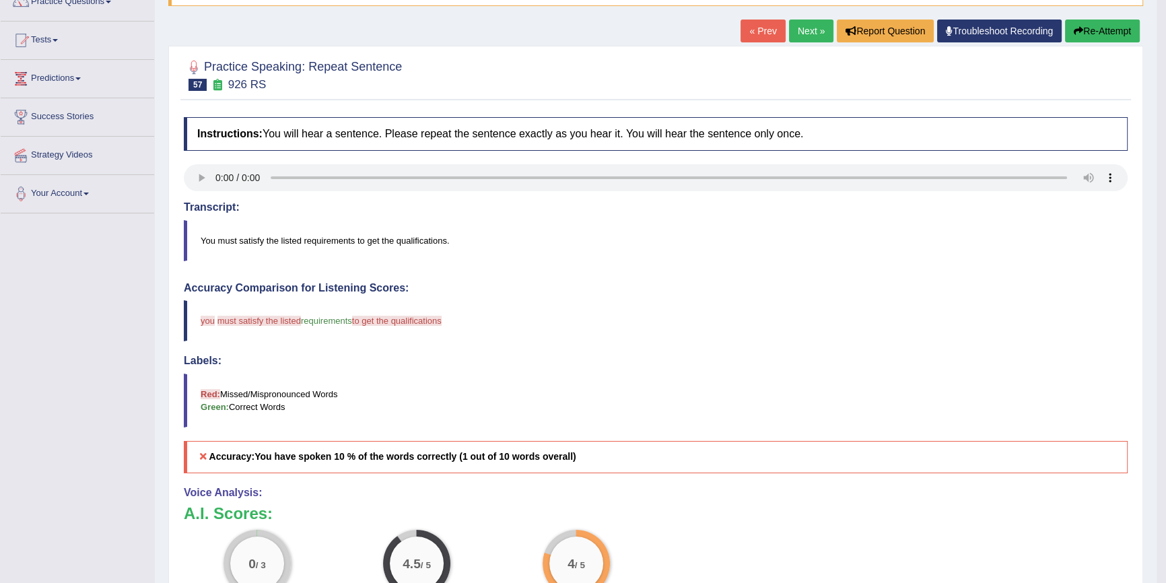
click at [1079, 34] on icon "button" at bounding box center [1078, 30] width 9 height 9
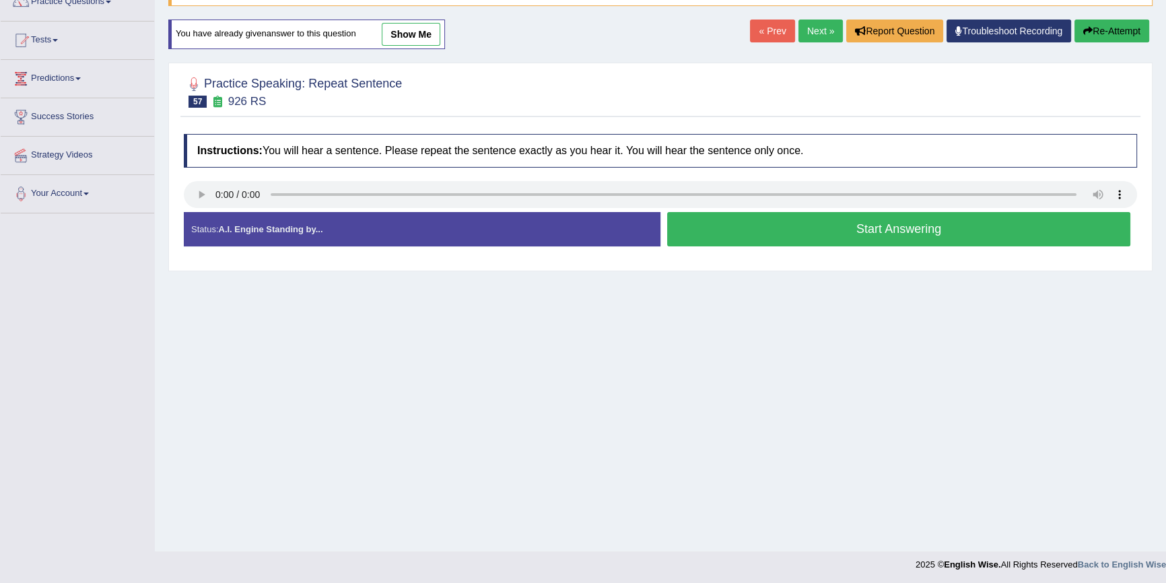
click at [769, 224] on button "Start Answering" at bounding box center [898, 229] width 463 height 34
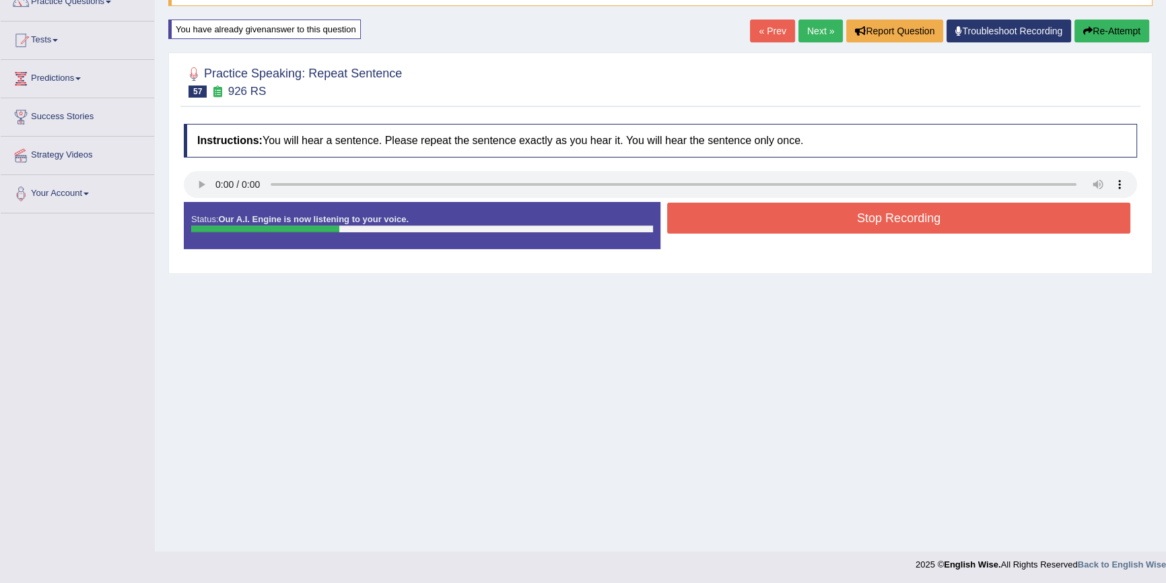
click at [770, 224] on button "Stop Recording" at bounding box center [898, 218] width 463 height 31
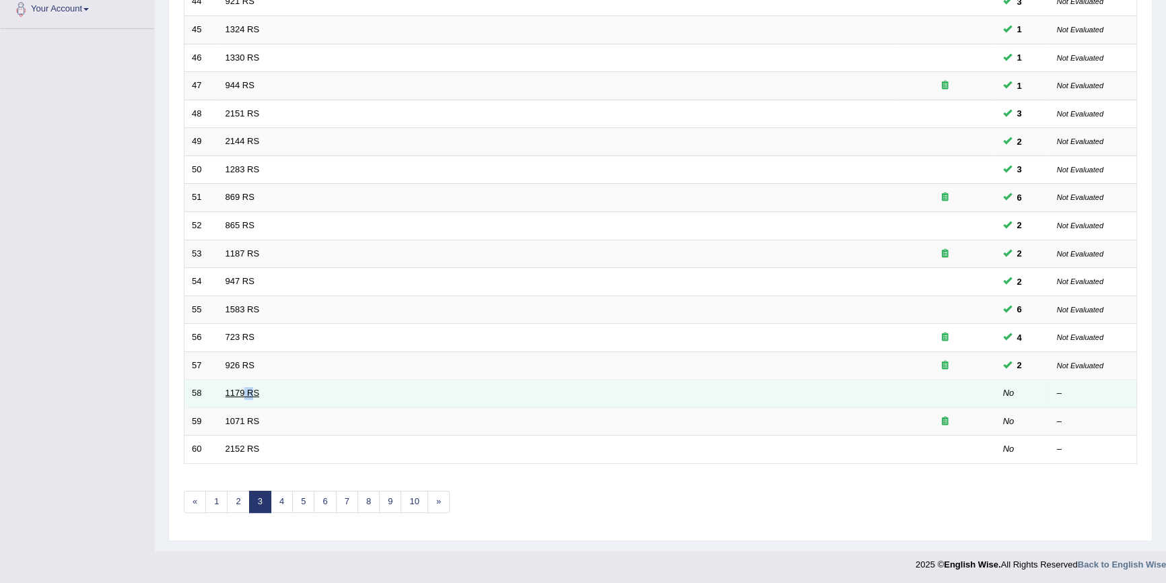
drag, startPoint x: 249, startPoint y: 384, endPoint x: 242, endPoint y: 392, distance: 11.5
click at [242, 392] on td "1179 RS" at bounding box center [556, 394] width 677 height 28
click at [240, 392] on link "1179 RS" at bounding box center [243, 393] width 34 height 10
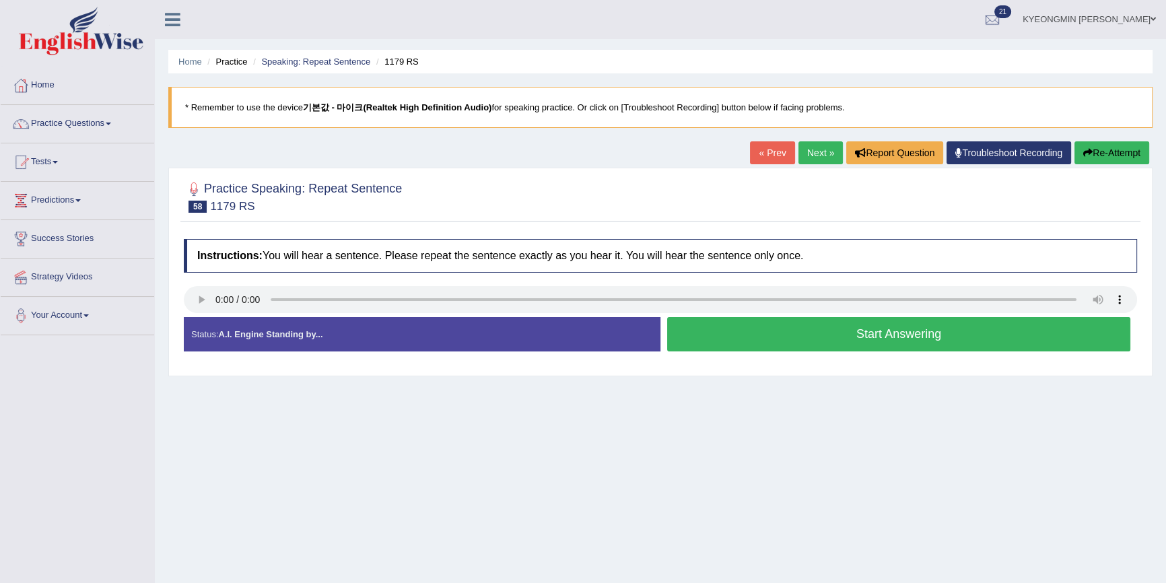
click at [695, 319] on button "Start Answering" at bounding box center [898, 334] width 463 height 34
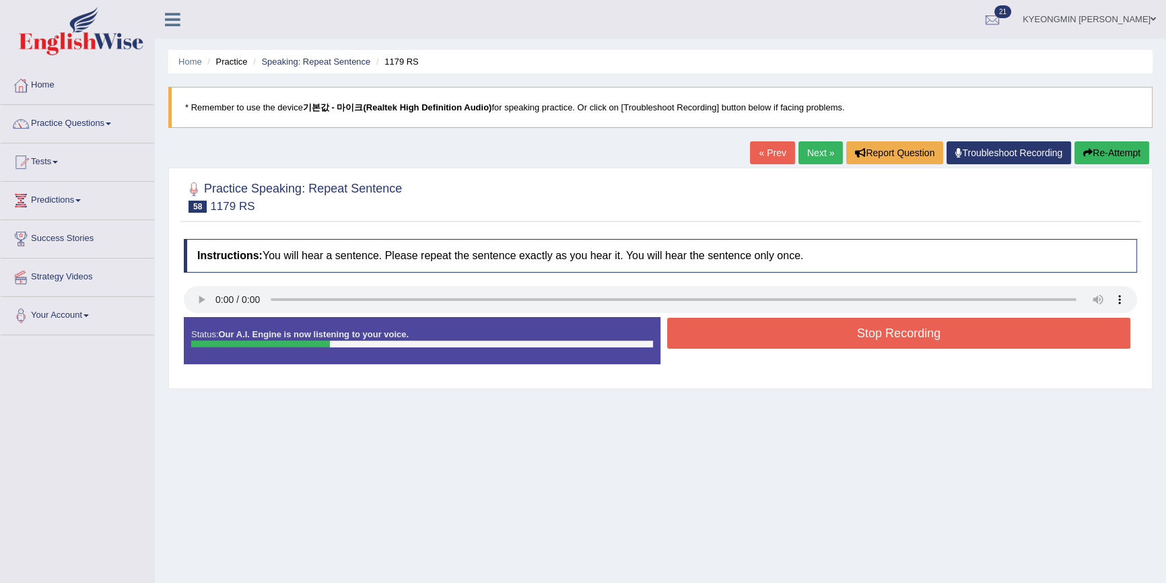
click at [686, 336] on button "Stop Recording" at bounding box center [898, 333] width 463 height 31
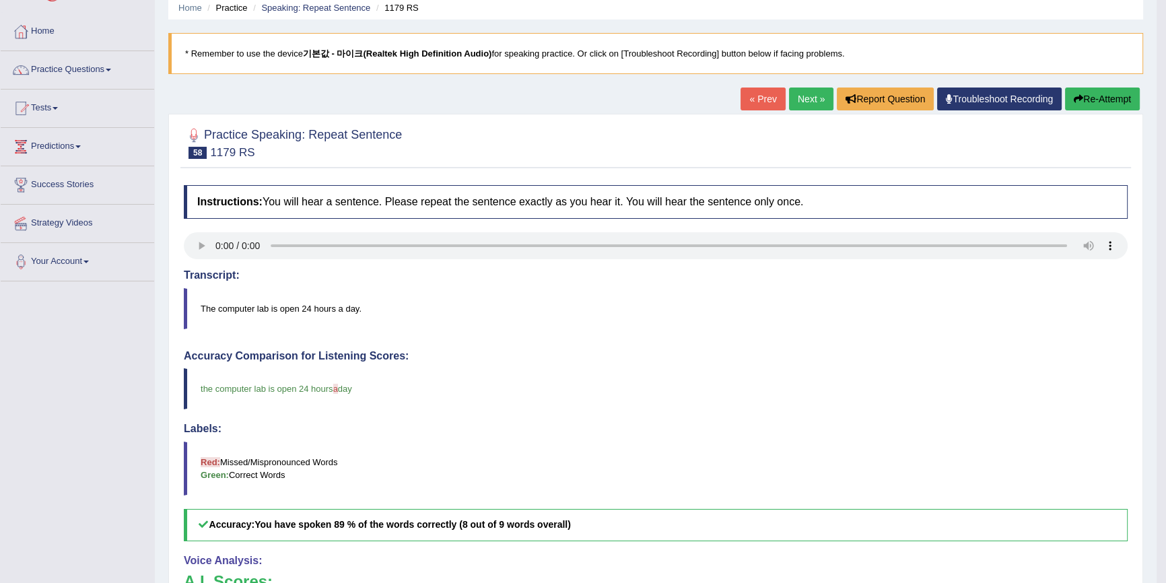
scroll to position [122, 0]
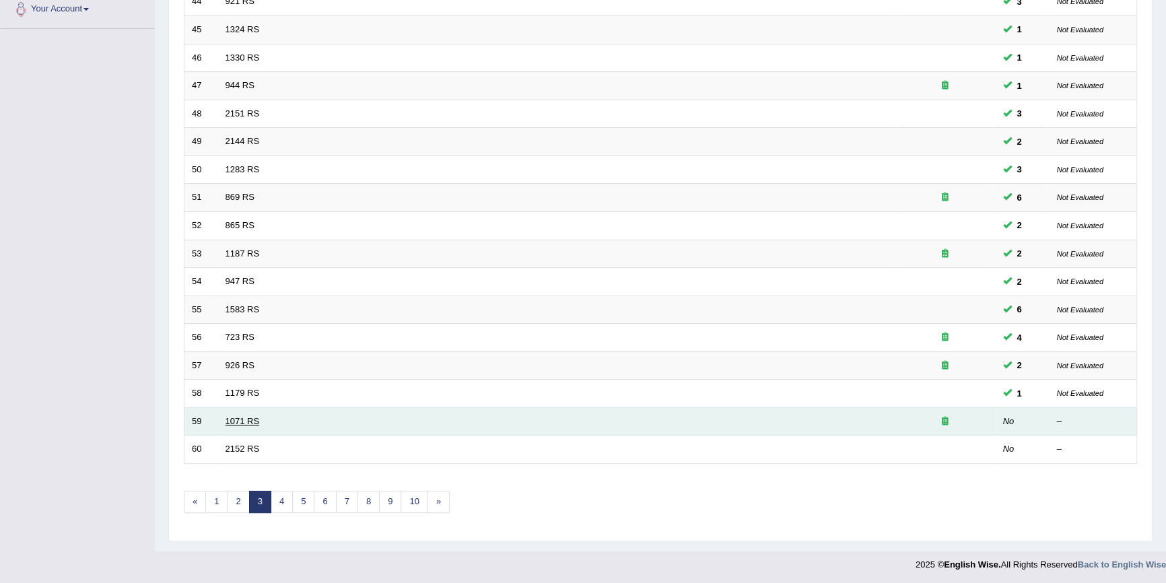
click at [226, 417] on link "1071 RS" at bounding box center [243, 421] width 34 height 10
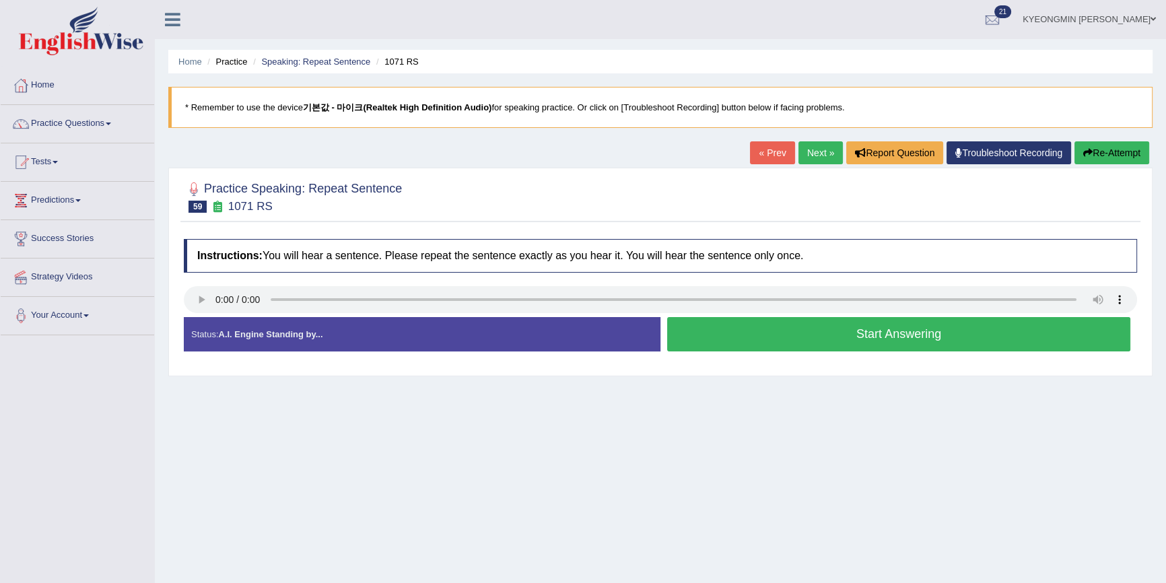
click at [800, 338] on button "Start Answering" at bounding box center [898, 334] width 463 height 34
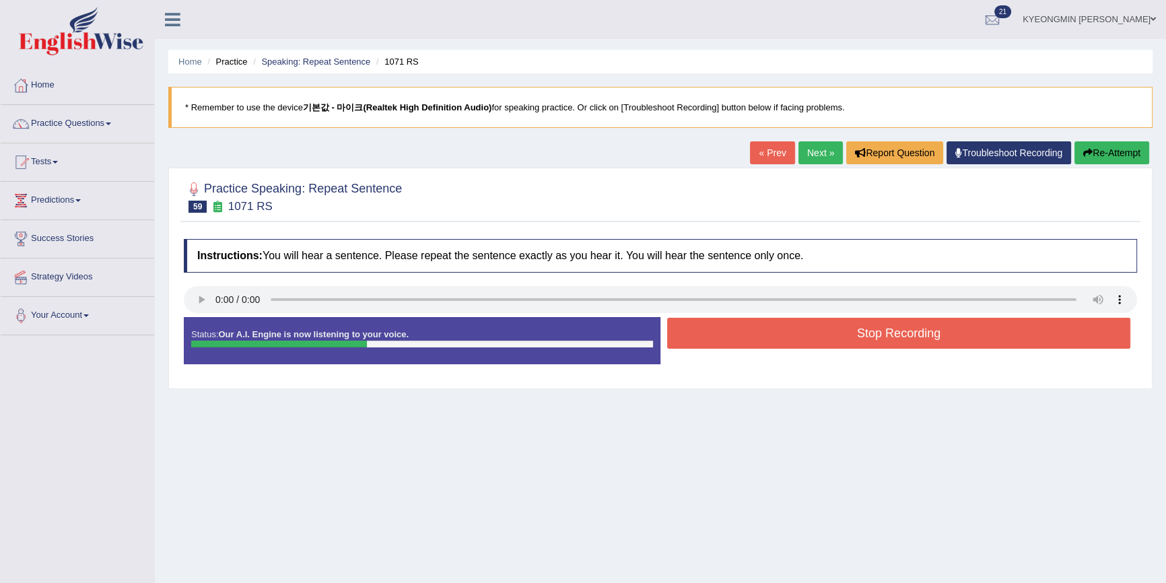
click at [802, 337] on button "Stop Recording" at bounding box center [898, 333] width 463 height 31
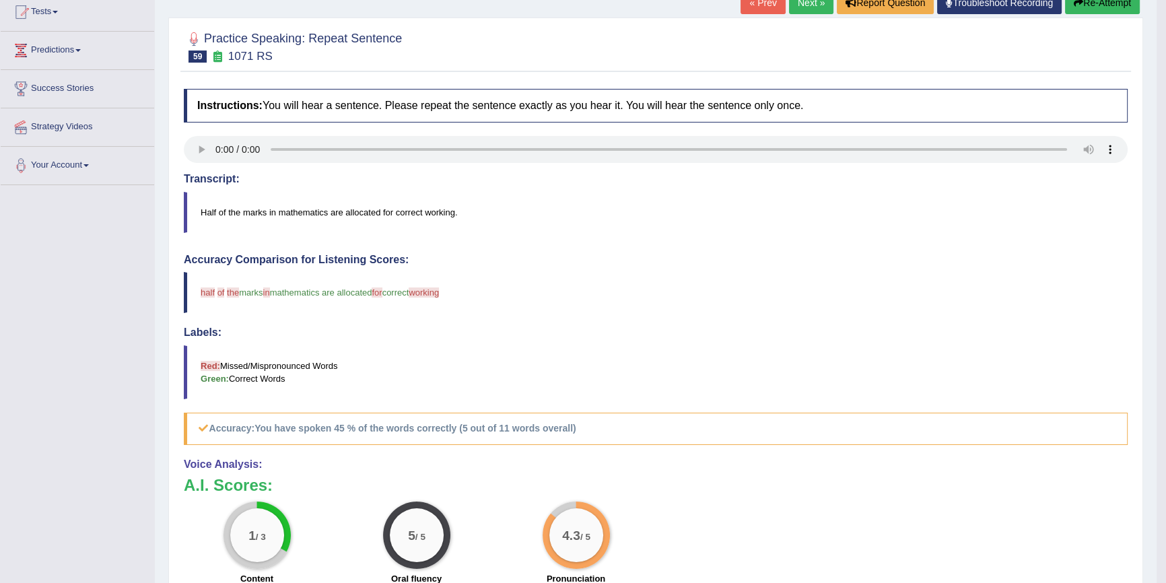
scroll to position [122, 0]
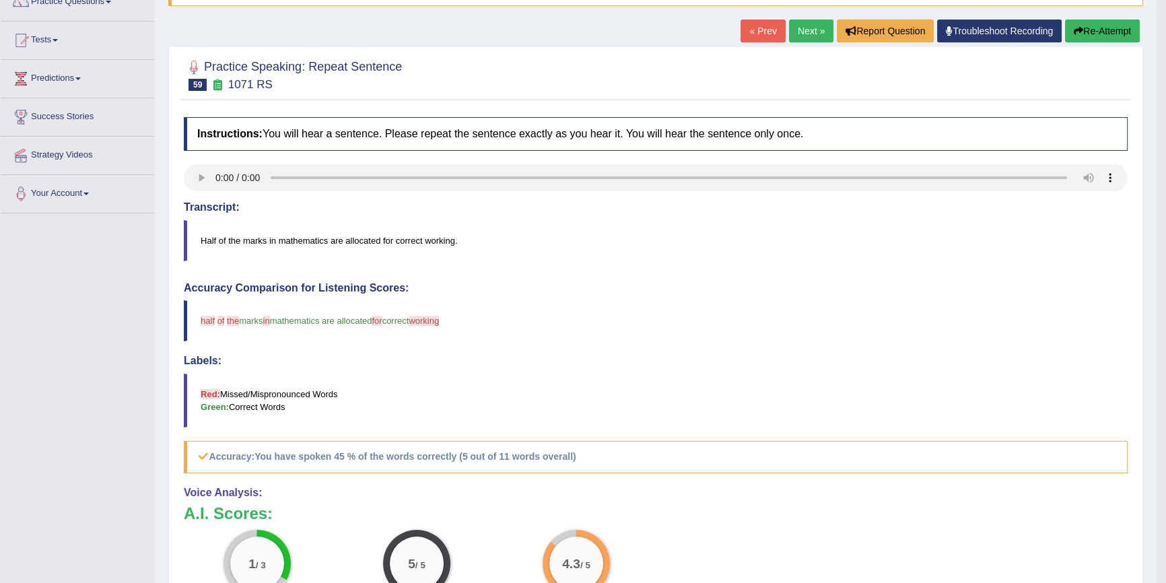
click at [1074, 26] on icon "button" at bounding box center [1078, 30] width 9 height 9
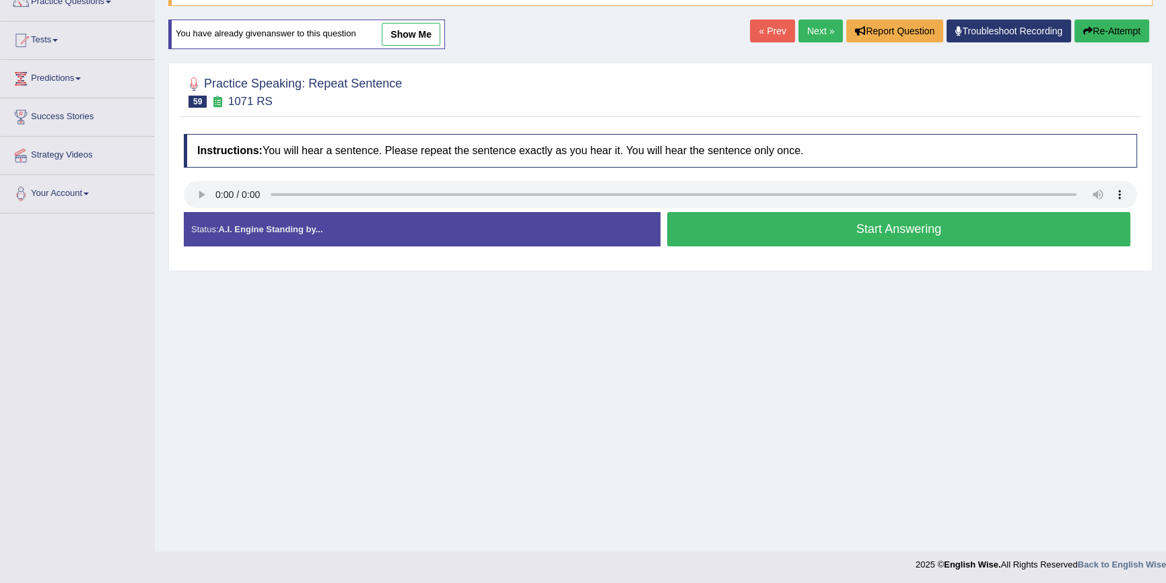
click at [868, 236] on button "Start Answering" at bounding box center [898, 229] width 463 height 34
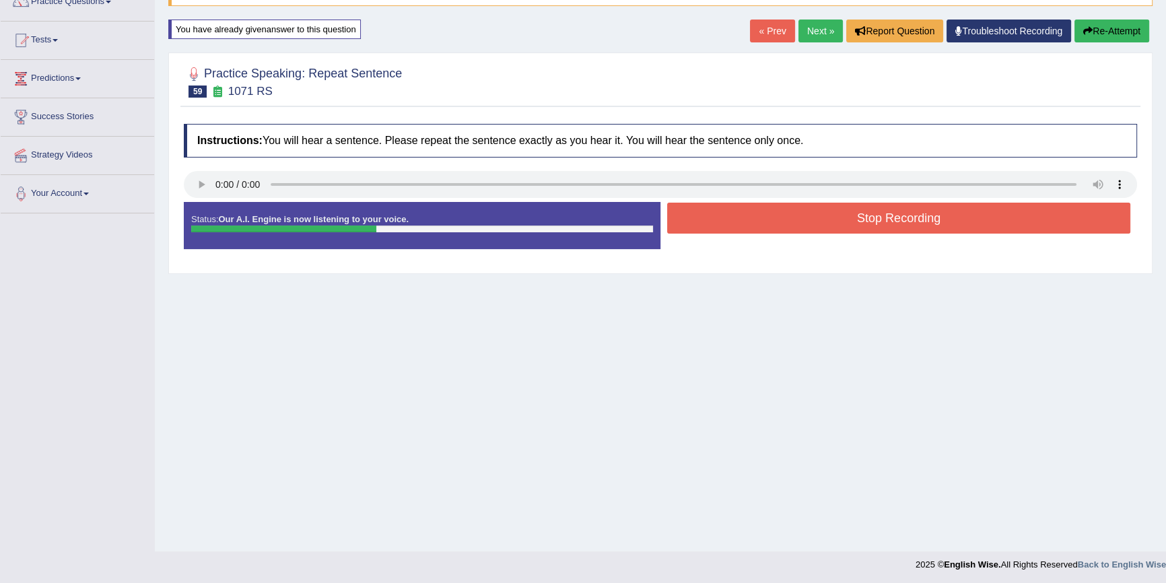
click at [864, 210] on button "Stop Recording" at bounding box center [898, 218] width 463 height 31
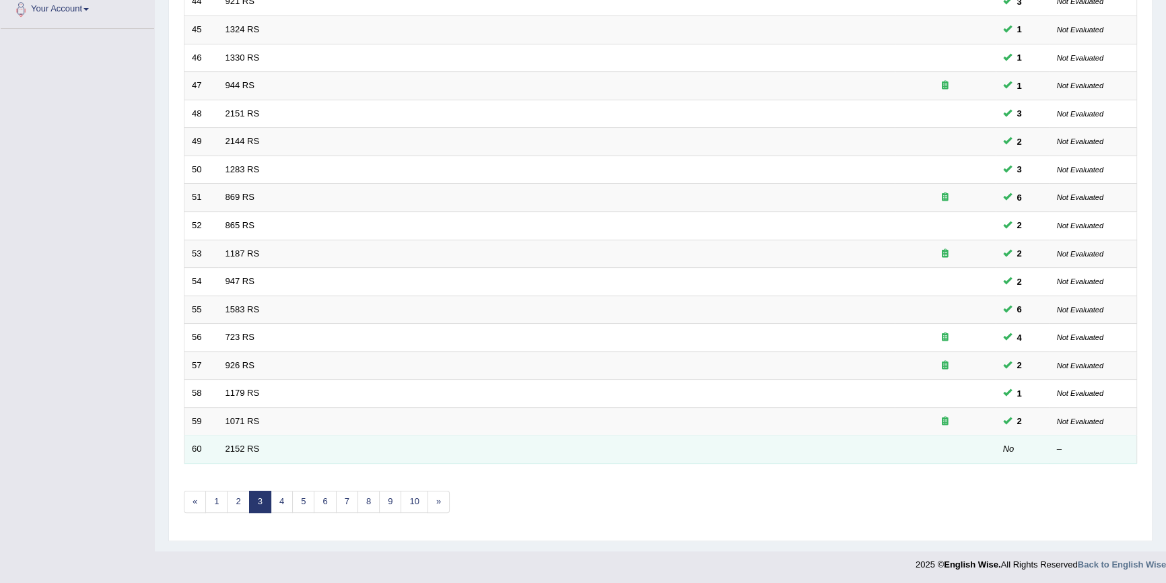
click at [234, 438] on td "2152 RS" at bounding box center [556, 450] width 677 height 28
click at [237, 447] on link "2152 RS" at bounding box center [243, 449] width 34 height 10
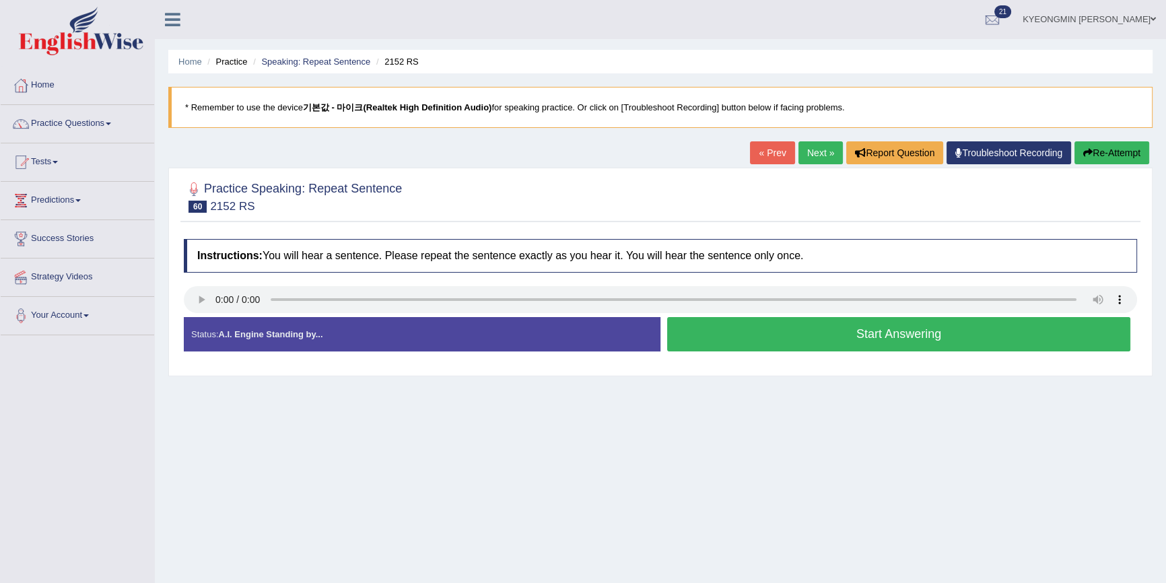
click at [821, 346] on button "Start Answering" at bounding box center [898, 334] width 463 height 34
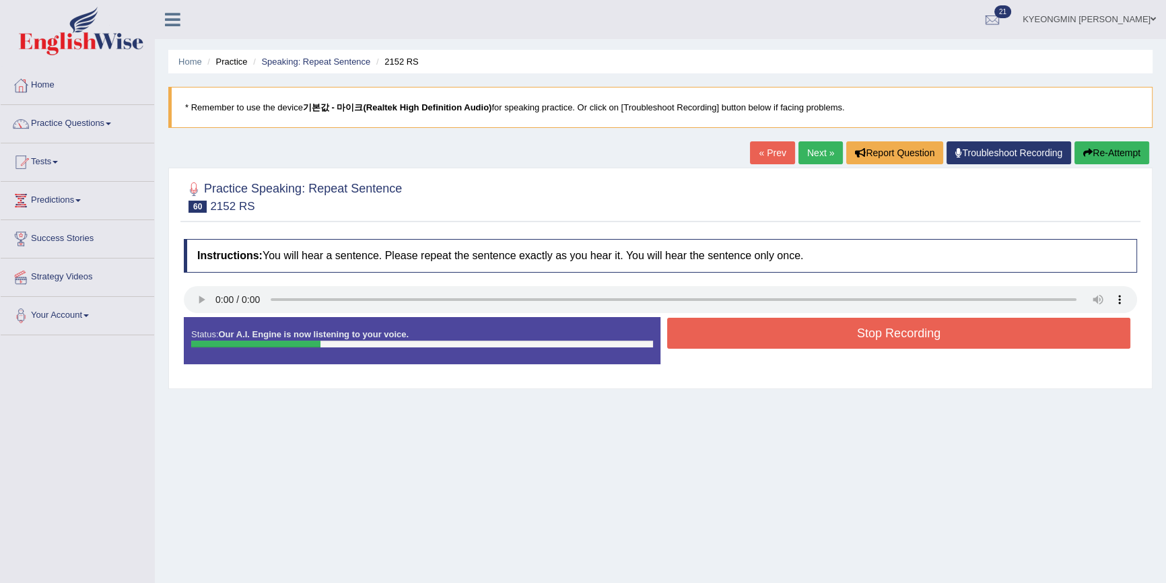
click at [819, 332] on button "Stop Recording" at bounding box center [898, 333] width 463 height 31
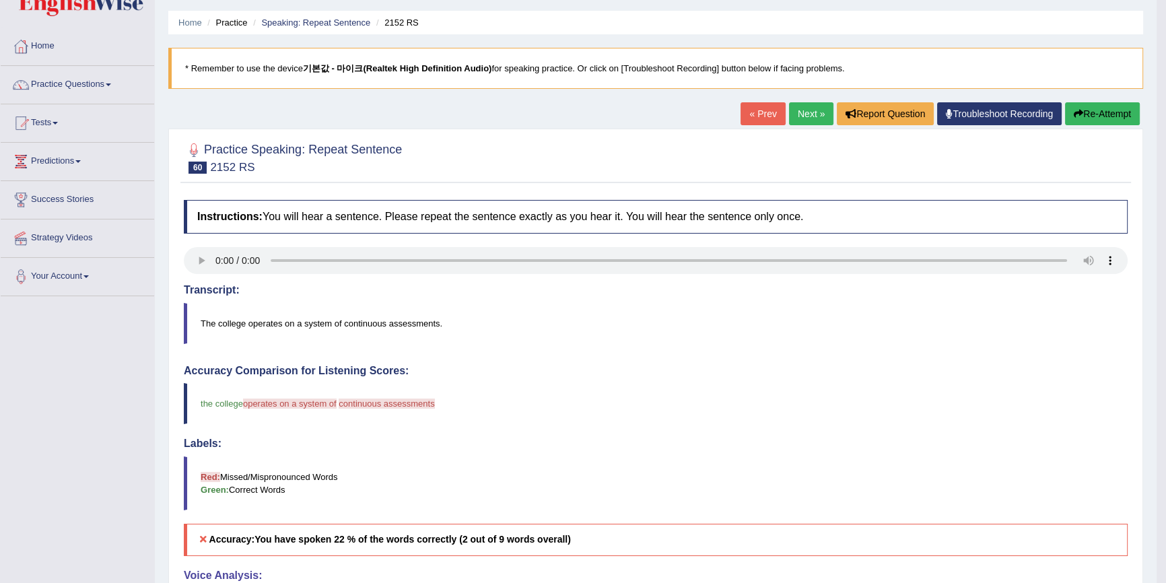
scroll to position [61, 0]
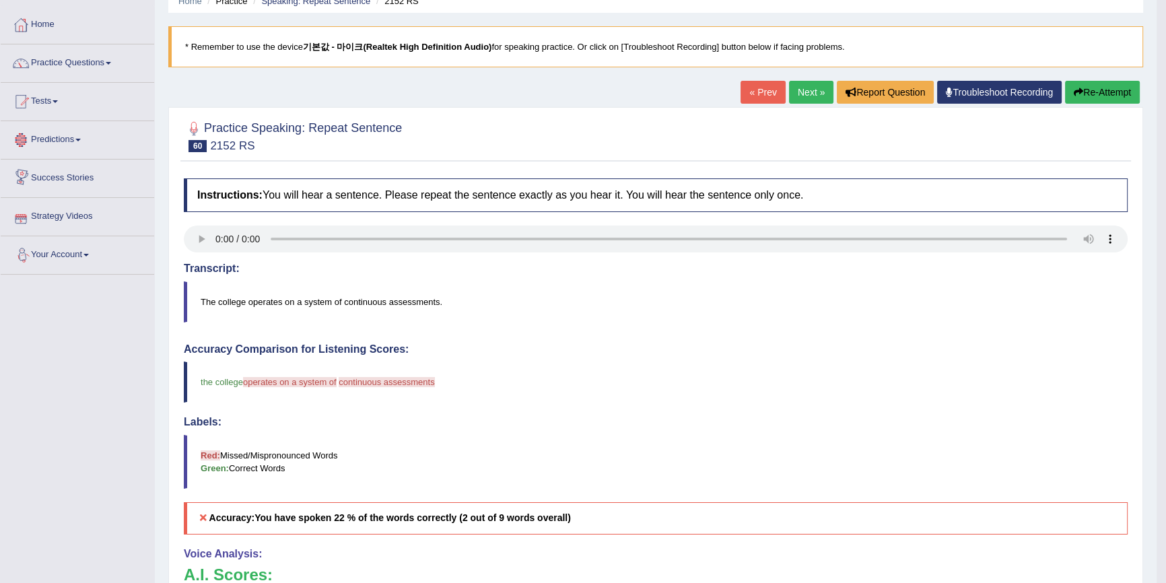
click at [1109, 85] on button "Re-Attempt" at bounding box center [1102, 92] width 75 height 23
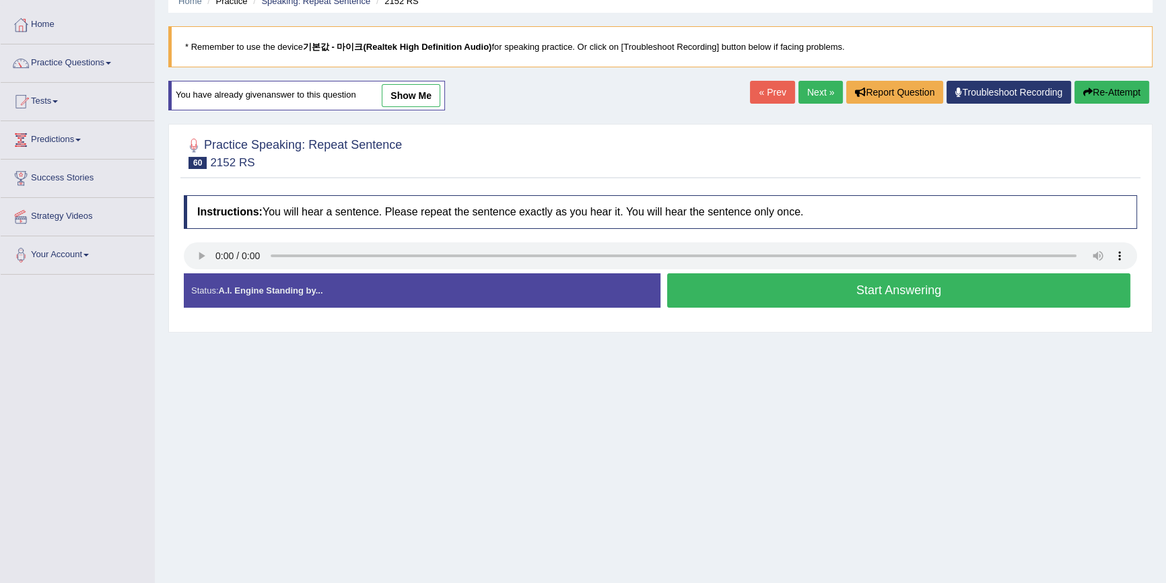
scroll to position [61, 0]
click at [788, 282] on button "Start Answering" at bounding box center [898, 290] width 463 height 34
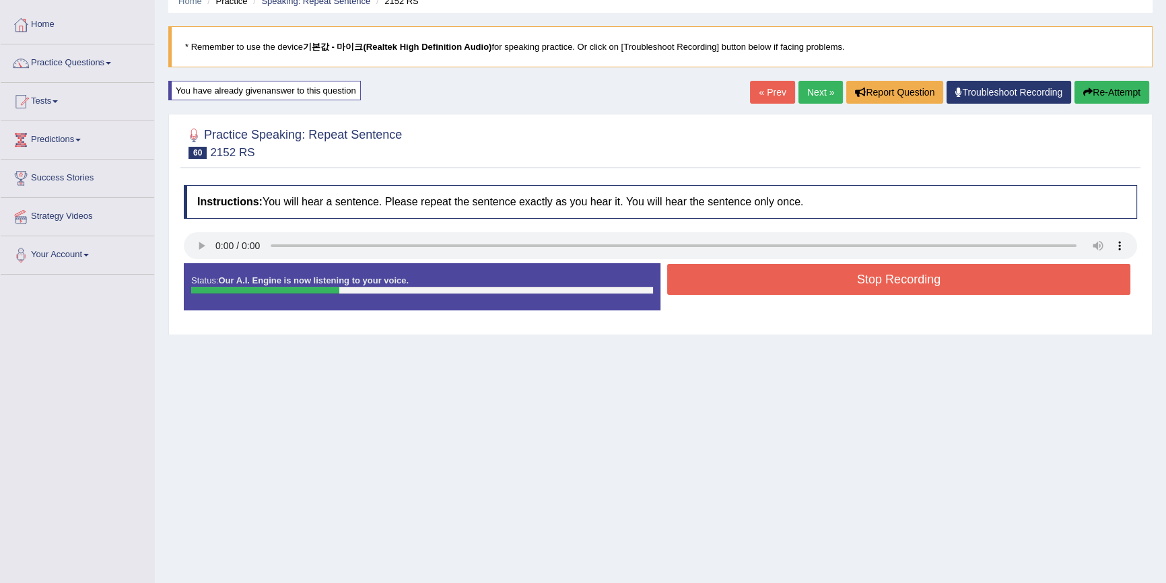
click at [821, 294] on div "Stop Recording" at bounding box center [898, 281] width 477 height 34
click at [823, 286] on button "Stop Recording" at bounding box center [898, 279] width 463 height 31
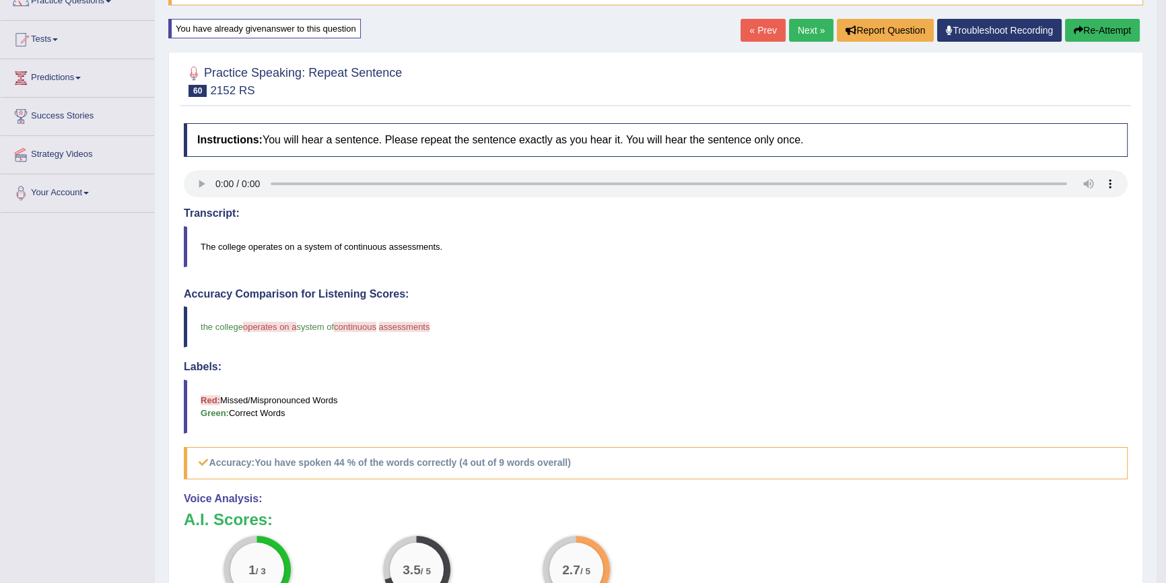
scroll to position [122, 0]
click at [1077, 35] on button "Re-Attempt" at bounding box center [1102, 31] width 75 height 23
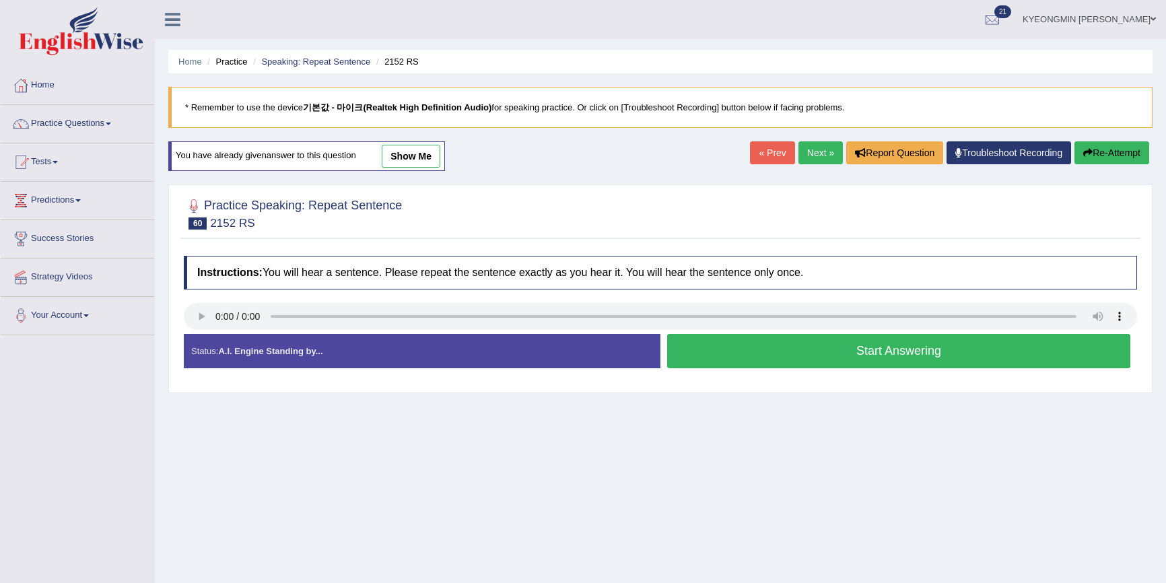
click at [760, 334] on button "Start Answering" at bounding box center [898, 351] width 463 height 34
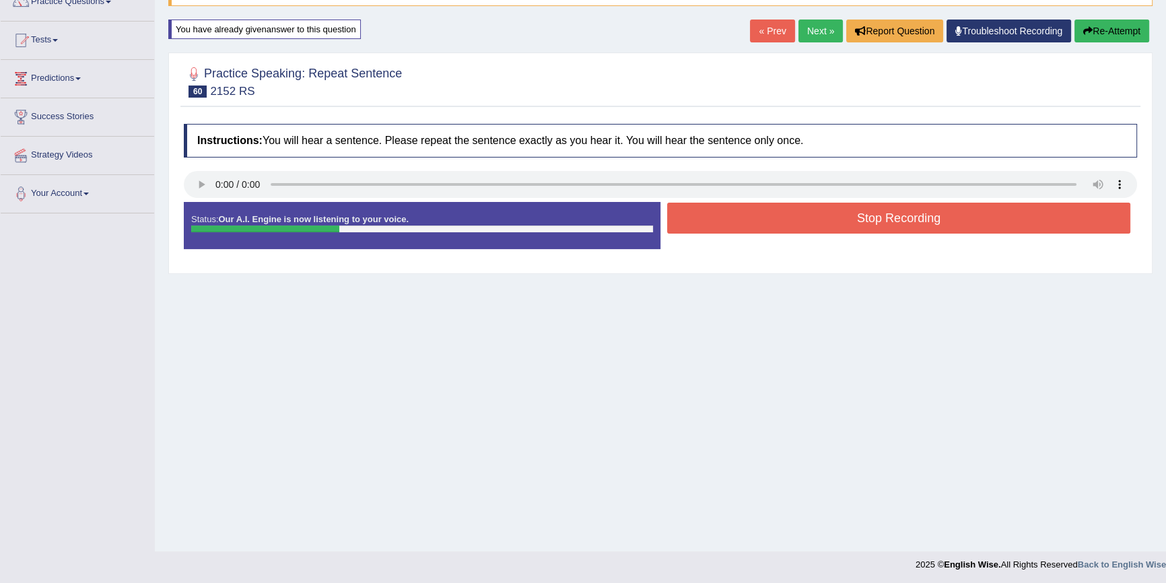
click at [795, 212] on button "Stop Recording" at bounding box center [898, 218] width 463 height 31
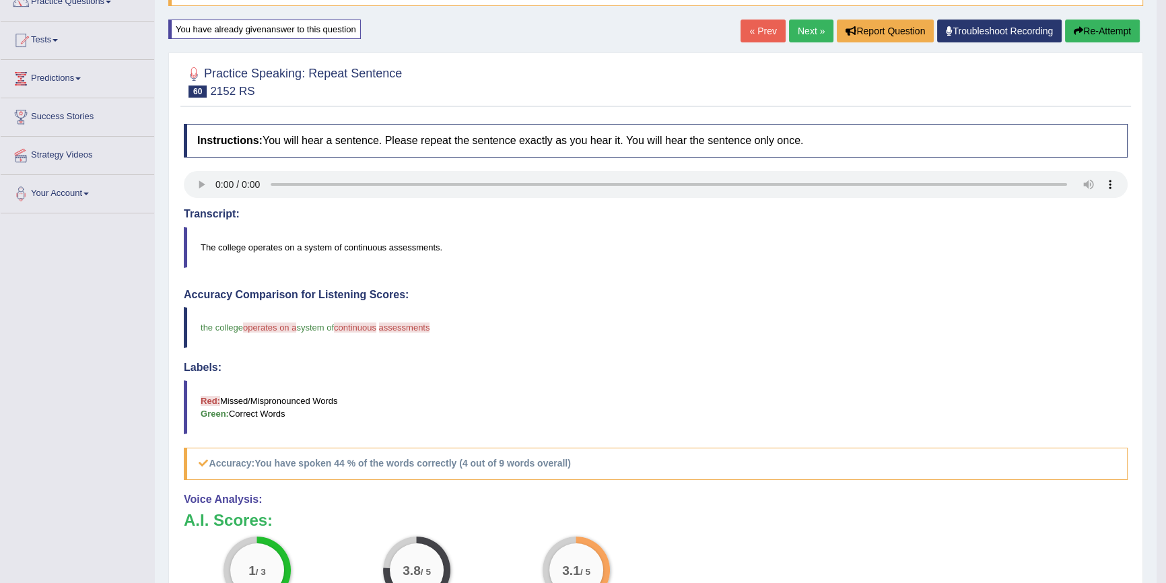
click at [1099, 30] on button "Re-Attempt" at bounding box center [1102, 31] width 75 height 23
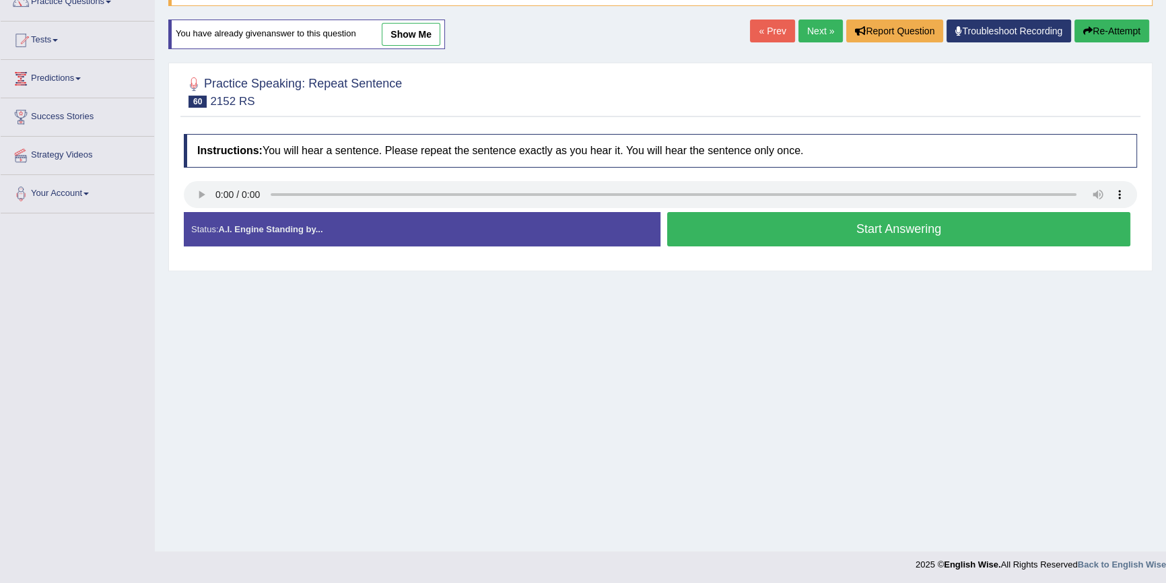
click at [848, 224] on button "Start Answering" at bounding box center [898, 229] width 463 height 34
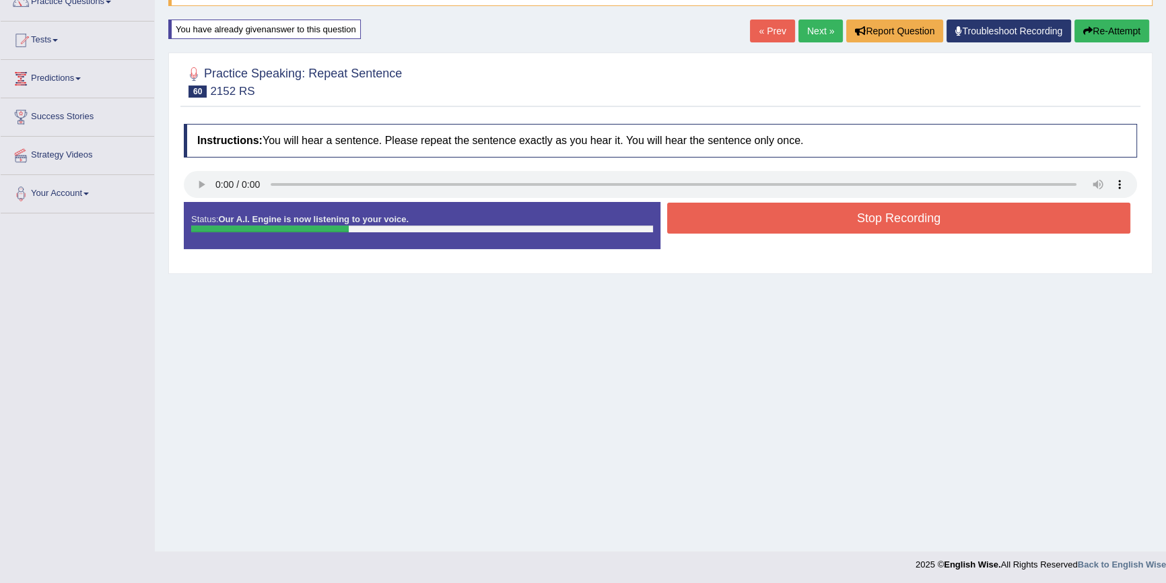
click at [845, 213] on button "Stop Recording" at bounding box center [898, 218] width 463 height 31
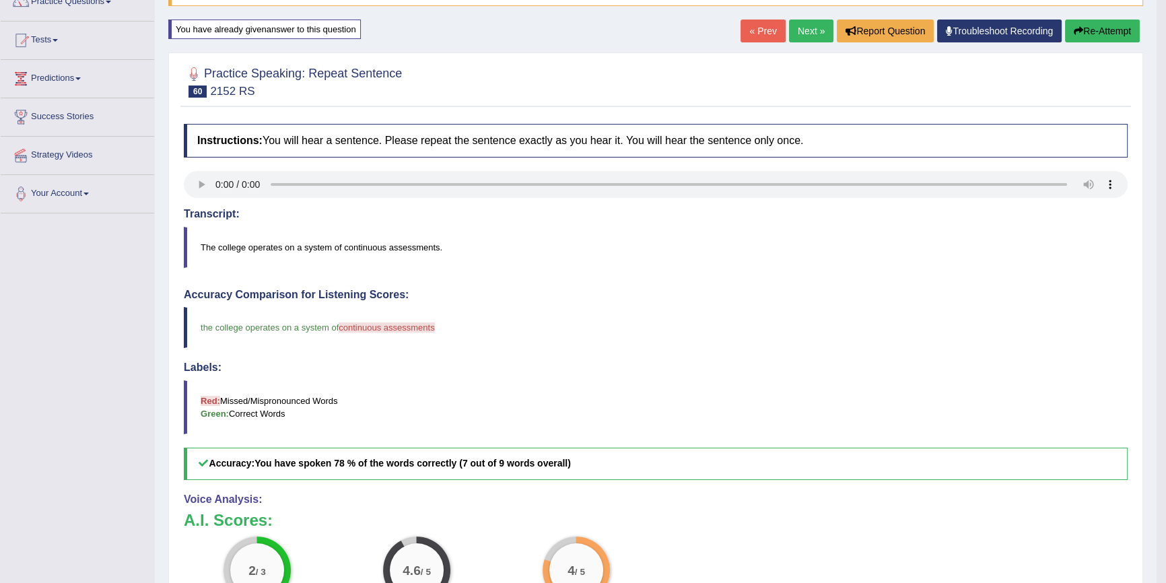
click at [1074, 26] on icon "button" at bounding box center [1078, 30] width 9 height 9
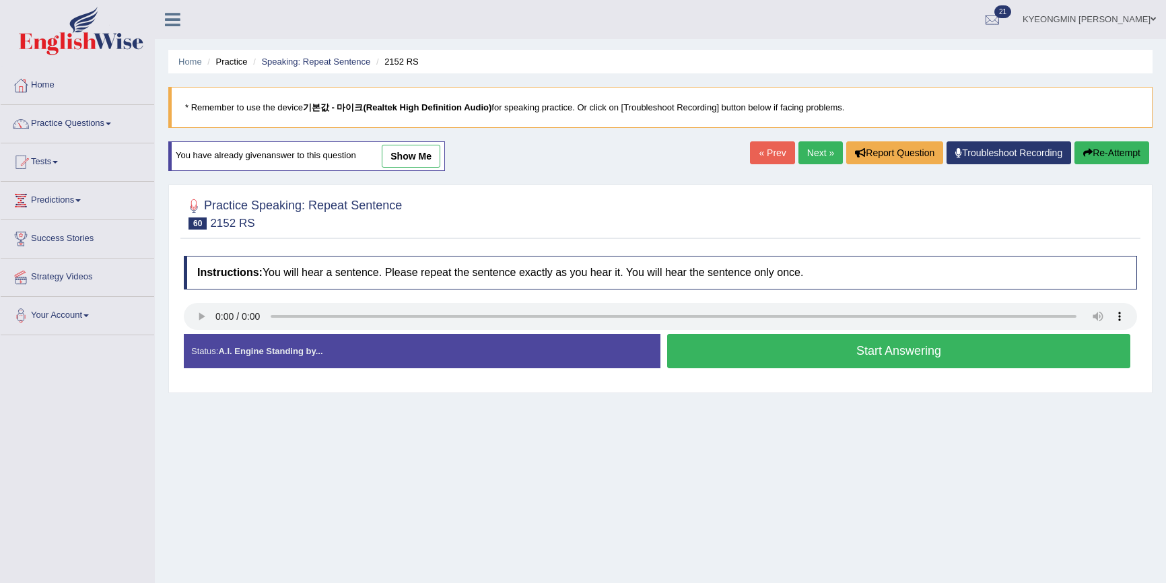
click at [913, 334] on button "Start Answering" at bounding box center [898, 351] width 463 height 34
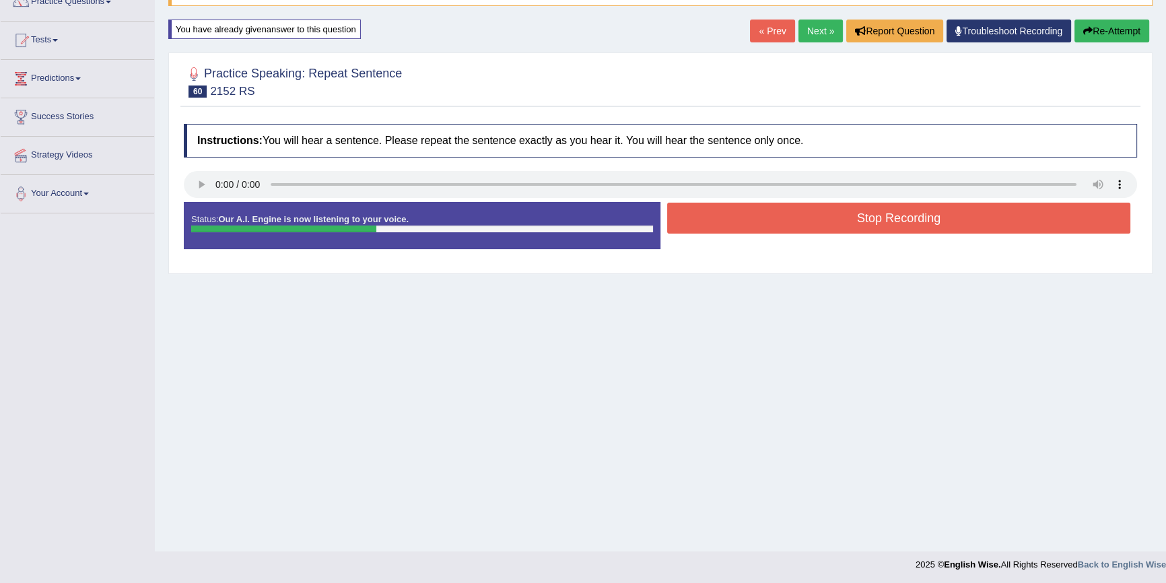
click at [864, 219] on button "Stop Recording" at bounding box center [898, 218] width 463 height 31
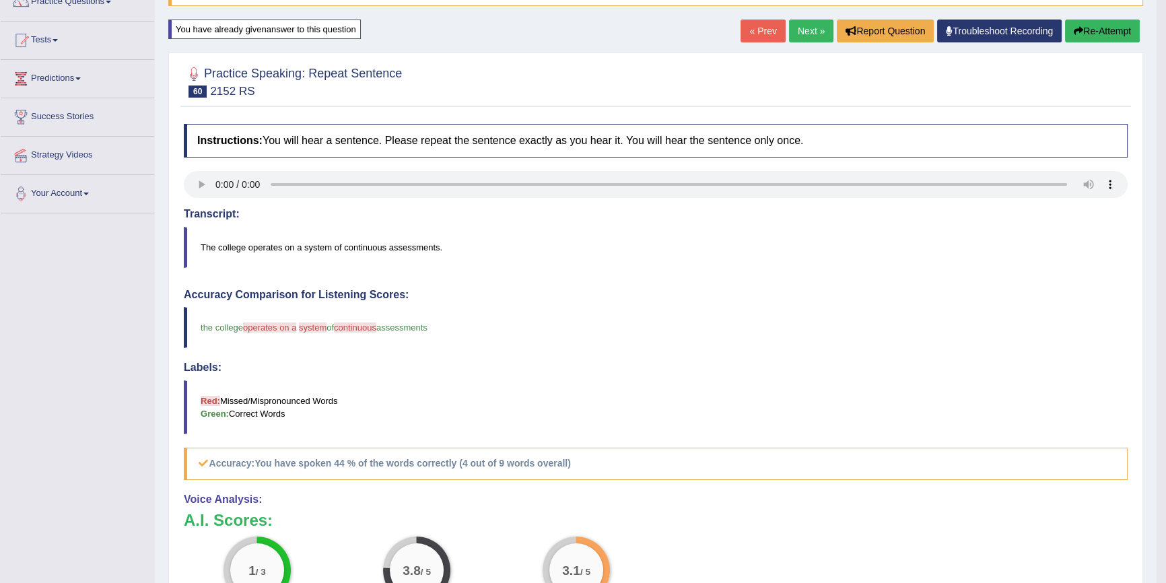
click at [1077, 24] on button "Re-Attempt" at bounding box center [1102, 31] width 75 height 23
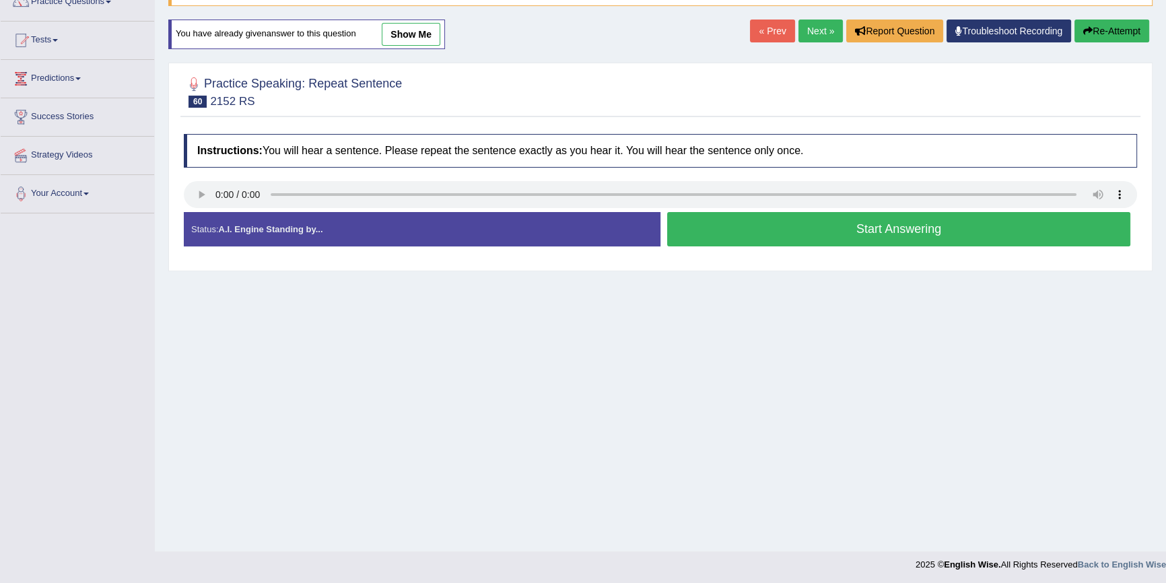
click at [845, 234] on button "Start Answering" at bounding box center [898, 229] width 463 height 34
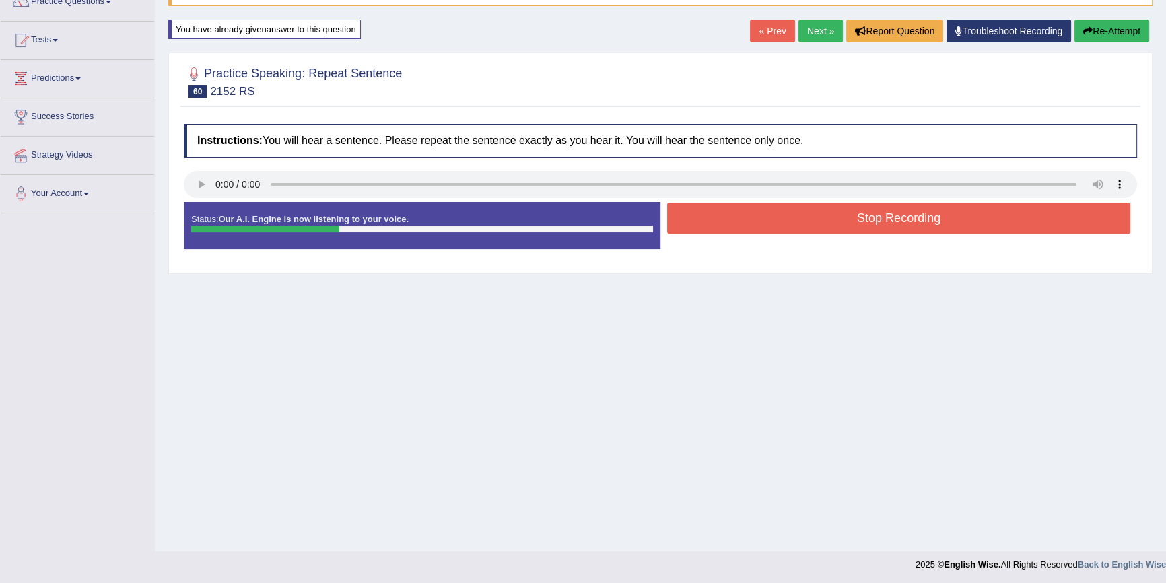
click at [848, 226] on button "Stop Recording" at bounding box center [898, 218] width 463 height 31
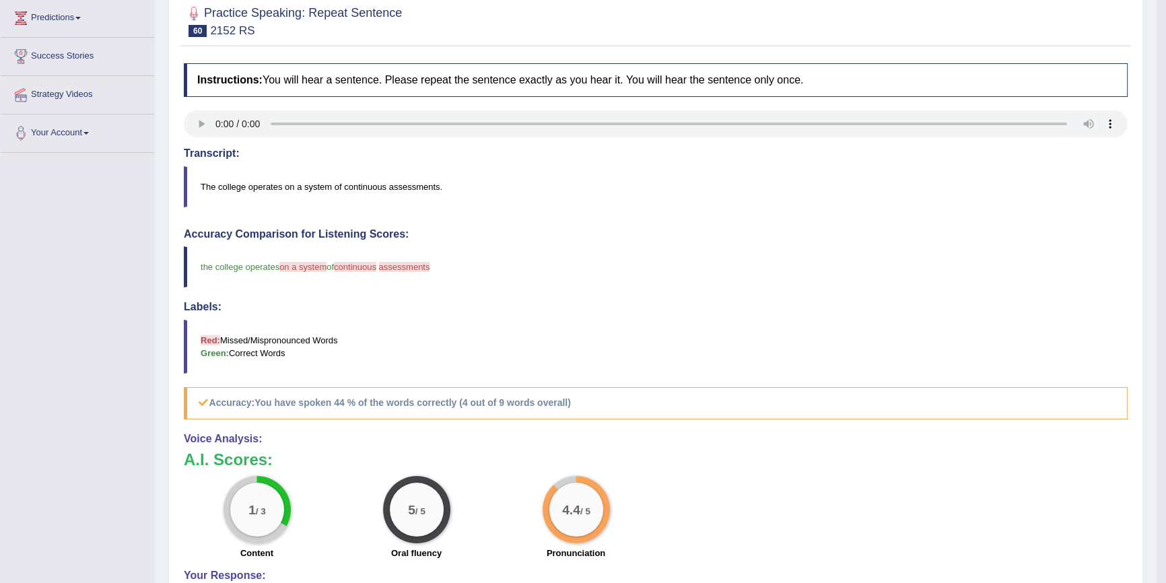
scroll to position [183, 0]
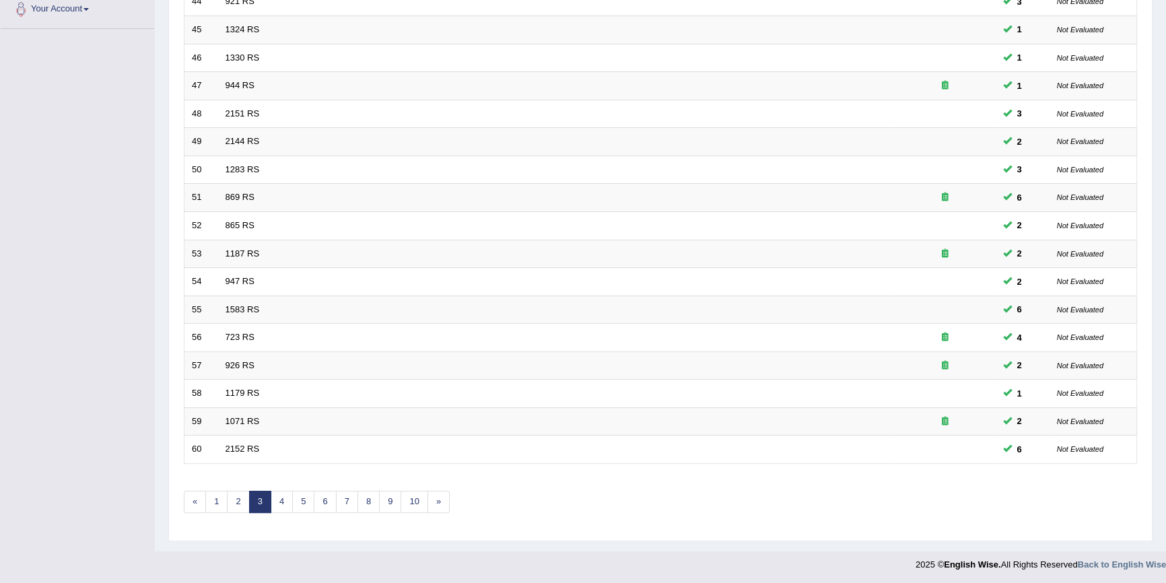
click at [35, 20] on link "Your Account" at bounding box center [77, 8] width 153 height 34
